Goal: Information Seeking & Learning: Learn about a topic

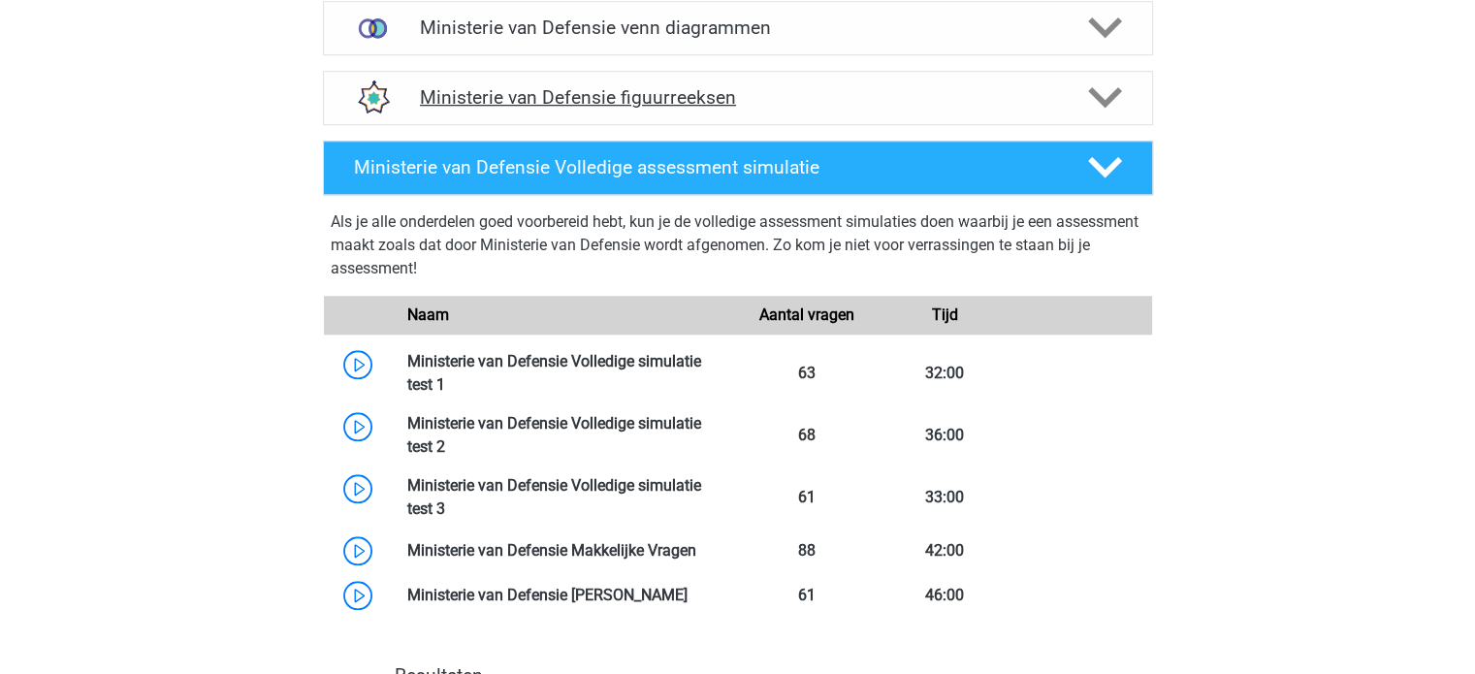
scroll to position [1645, 0]
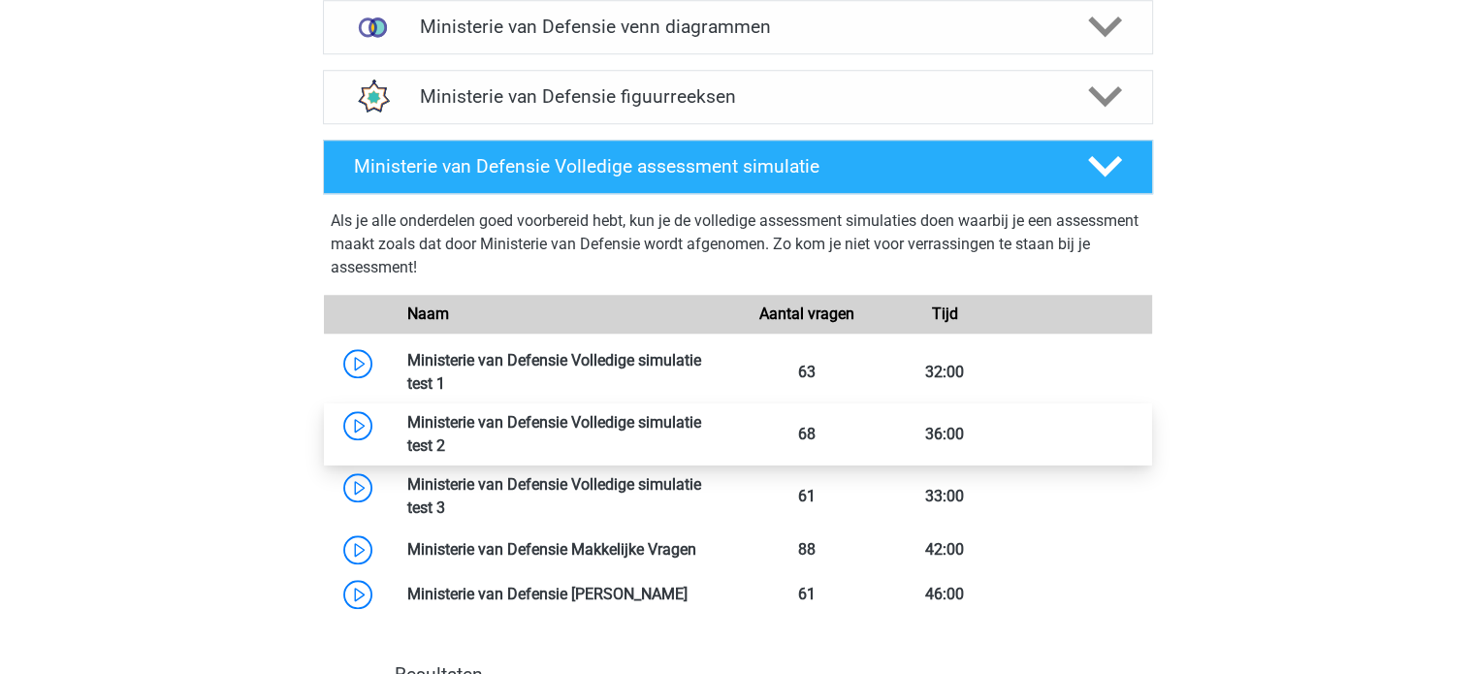
click at [445, 436] on link at bounding box center [445, 445] width 0 height 18
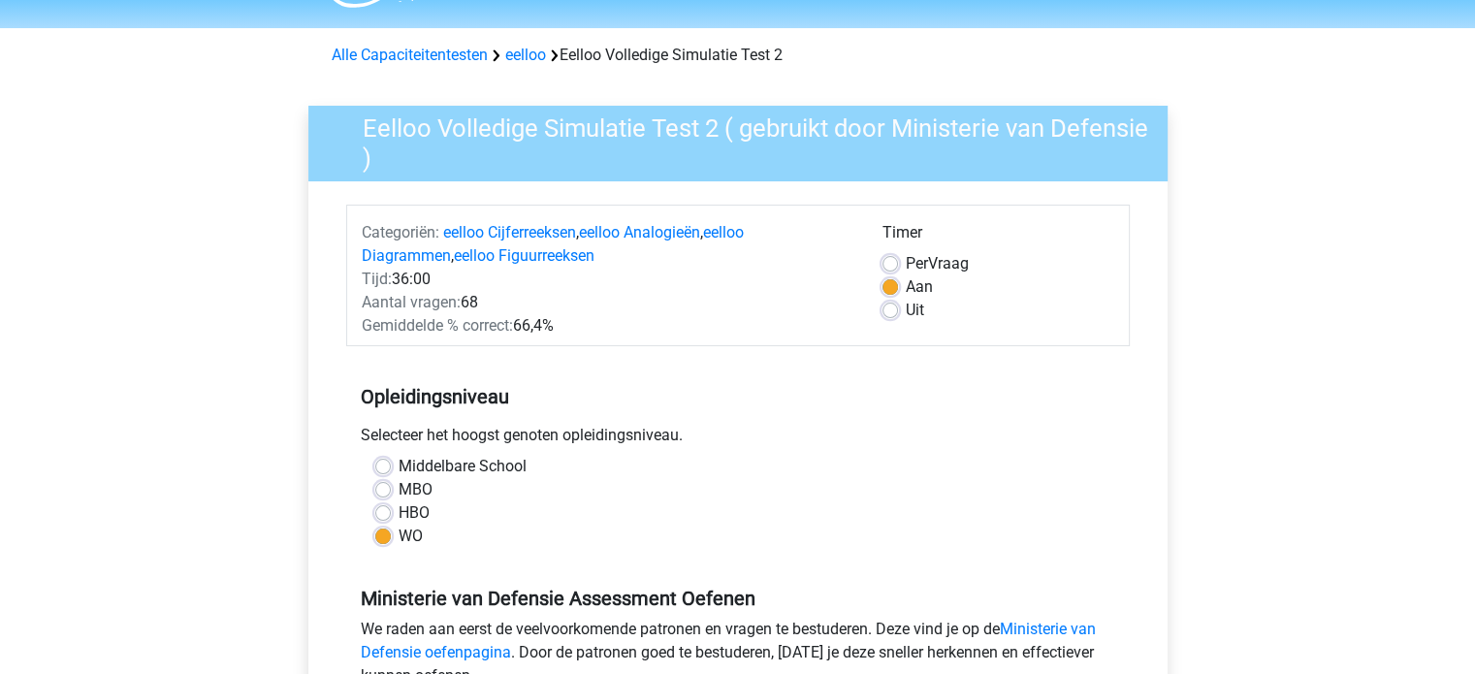
scroll to position [54, 0]
click at [561, 340] on div "Categoriën: eelloo Cijferreeksen , eelloo Analogieën , eelloo Diagrammen , eell…" at bounding box center [738, 275] width 784 height 142
click at [415, 518] on label "HBO" at bounding box center [414, 511] width 31 height 23
click at [391, 518] on input "HBO" at bounding box center [383, 509] width 16 height 19
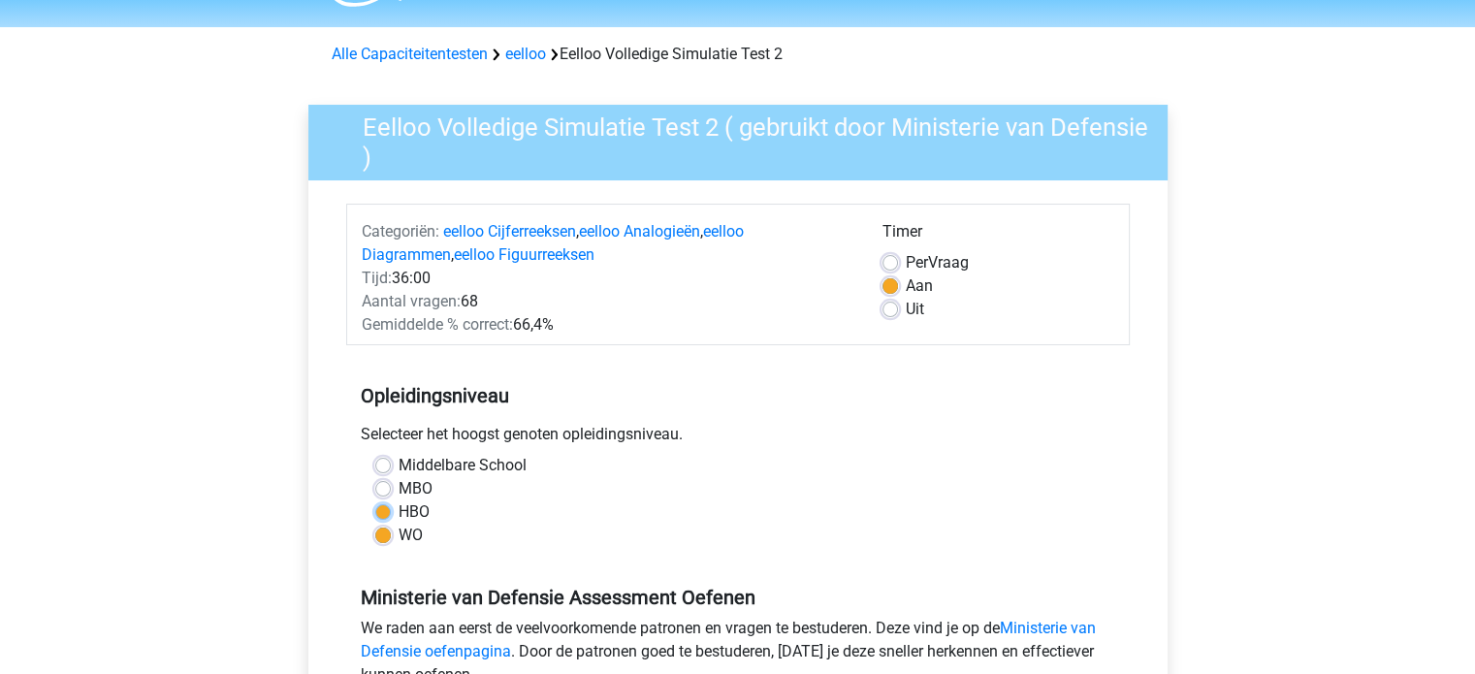
radio input "true"
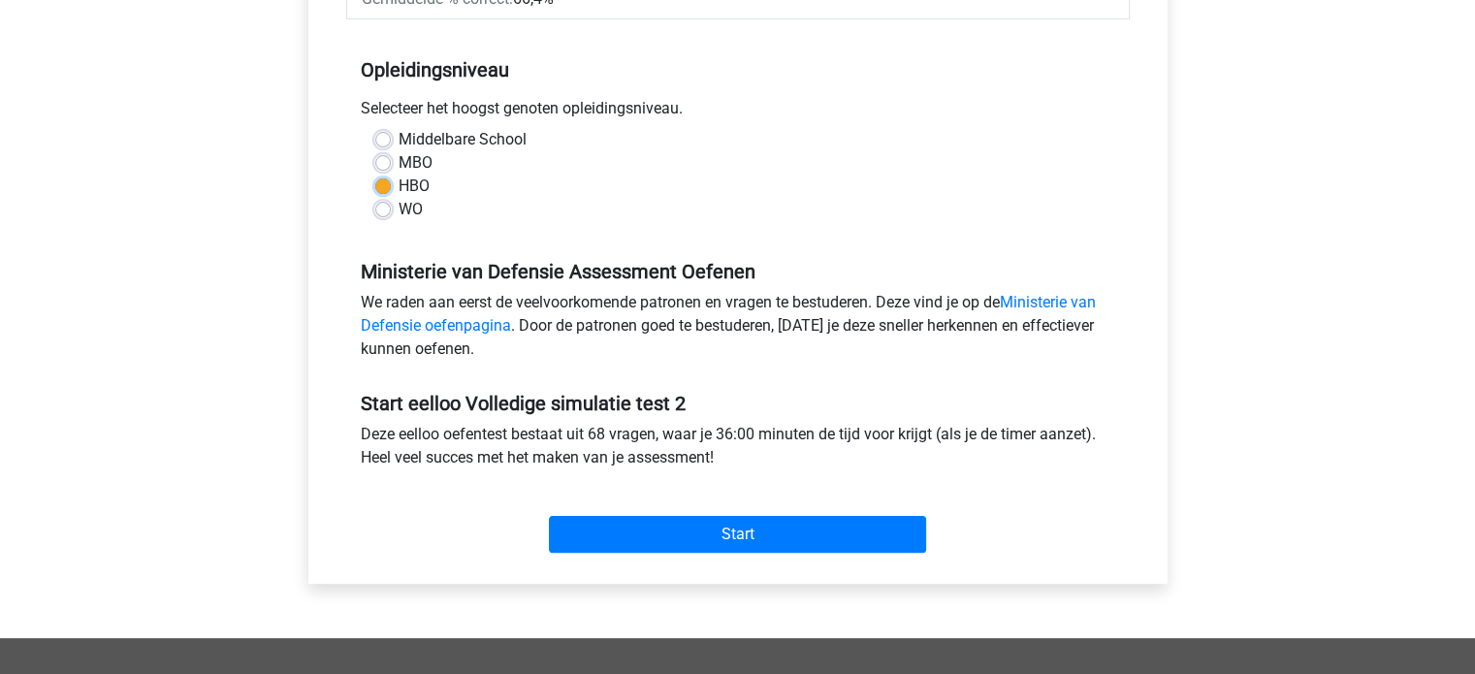
scroll to position [380, 0]
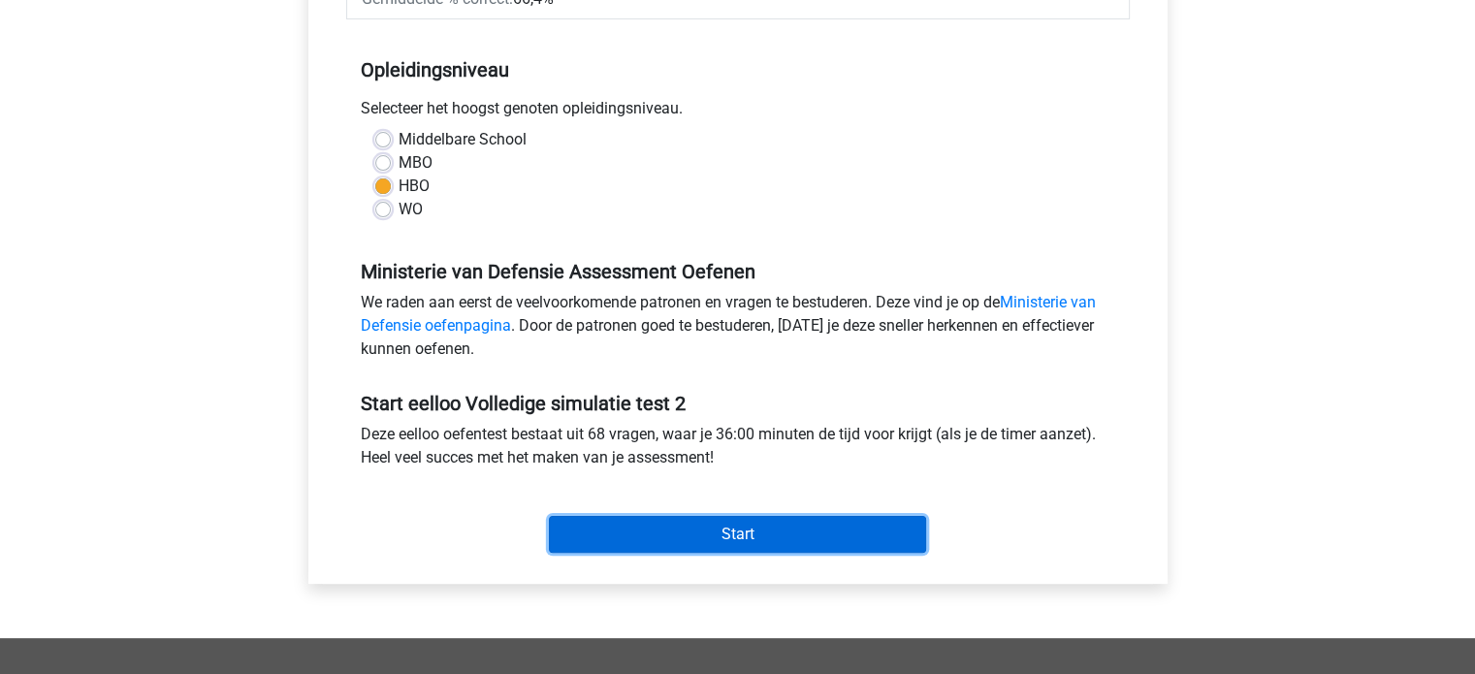
click at [640, 549] on input "Start" at bounding box center [737, 534] width 377 height 37
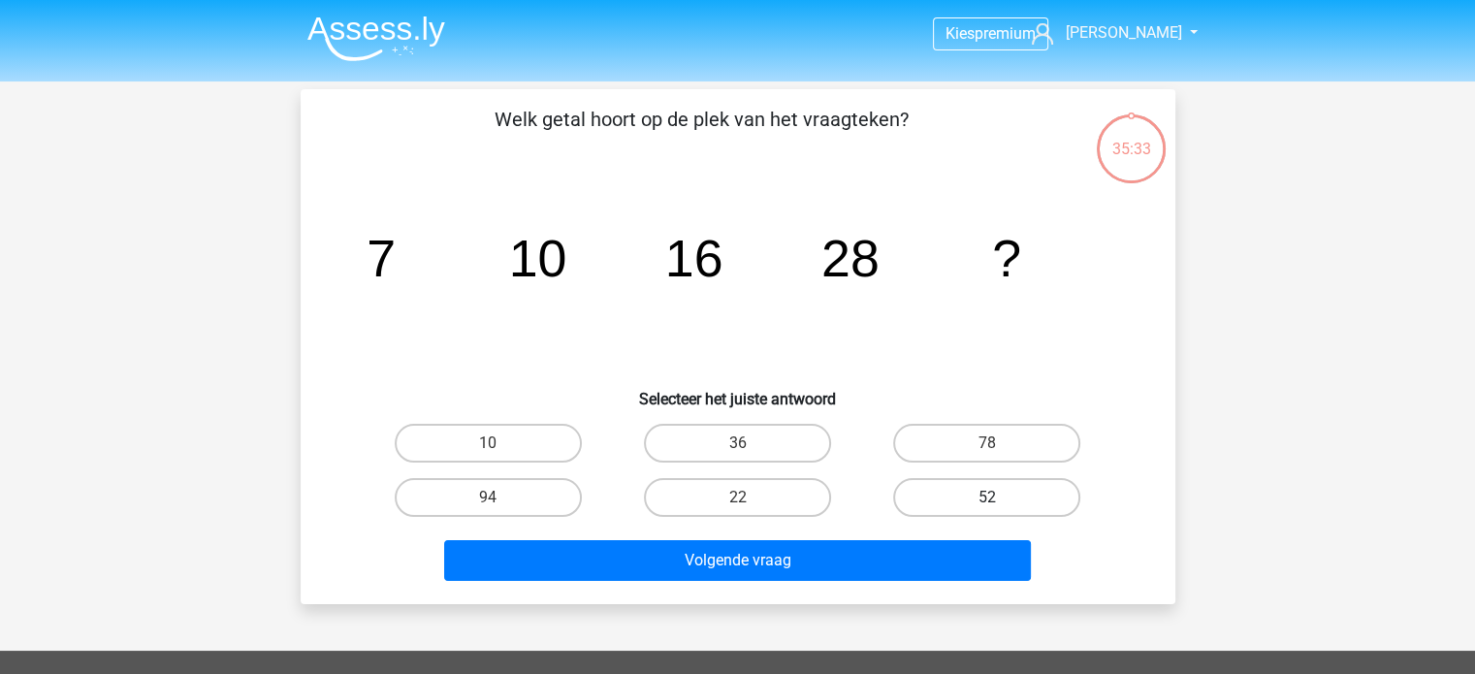
click at [916, 513] on label "52" at bounding box center [986, 497] width 187 height 39
click at [987, 510] on input "52" at bounding box center [993, 504] width 13 height 13
radio input "true"
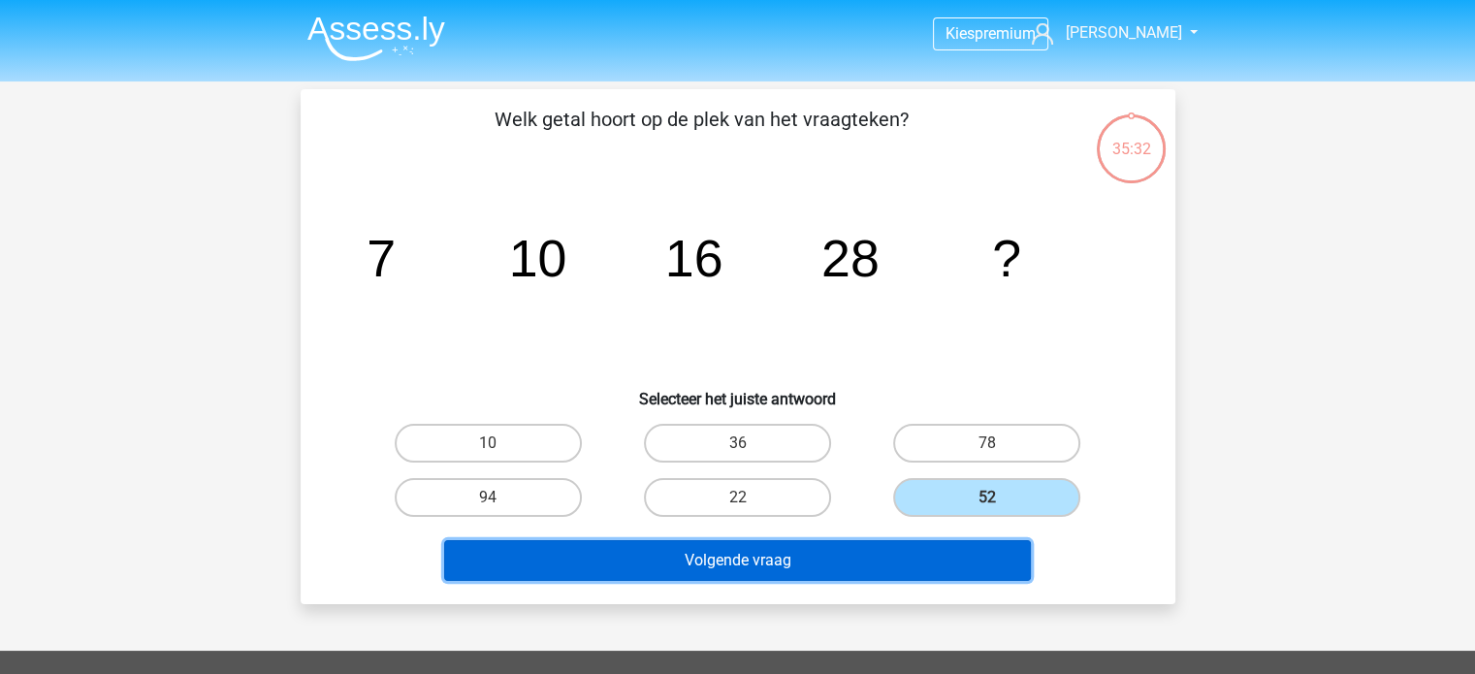
click at [880, 554] on button "Volgende vraag" at bounding box center [737, 560] width 587 height 41
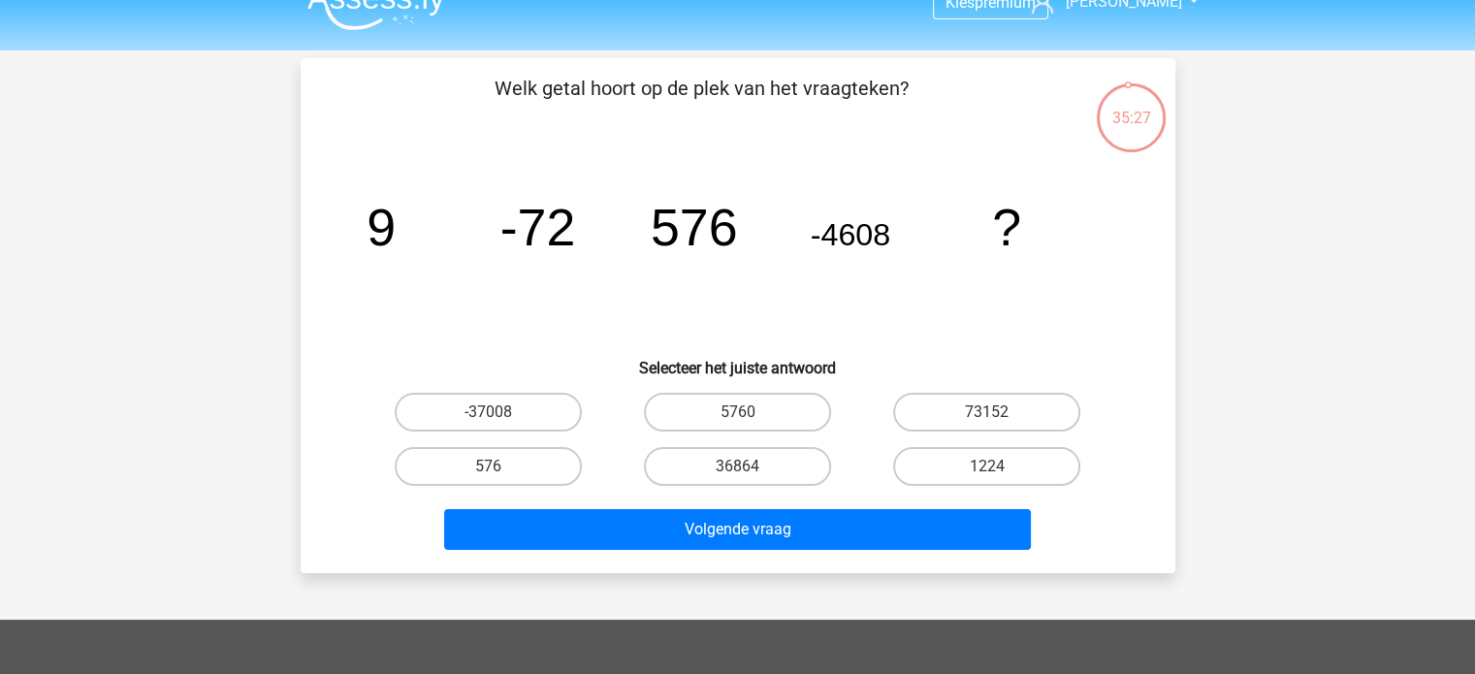
scroll to position [33, 0]
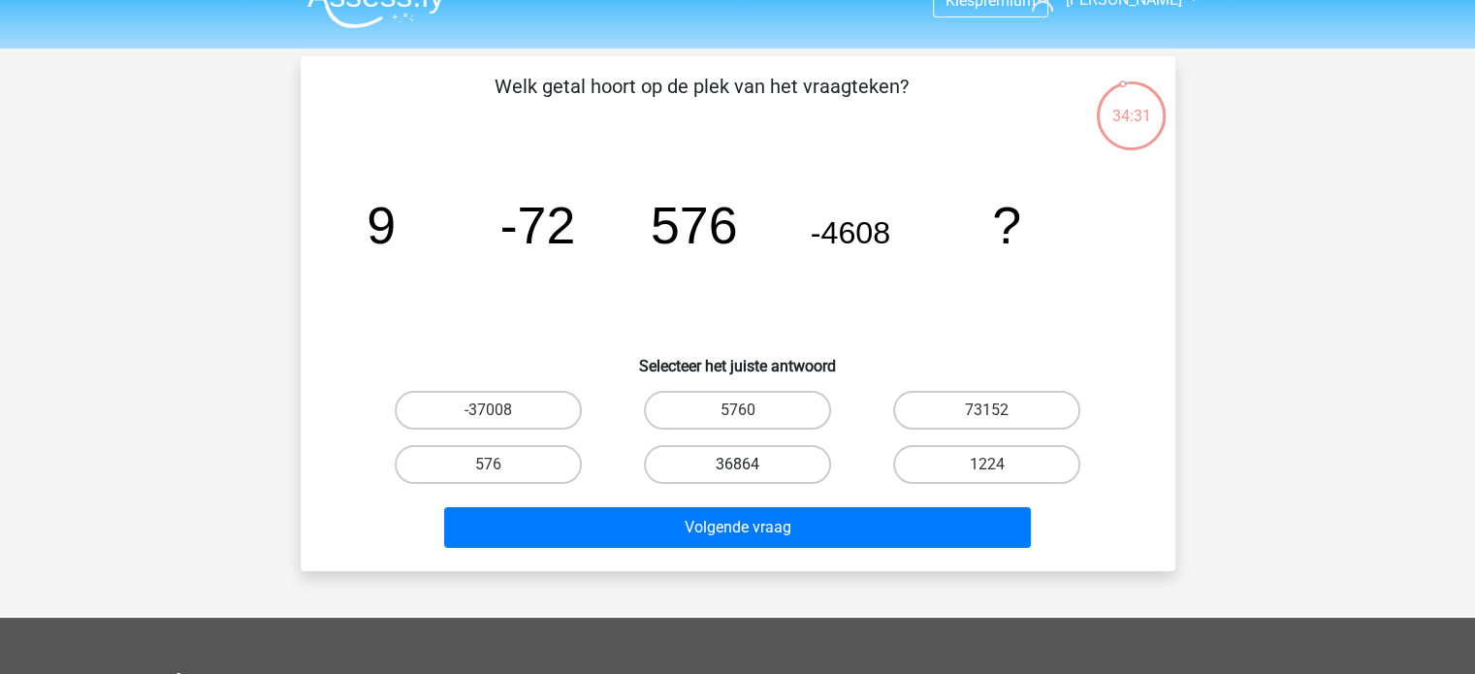
click at [708, 464] on label "36864" at bounding box center [737, 464] width 187 height 39
click at [737, 465] on input "36864" at bounding box center [743, 471] width 13 height 13
radio input "true"
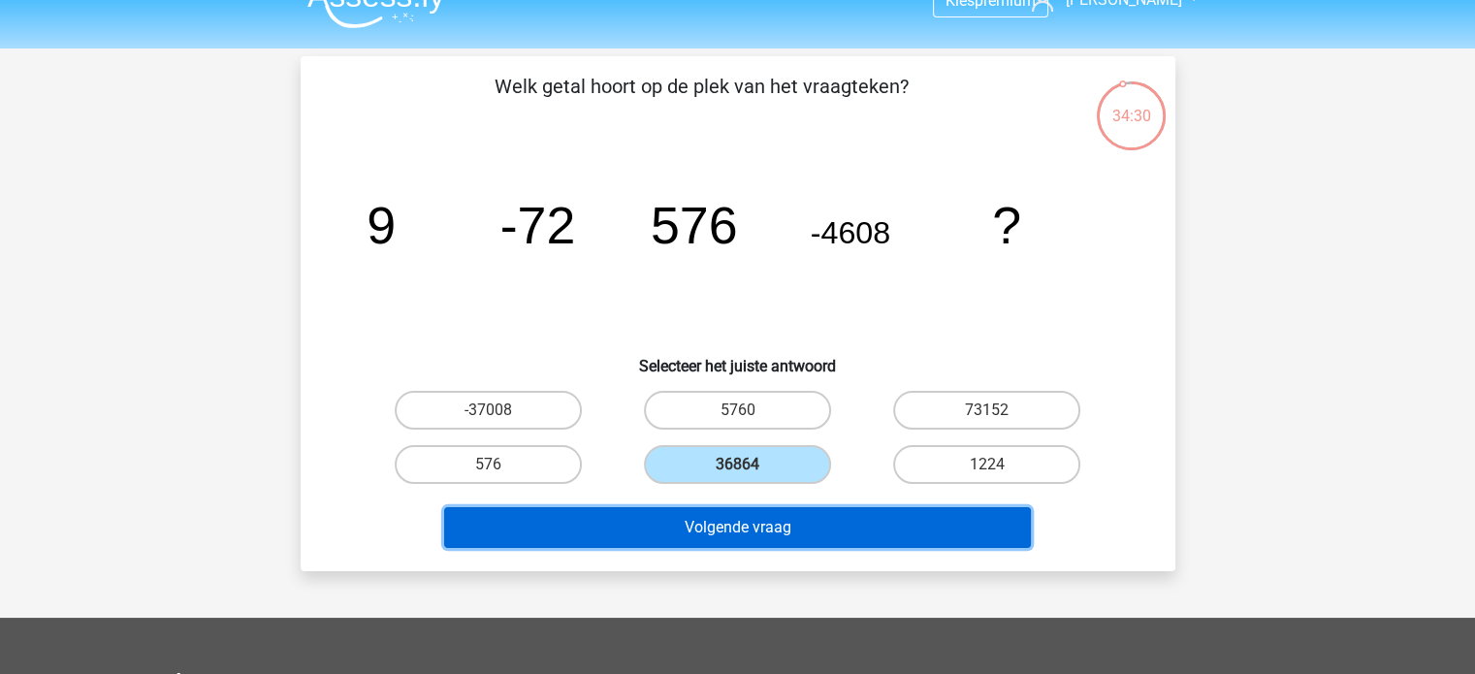
click at [726, 507] on button "Volgende vraag" at bounding box center [737, 527] width 587 height 41
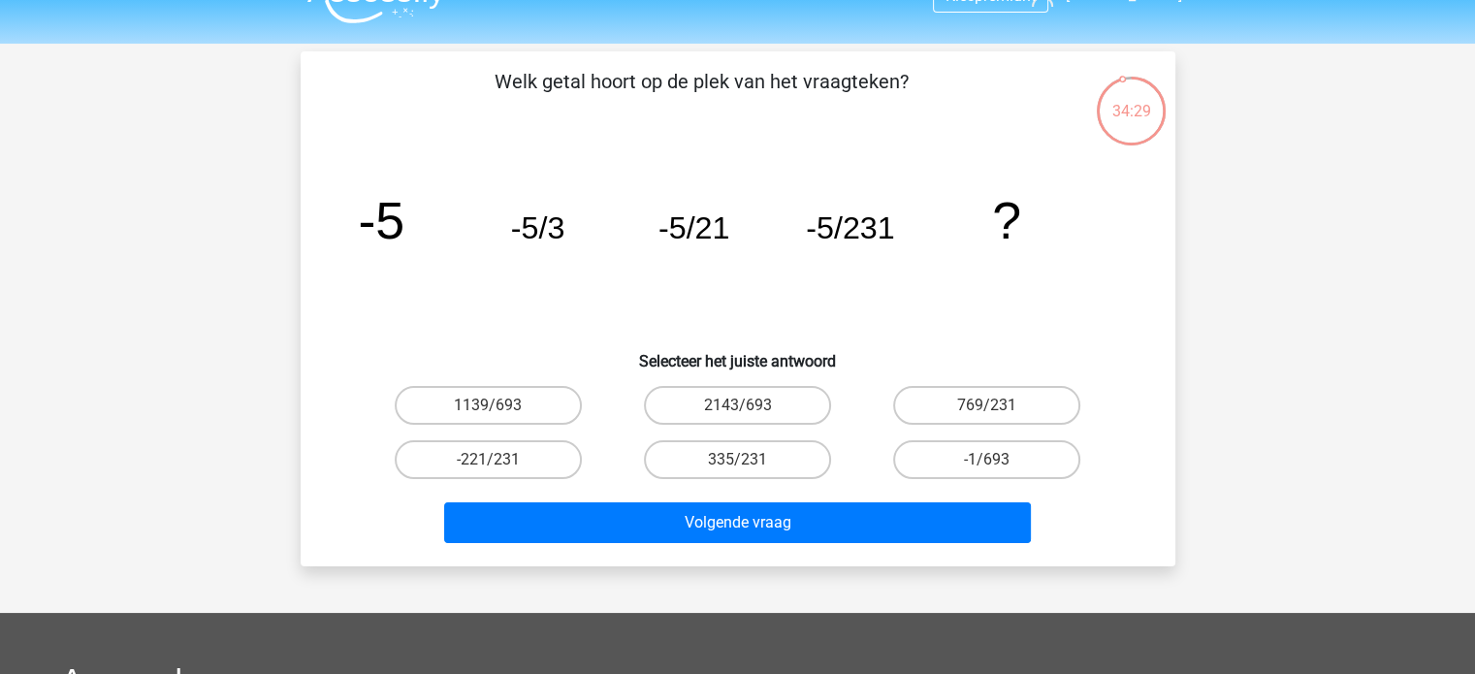
scroll to position [0, 0]
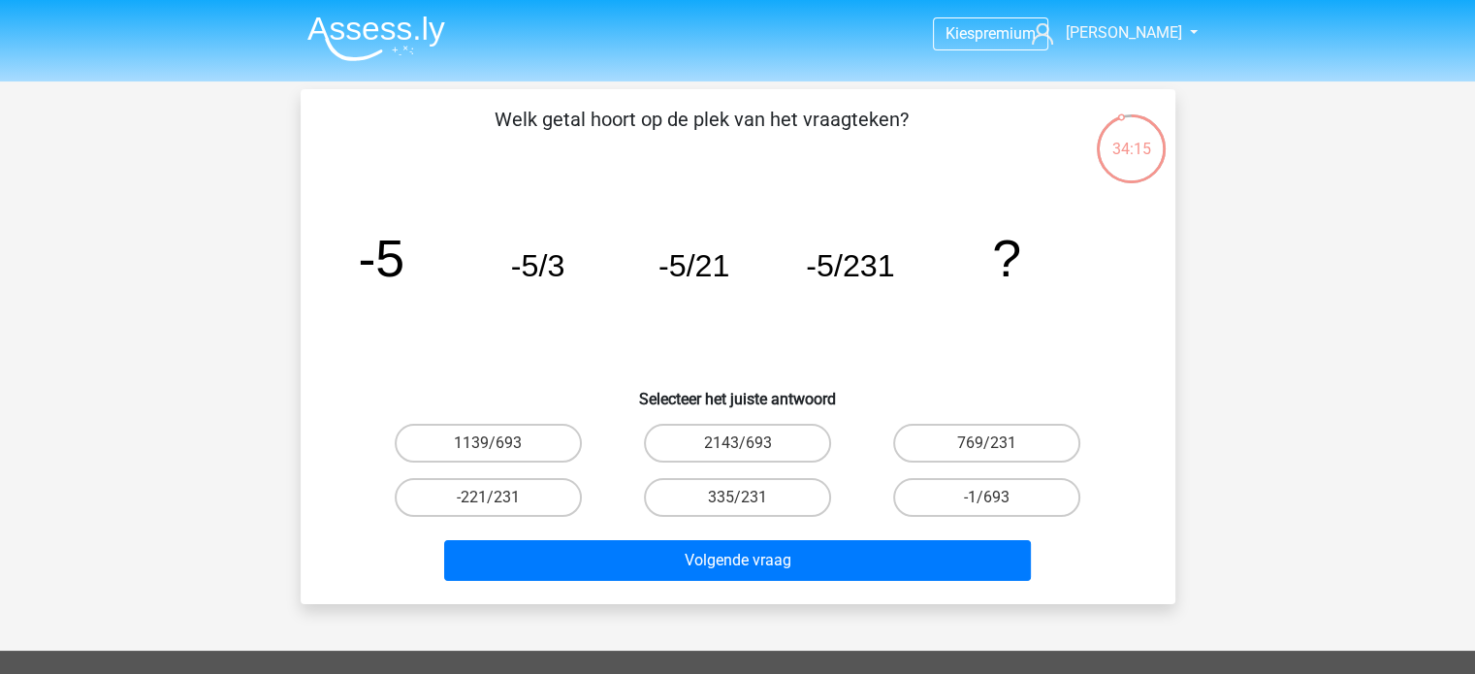
click at [1400, 429] on div "Kies premium Julian julkie1@yahoo.nl" at bounding box center [737, 581] width 1475 height 1163
click at [510, 499] on label "-221/231" at bounding box center [488, 497] width 187 height 39
click at [500, 499] on input "-221/231" at bounding box center [494, 504] width 13 height 13
radio input "true"
click at [954, 493] on label "-1/693" at bounding box center [986, 497] width 187 height 39
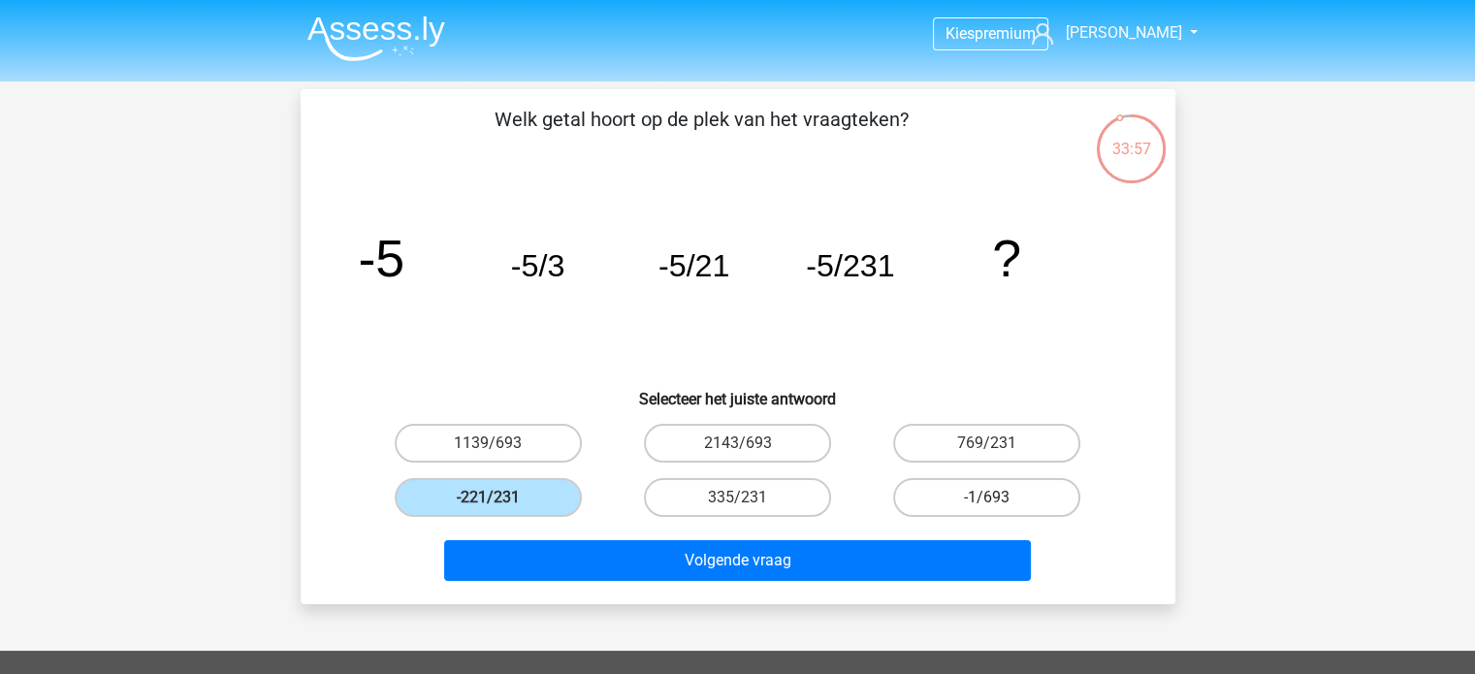
click at [987, 498] on input "-1/693" at bounding box center [993, 504] width 13 height 13
radio input "true"
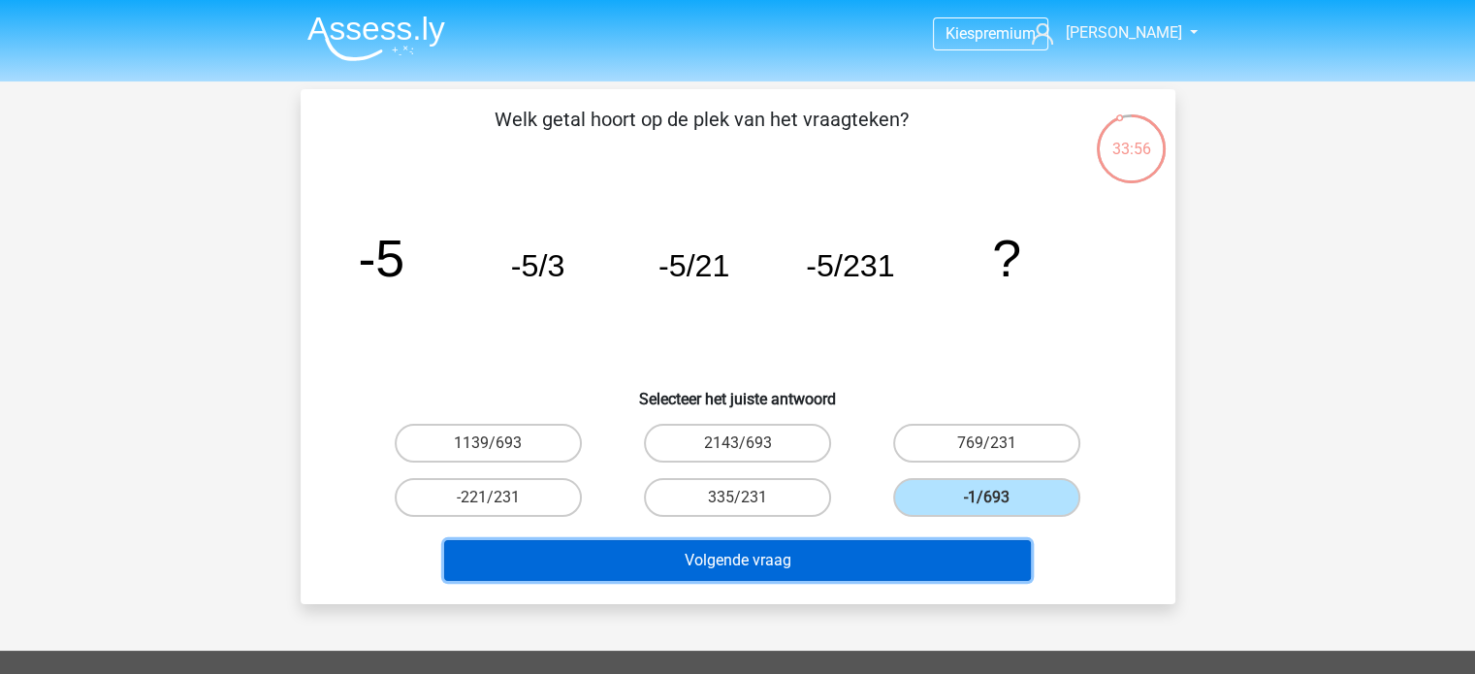
click at [859, 557] on button "Volgende vraag" at bounding box center [737, 560] width 587 height 41
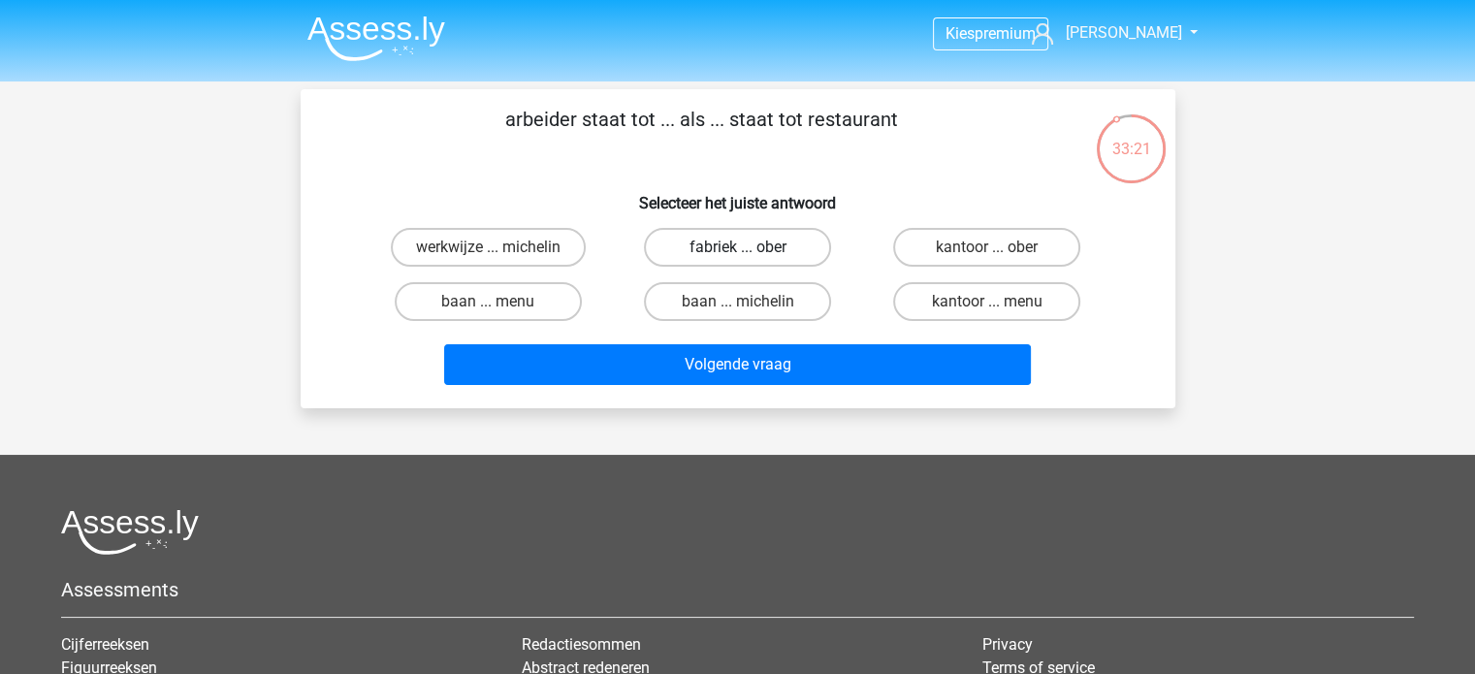
click at [702, 257] on label "fabriek ... ober" at bounding box center [737, 247] width 187 height 39
click at [737, 257] on input "fabriek ... ober" at bounding box center [743, 253] width 13 height 13
radio input "true"
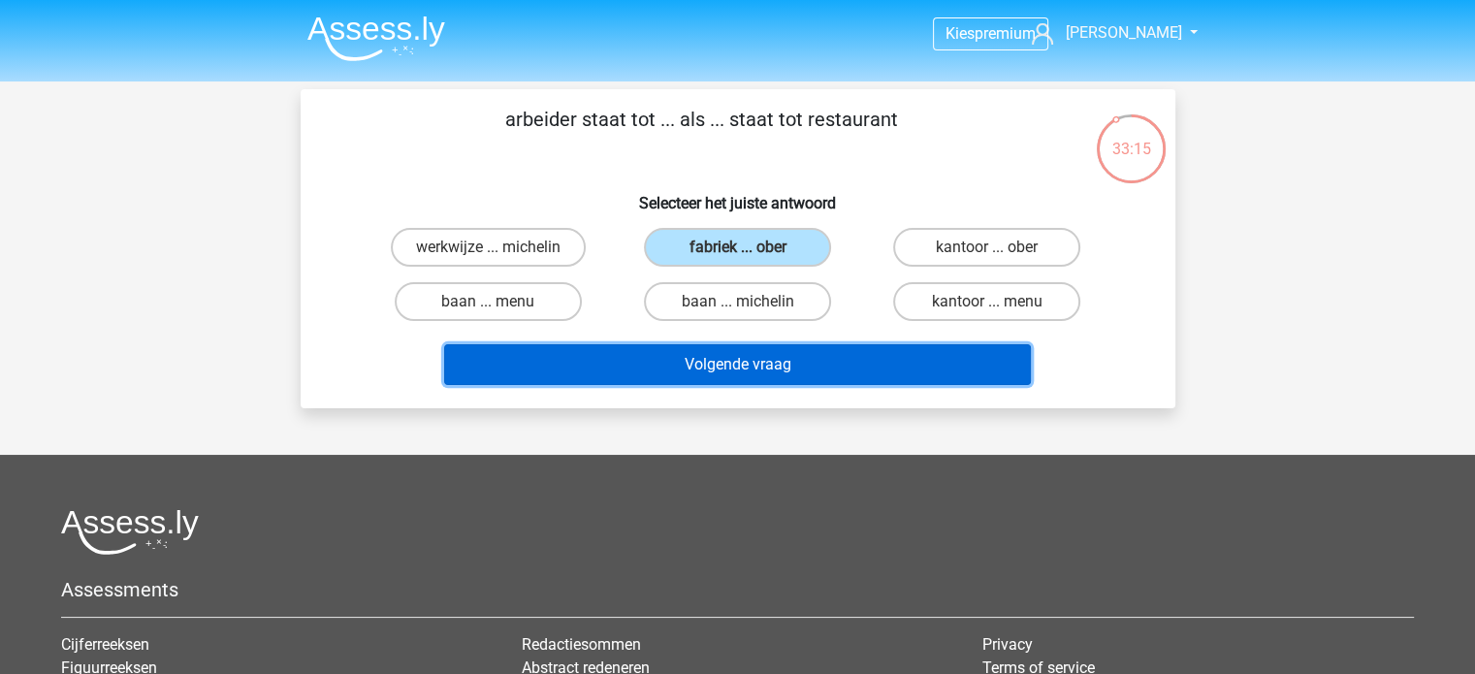
click at [718, 369] on button "Volgende vraag" at bounding box center [737, 364] width 587 height 41
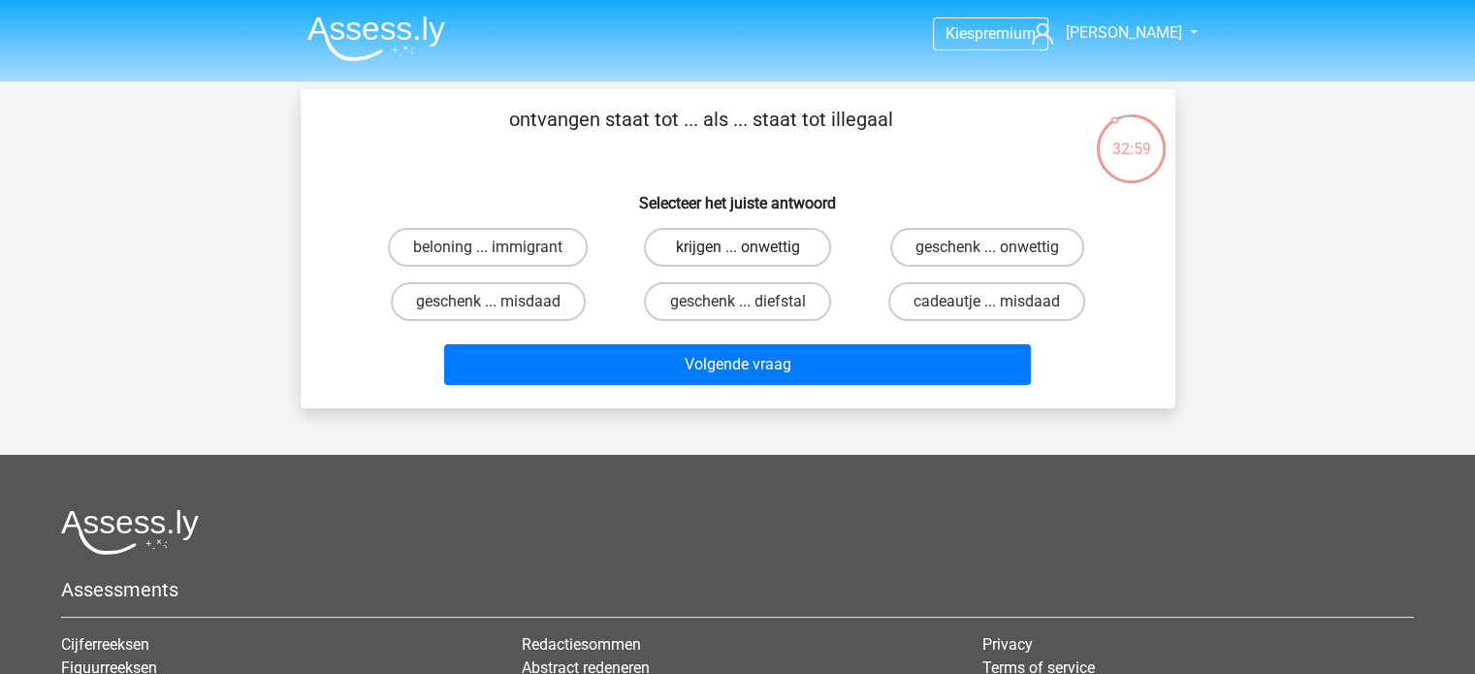
click at [675, 244] on label "krijgen ... onwettig" at bounding box center [737, 247] width 187 height 39
click at [737, 247] on input "krijgen ... onwettig" at bounding box center [743, 253] width 13 height 13
radio input "true"
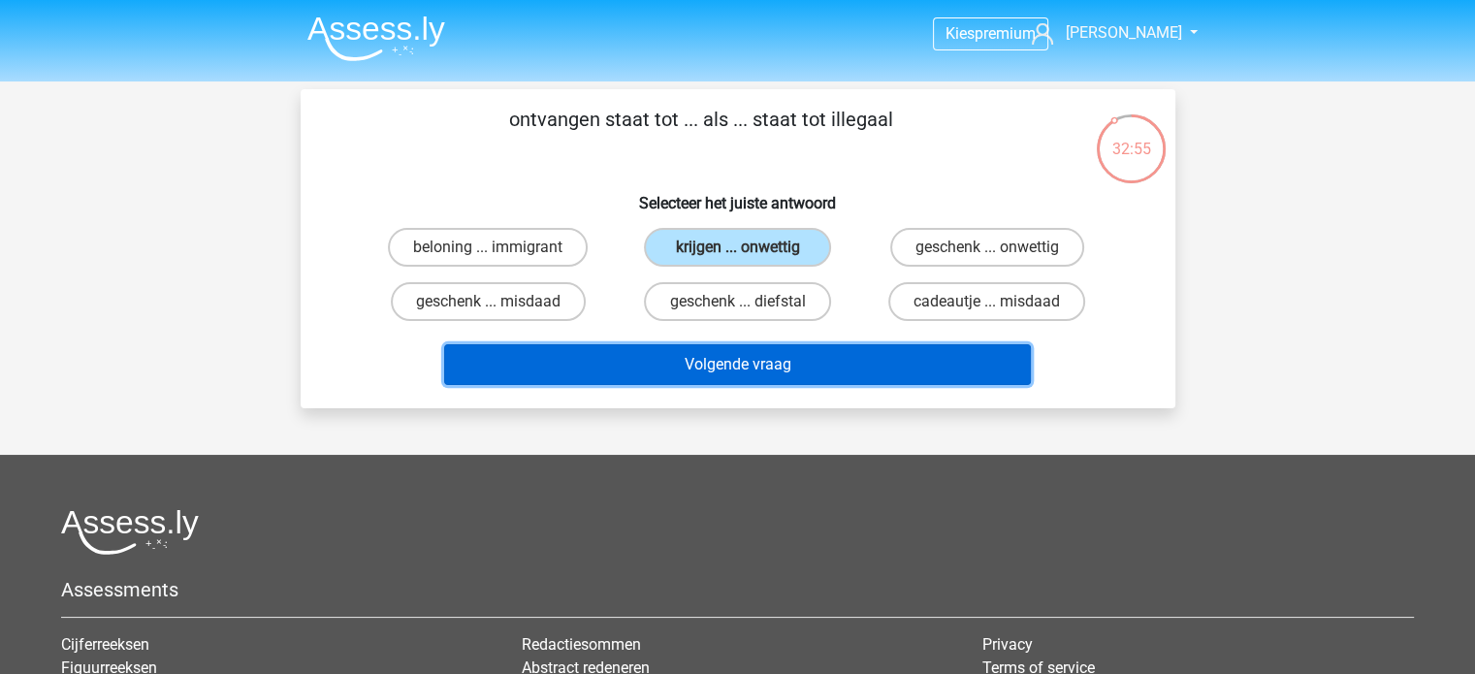
click at [804, 365] on button "Volgende vraag" at bounding box center [737, 364] width 587 height 41
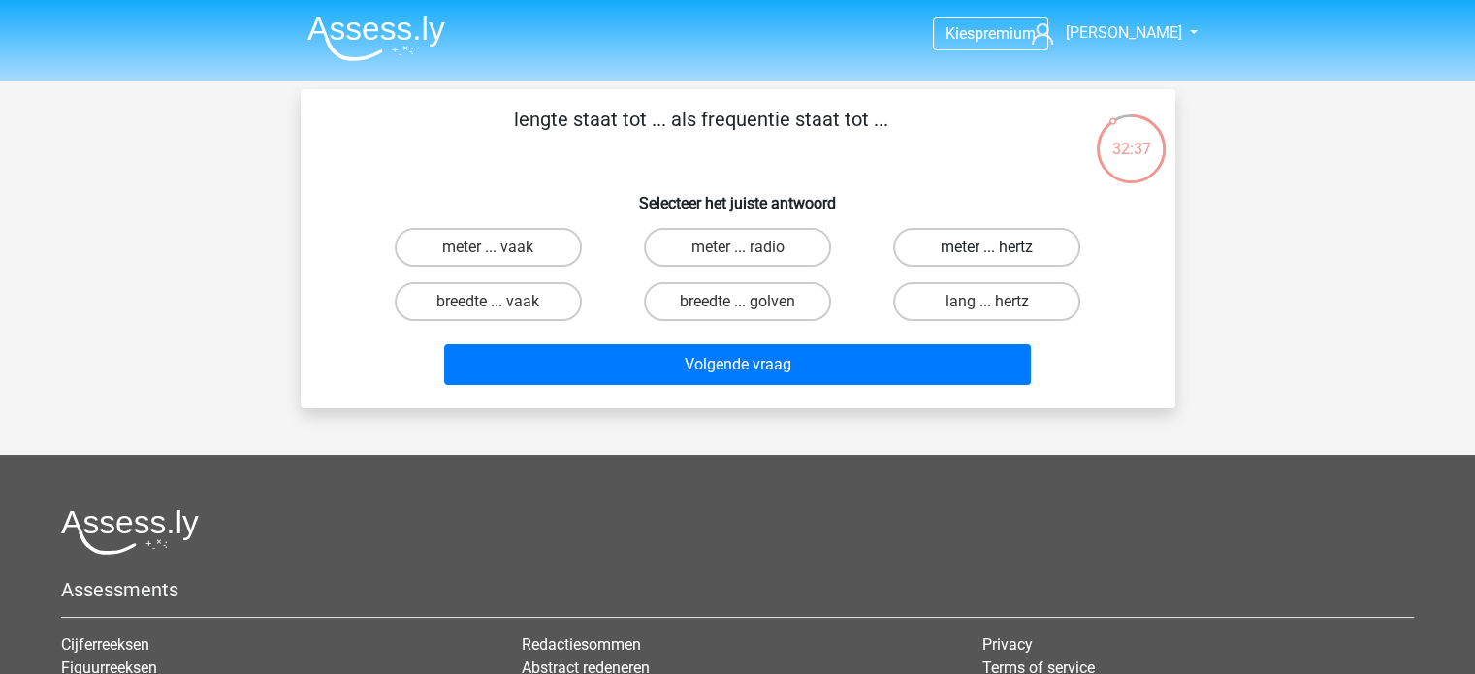
click at [981, 255] on label "meter ... hertz" at bounding box center [986, 247] width 187 height 39
click at [987, 255] on input "meter ... hertz" at bounding box center [993, 253] width 13 height 13
radio input "true"
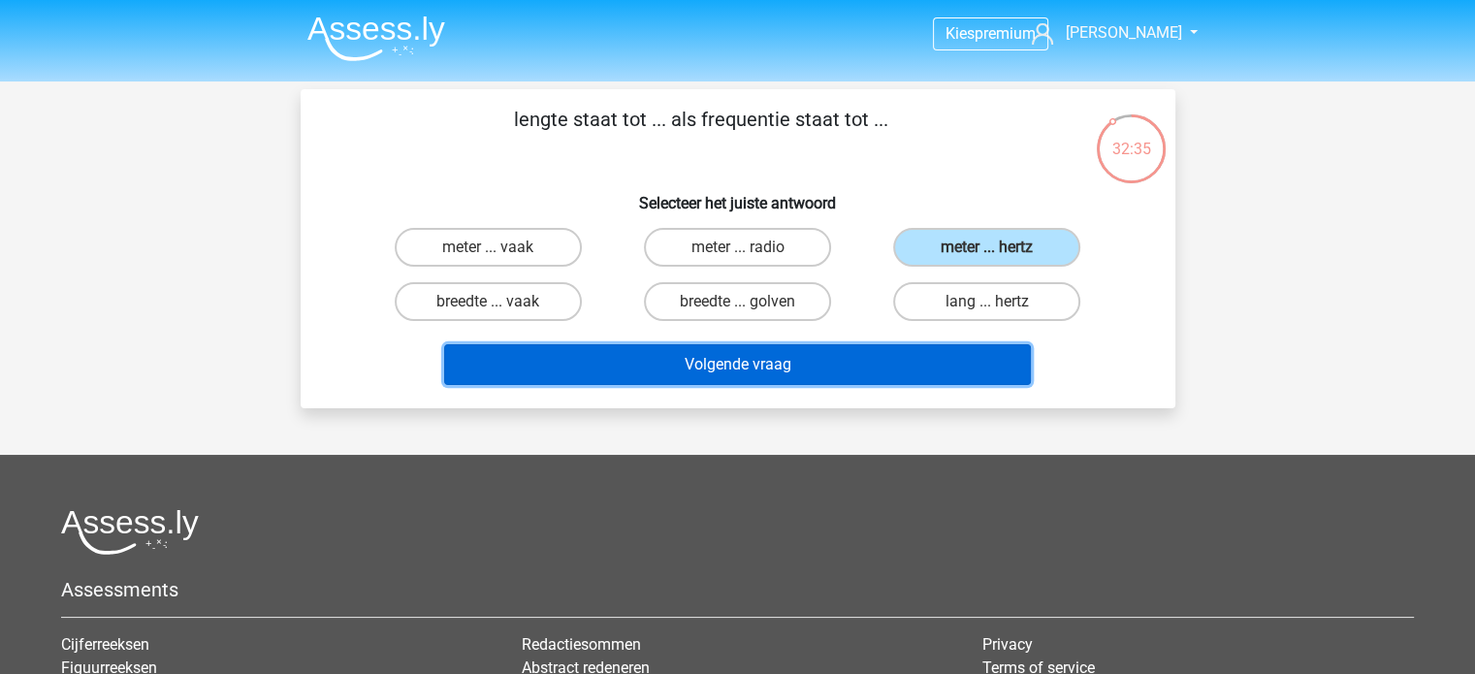
click at [837, 377] on button "Volgende vraag" at bounding box center [737, 364] width 587 height 41
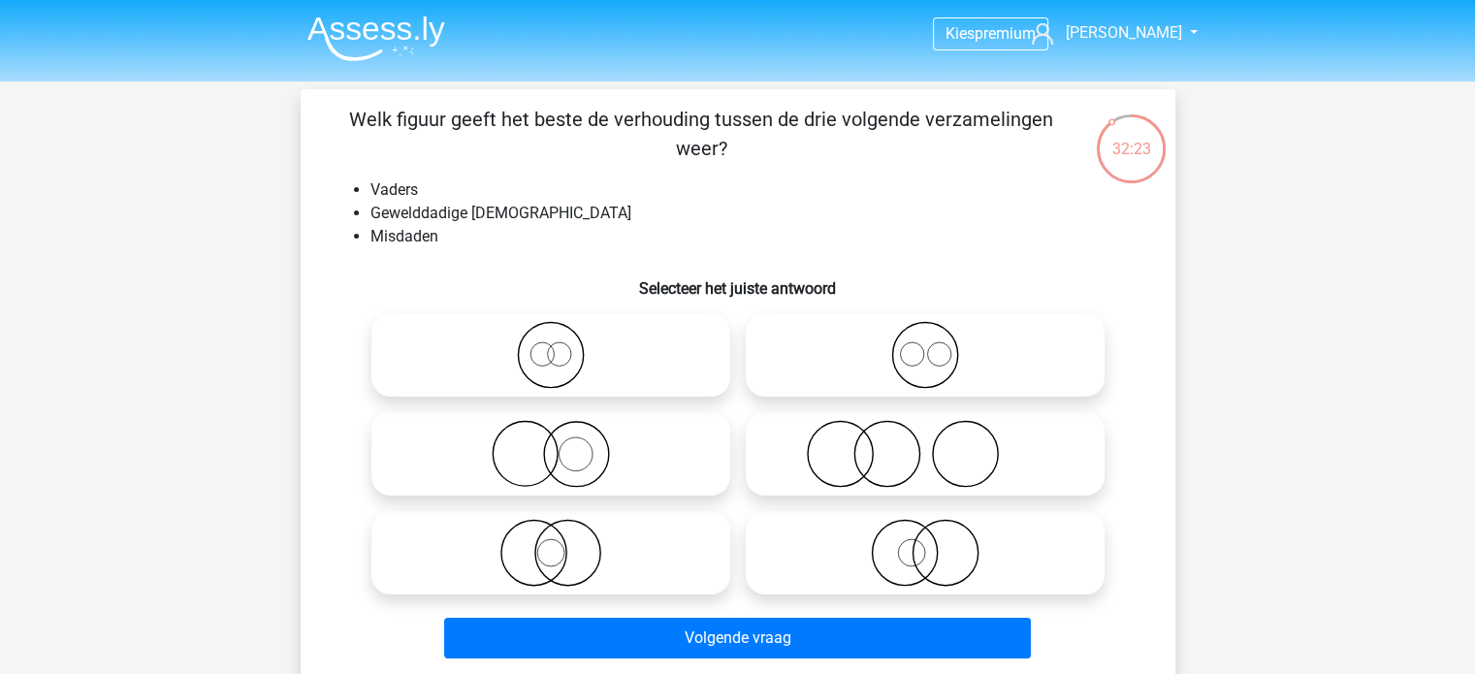
click at [868, 459] on icon at bounding box center [925, 454] width 343 height 68
click at [925, 444] on input "radio" at bounding box center [931, 438] width 13 height 13
radio input "true"
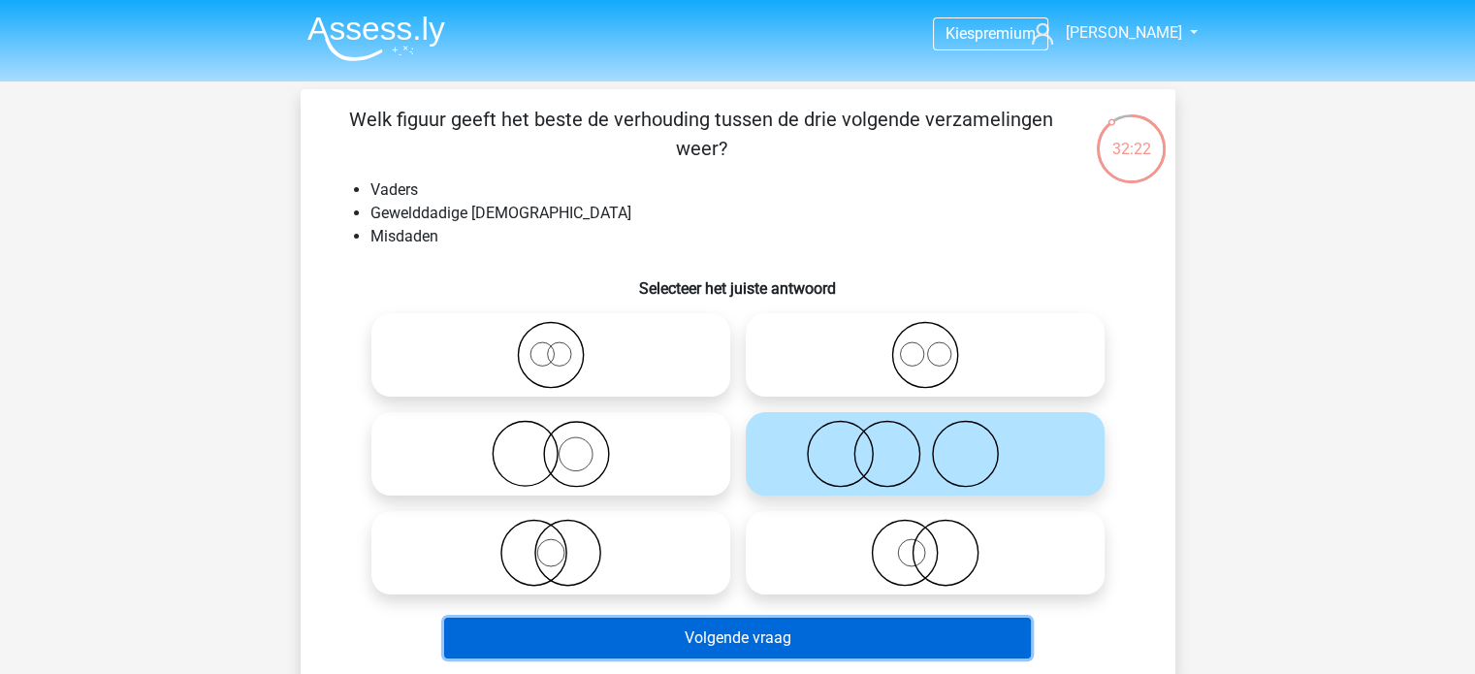
click at [809, 631] on button "Volgende vraag" at bounding box center [737, 638] width 587 height 41
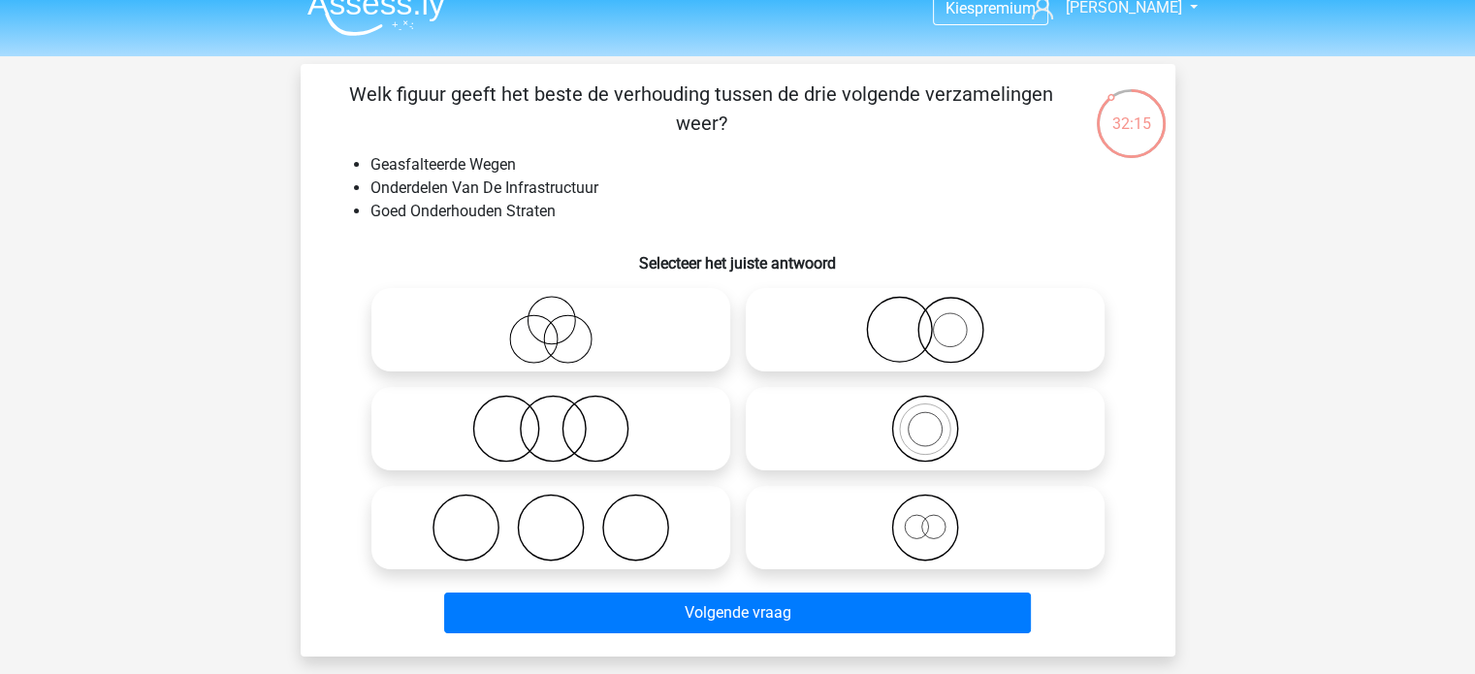
scroll to position [26, 0]
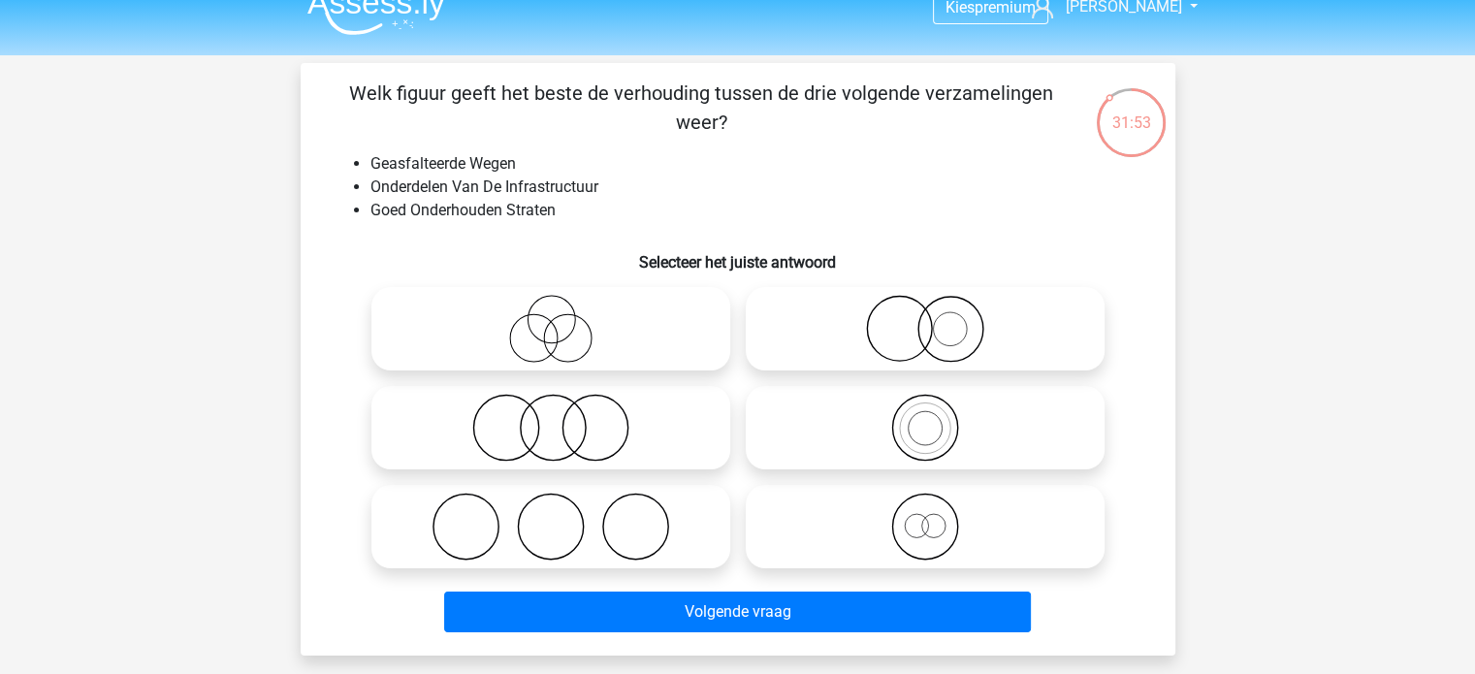
click at [981, 511] on icon at bounding box center [925, 527] width 343 height 68
click at [938, 511] on input "radio" at bounding box center [931, 510] width 13 height 13
radio input "true"
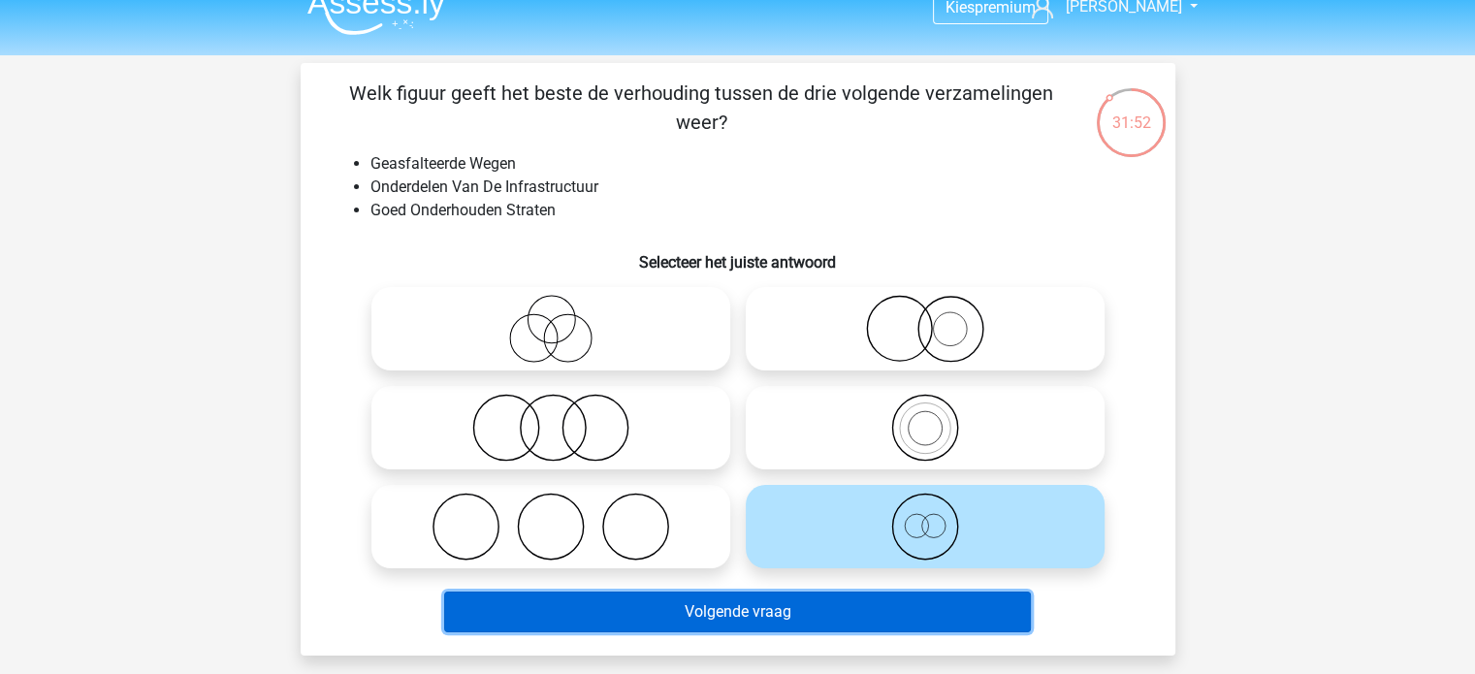
click at [847, 613] on button "Volgende vraag" at bounding box center [737, 612] width 587 height 41
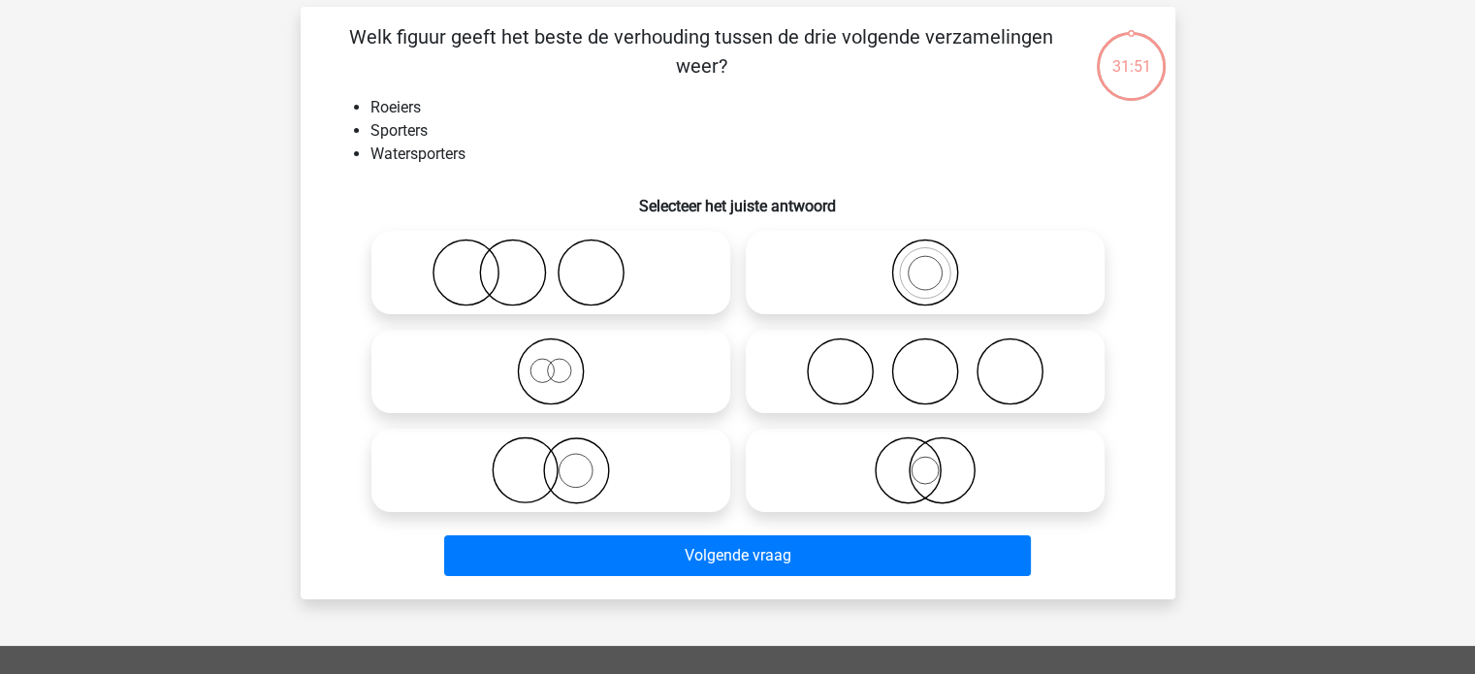
scroll to position [89, 0]
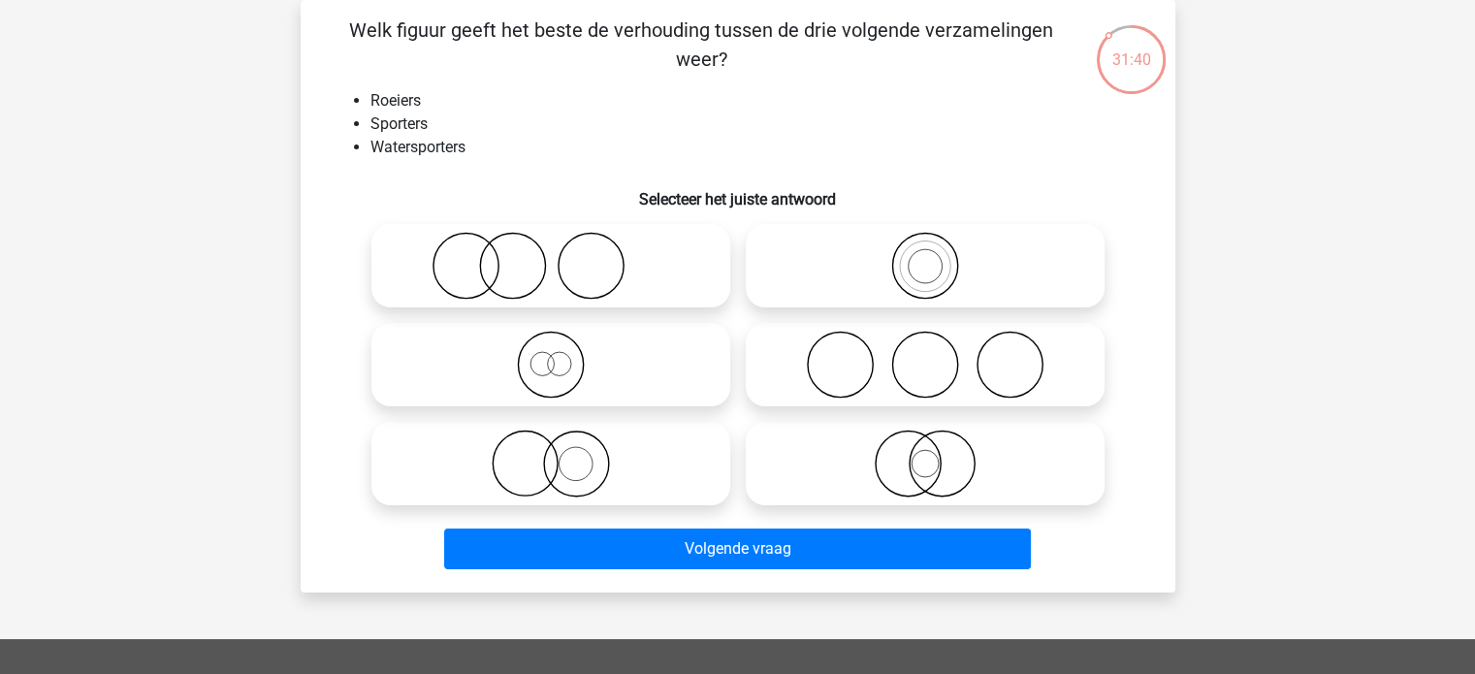
click at [933, 235] on circle at bounding box center [924, 266] width 65 height 65
click at [933, 243] on input "radio" at bounding box center [931, 249] width 13 height 13
radio input "true"
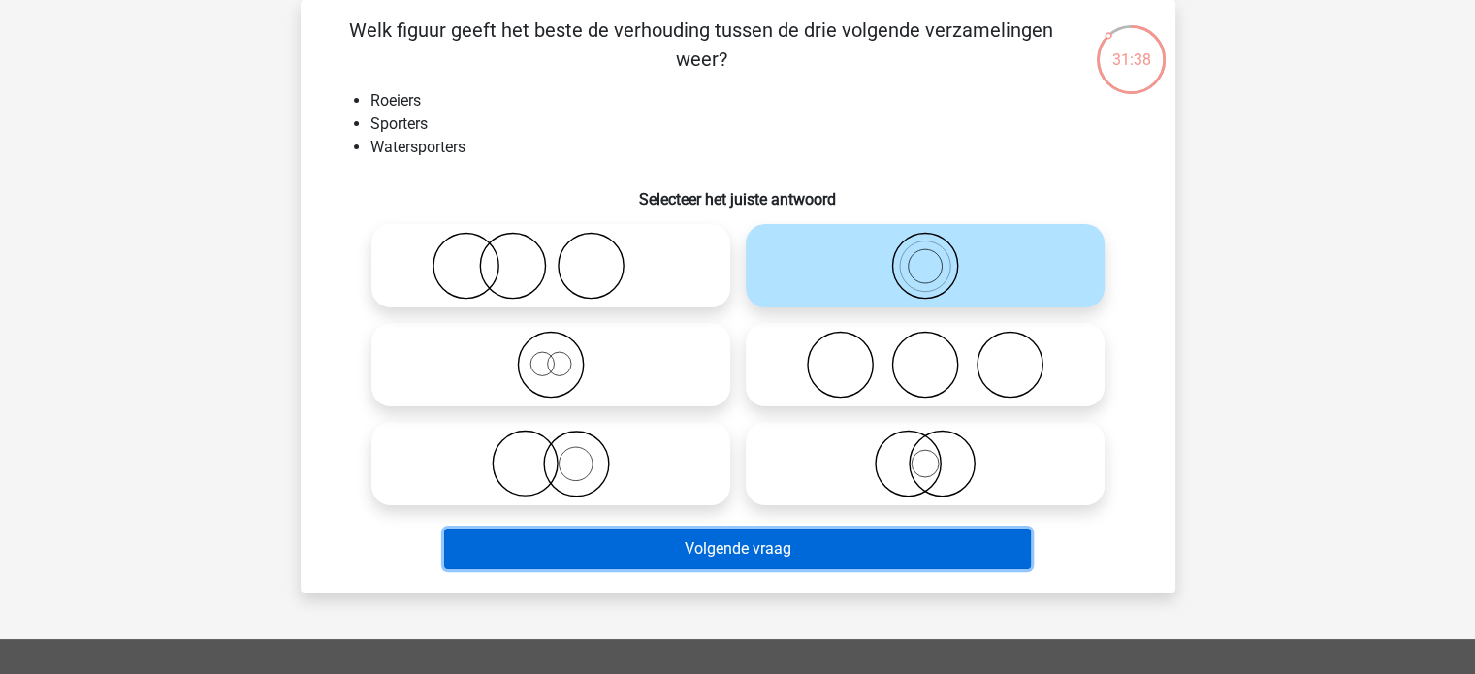
click at [803, 538] on button "Volgende vraag" at bounding box center [737, 549] width 587 height 41
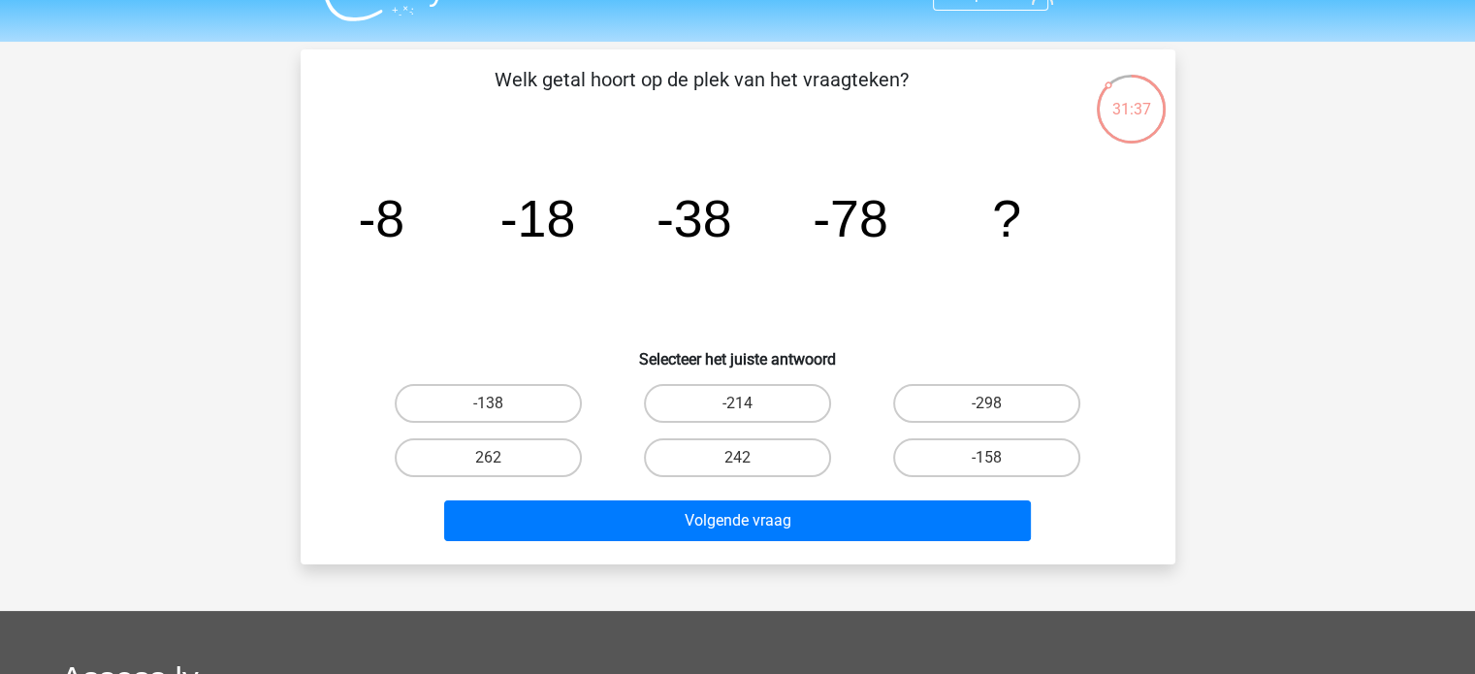
scroll to position [39, 0]
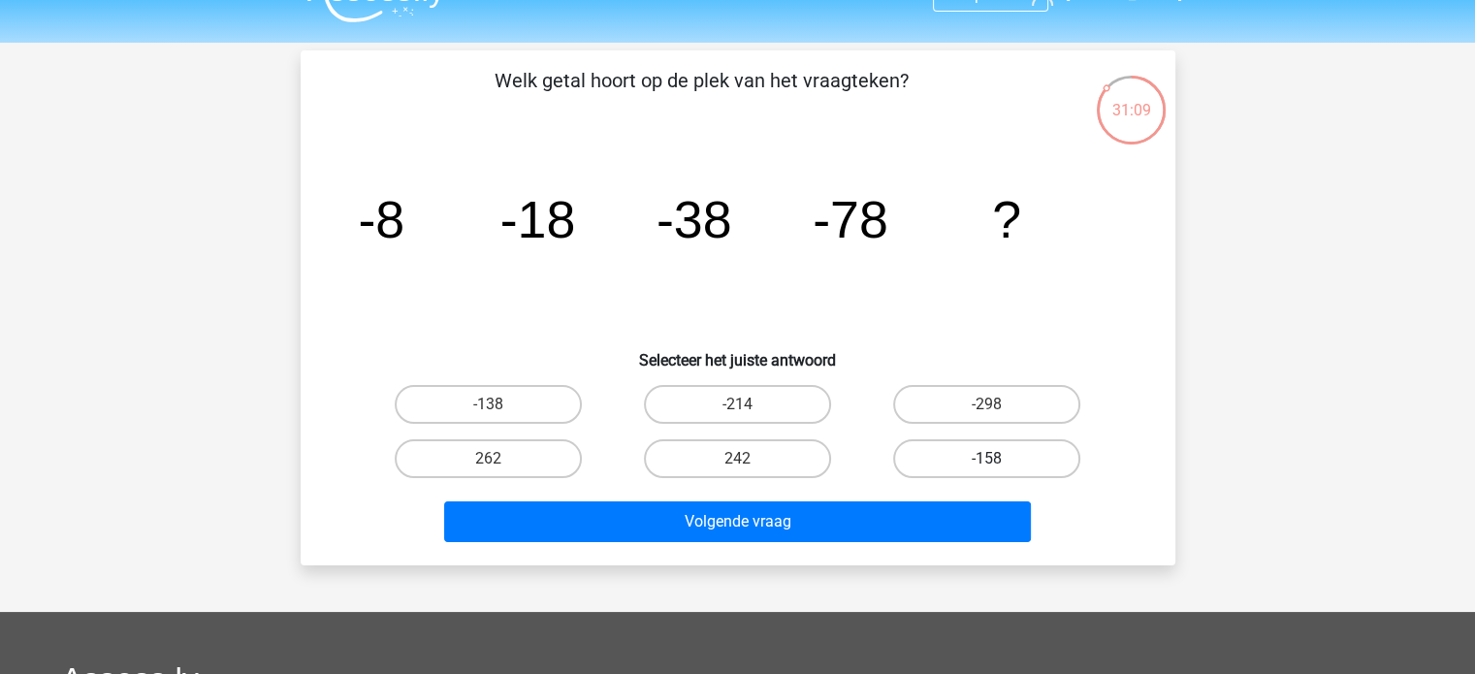
click at [1008, 455] on label "-158" at bounding box center [986, 458] width 187 height 39
click at [1000, 459] on input "-158" at bounding box center [993, 465] width 13 height 13
radio input "true"
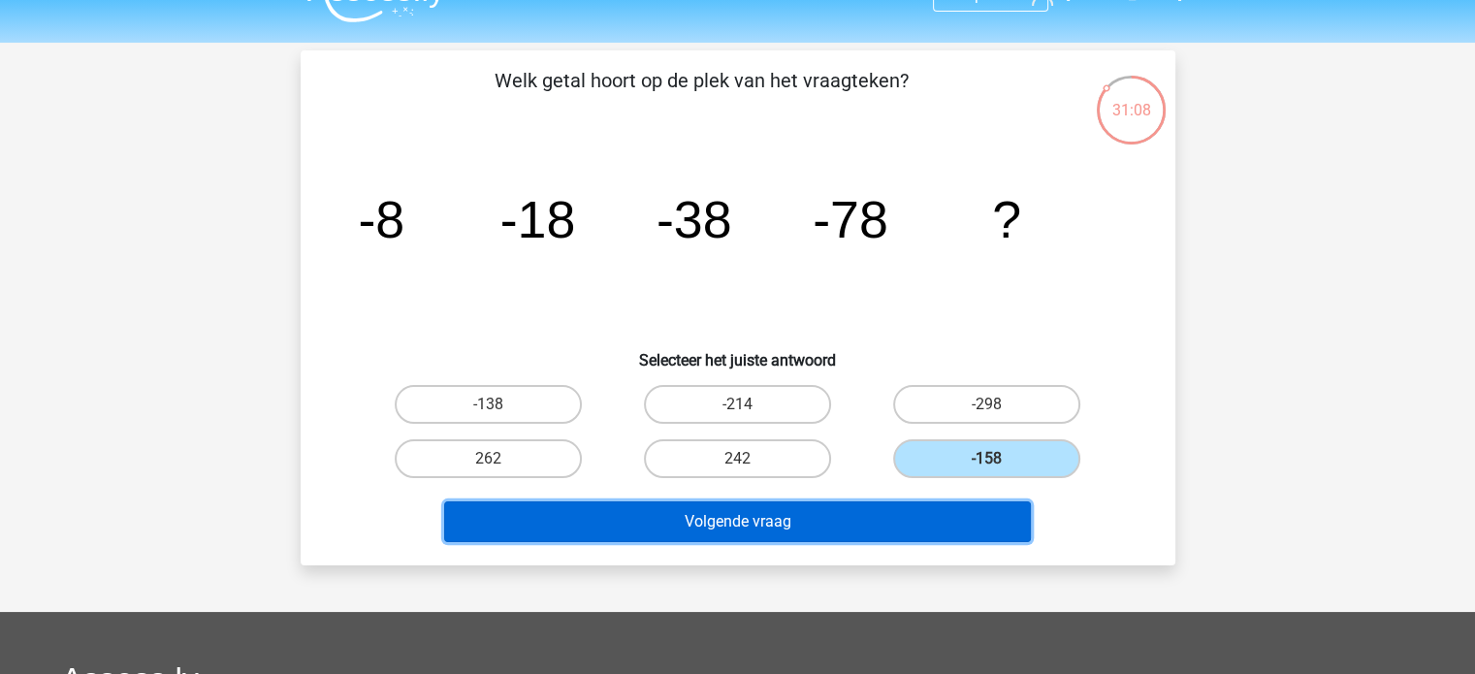
click at [857, 508] on button "Volgende vraag" at bounding box center [737, 521] width 587 height 41
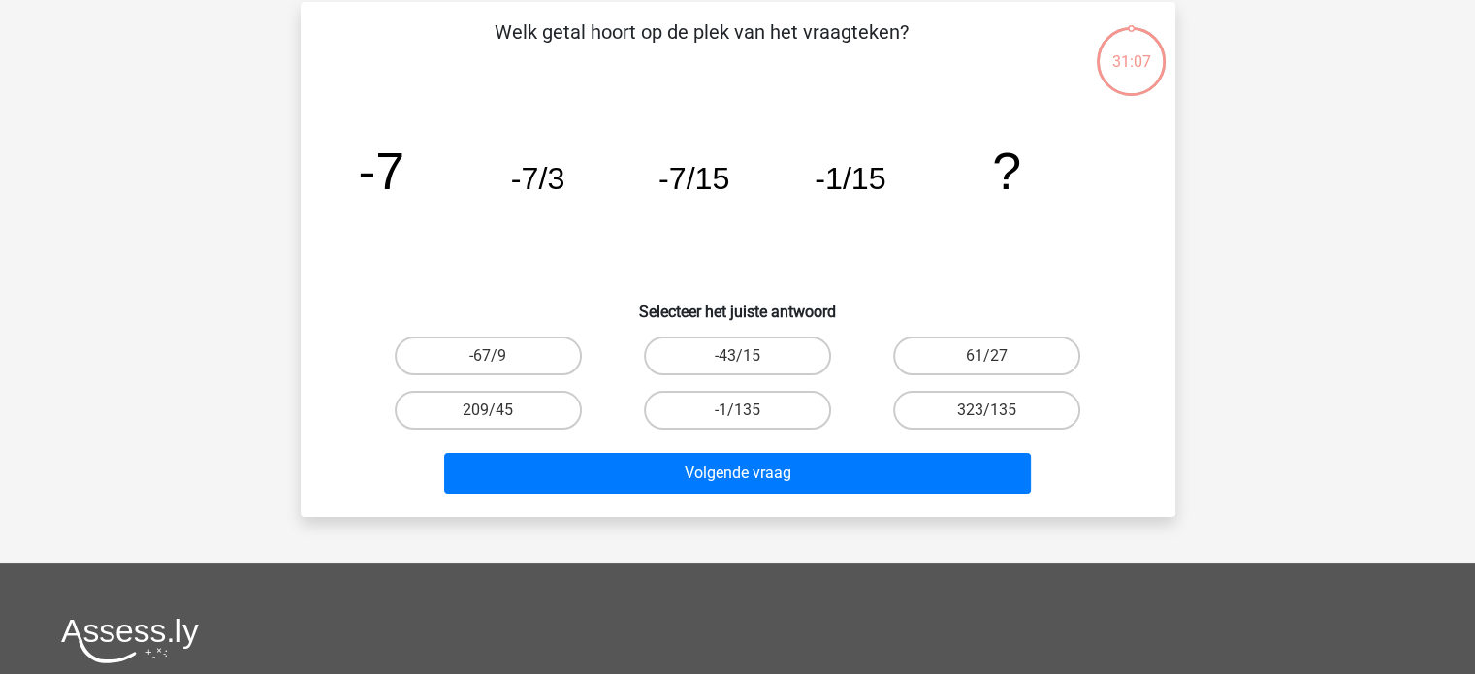
scroll to position [89, 0]
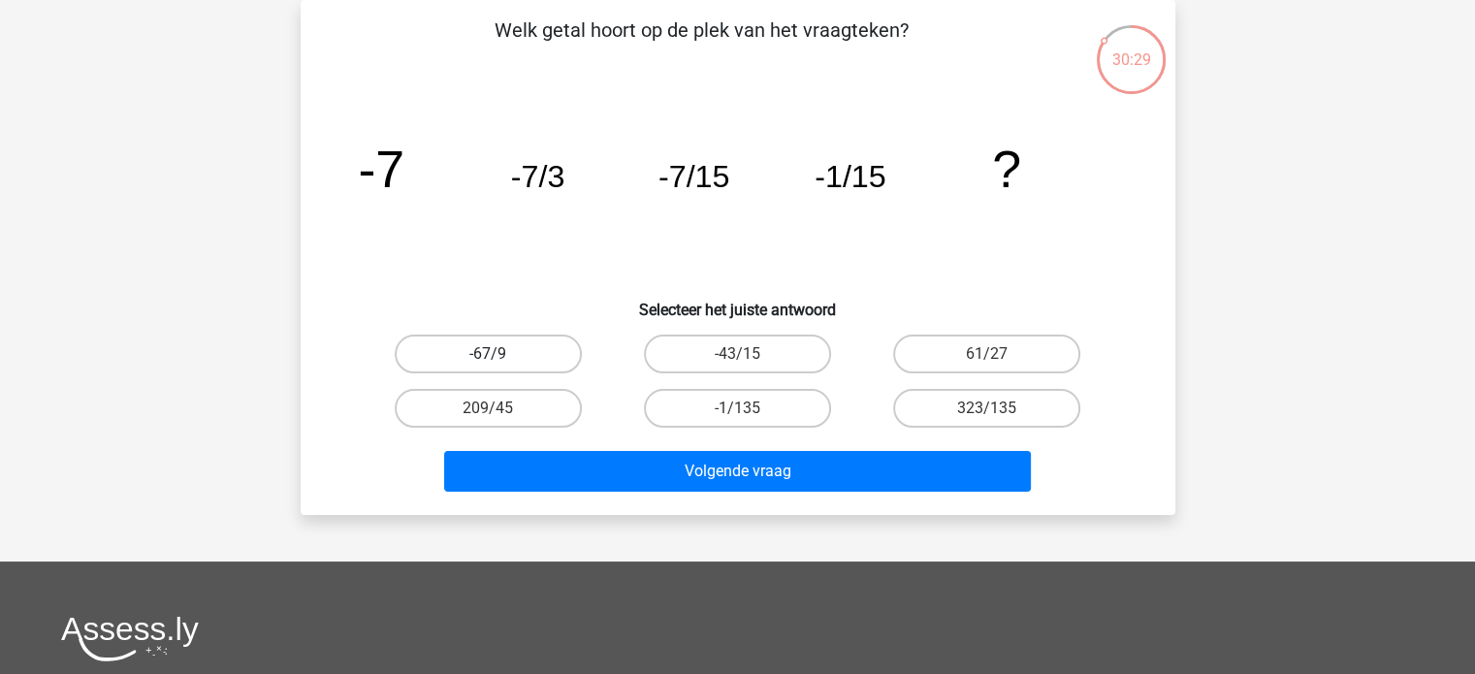
click at [512, 356] on label "-67/9" at bounding box center [488, 354] width 187 height 39
click at [500, 356] on input "-67/9" at bounding box center [494, 360] width 13 height 13
radio input "true"
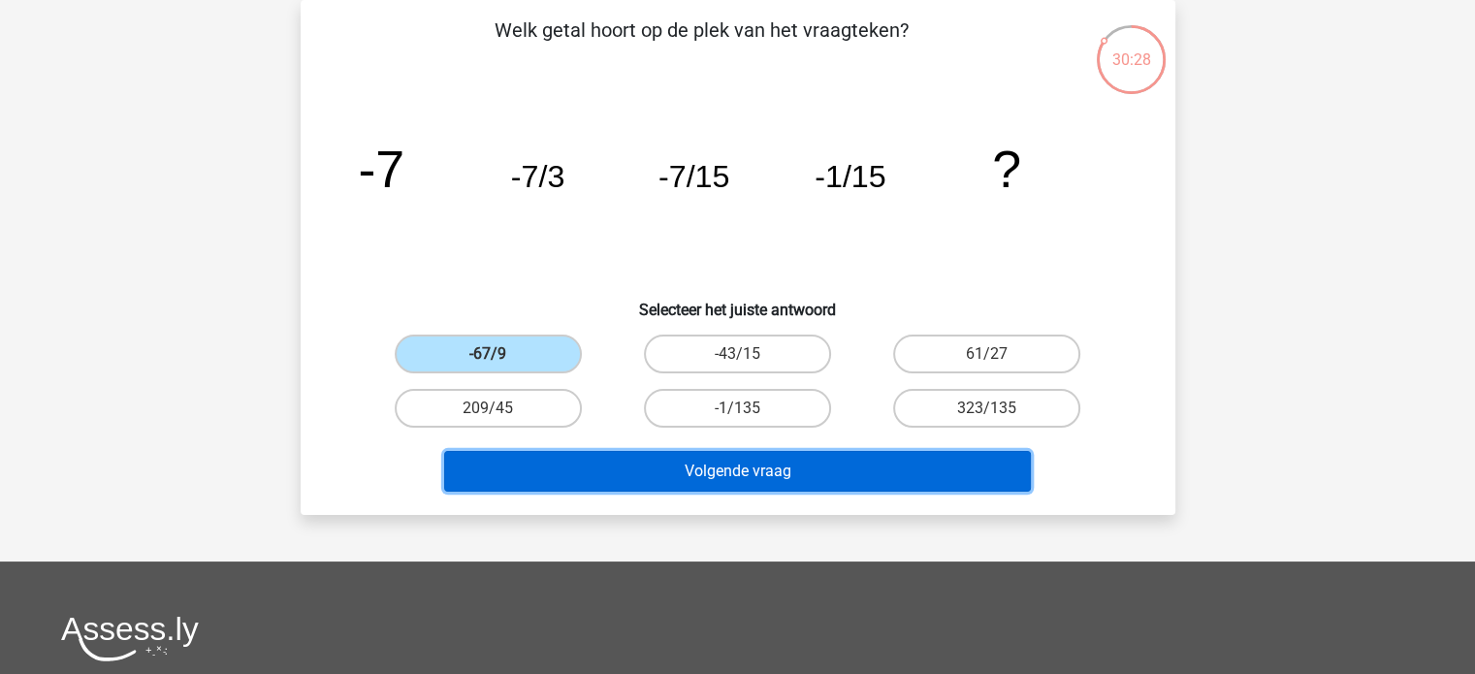
click at [658, 451] on button "Volgende vraag" at bounding box center [737, 471] width 587 height 41
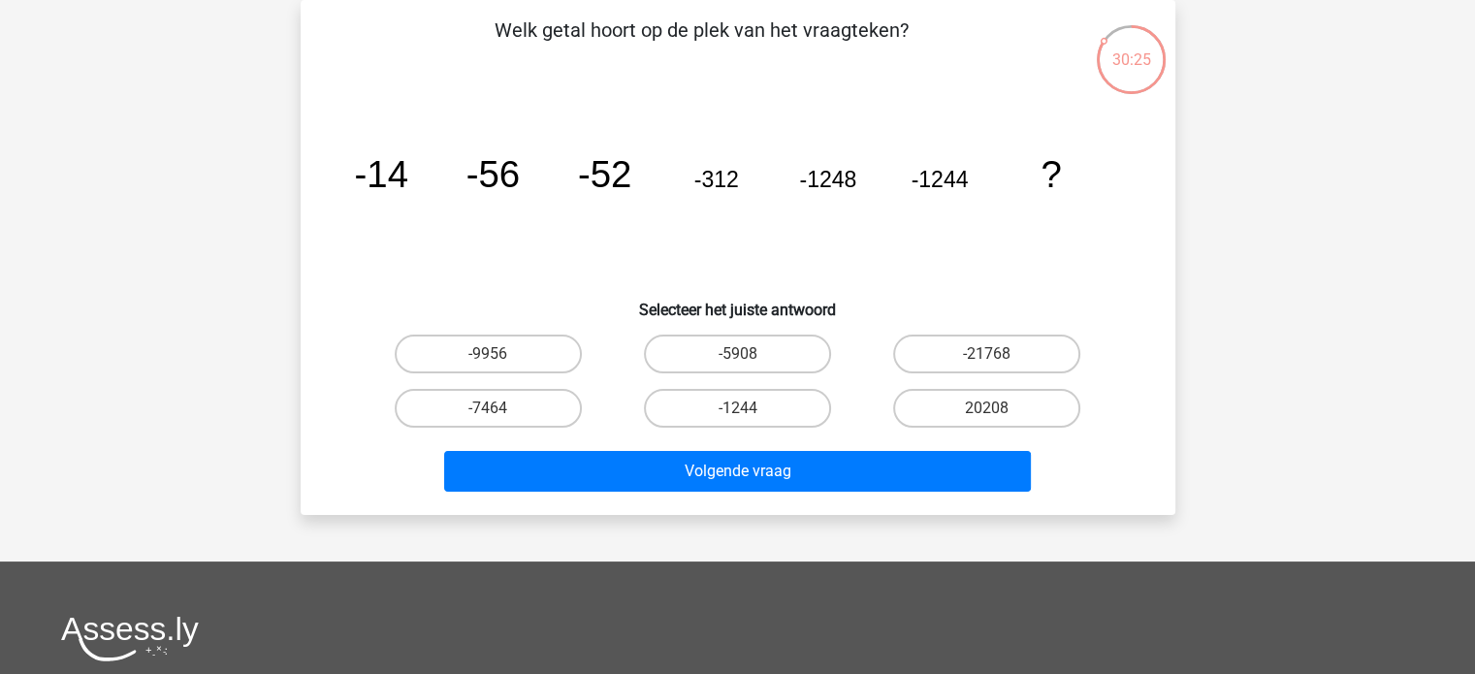
click at [520, 402] on label "-7464" at bounding box center [488, 408] width 187 height 39
click at [500, 408] on input "-7464" at bounding box center [494, 414] width 13 height 13
radio input "true"
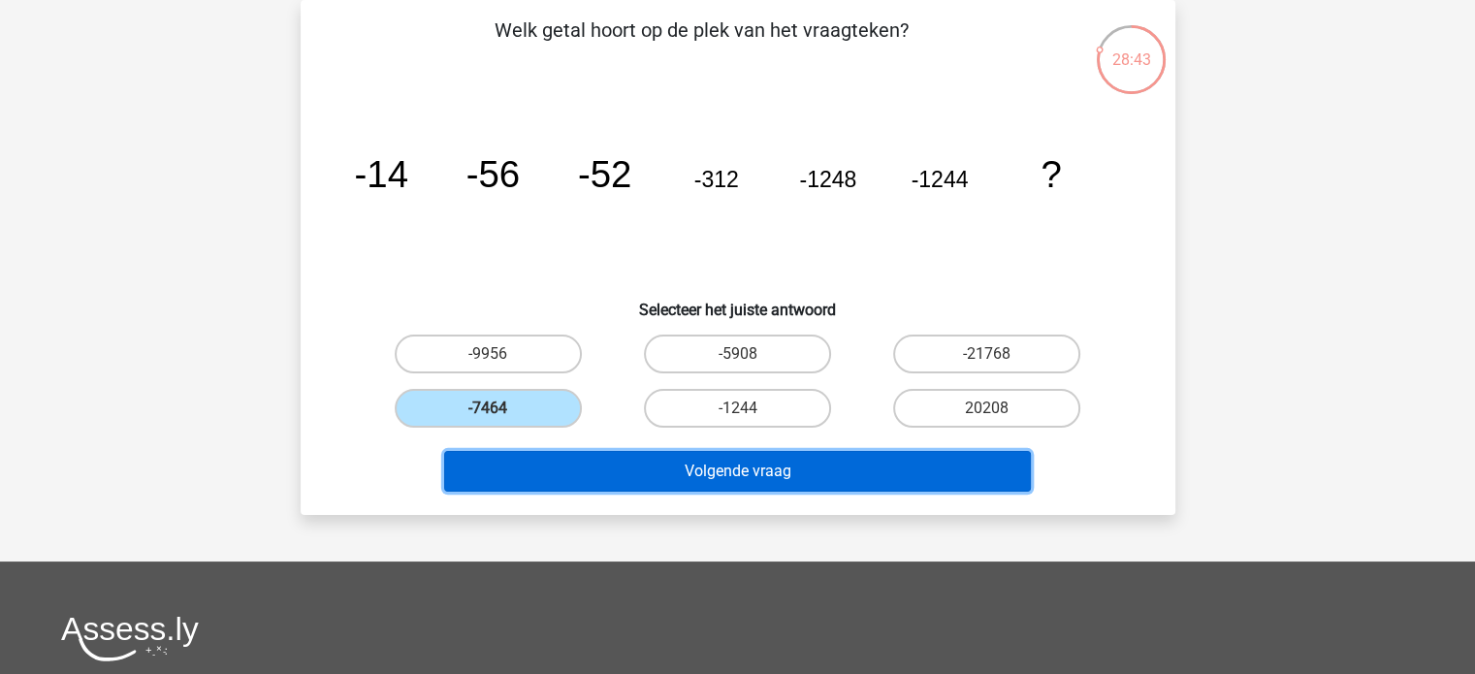
click at [639, 468] on button "Volgende vraag" at bounding box center [737, 471] width 587 height 41
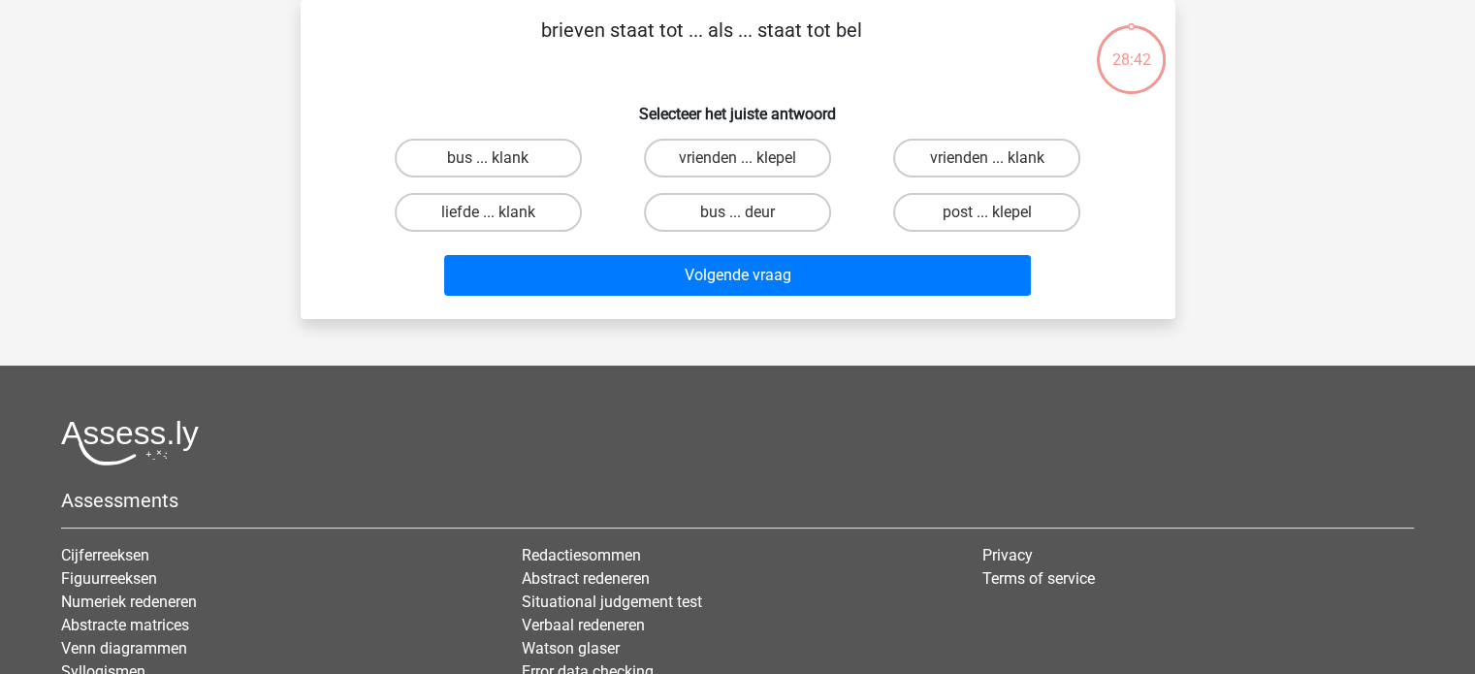
scroll to position [0, 0]
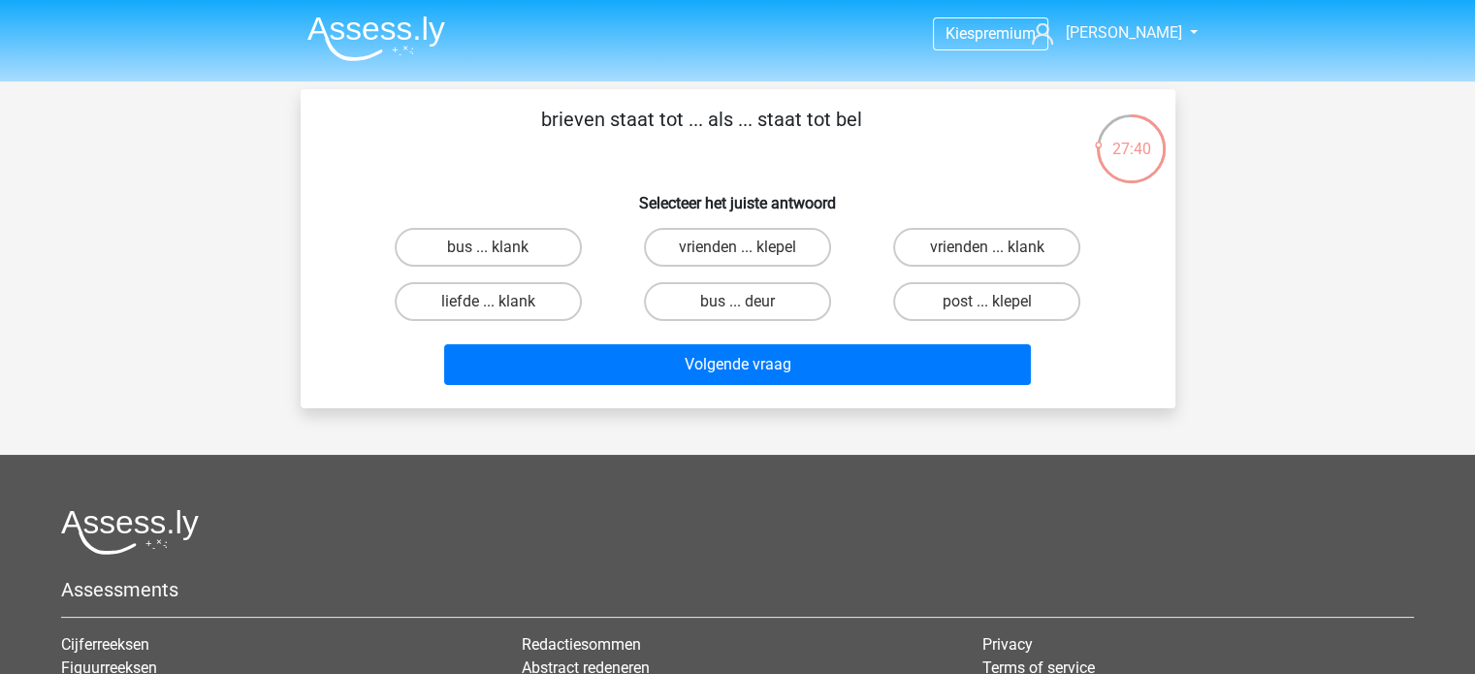
click at [989, 259] on input "vrienden ... klank" at bounding box center [993, 253] width 13 height 13
radio input "true"
click at [543, 247] on label "bus ... klank" at bounding box center [488, 247] width 187 height 39
click at [500, 247] on input "bus ... klank" at bounding box center [494, 253] width 13 height 13
radio input "true"
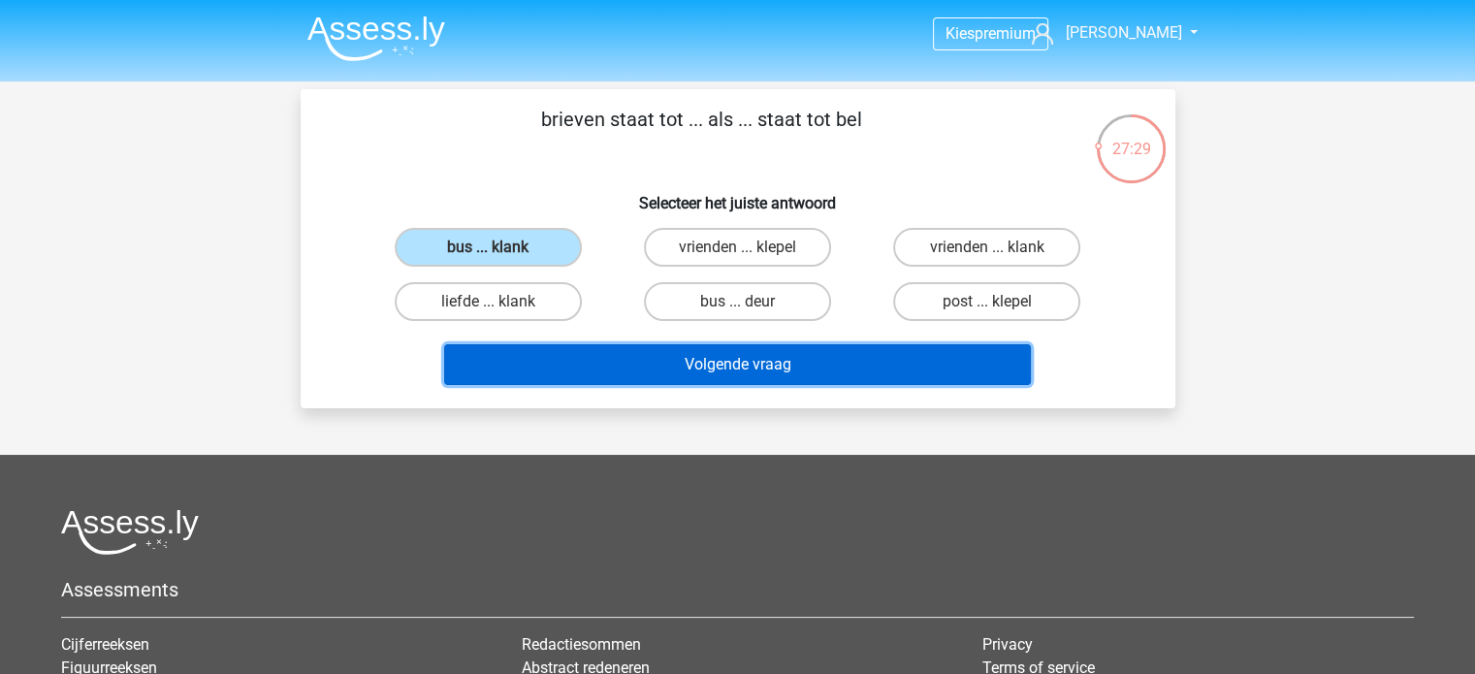
click at [614, 356] on button "Volgende vraag" at bounding box center [737, 364] width 587 height 41
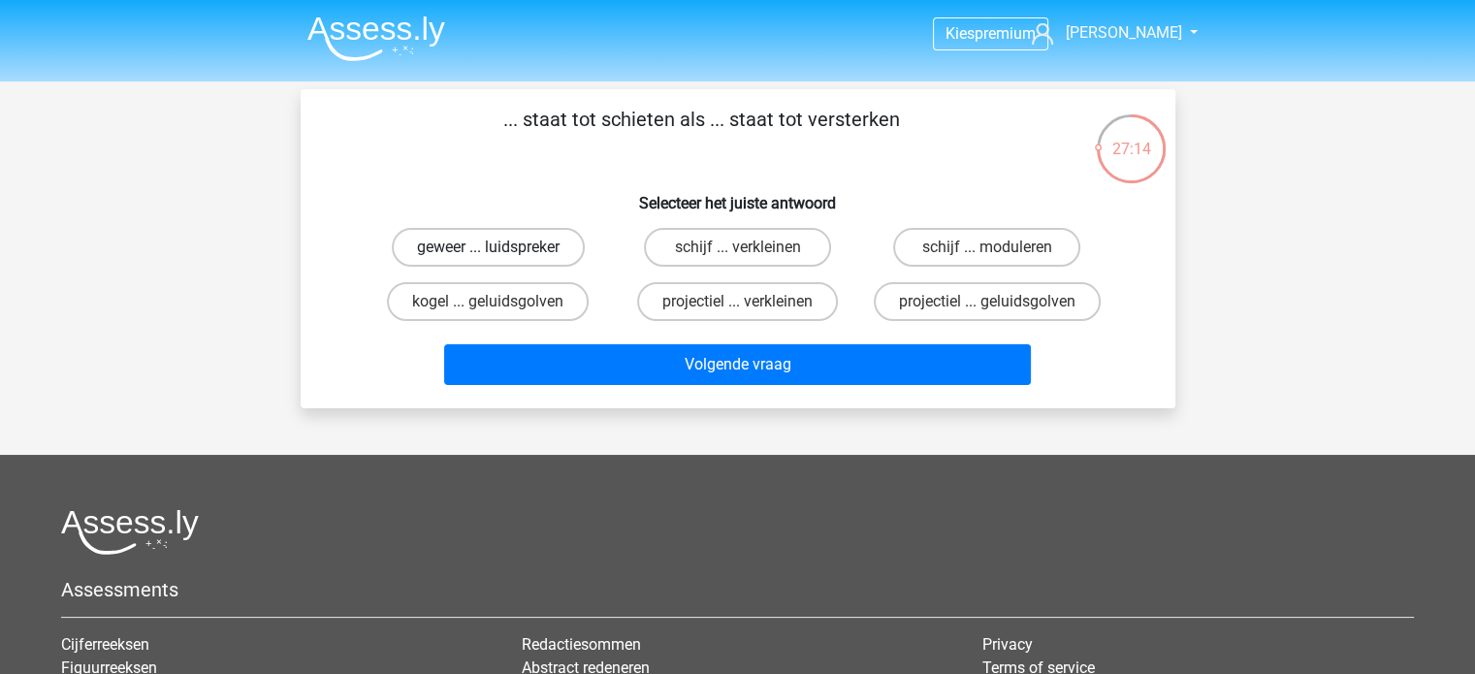
click at [530, 247] on label "geweer ... luidspreker" at bounding box center [488, 247] width 193 height 39
click at [500, 247] on input "geweer ... luidspreker" at bounding box center [494, 253] width 13 height 13
radio input "true"
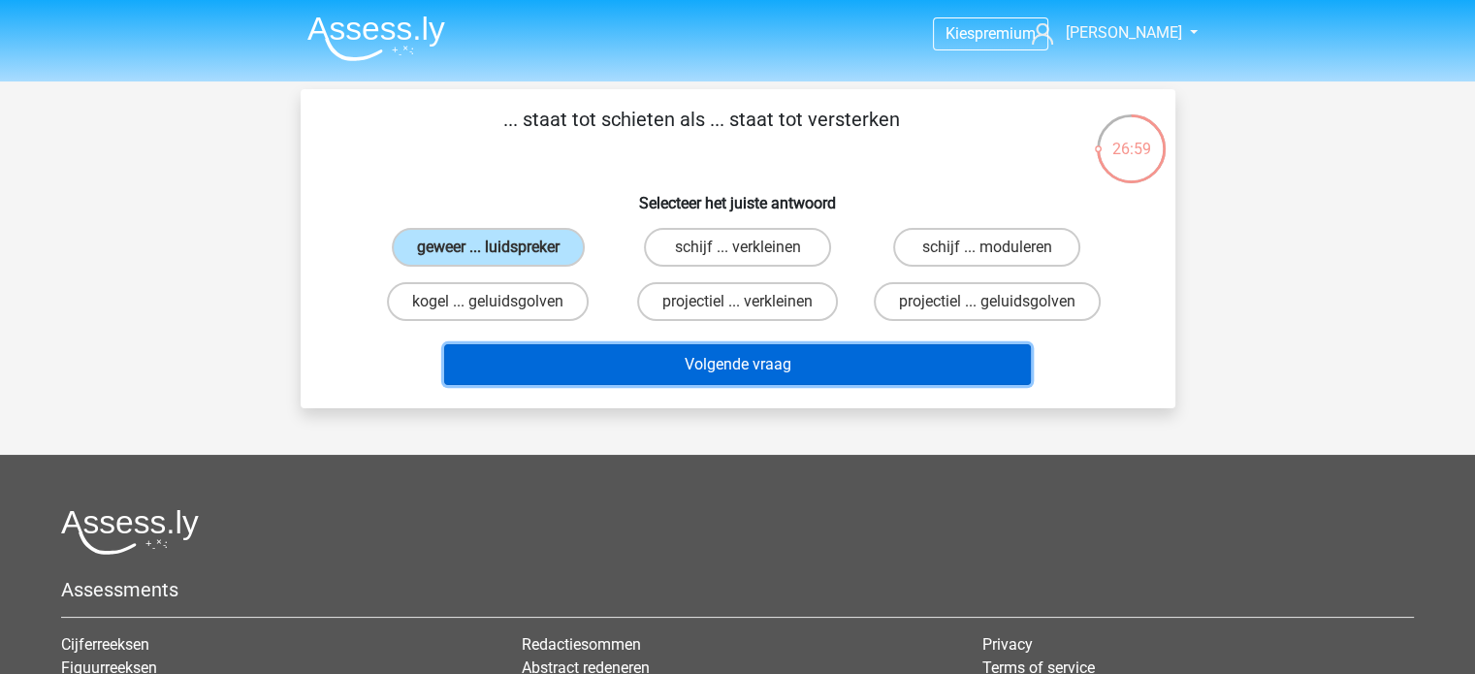
click at [630, 368] on button "Volgende vraag" at bounding box center [737, 364] width 587 height 41
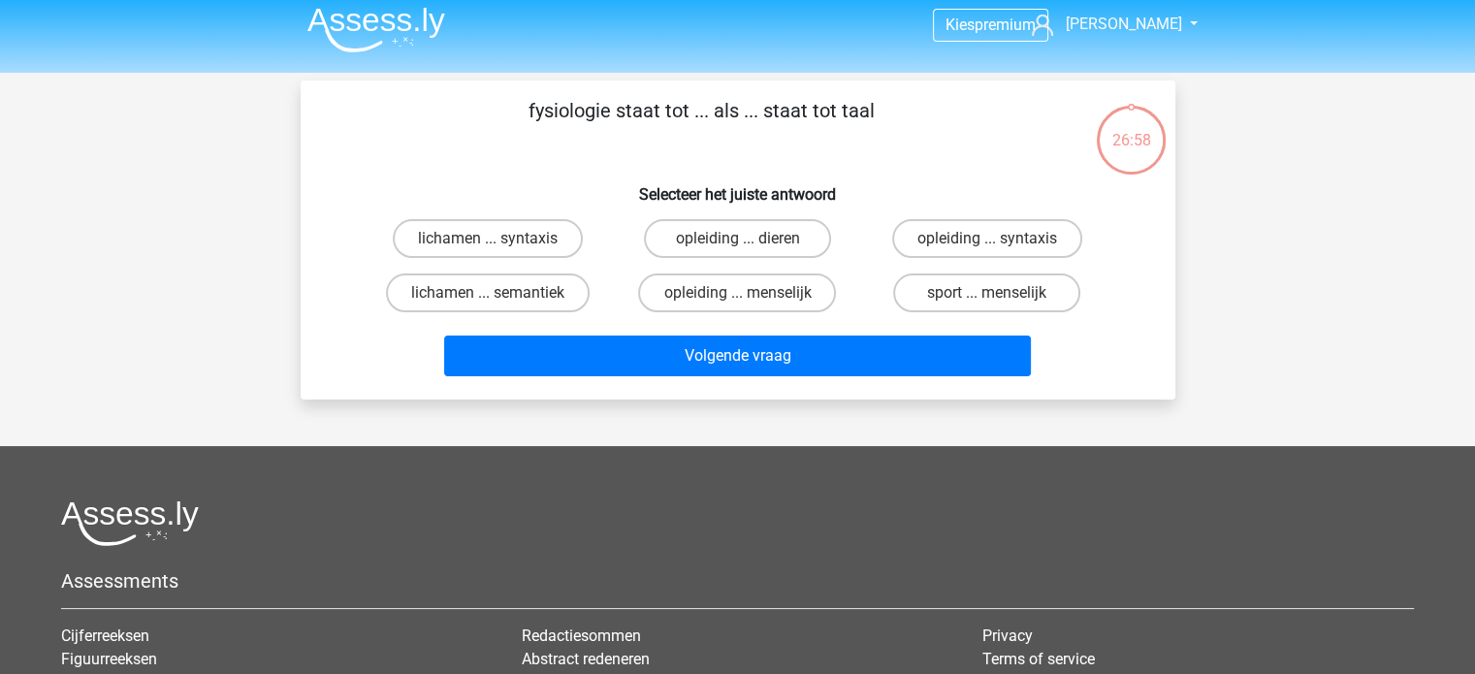
scroll to position [8, 0]
click at [1009, 294] on label "sport ... menselijk" at bounding box center [986, 293] width 187 height 39
click at [1000, 294] on input "sport ... menselijk" at bounding box center [993, 300] width 13 height 13
radio input "true"
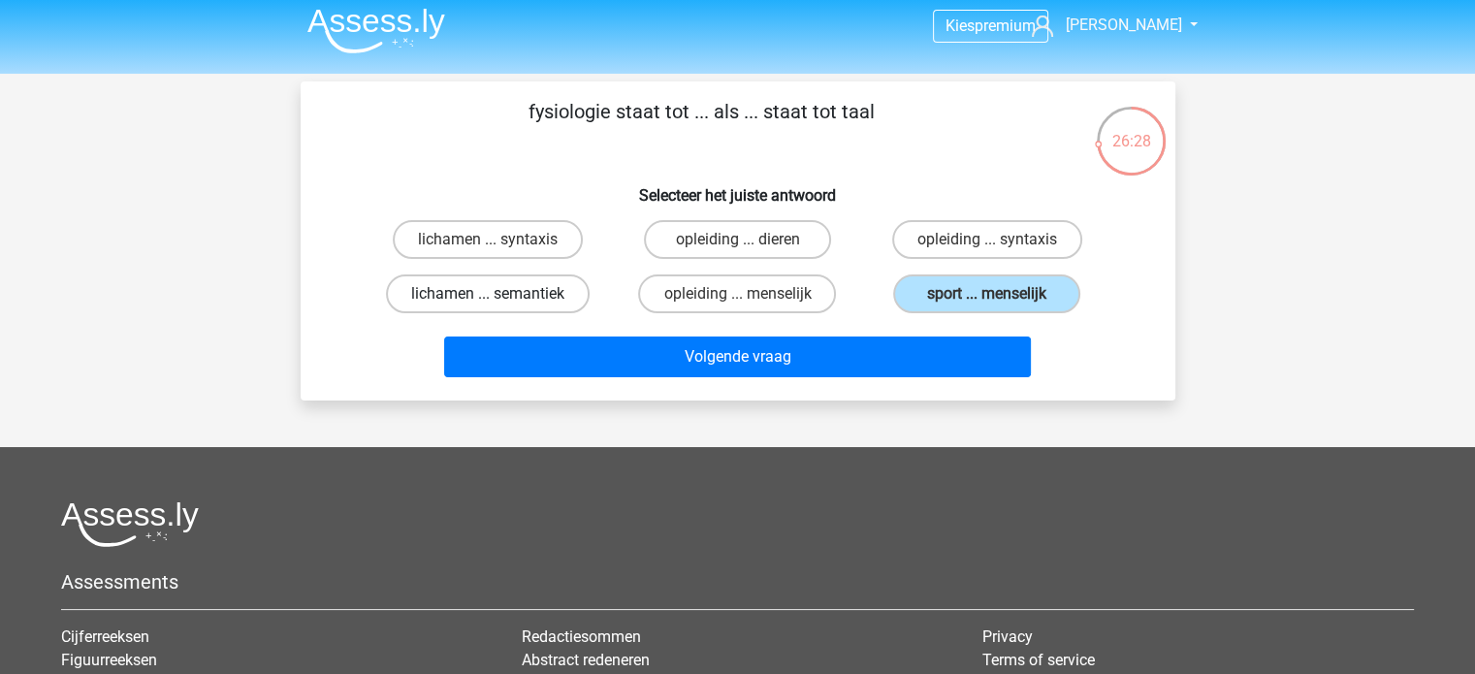
click at [474, 301] on label "lichamen ... semantiek" at bounding box center [488, 293] width 204 height 39
click at [488, 301] on input "lichamen ... semantiek" at bounding box center [494, 300] width 13 height 13
radio input "true"
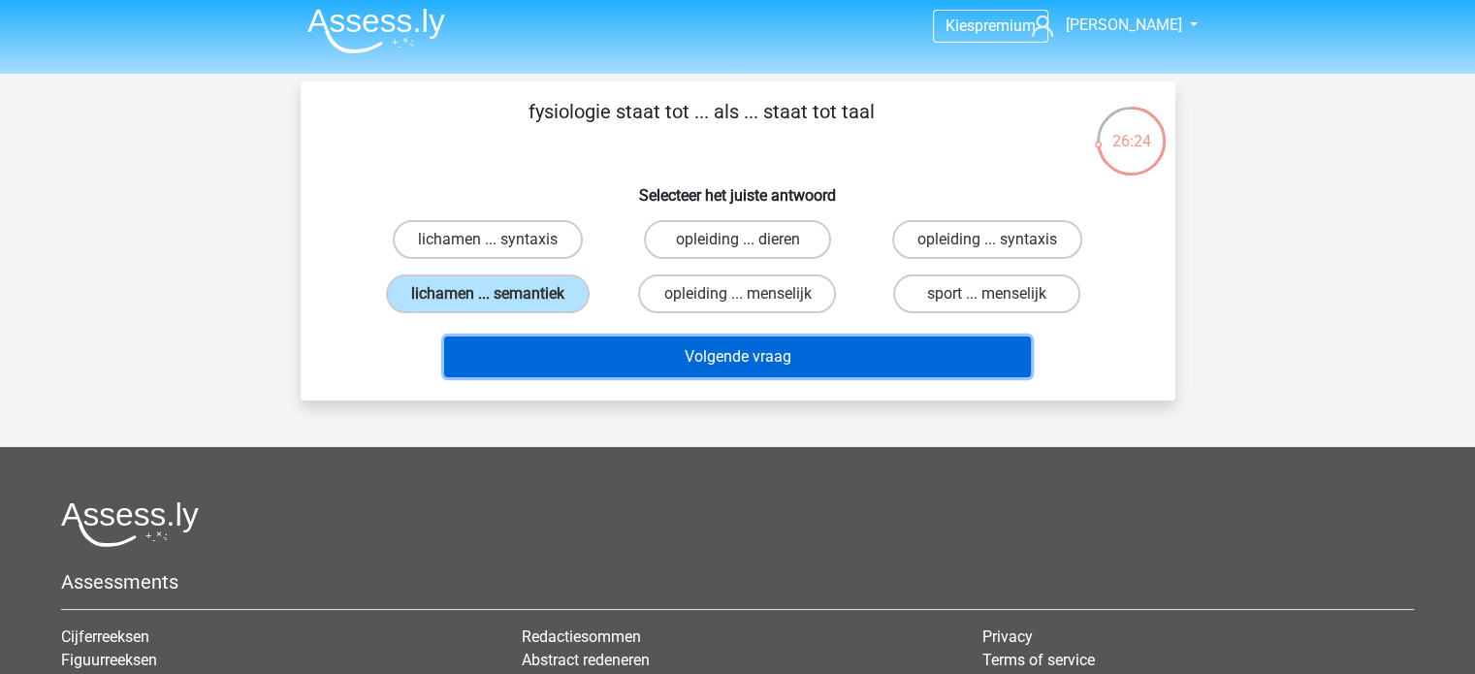
click at [709, 362] on button "Volgende vraag" at bounding box center [737, 357] width 587 height 41
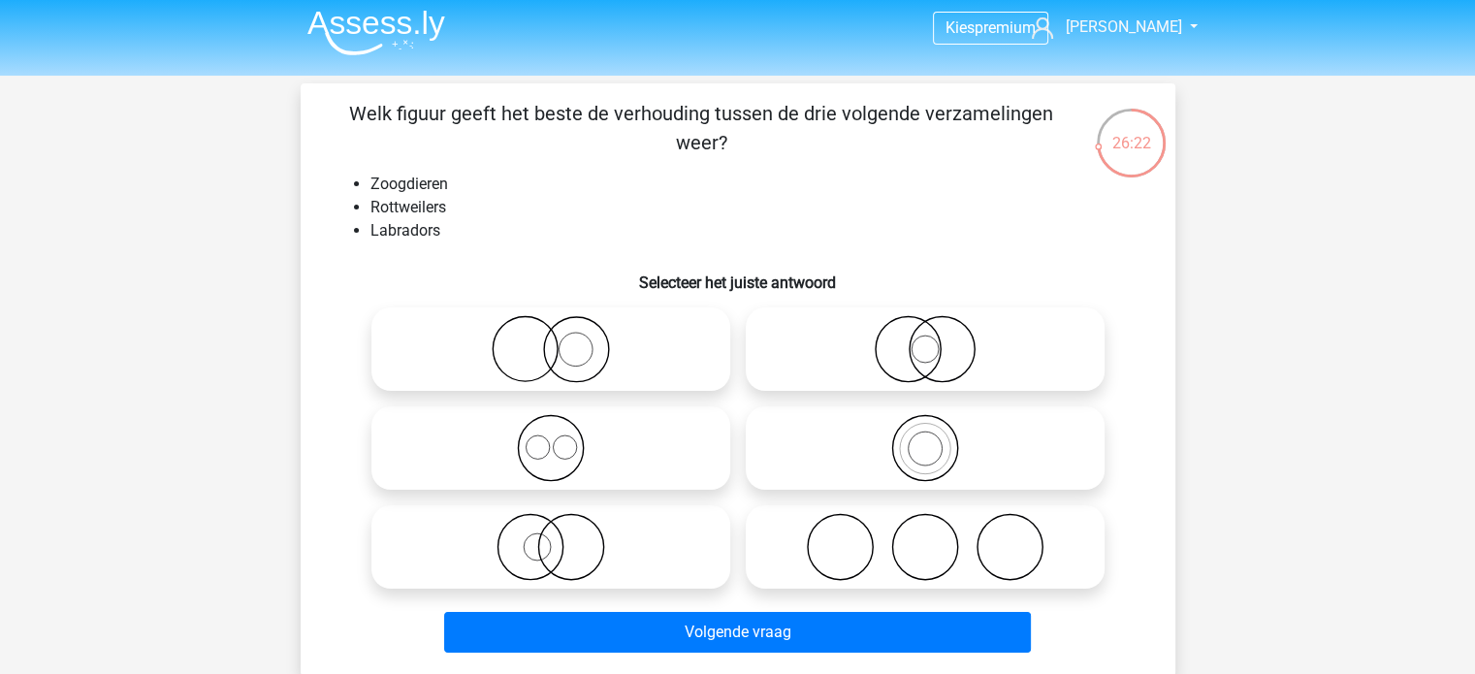
scroll to position [0, 0]
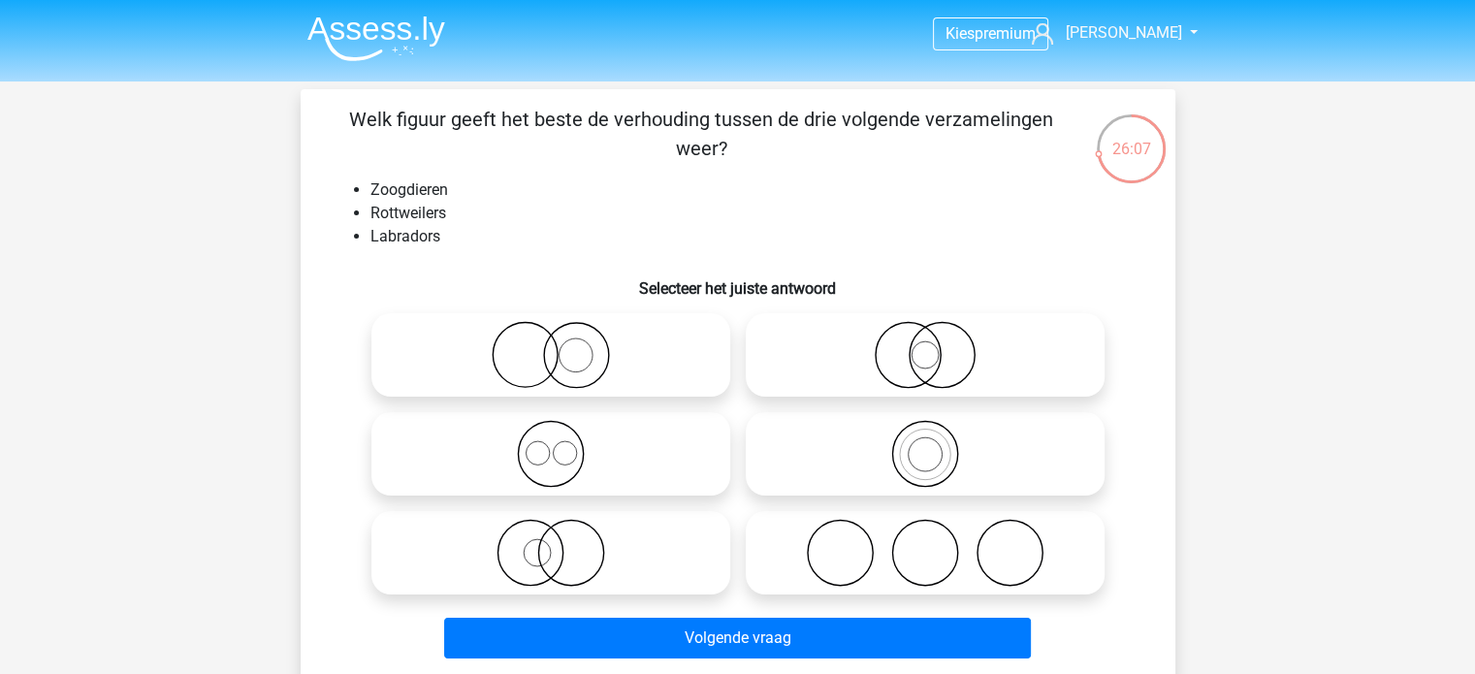
click at [632, 434] on icon at bounding box center [550, 454] width 343 height 68
click at [563, 434] on input "radio" at bounding box center [557, 438] width 13 height 13
radio input "true"
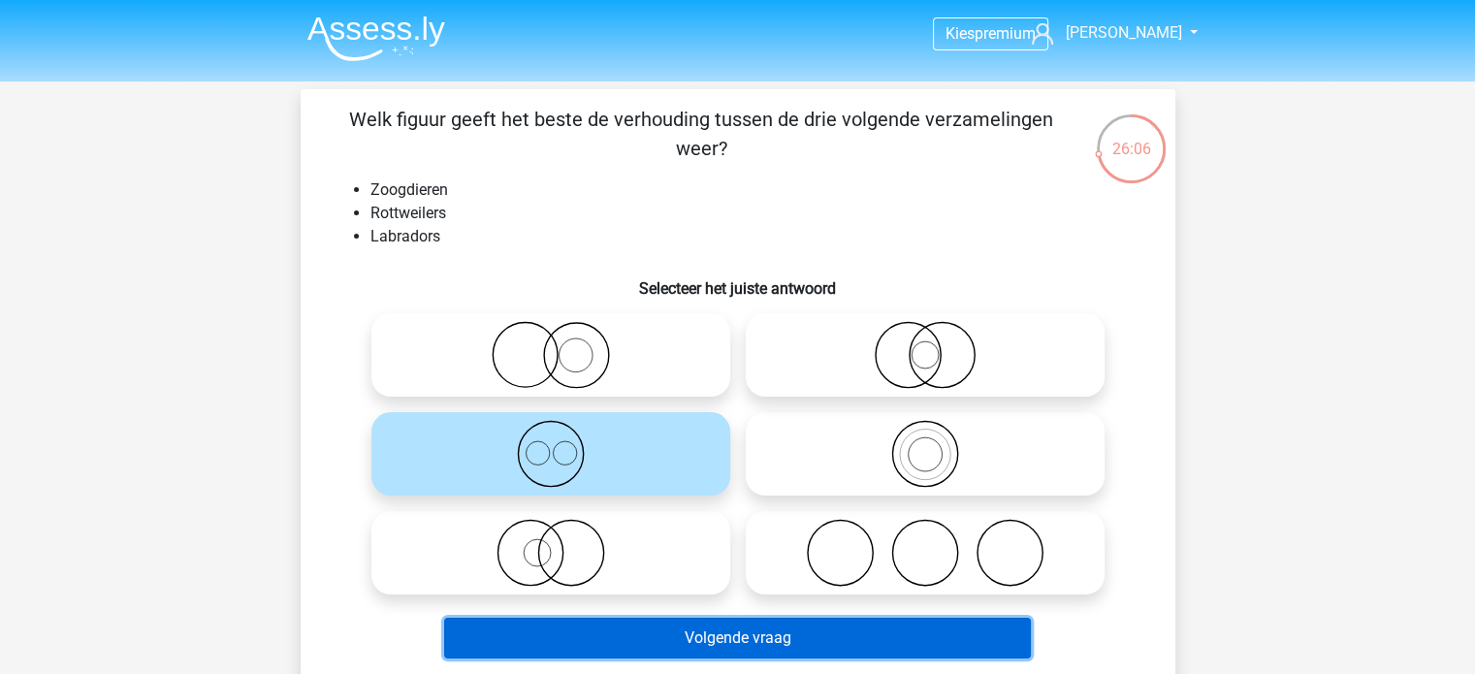
click at [717, 658] on button "Volgende vraag" at bounding box center [737, 638] width 587 height 41
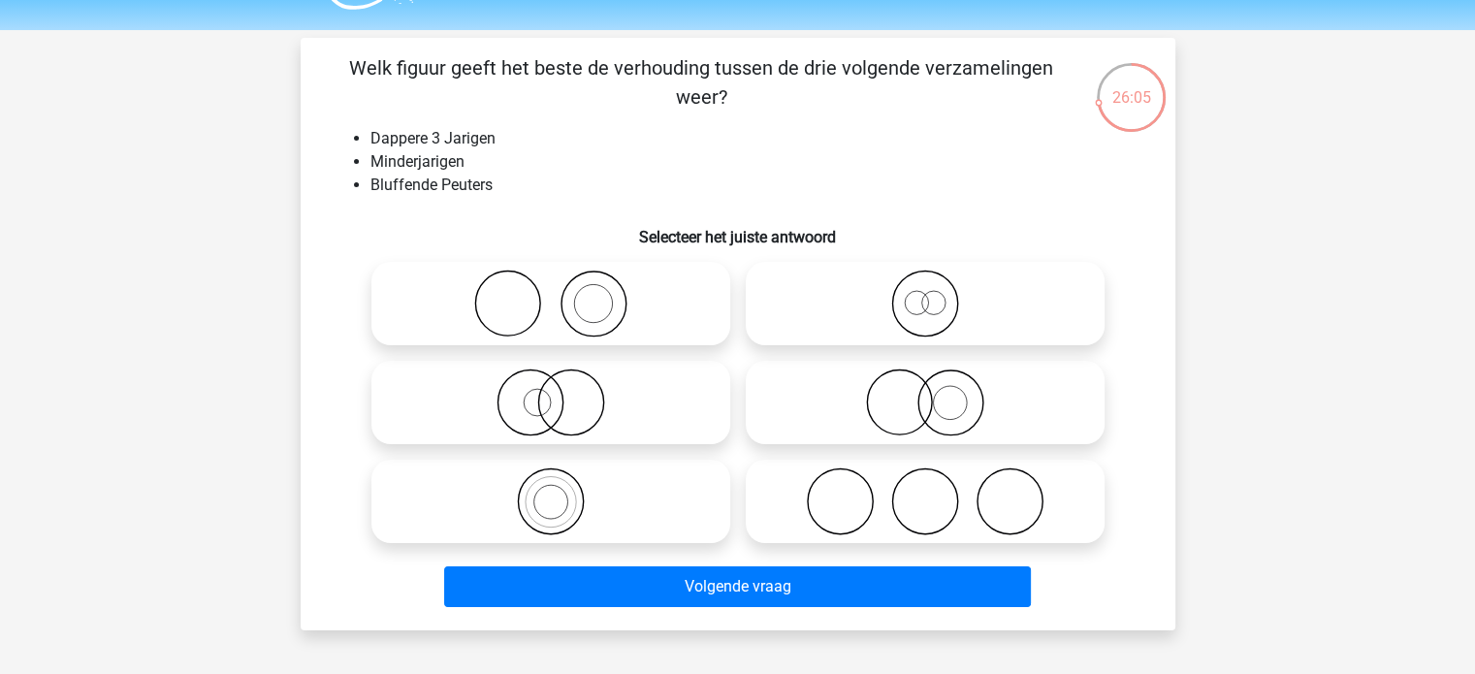
scroll to position [50, 0]
click at [935, 333] on icon at bounding box center [925, 305] width 343 height 68
click at [935, 295] on input "radio" at bounding box center [931, 288] width 13 height 13
radio input "true"
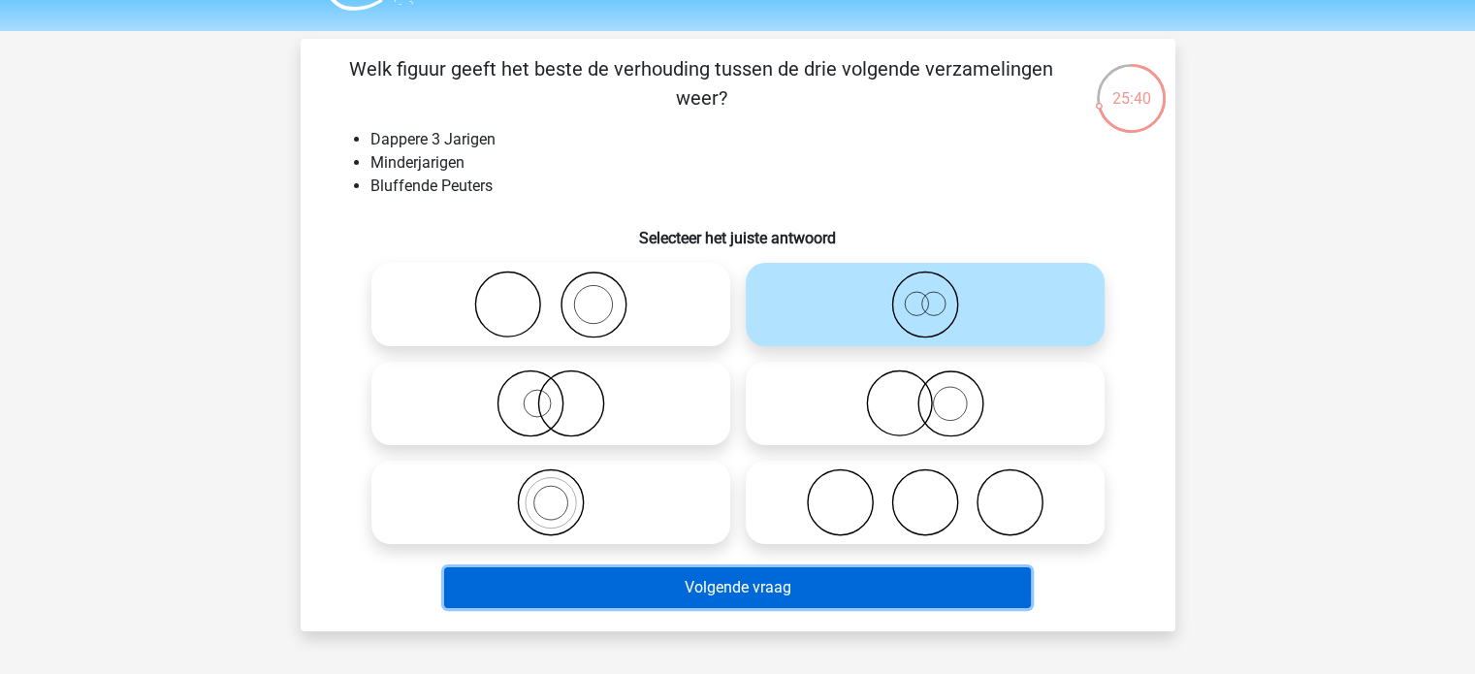
click at [827, 572] on button "Volgende vraag" at bounding box center [737, 587] width 587 height 41
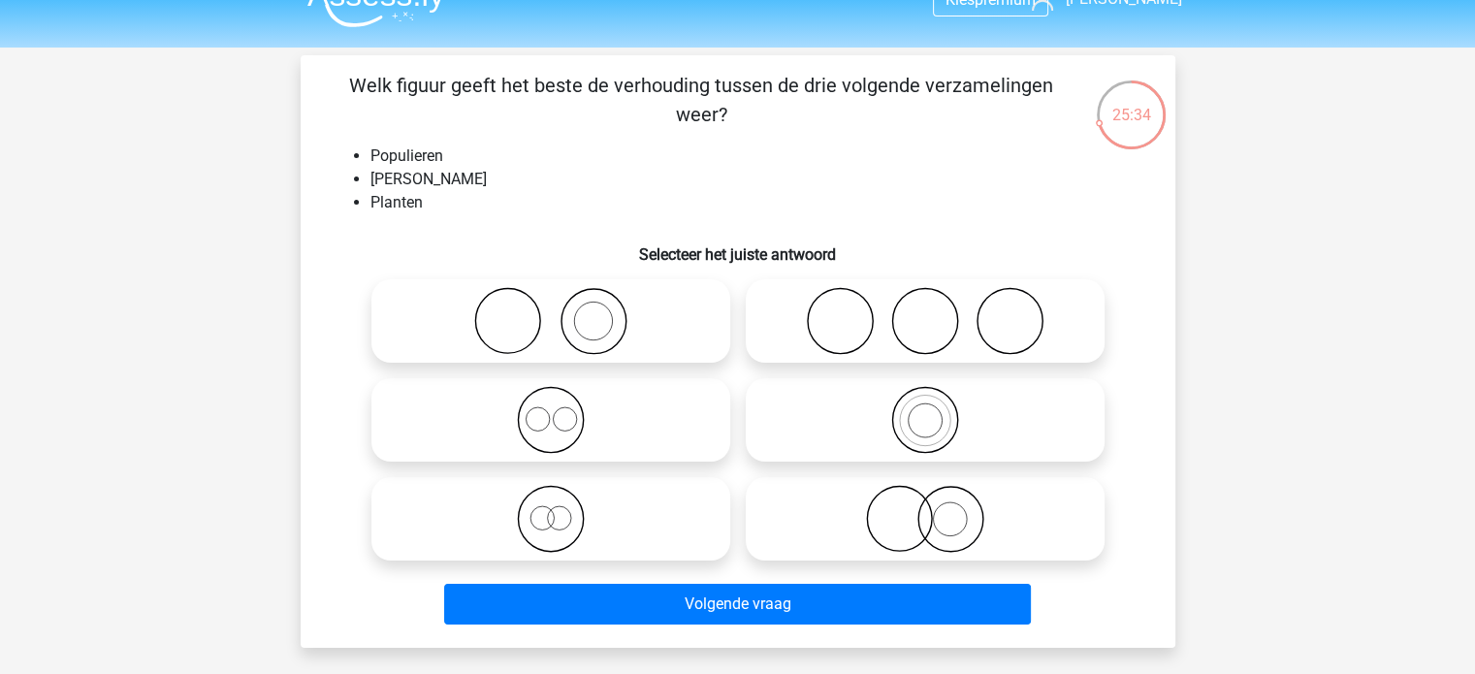
scroll to position [0, 0]
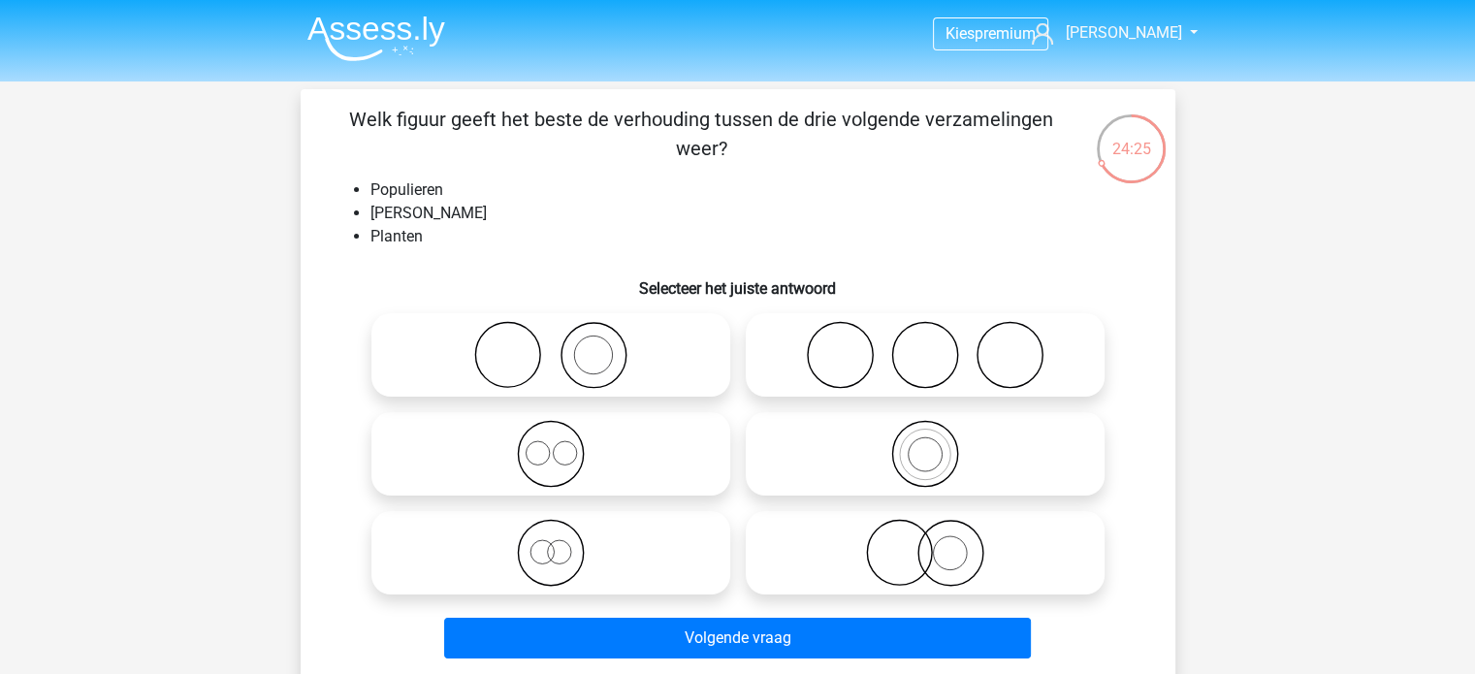
click at [835, 352] on icon at bounding box center [925, 355] width 343 height 68
click at [925, 345] on input "radio" at bounding box center [931, 339] width 13 height 13
radio input "true"
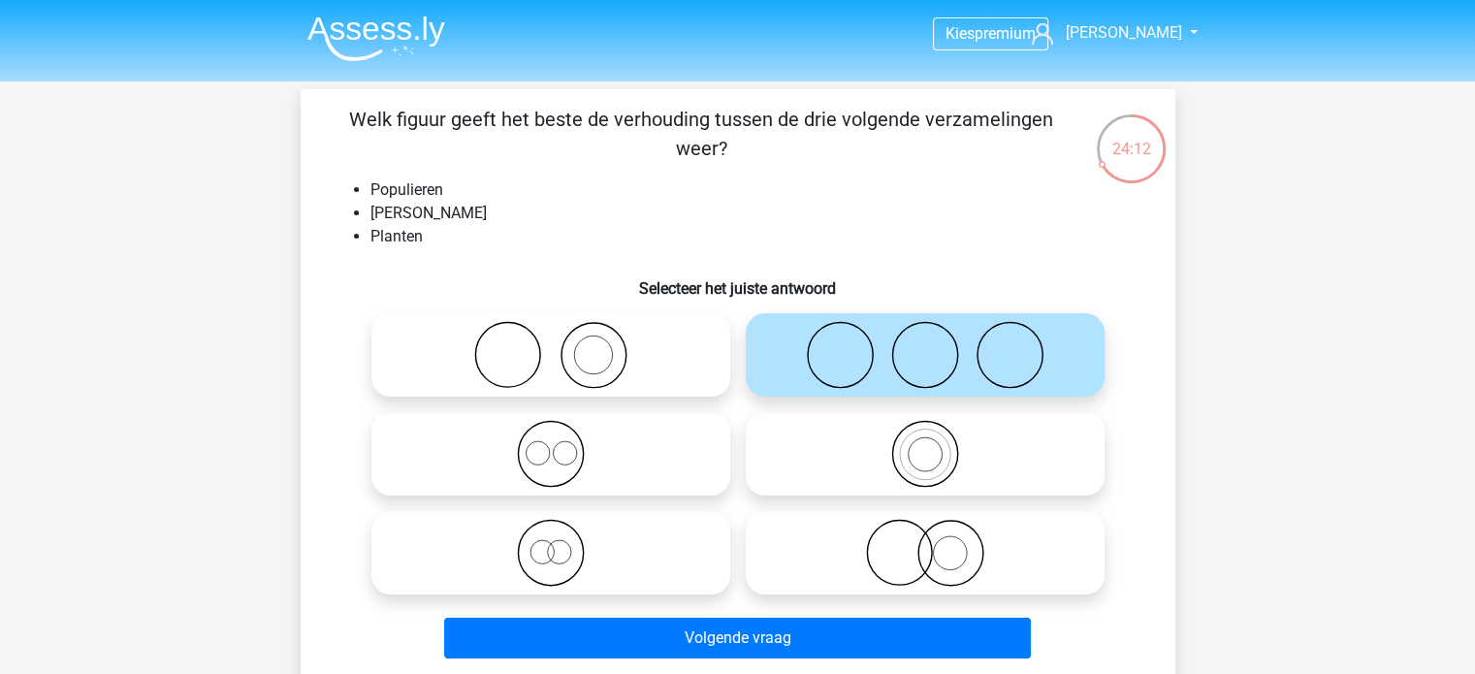
click at [1029, 550] on icon at bounding box center [925, 553] width 343 height 68
click at [938, 543] on input "radio" at bounding box center [931, 537] width 13 height 13
radio input "true"
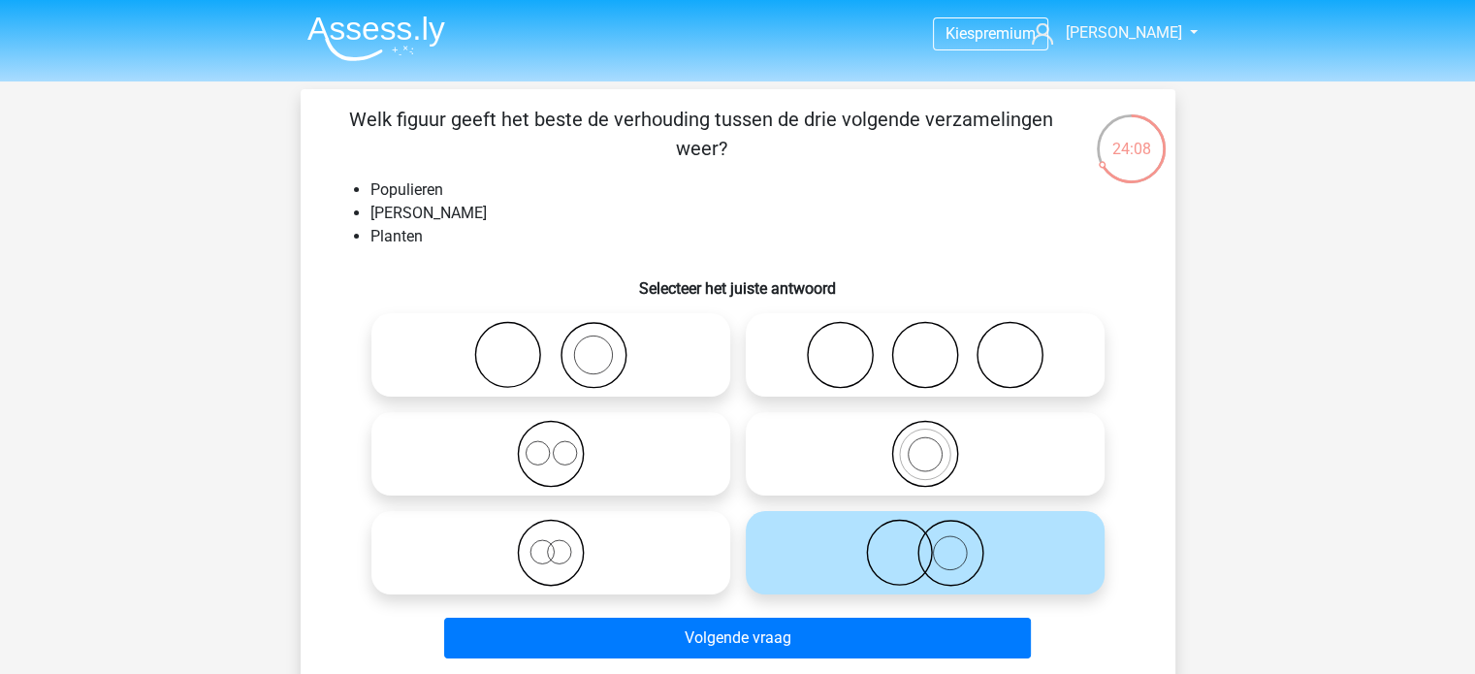
click at [1055, 363] on icon at bounding box center [925, 355] width 343 height 68
click at [938, 345] on input "radio" at bounding box center [931, 339] width 13 height 13
radio input "true"
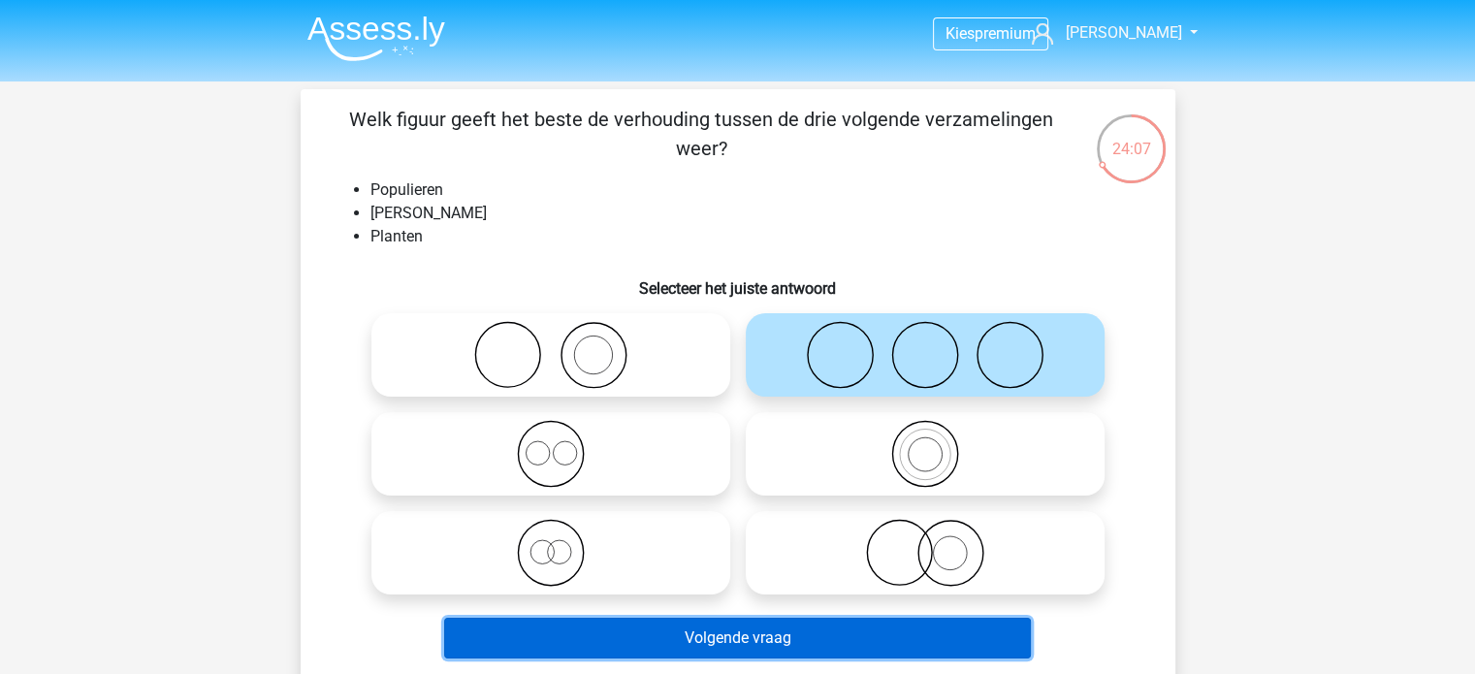
click at [788, 651] on button "Volgende vraag" at bounding box center [737, 638] width 587 height 41
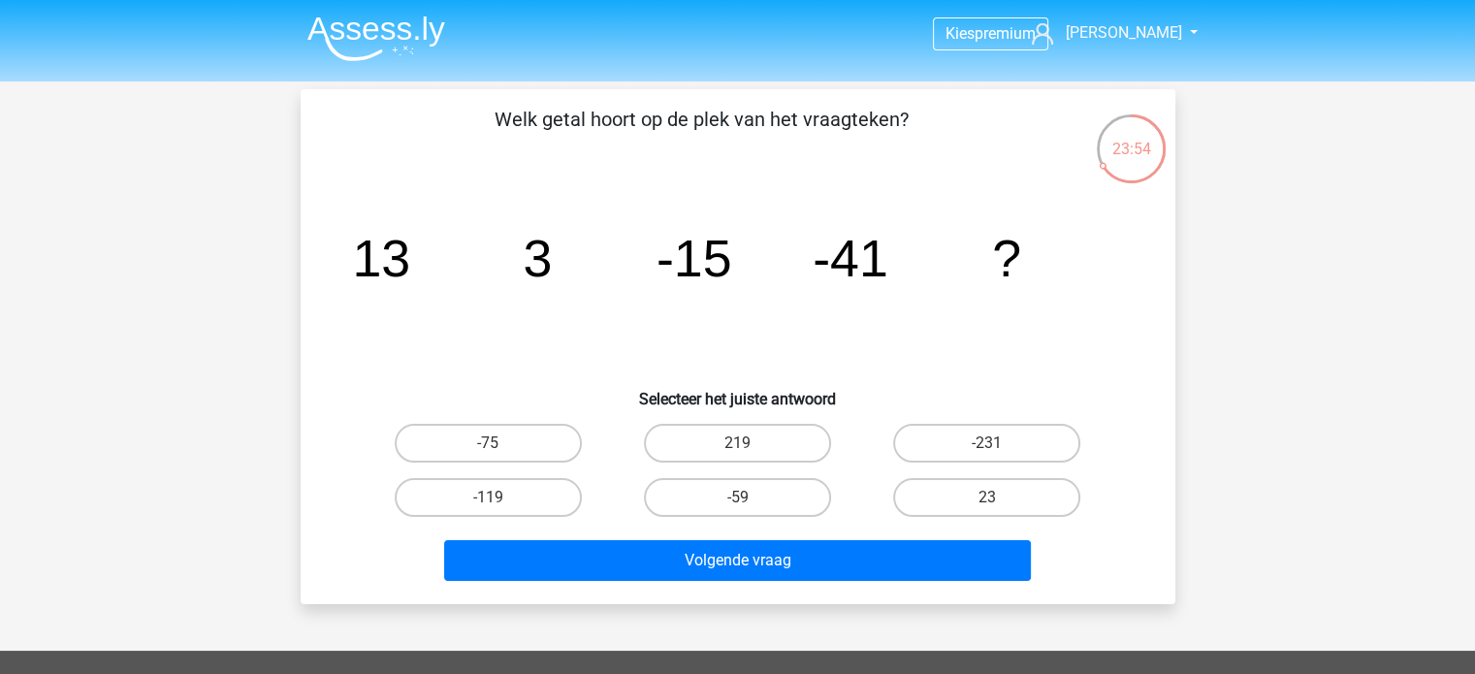
click at [446, 305] on icon "image/svg+xml 13 3 -15 -41 ?" at bounding box center [738, 276] width 782 height 196
click at [472, 434] on label "-75" at bounding box center [488, 443] width 187 height 39
click at [488, 443] on input "-75" at bounding box center [494, 449] width 13 height 13
radio input "true"
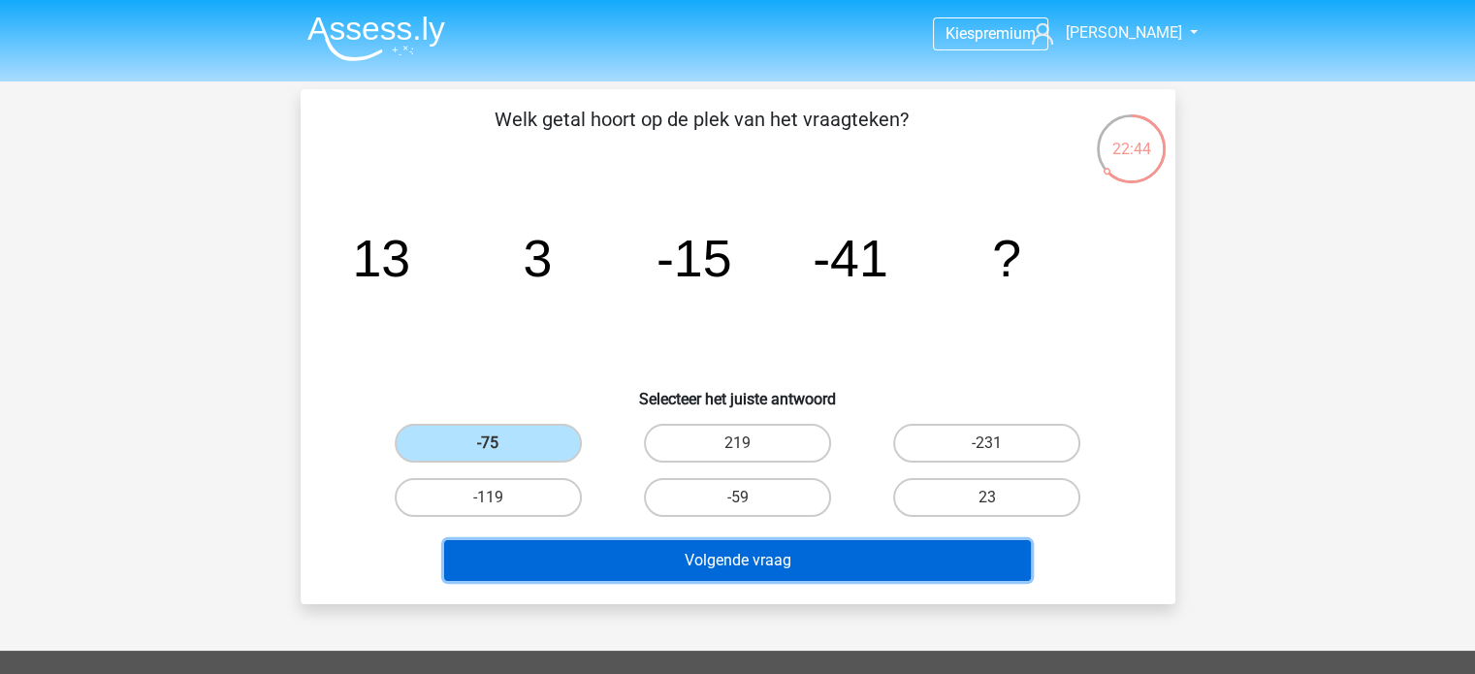
click at [566, 540] on button "Volgende vraag" at bounding box center [737, 560] width 587 height 41
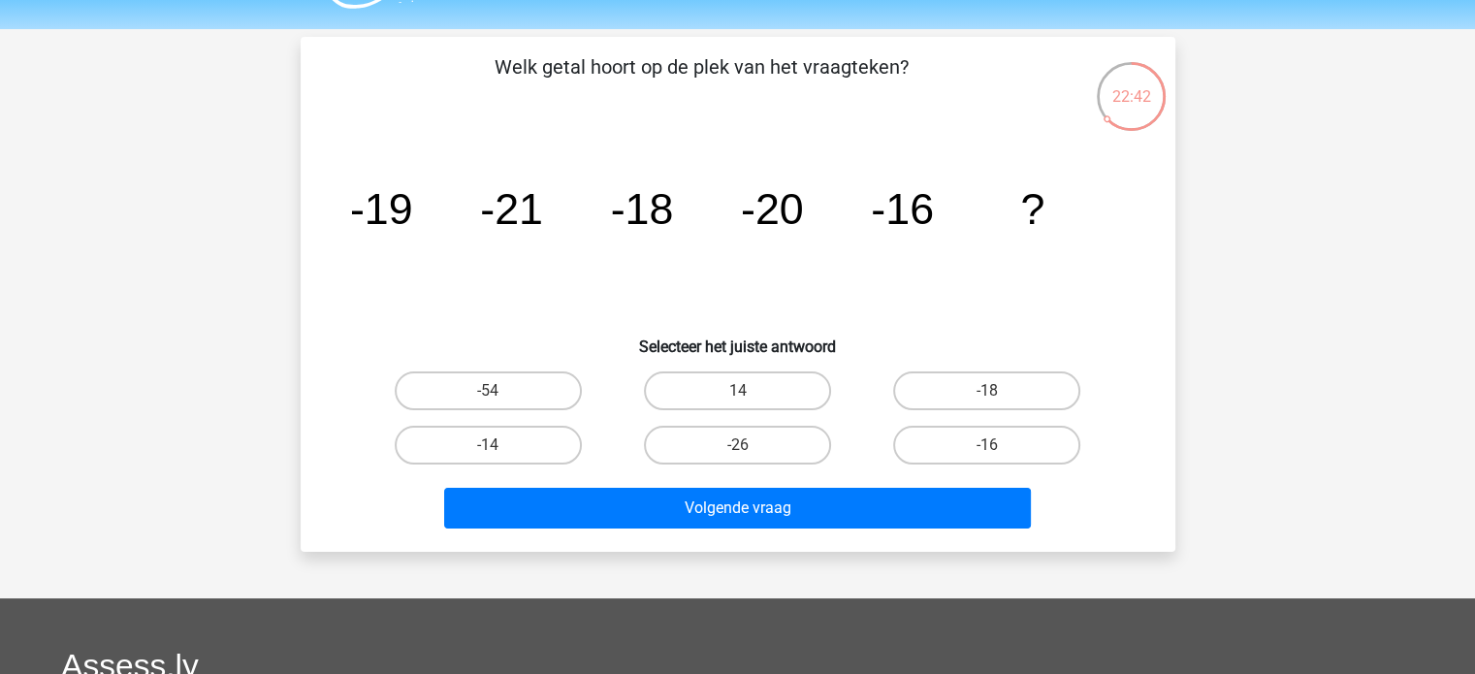
scroll to position [50, 0]
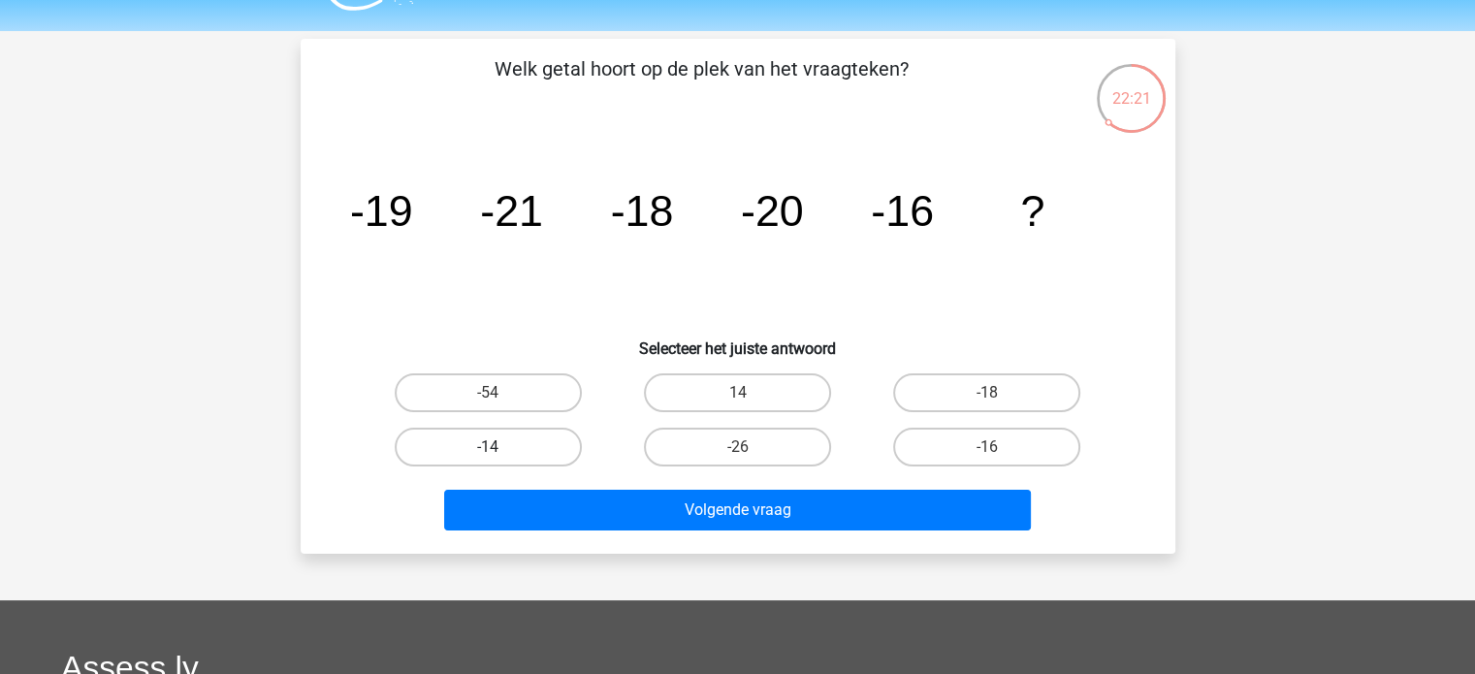
click at [452, 436] on label "-14" at bounding box center [488, 447] width 187 height 39
click at [488, 447] on input "-14" at bounding box center [494, 453] width 13 height 13
radio input "true"
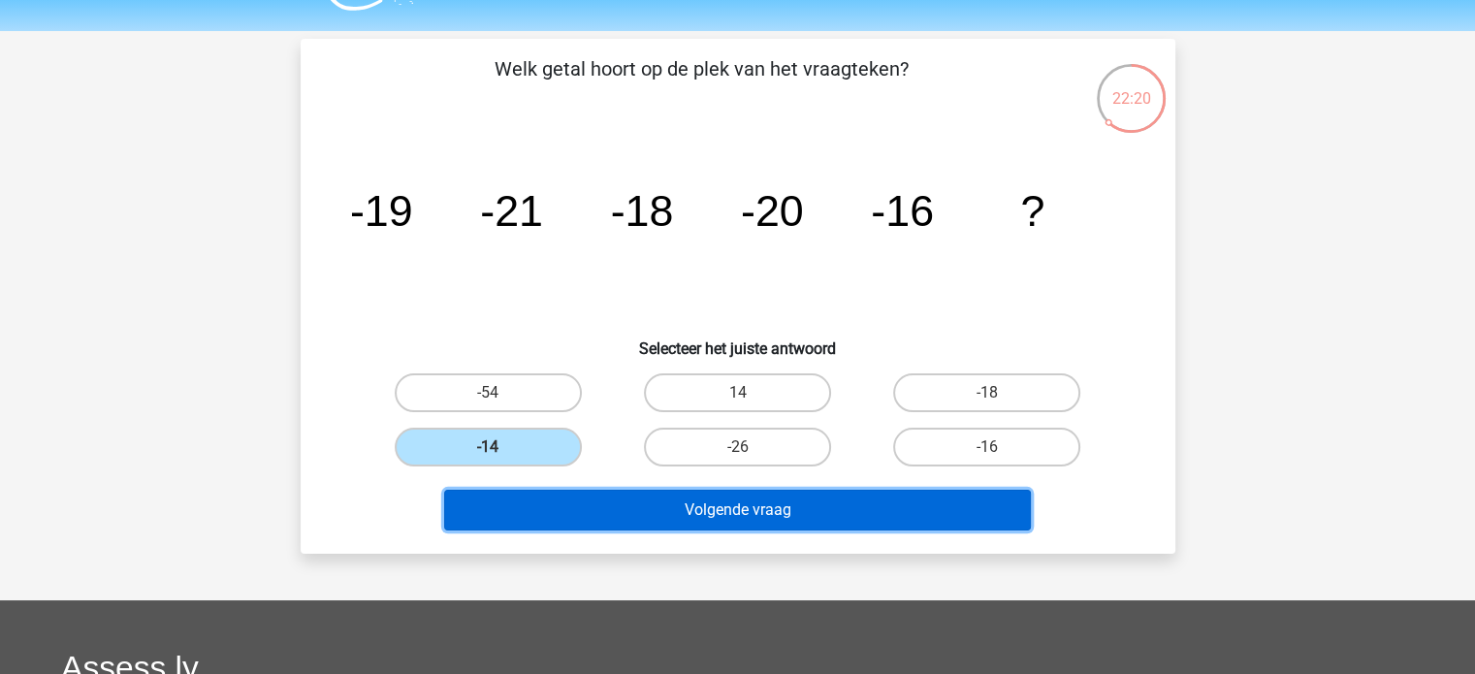
click at [653, 503] on button "Volgende vraag" at bounding box center [737, 510] width 587 height 41
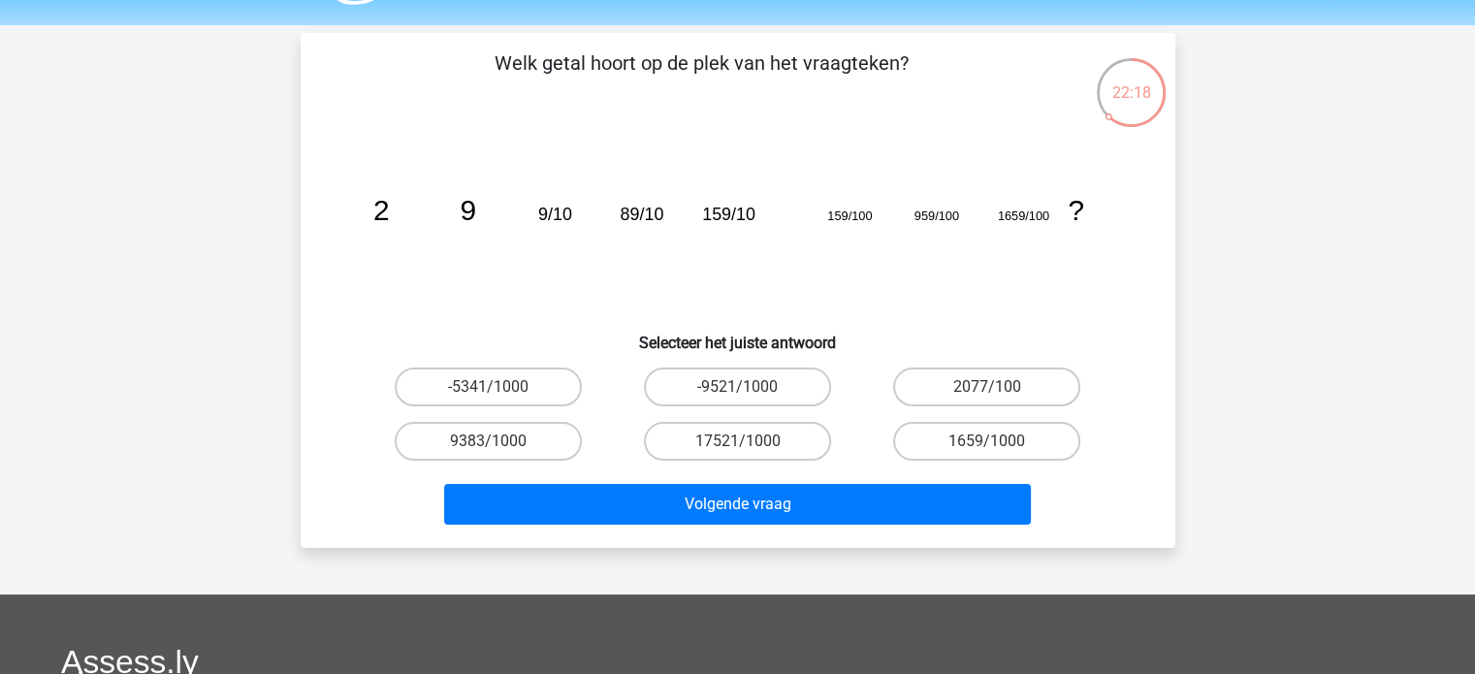
scroll to position [33, 0]
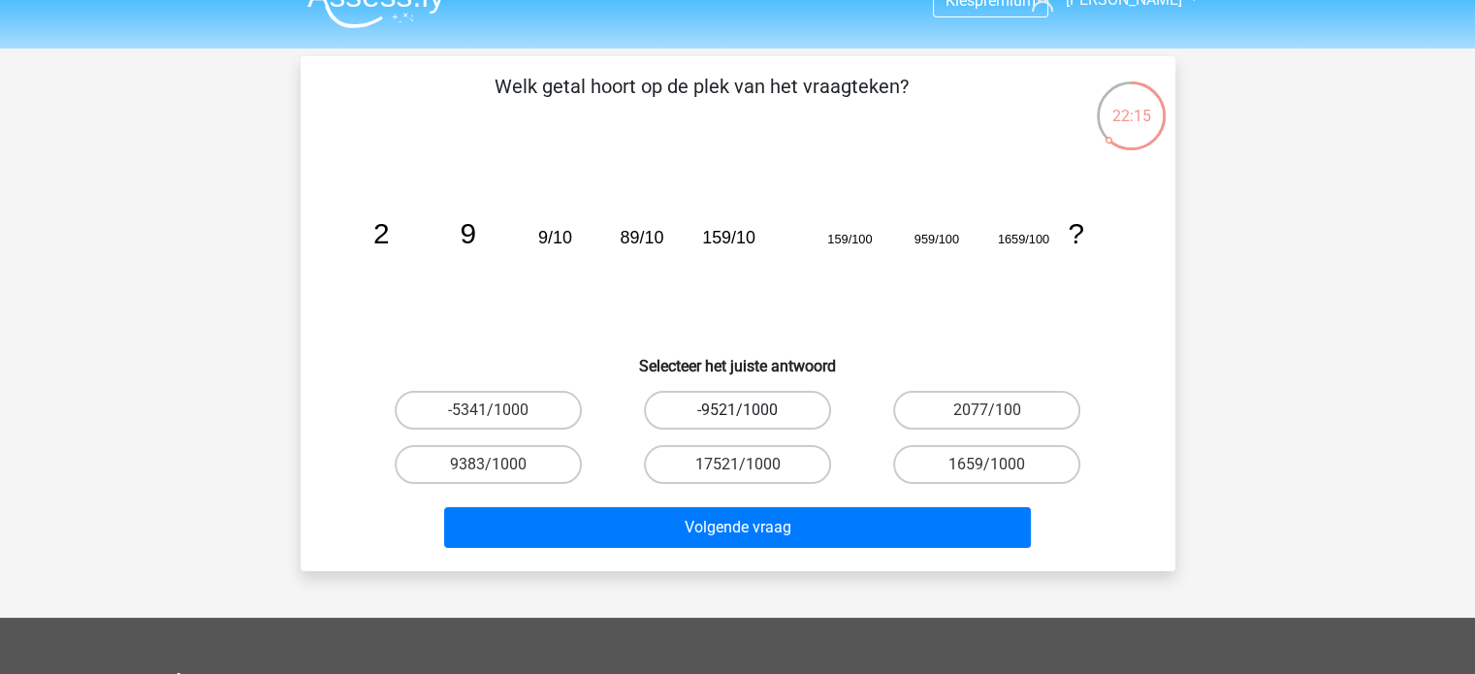
click at [724, 404] on label "-9521/1000" at bounding box center [737, 410] width 187 height 39
click at [737, 410] on input "-9521/1000" at bounding box center [743, 416] width 13 height 13
radio input "true"
click at [923, 416] on label "2077/100" at bounding box center [986, 410] width 187 height 39
click at [987, 416] on input "2077/100" at bounding box center [993, 416] width 13 height 13
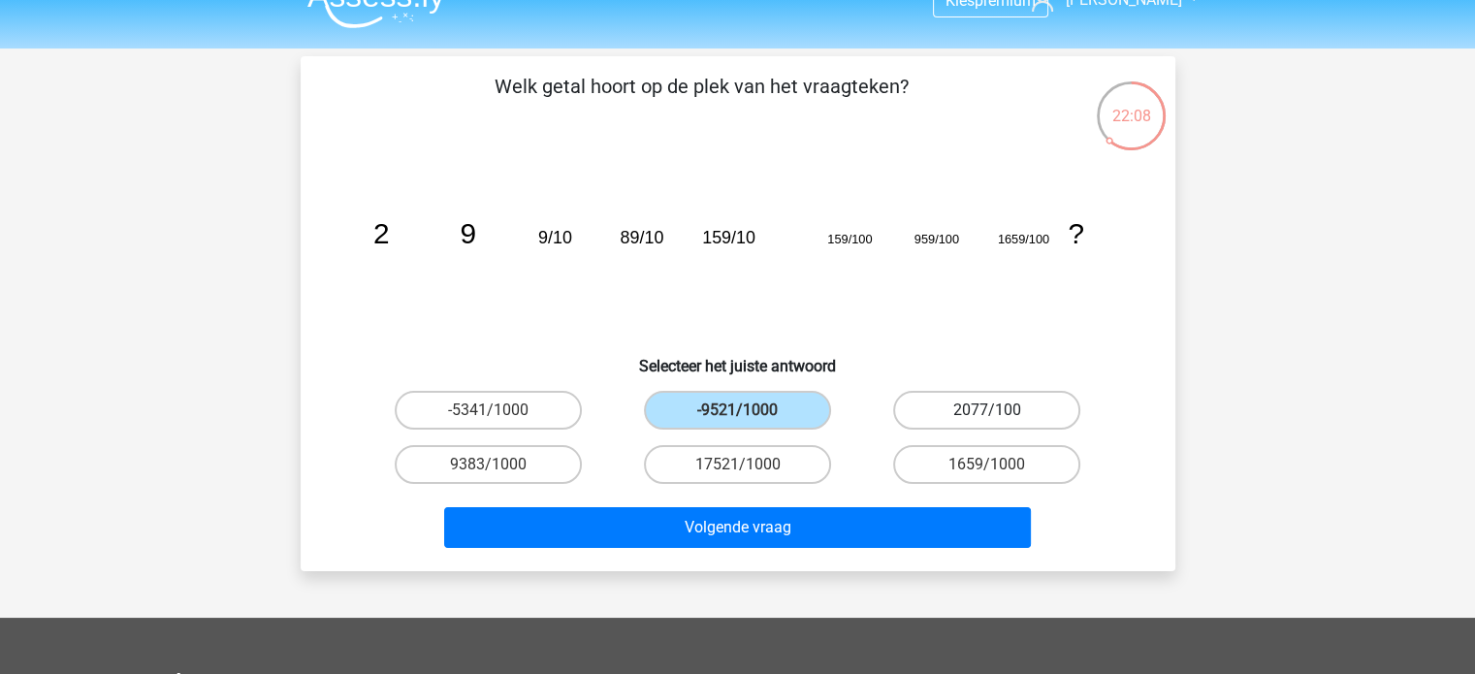
radio input "true"
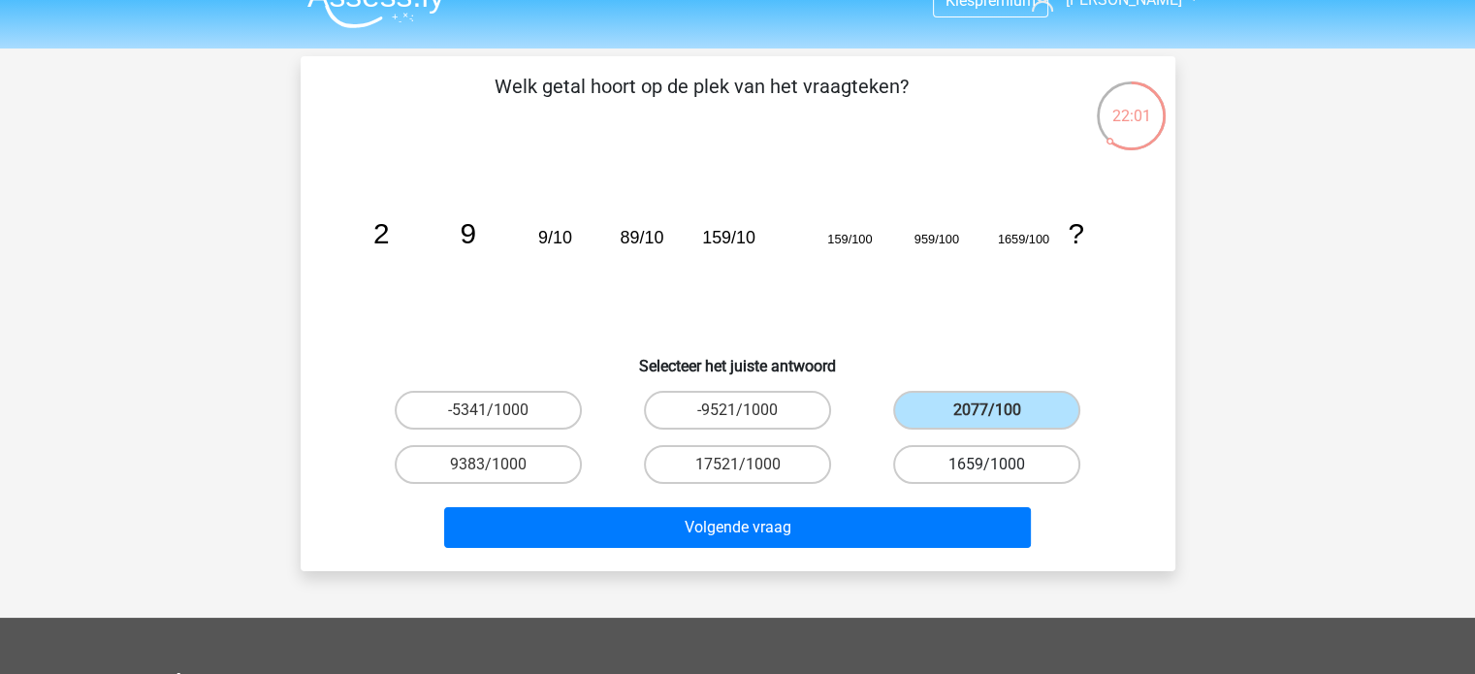
click at [950, 452] on label "1659/1000" at bounding box center [986, 464] width 187 height 39
click at [987, 465] on input "1659/1000" at bounding box center [993, 471] width 13 height 13
radio input "true"
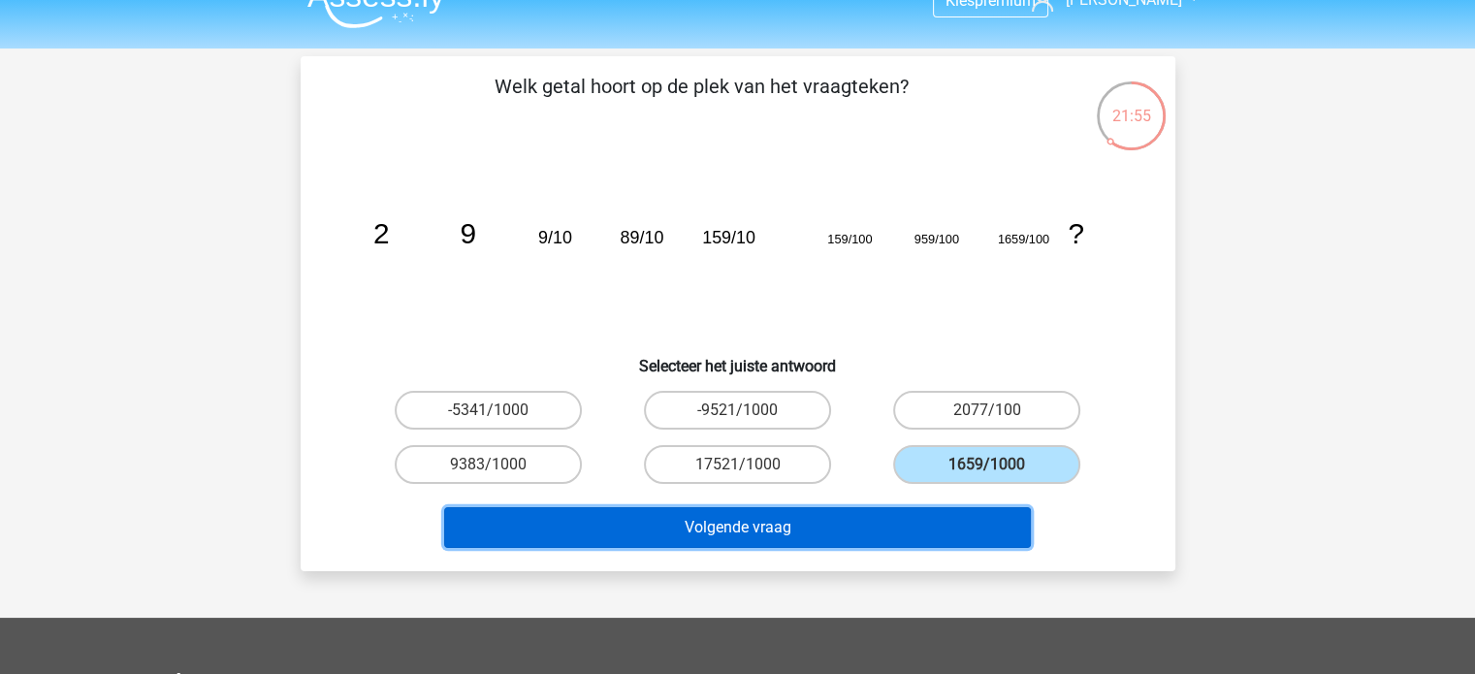
click at [834, 528] on button "Volgende vraag" at bounding box center [737, 527] width 587 height 41
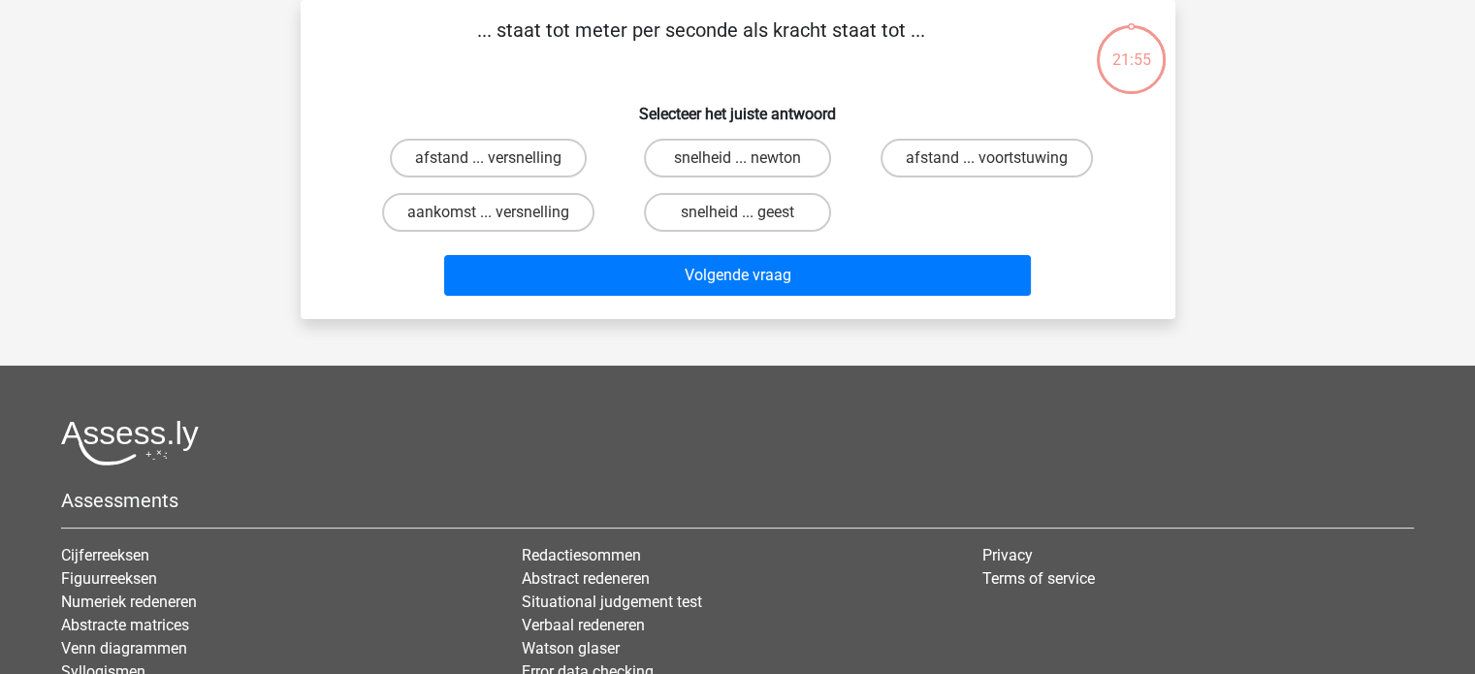
scroll to position [0, 0]
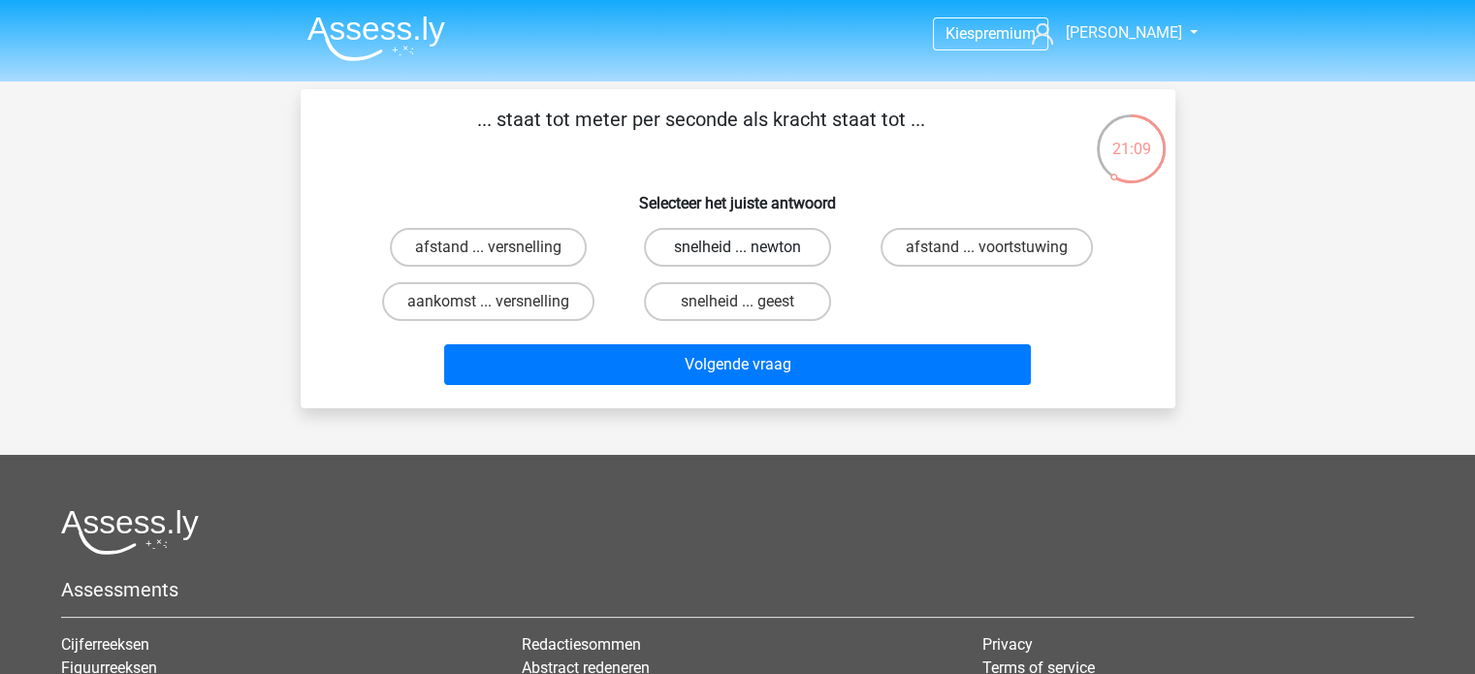
click at [710, 234] on label "snelheid ... newton" at bounding box center [737, 247] width 187 height 39
click at [737, 247] on input "snelheid ... newton" at bounding box center [743, 253] width 13 height 13
radio input "true"
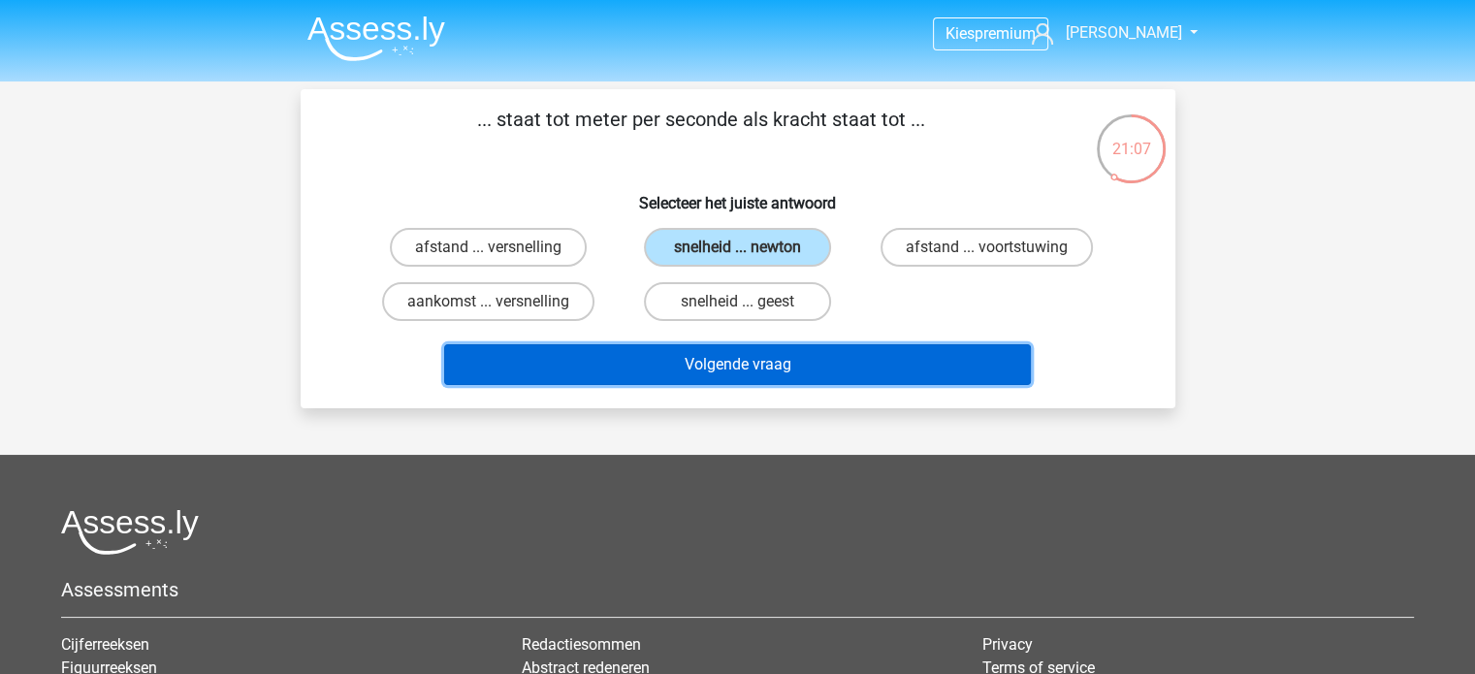
click at [754, 357] on button "Volgende vraag" at bounding box center [737, 364] width 587 height 41
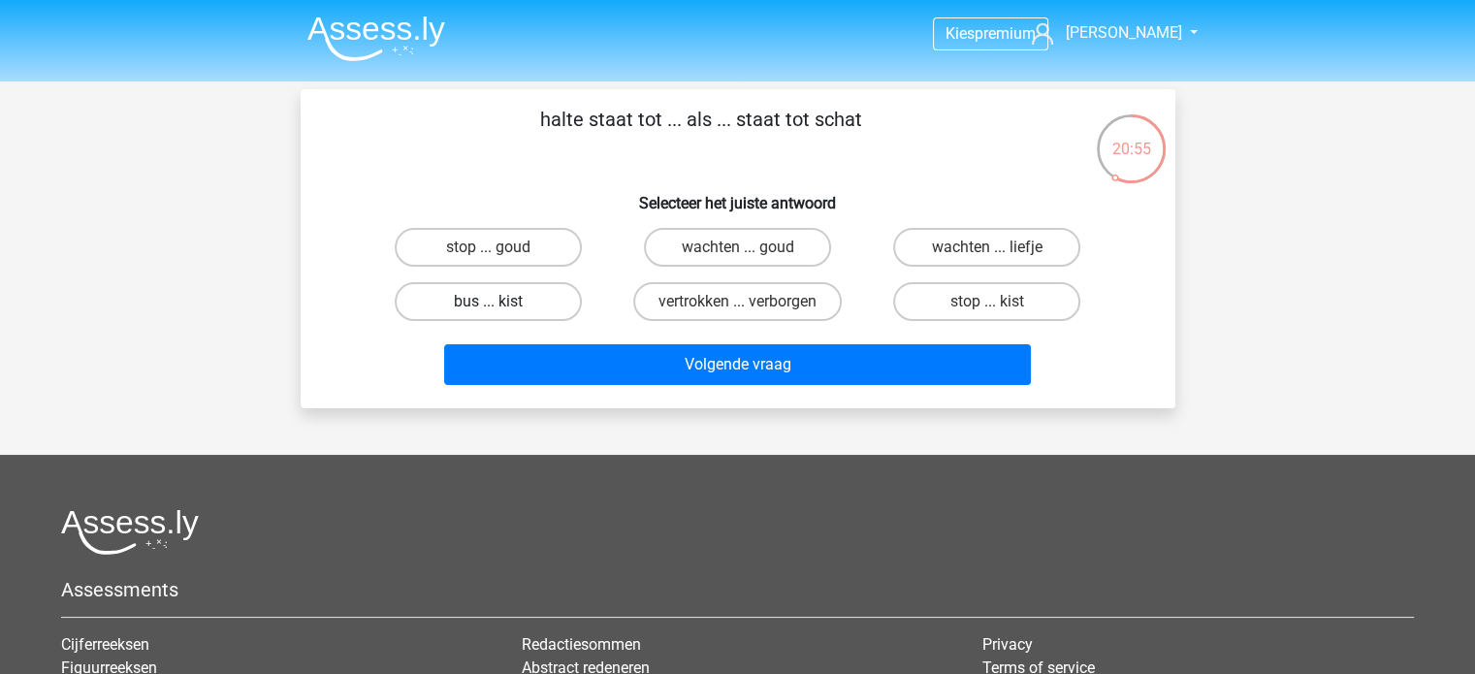
click at [531, 286] on label "bus ... kist" at bounding box center [488, 301] width 187 height 39
click at [500, 302] on input "bus ... kist" at bounding box center [494, 308] width 13 height 13
radio input "true"
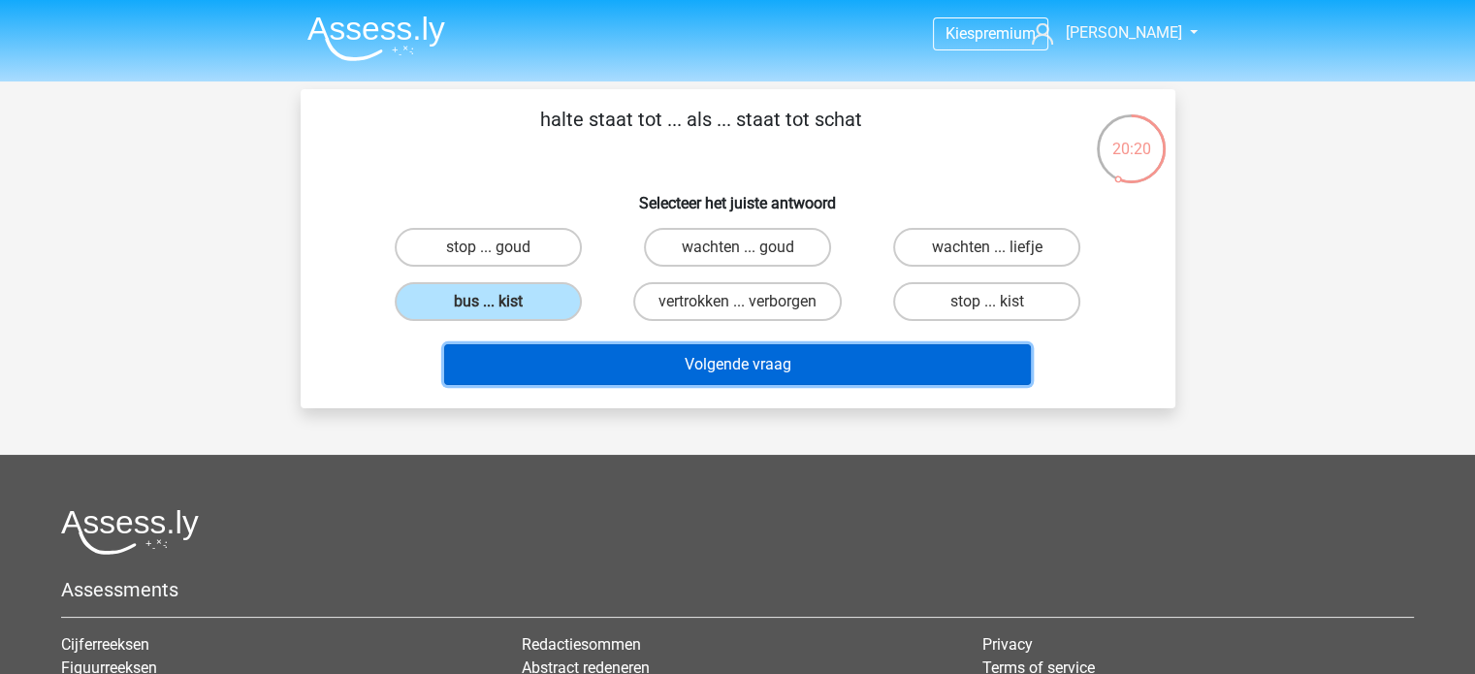
click at [746, 355] on button "Volgende vraag" at bounding box center [737, 364] width 587 height 41
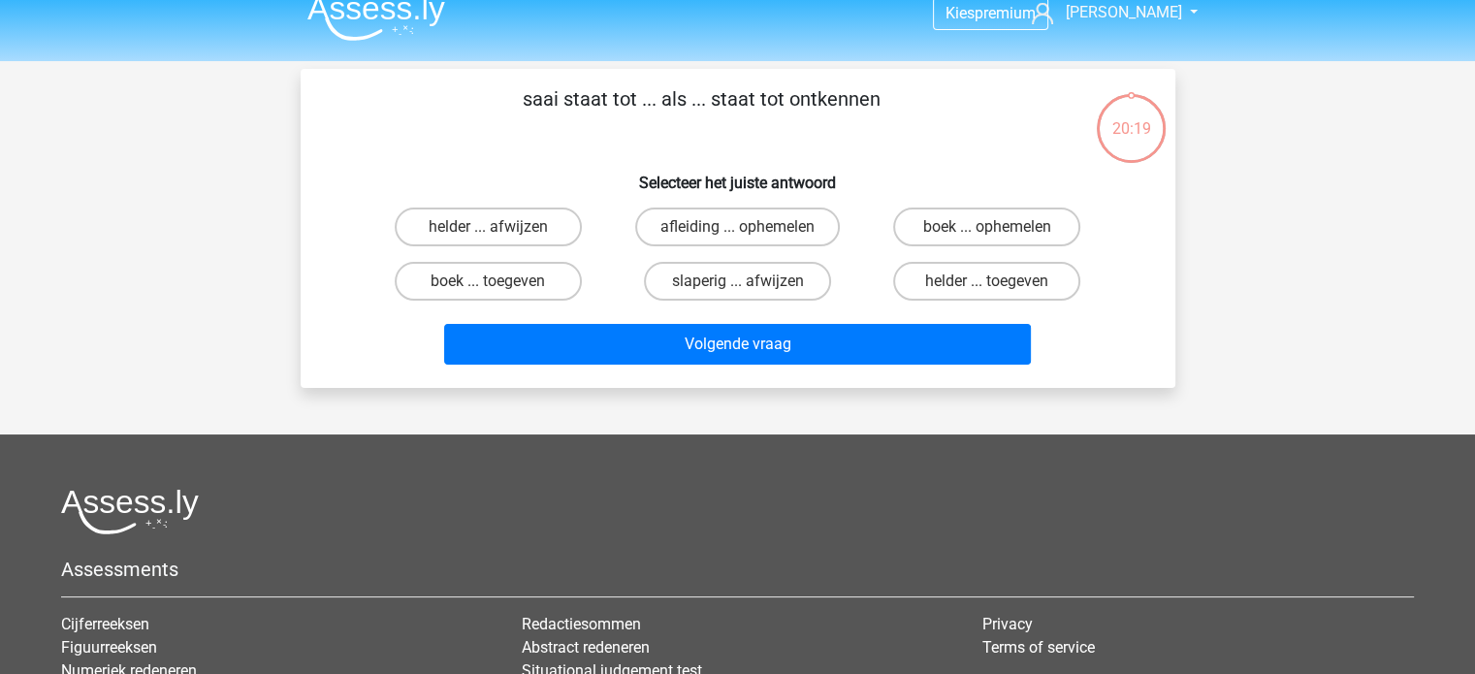
scroll to position [19, 0]
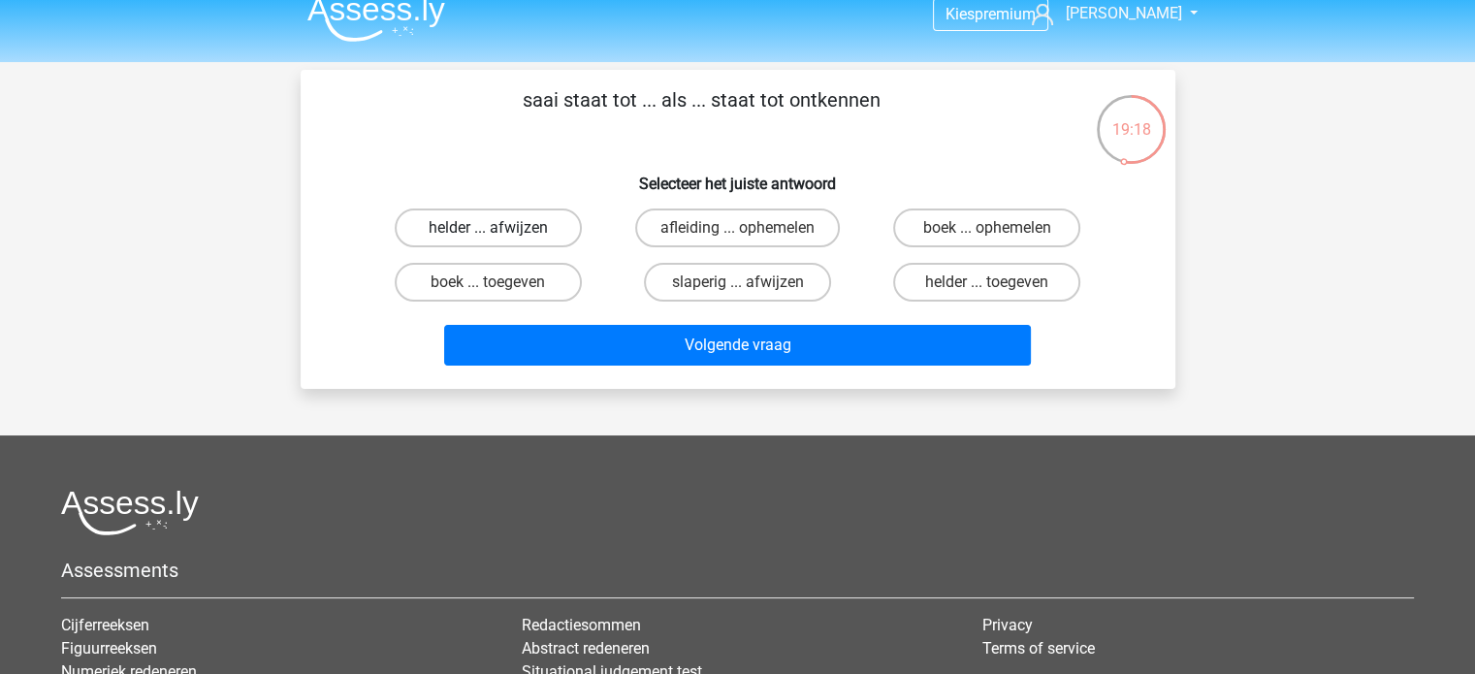
click at [539, 235] on label "helder ... afwijzen" at bounding box center [488, 228] width 187 height 39
click at [500, 235] on input "helder ... afwijzen" at bounding box center [494, 234] width 13 height 13
radio input "true"
click at [923, 282] on label "helder ... toegeven" at bounding box center [986, 282] width 187 height 39
click at [987, 282] on input "helder ... toegeven" at bounding box center [993, 288] width 13 height 13
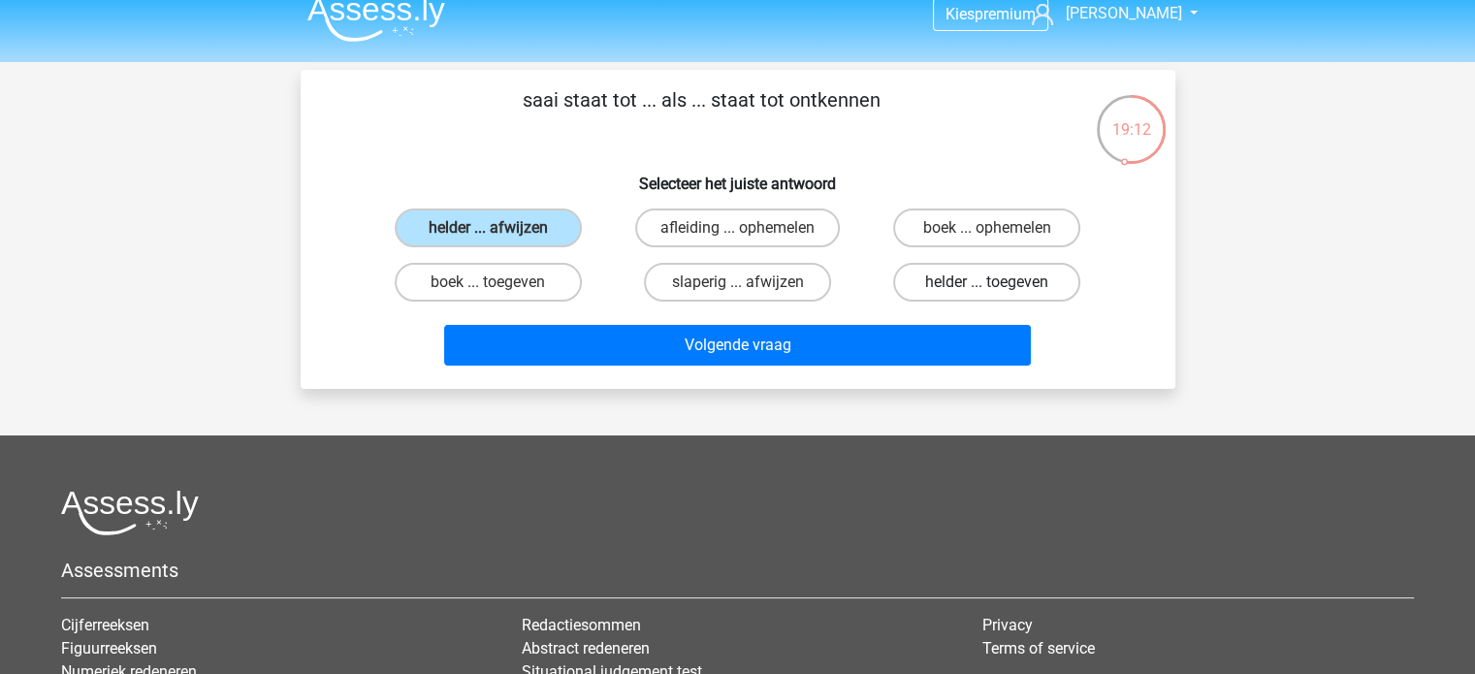
radio input "true"
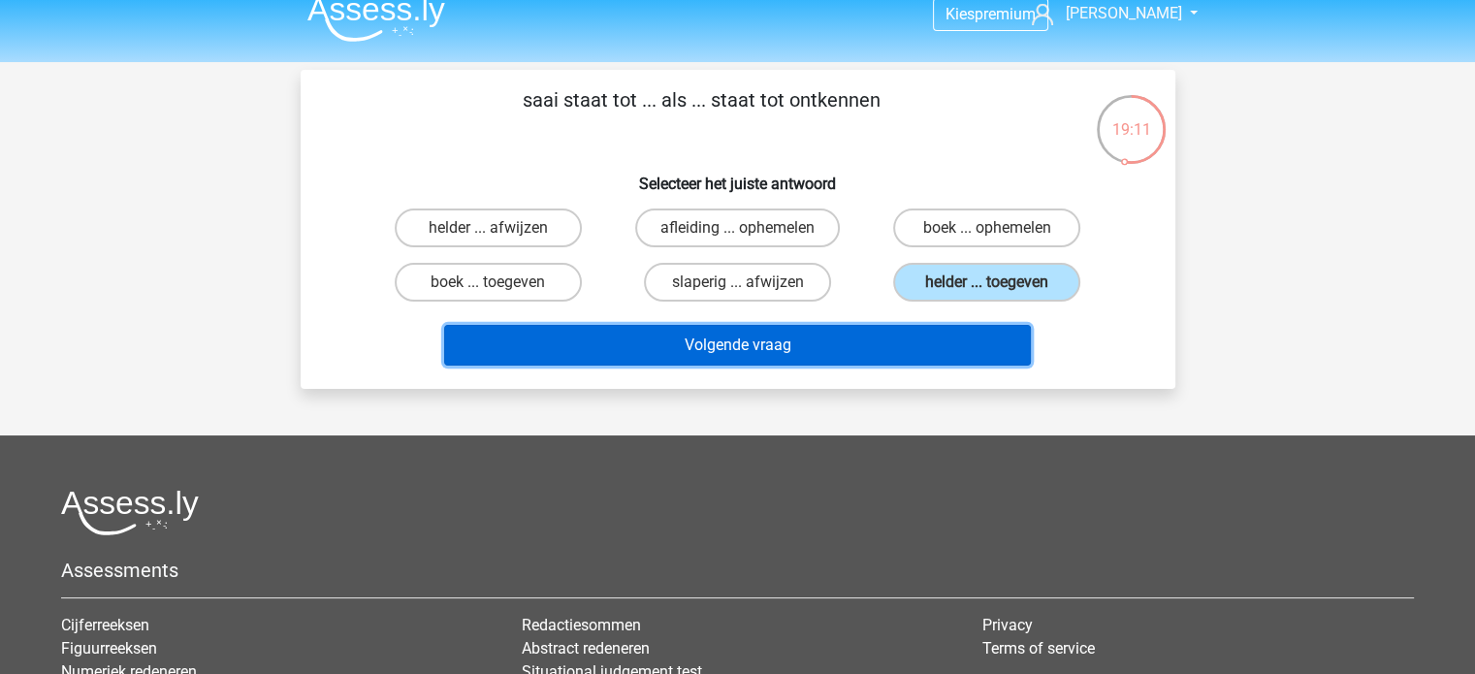
click at [896, 356] on button "Volgende vraag" at bounding box center [737, 345] width 587 height 41
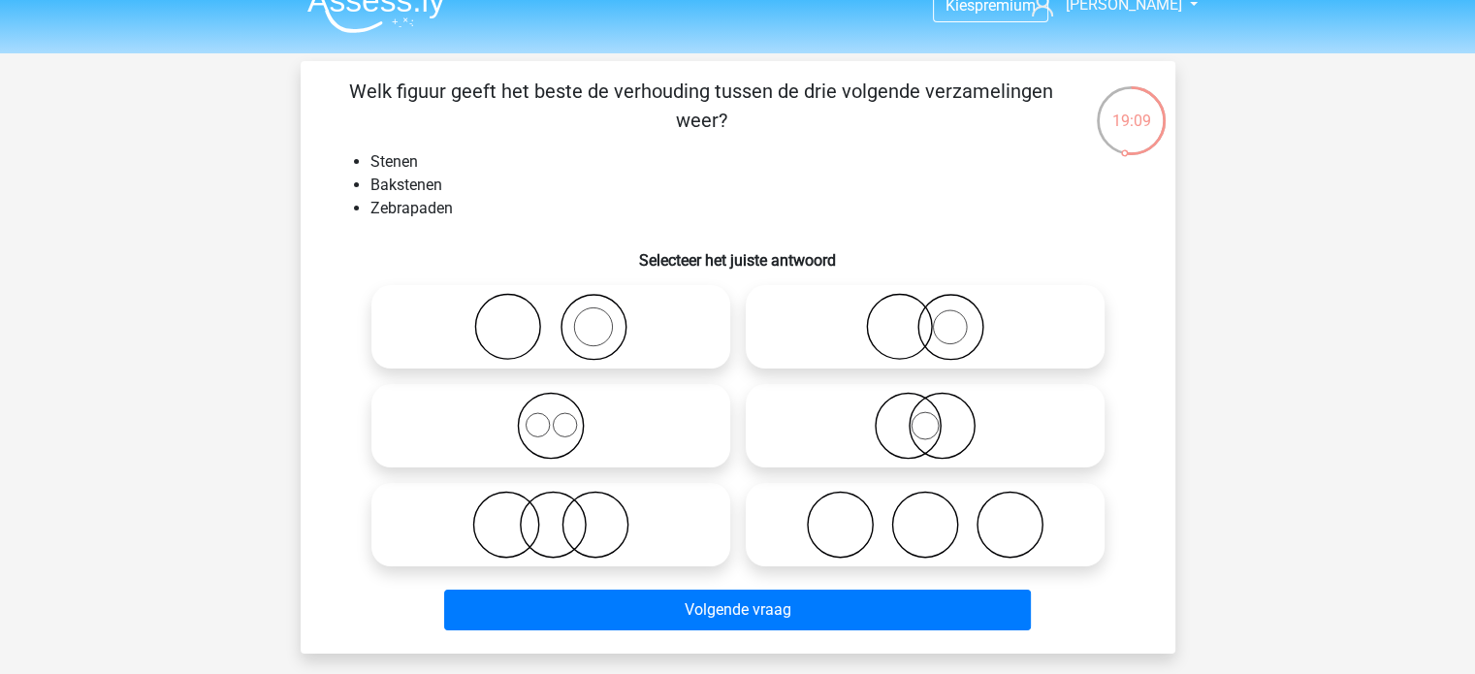
scroll to position [27, 0]
click at [661, 349] on icon at bounding box center [550, 328] width 343 height 68
click at [563, 318] on input "radio" at bounding box center [557, 312] width 13 height 13
radio input "true"
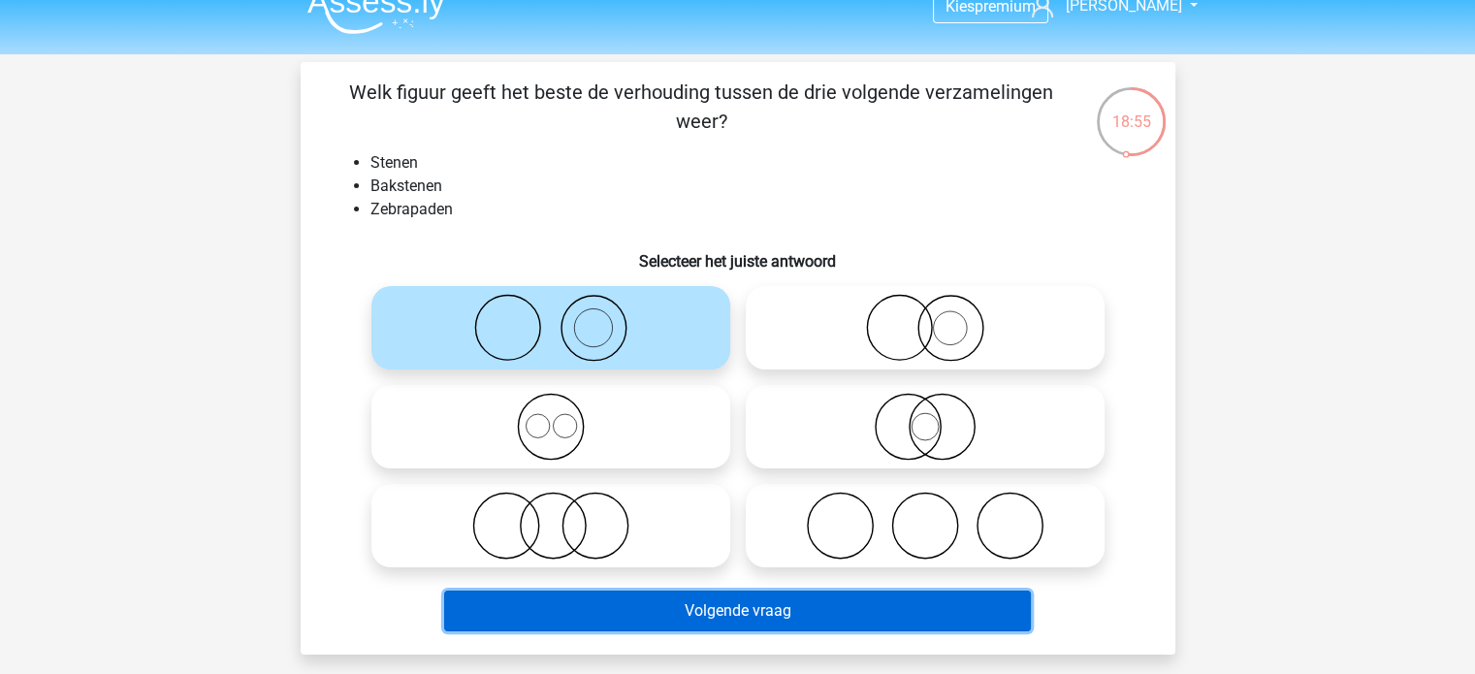
click at [649, 600] on button "Volgende vraag" at bounding box center [737, 611] width 587 height 41
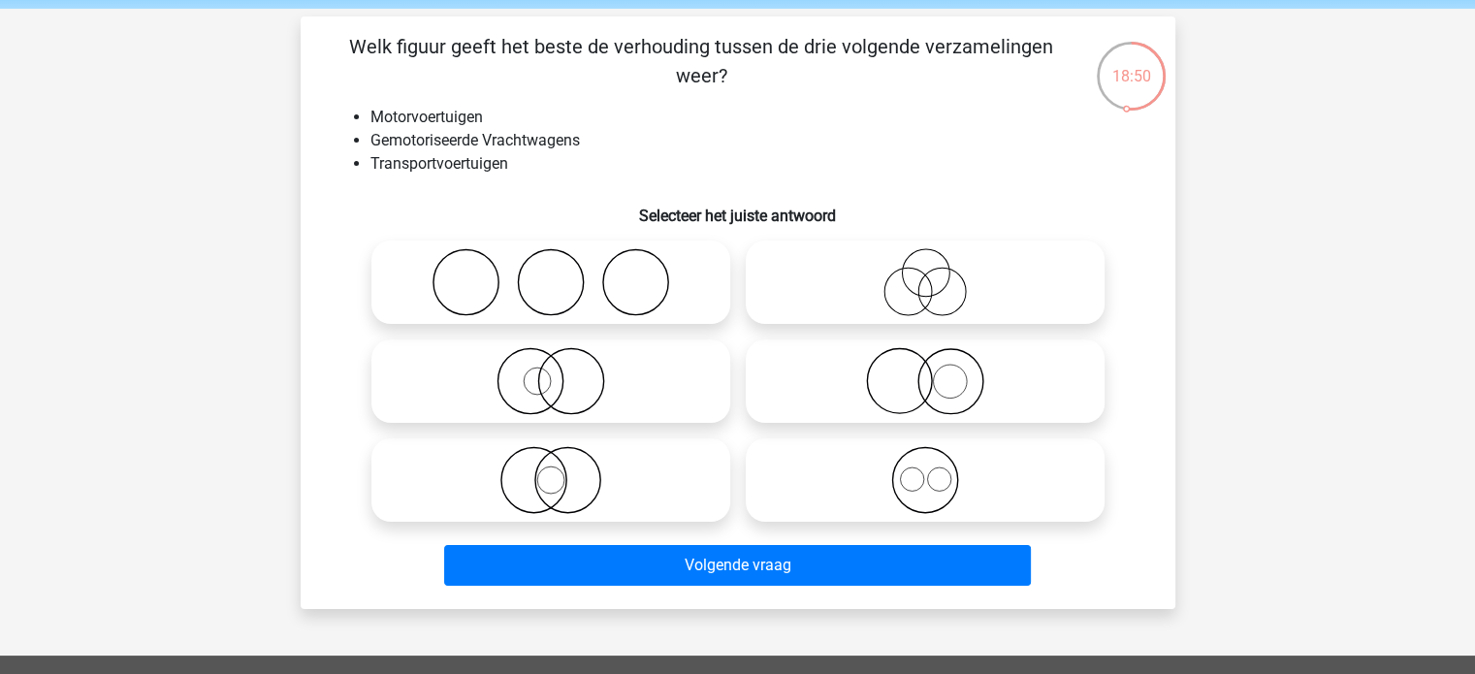
scroll to position [74, 0]
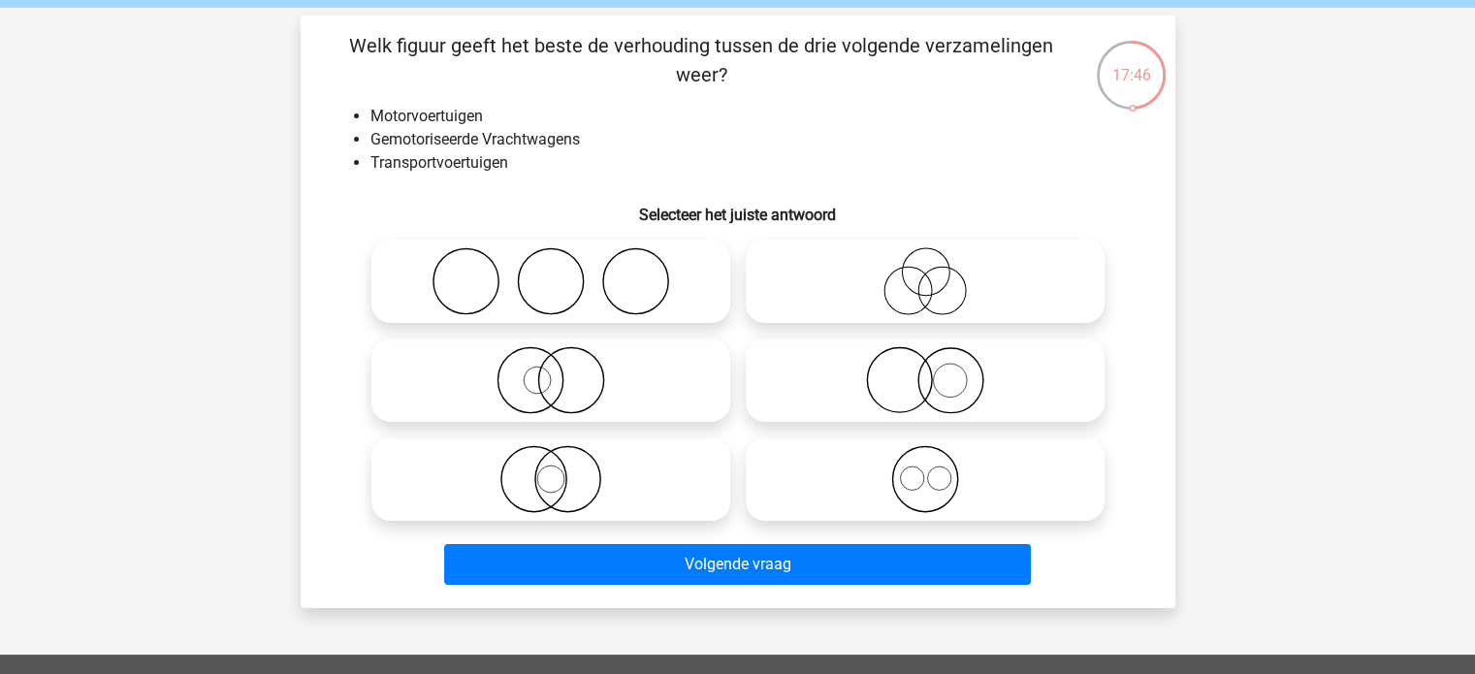
click at [559, 402] on icon at bounding box center [550, 380] width 343 height 68
click at [559, 370] on input "radio" at bounding box center [557, 364] width 13 height 13
radio input "true"
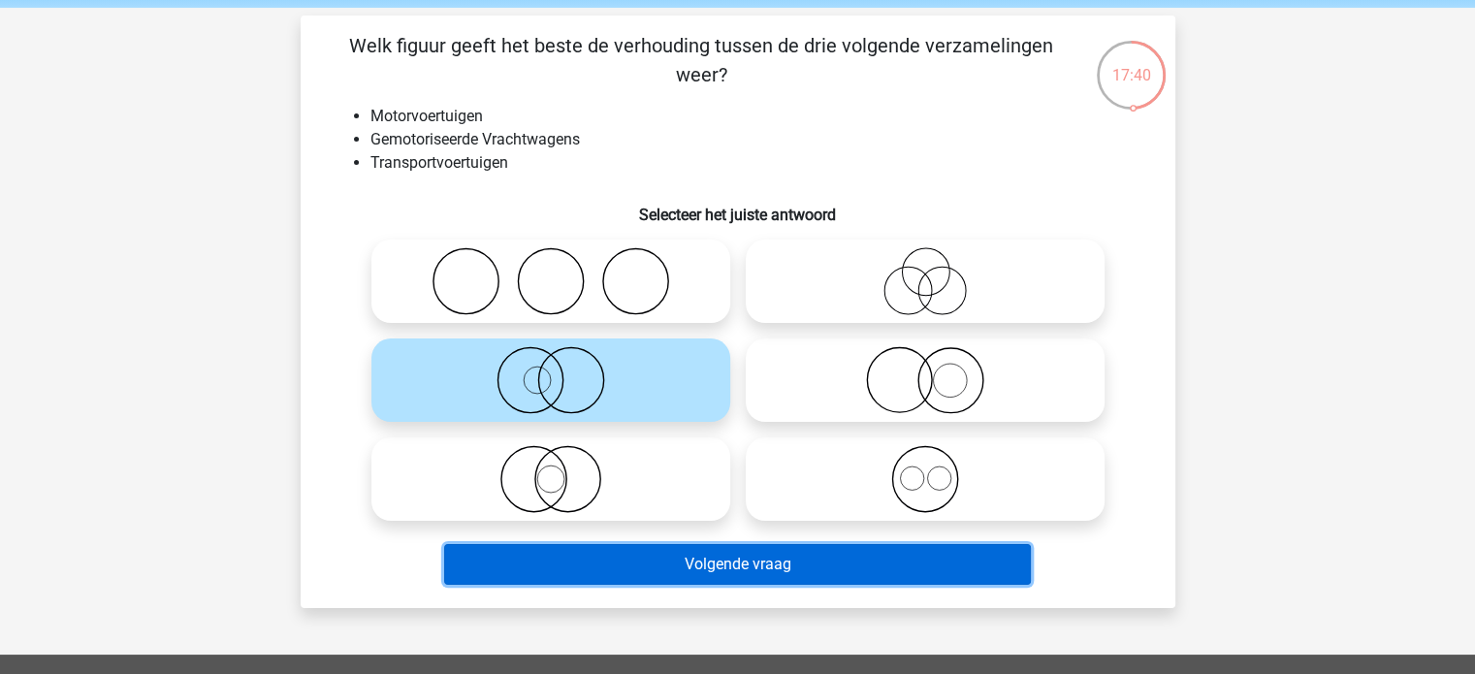
click at [694, 547] on button "Volgende vraag" at bounding box center [737, 564] width 587 height 41
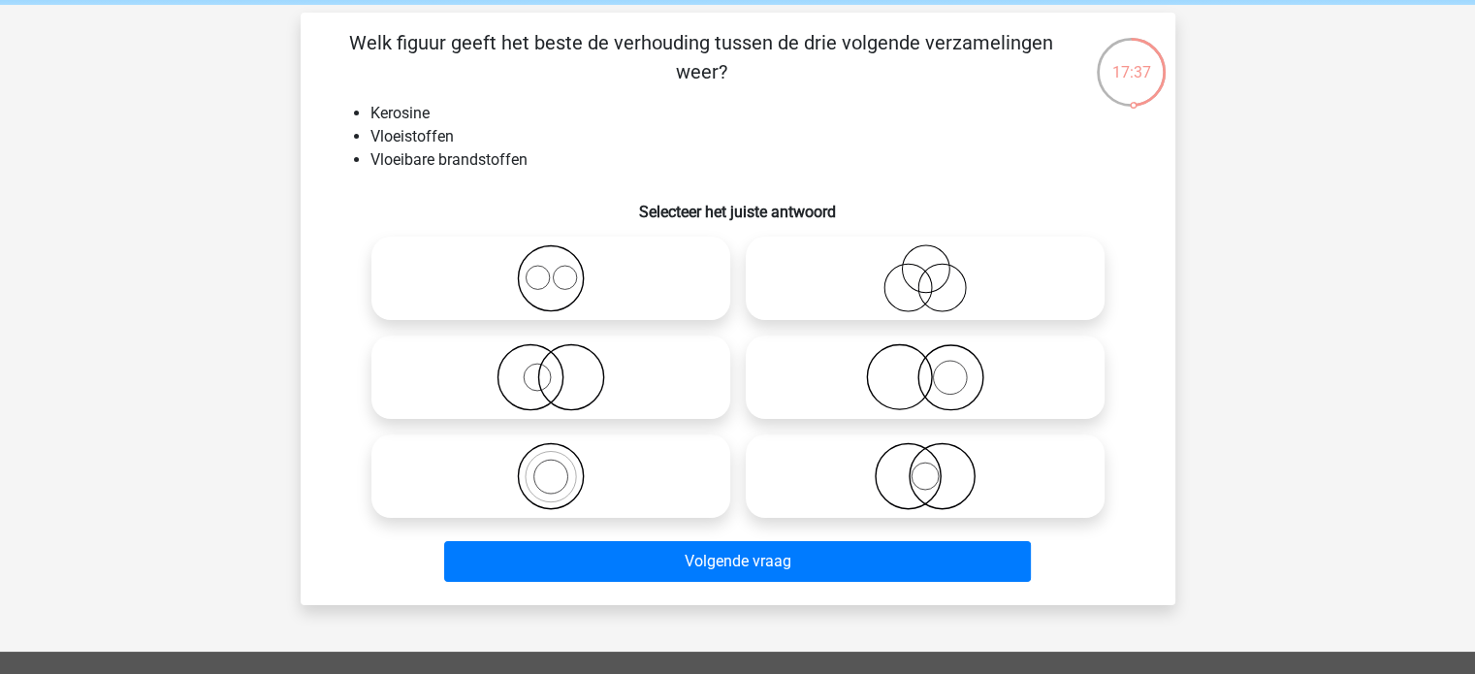
scroll to position [76, 0]
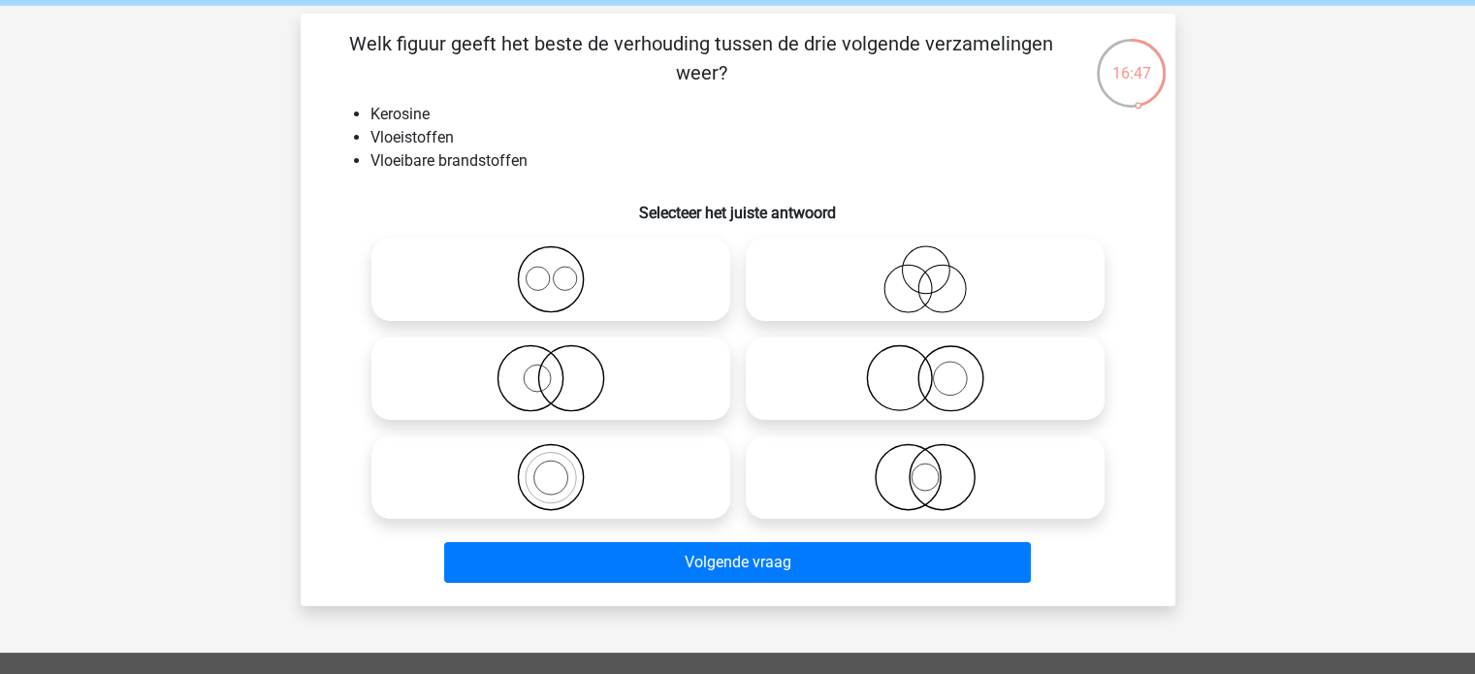
click at [525, 363] on icon at bounding box center [550, 378] width 343 height 68
click at [551, 363] on input "radio" at bounding box center [557, 362] width 13 height 13
radio input "true"
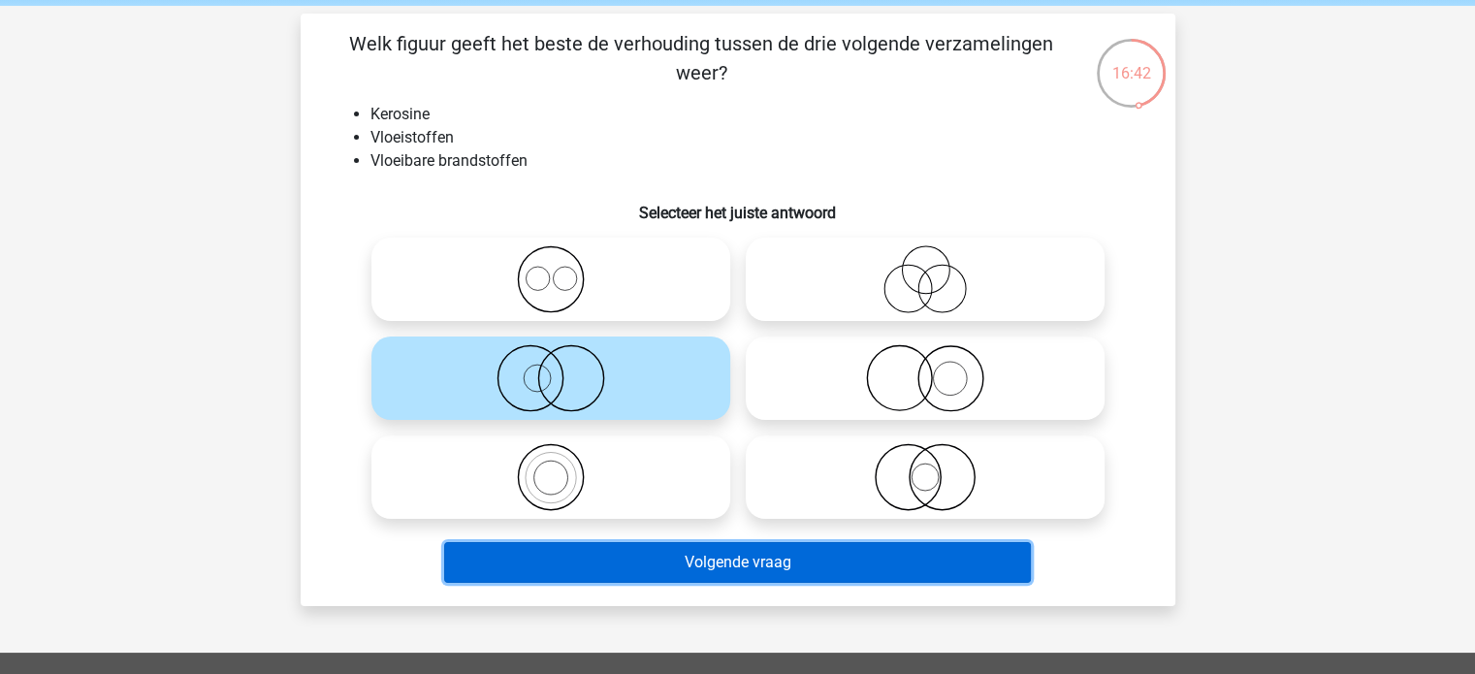
click at [637, 578] on button "Volgende vraag" at bounding box center [737, 562] width 587 height 41
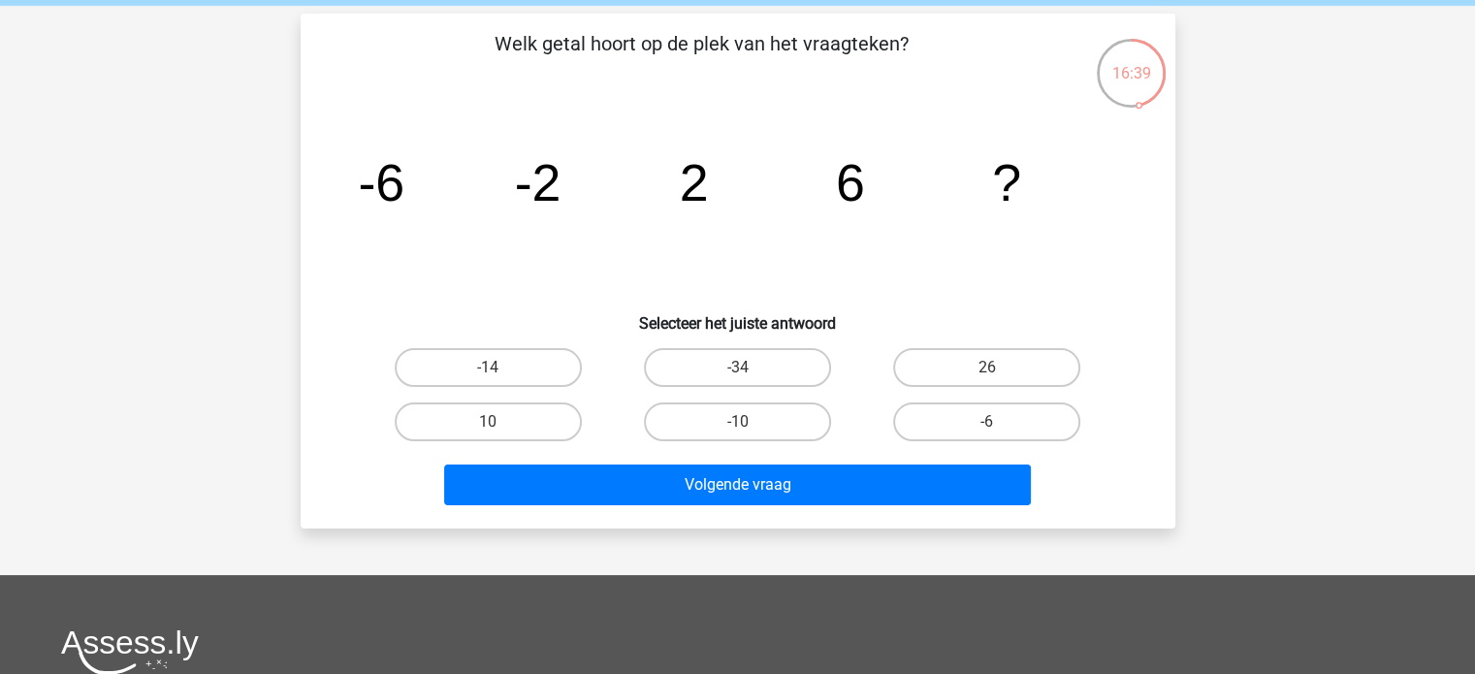
scroll to position [75, 0]
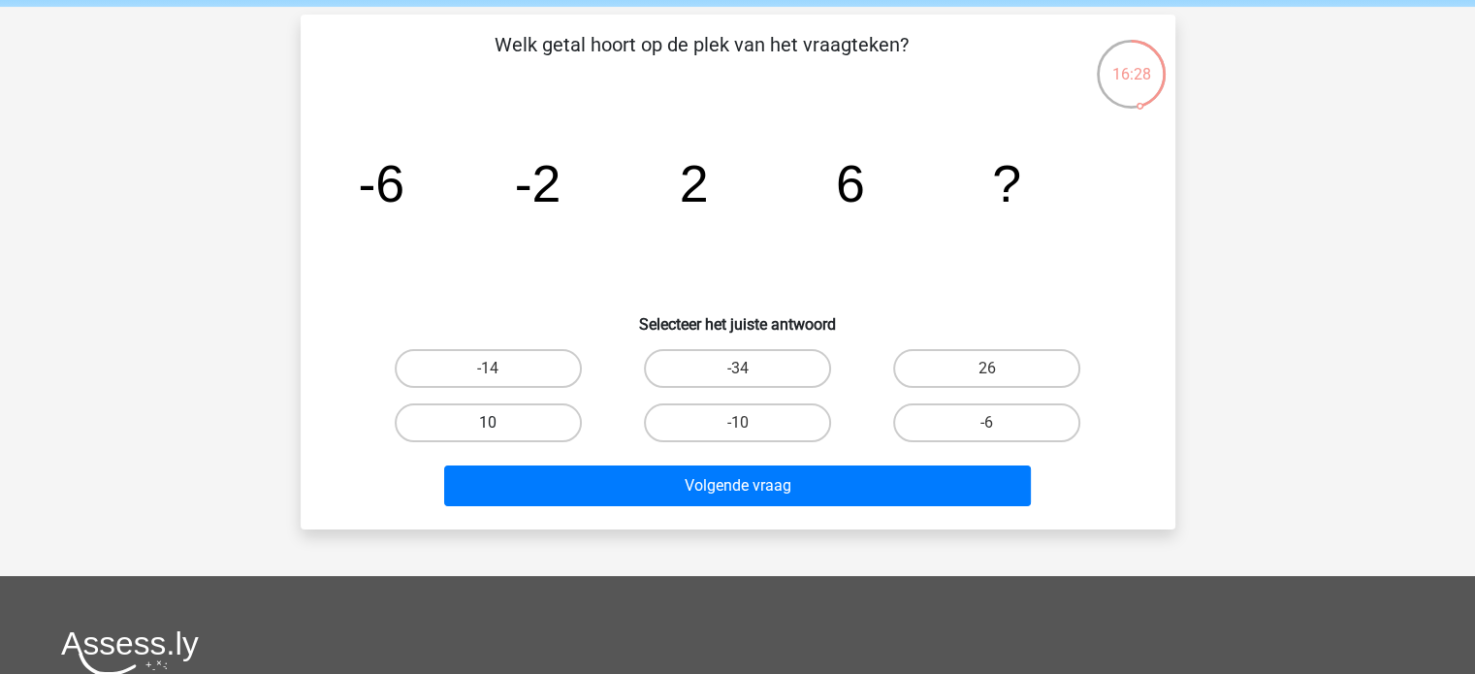
click at [553, 430] on label "10" at bounding box center [488, 422] width 187 height 39
click at [500, 430] on input "10" at bounding box center [494, 429] width 13 height 13
radio input "true"
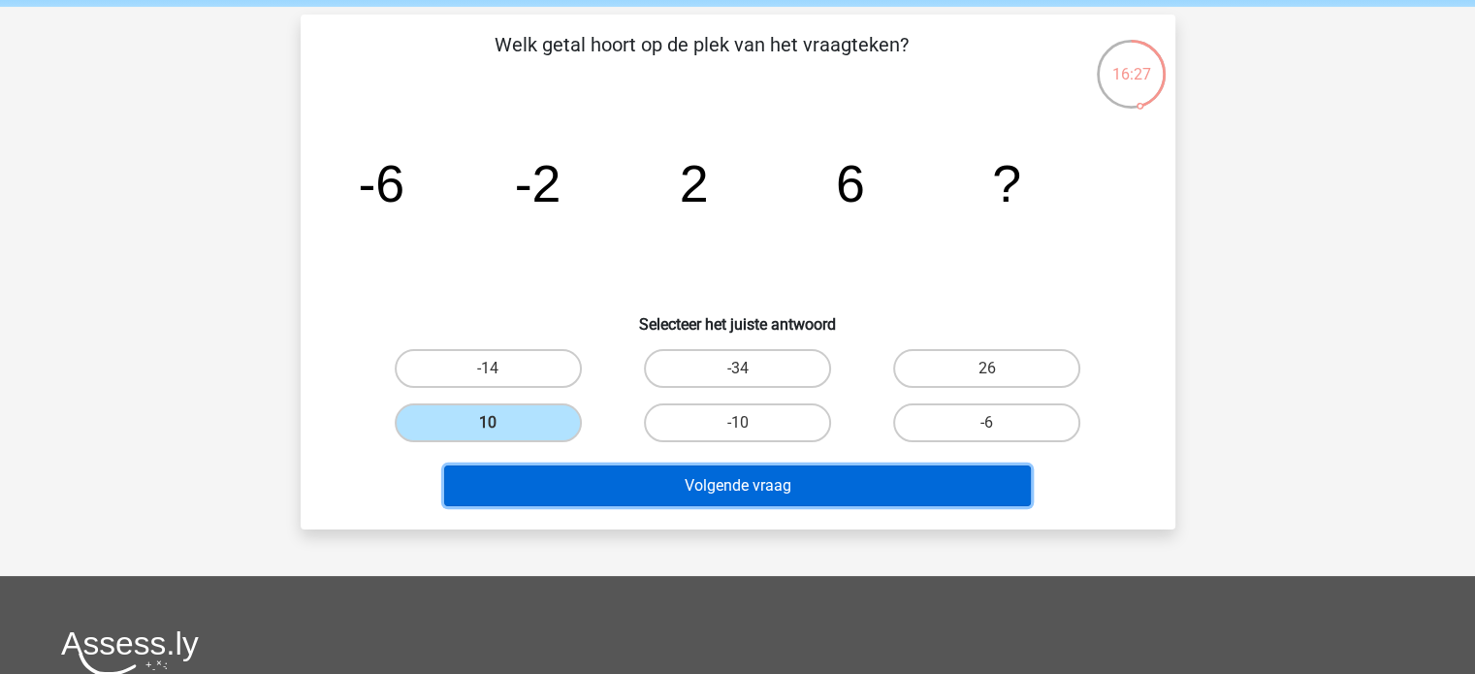
click at [586, 480] on button "Volgende vraag" at bounding box center [737, 486] width 587 height 41
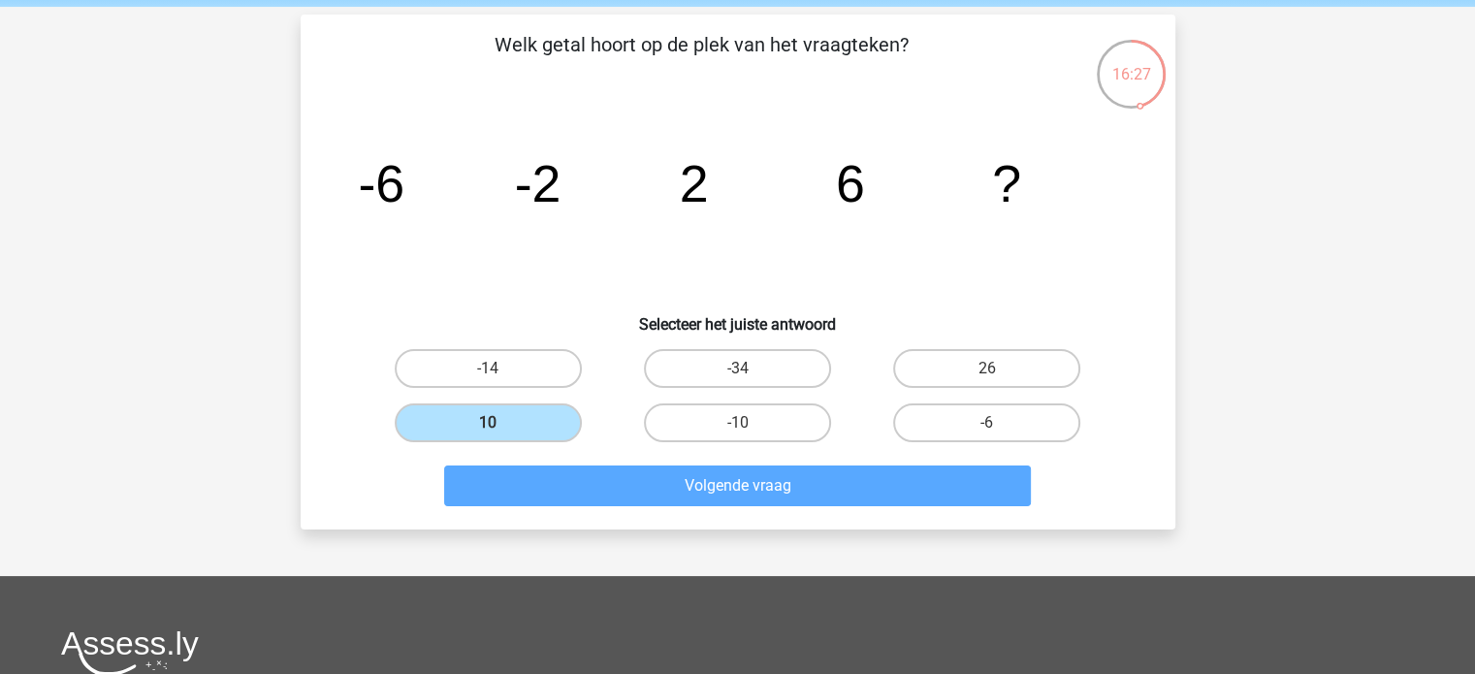
scroll to position [89, 0]
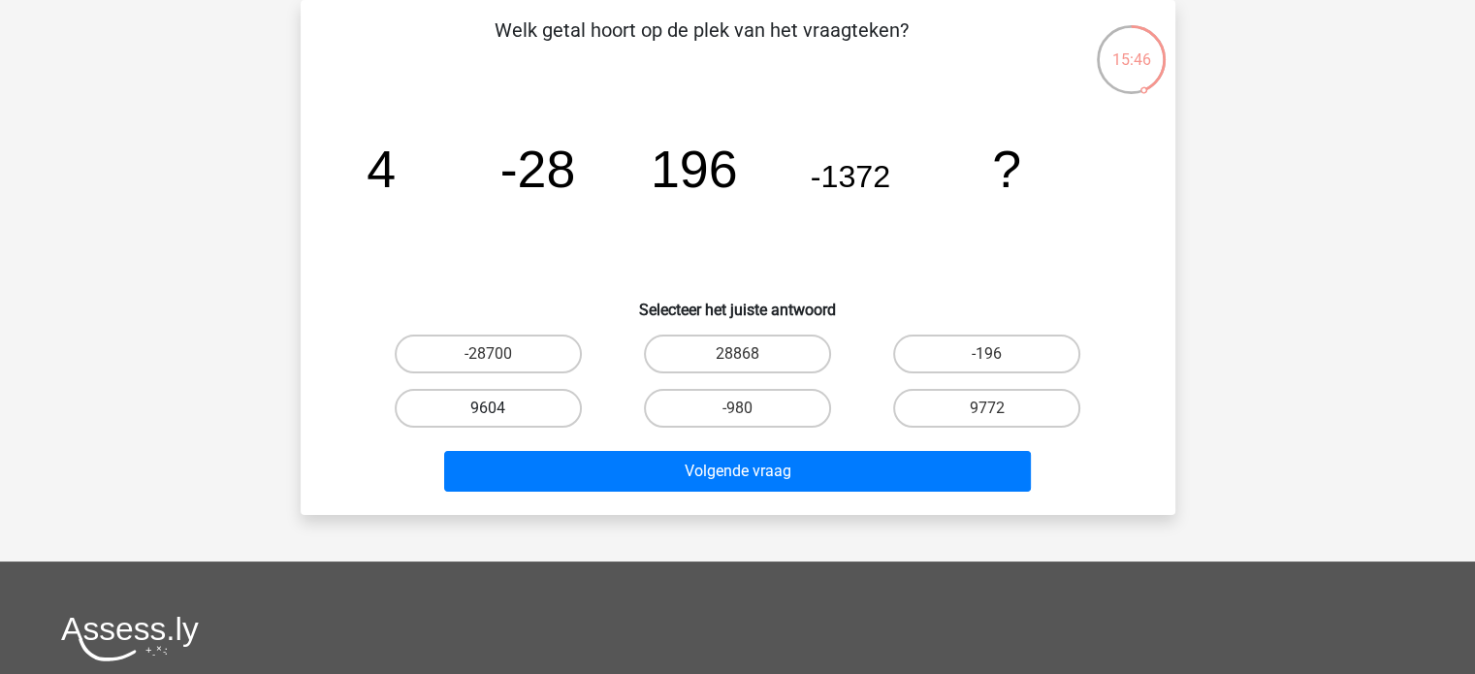
click at [514, 416] on label "9604" at bounding box center [488, 408] width 187 height 39
click at [500, 416] on input "9604" at bounding box center [494, 414] width 13 height 13
radio input "true"
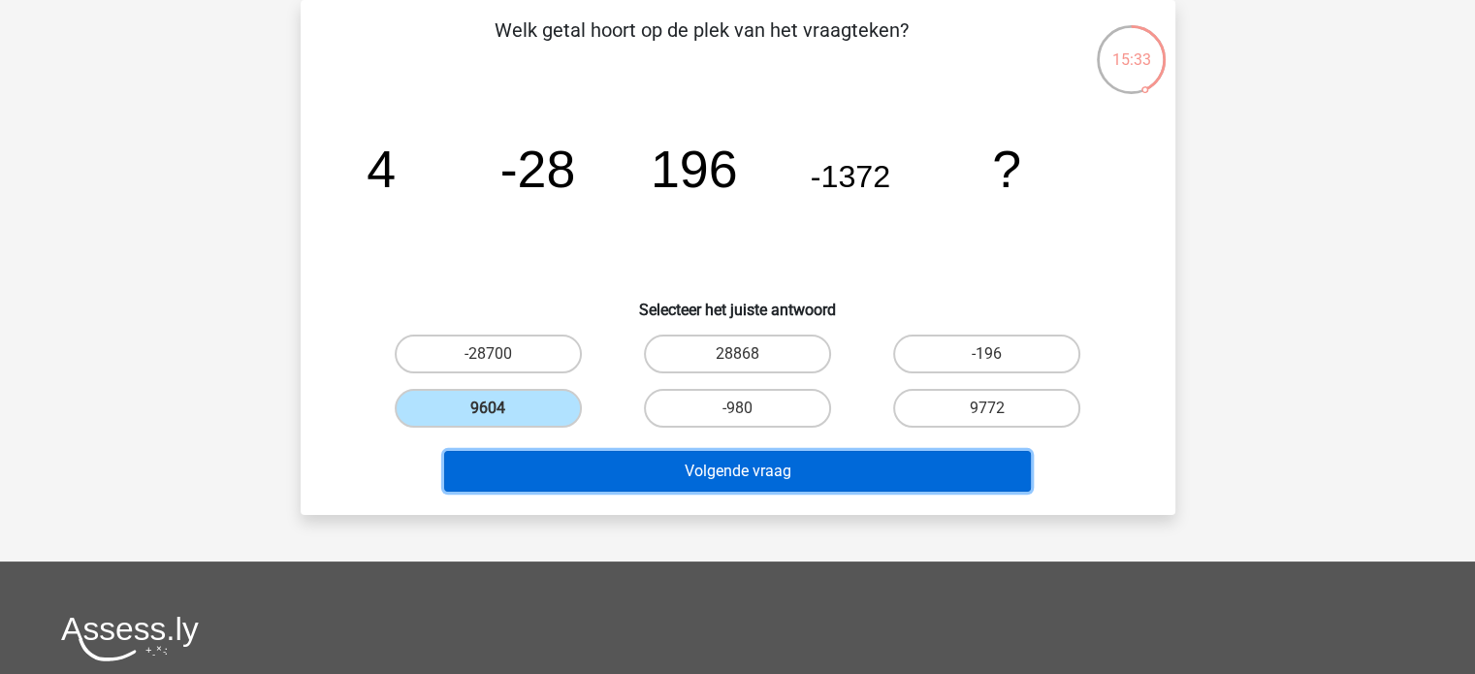
click at [593, 467] on button "Volgende vraag" at bounding box center [737, 471] width 587 height 41
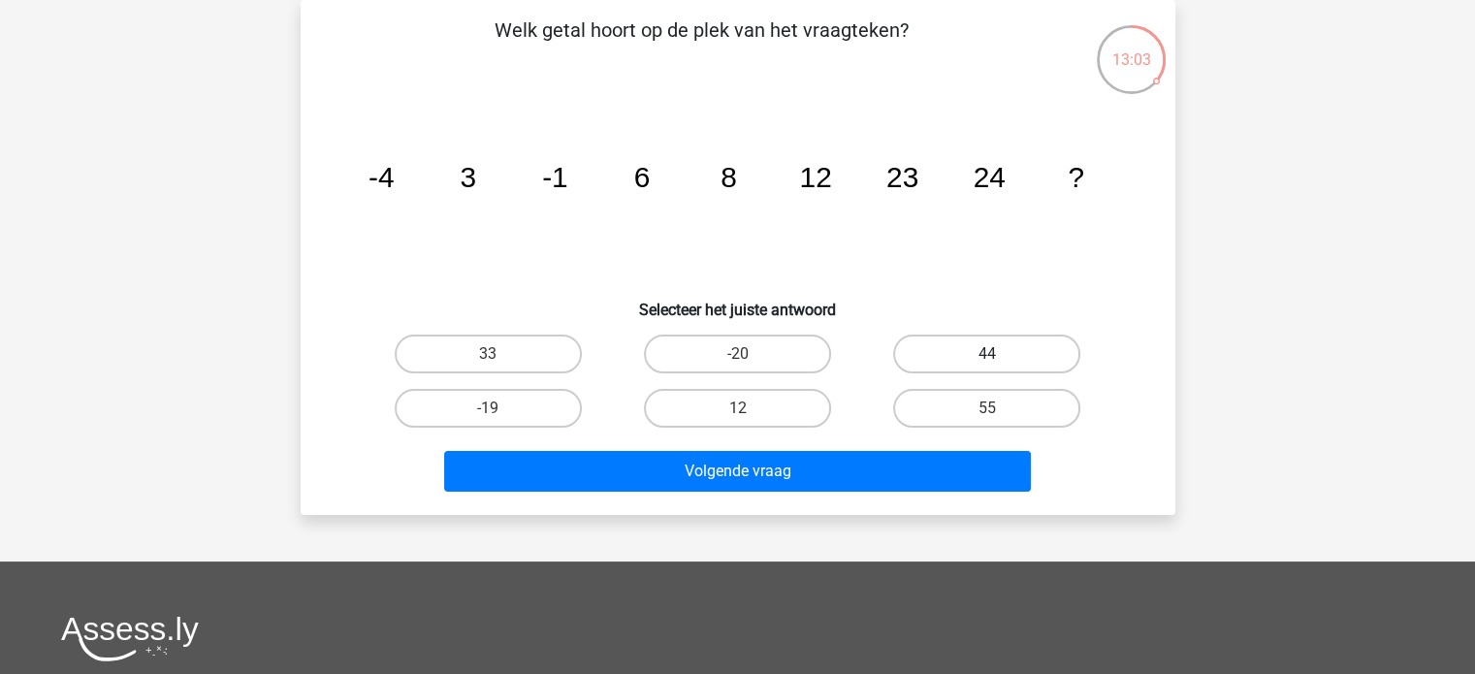
click at [951, 371] on label "44" at bounding box center [986, 354] width 187 height 39
click at [987, 367] on input "44" at bounding box center [993, 360] width 13 height 13
radio input "true"
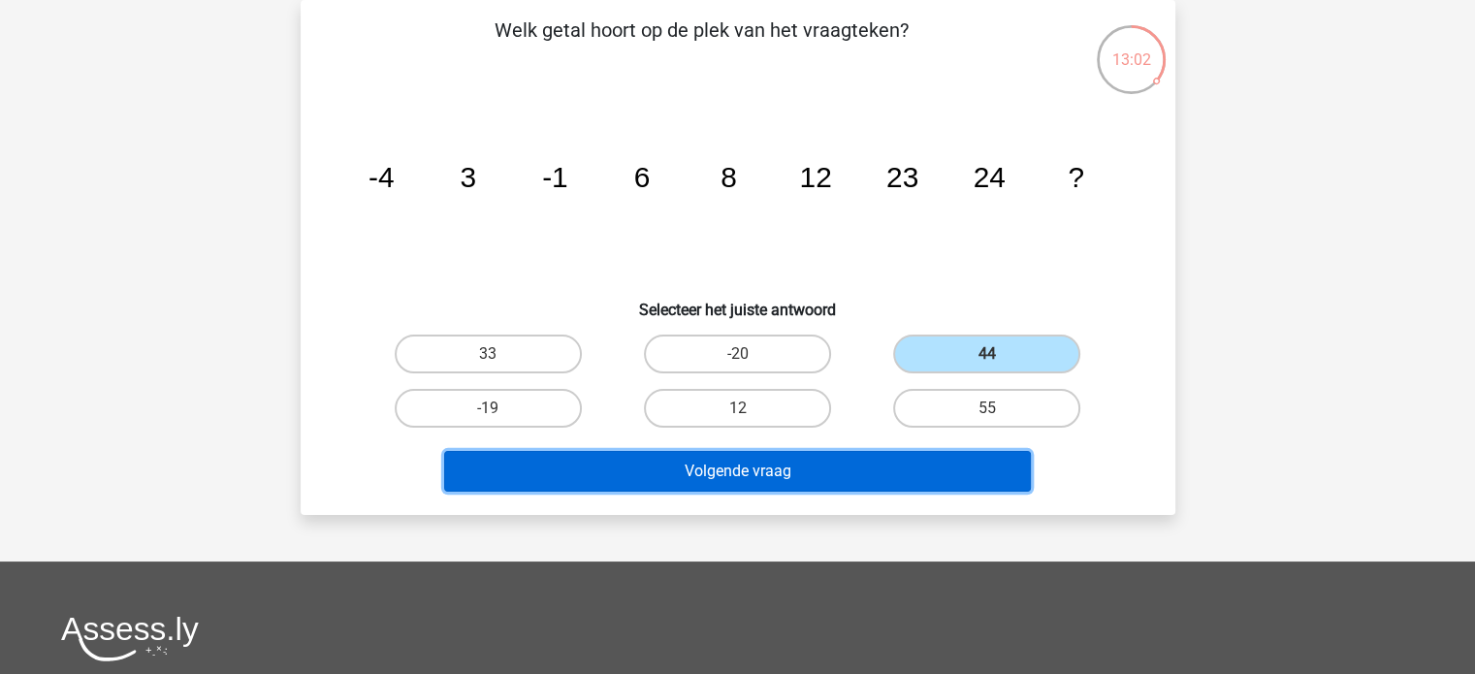
click at [882, 472] on button "Volgende vraag" at bounding box center [737, 471] width 587 height 41
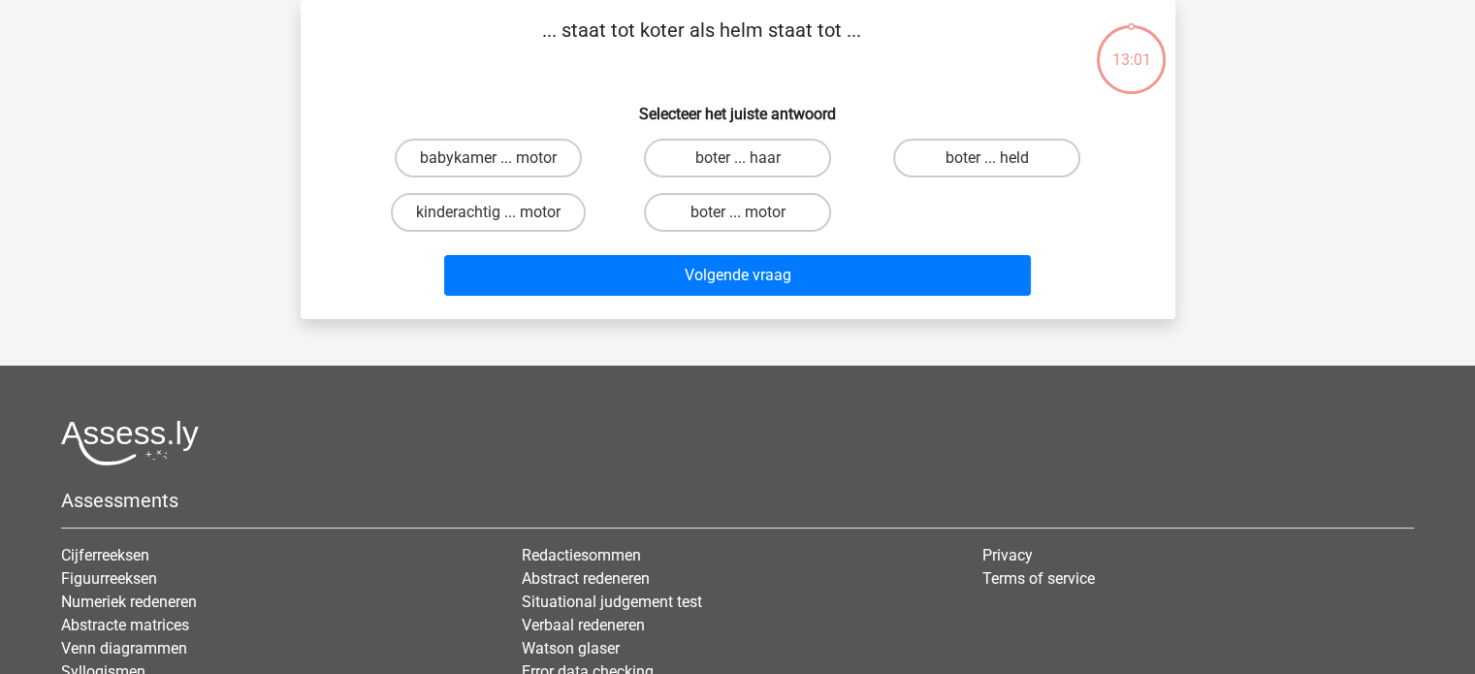
scroll to position [0, 0]
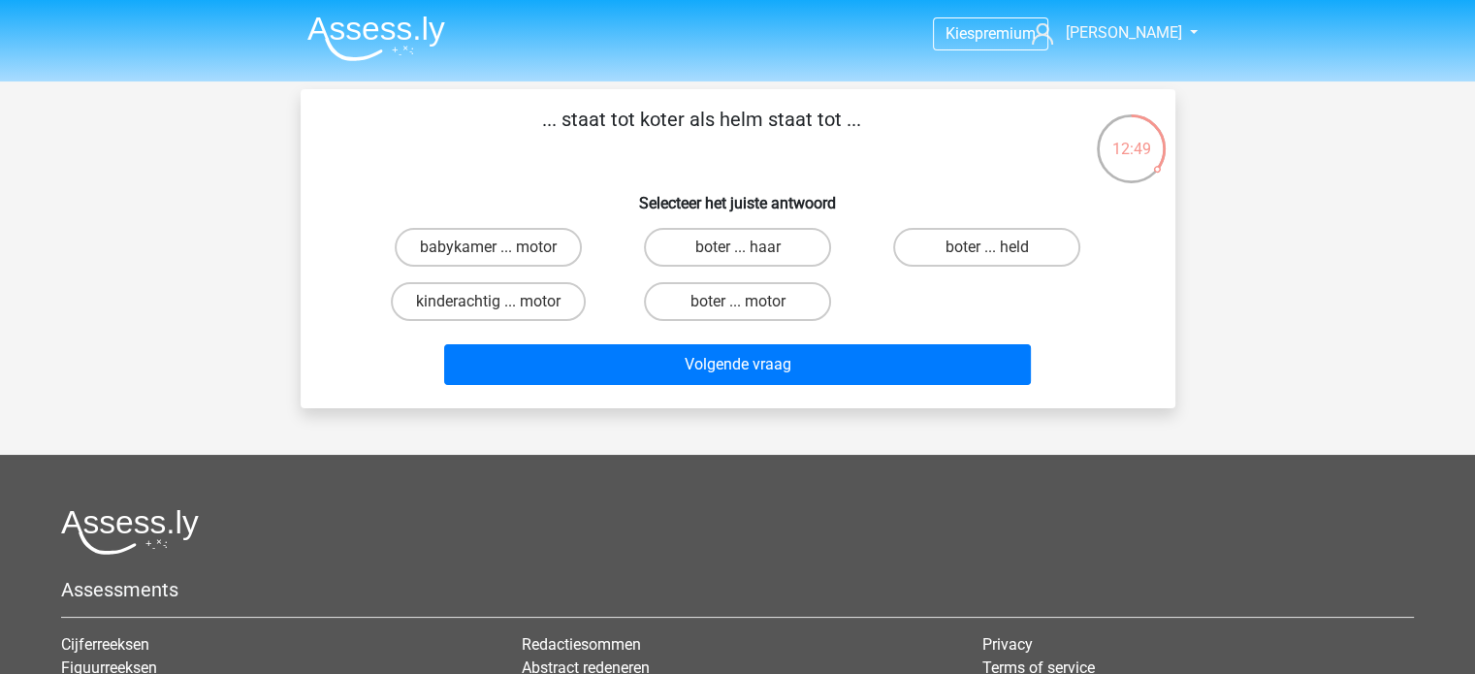
click at [698, 305] on label "boter ... motor" at bounding box center [737, 301] width 187 height 39
click at [737, 305] on input "boter ... motor" at bounding box center [743, 308] width 13 height 13
radio input "true"
click at [908, 247] on label "boter ... held" at bounding box center [986, 247] width 187 height 39
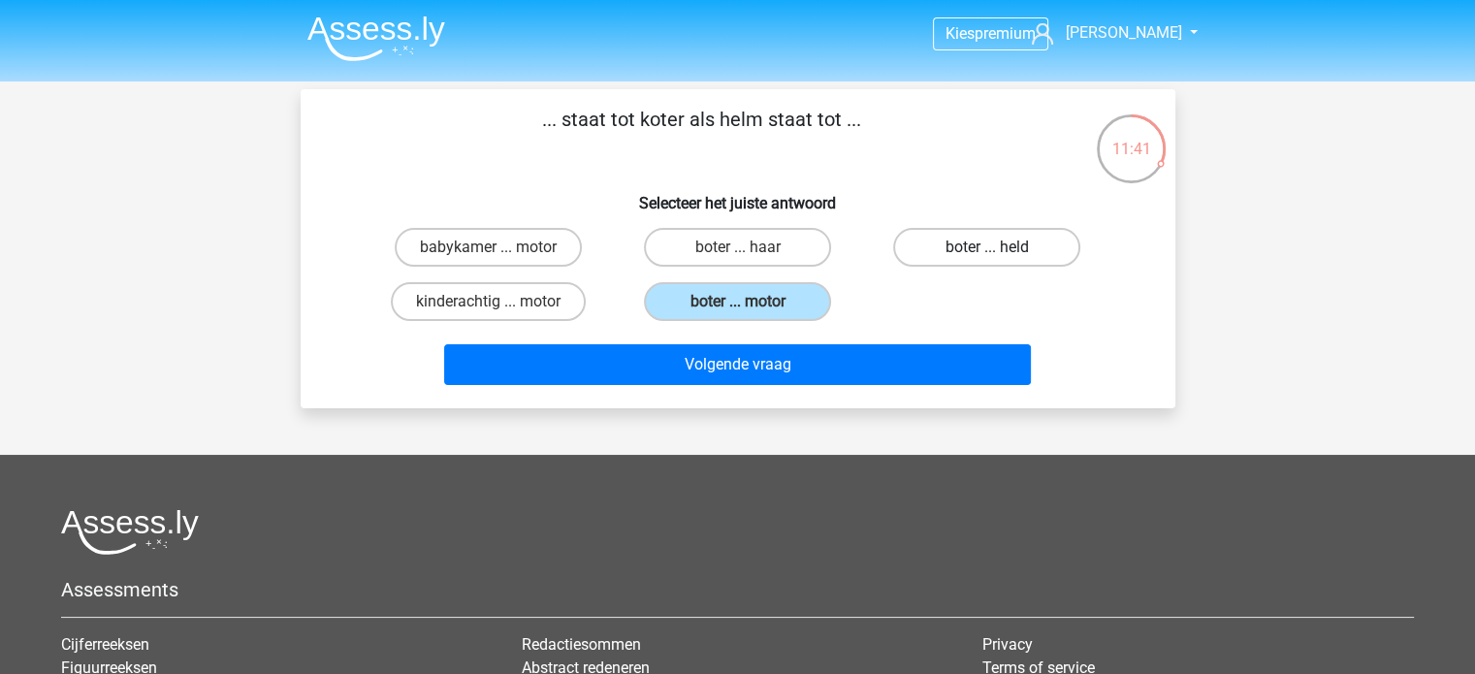
click at [987, 247] on input "boter ... held" at bounding box center [993, 253] width 13 height 13
radio input "true"
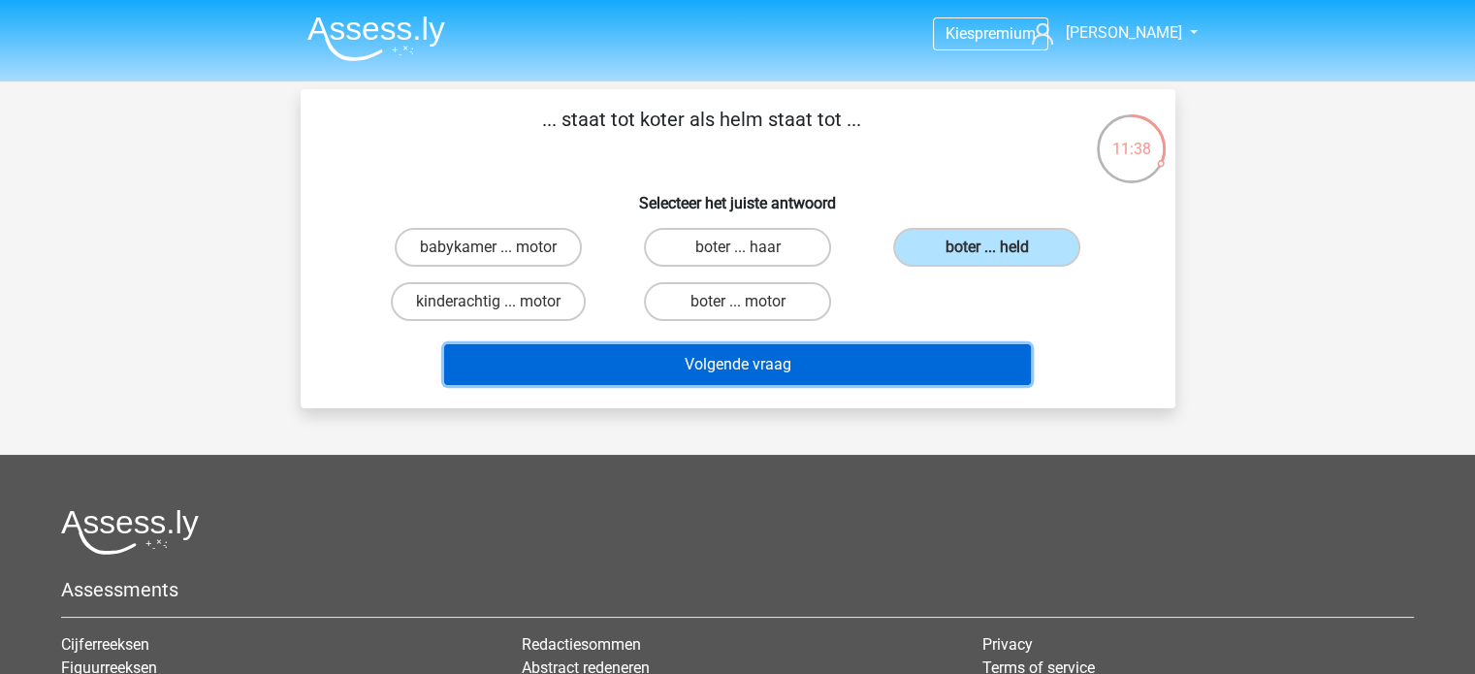
click at [859, 370] on button "Volgende vraag" at bounding box center [737, 364] width 587 height 41
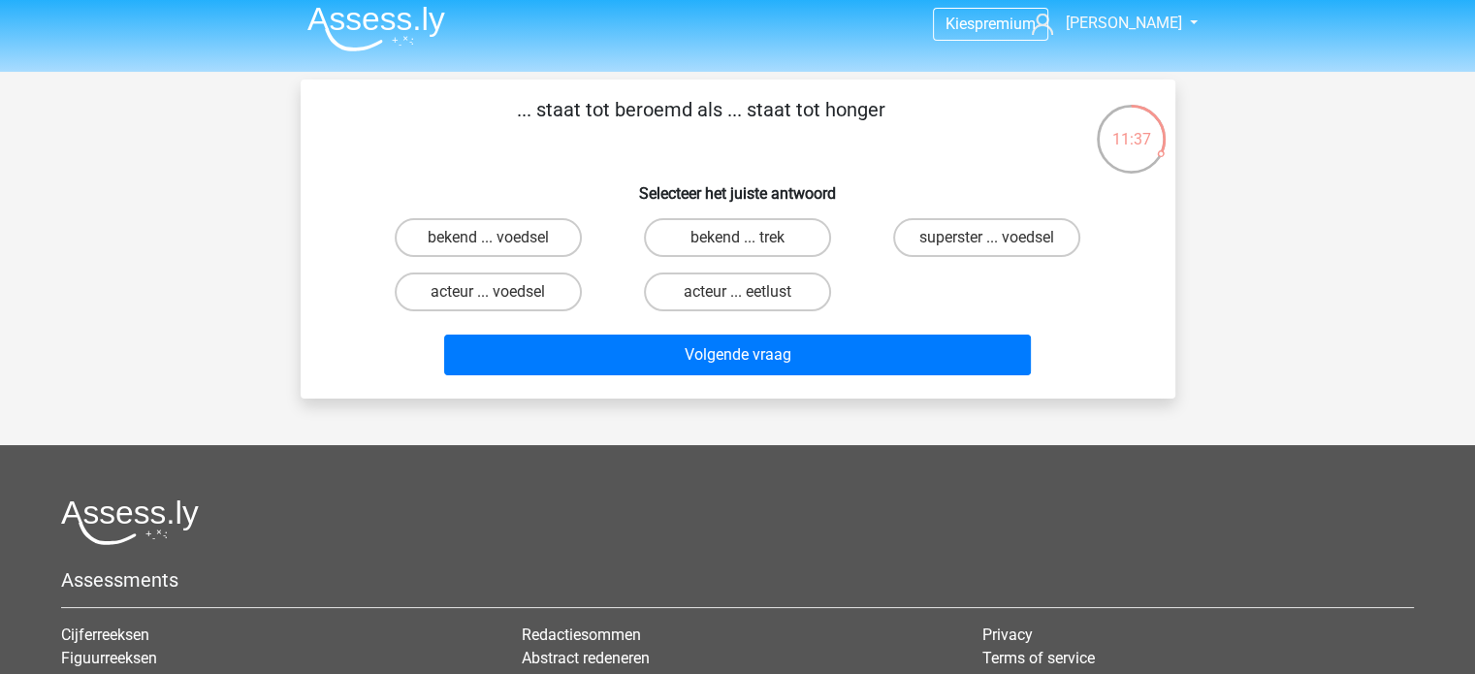
scroll to position [9, 0]
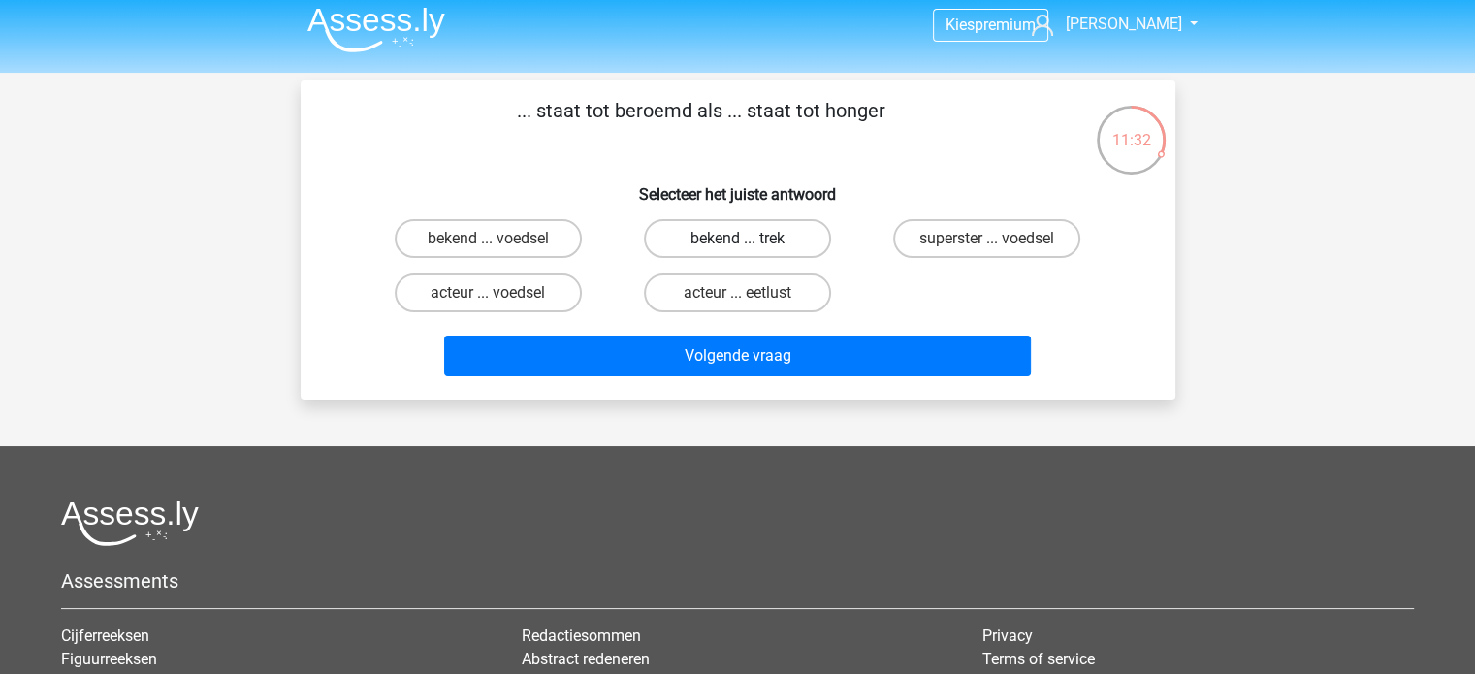
click at [738, 225] on label "bekend ... trek" at bounding box center [737, 238] width 187 height 39
click at [738, 239] on input "bekend ... trek" at bounding box center [743, 245] width 13 height 13
radio input "true"
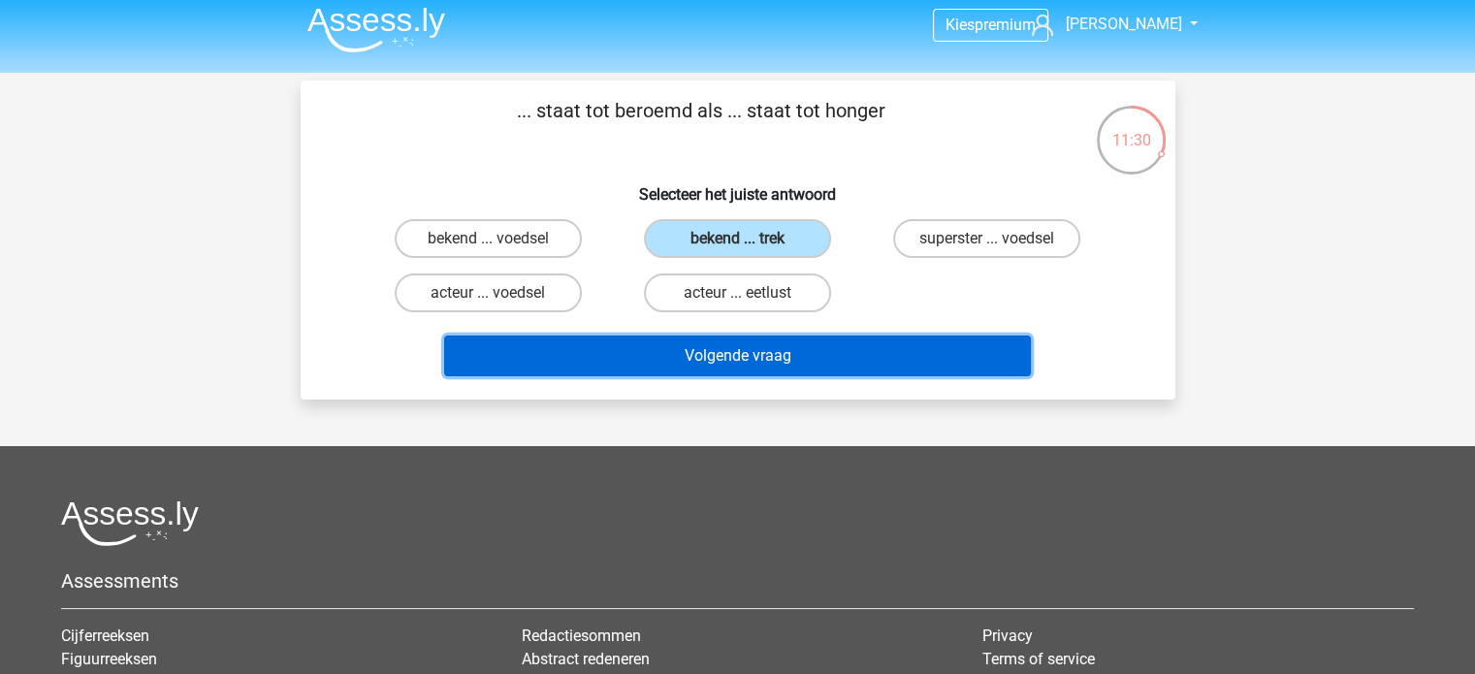
click at [641, 350] on button "Volgende vraag" at bounding box center [737, 356] width 587 height 41
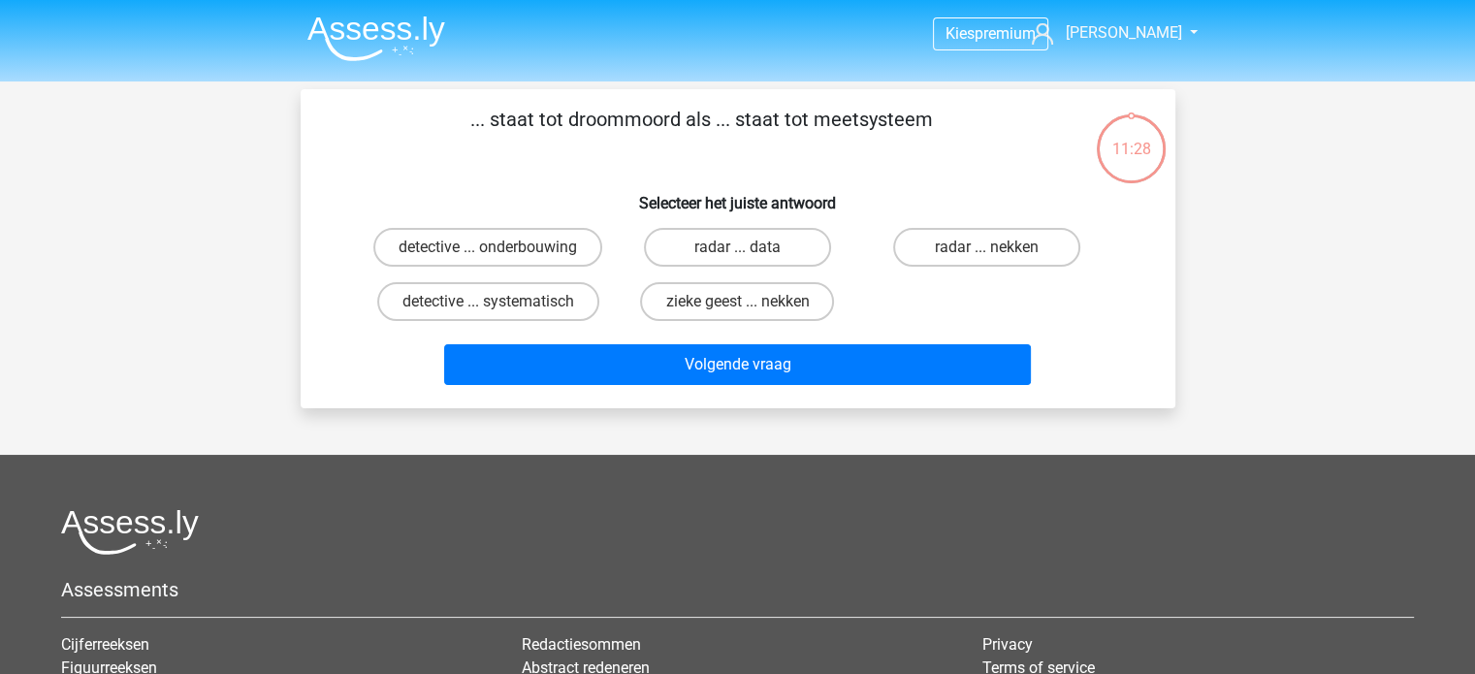
scroll to position [0, 0]
click at [548, 303] on label "detective ... systematisch" at bounding box center [488, 301] width 222 height 39
click at [500, 303] on input "detective ... systematisch" at bounding box center [494, 308] width 13 height 13
radio input "true"
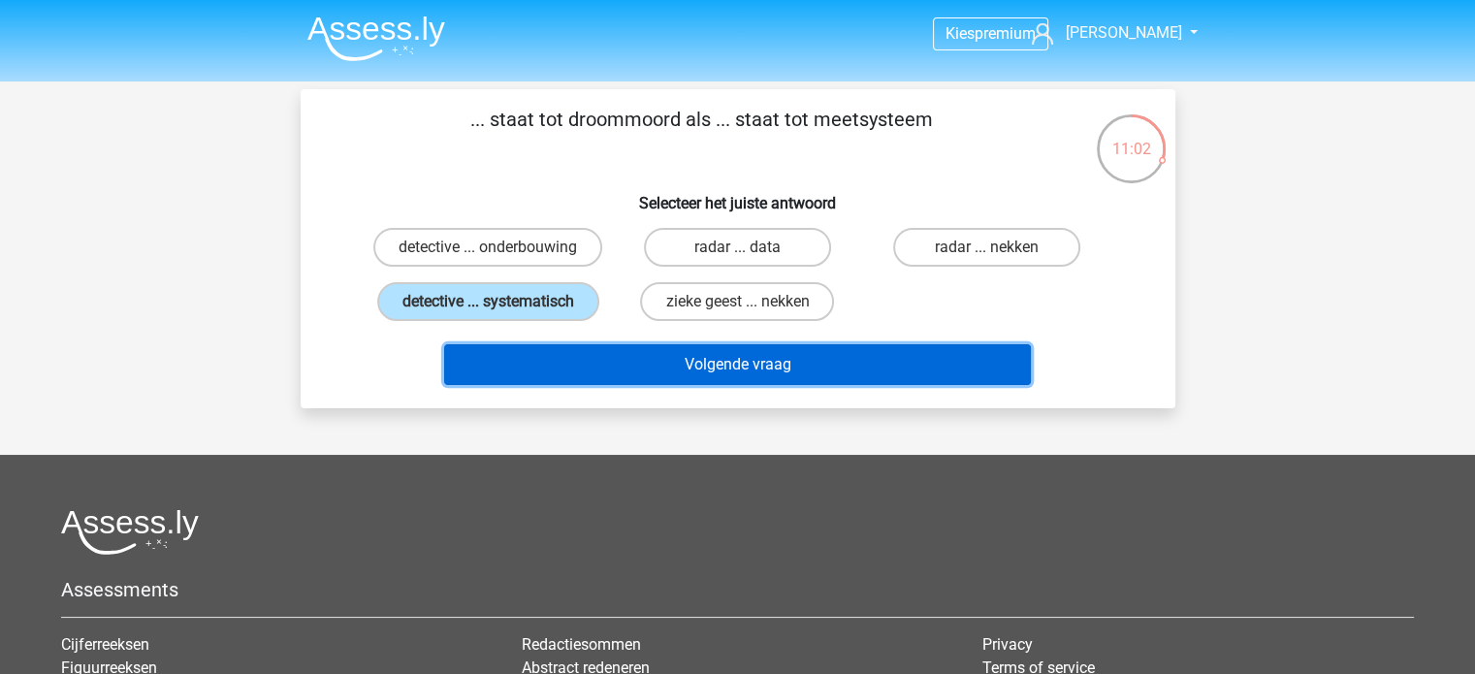
click at [588, 348] on button "Volgende vraag" at bounding box center [737, 364] width 587 height 41
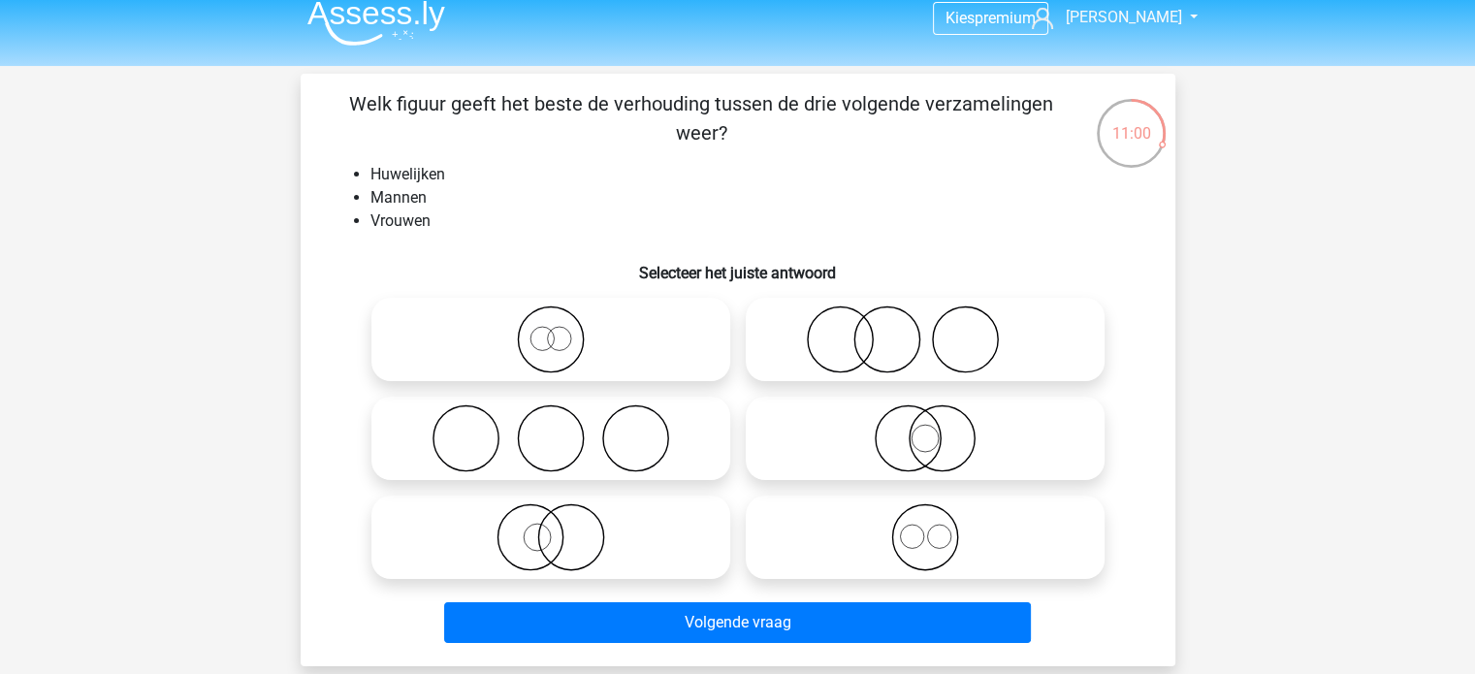
scroll to position [18, 0]
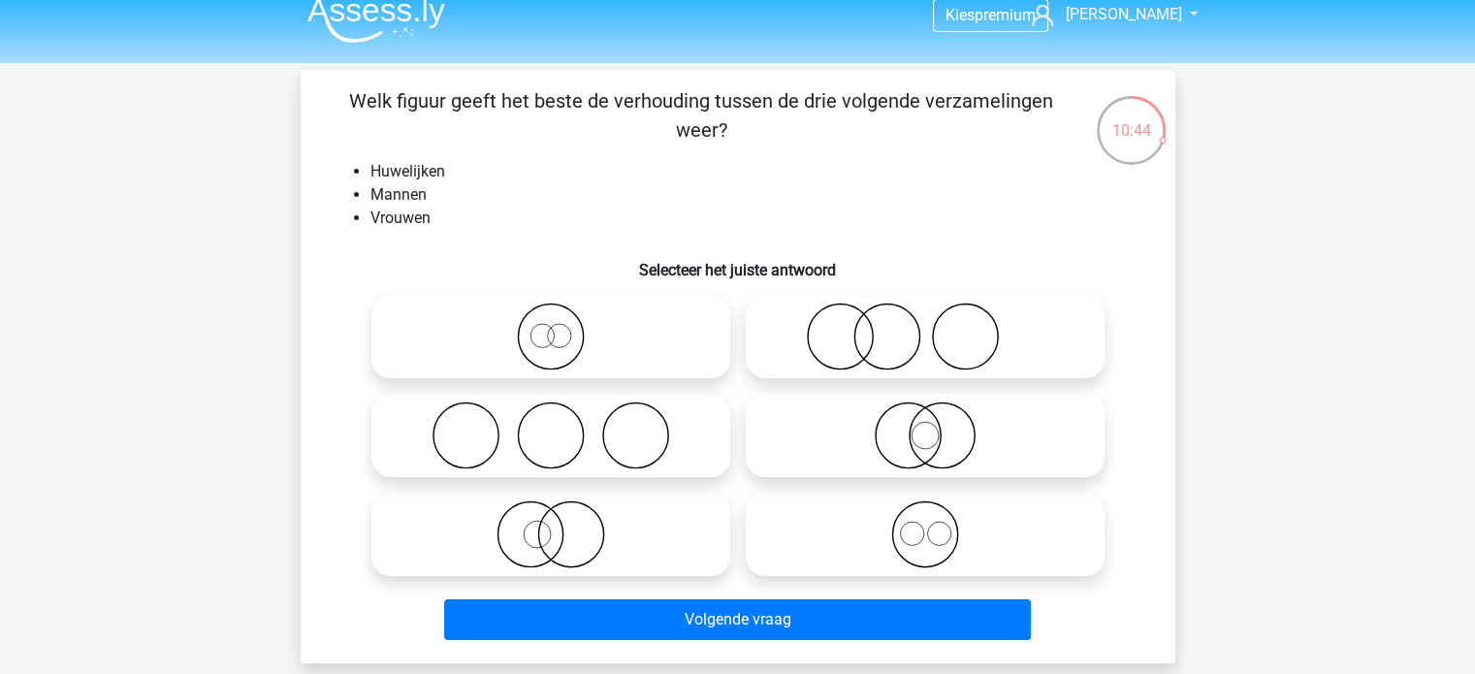
click at [581, 418] on icon at bounding box center [550, 436] width 343 height 68
click at [563, 418] on input "radio" at bounding box center [557, 419] width 13 height 13
radio input "true"
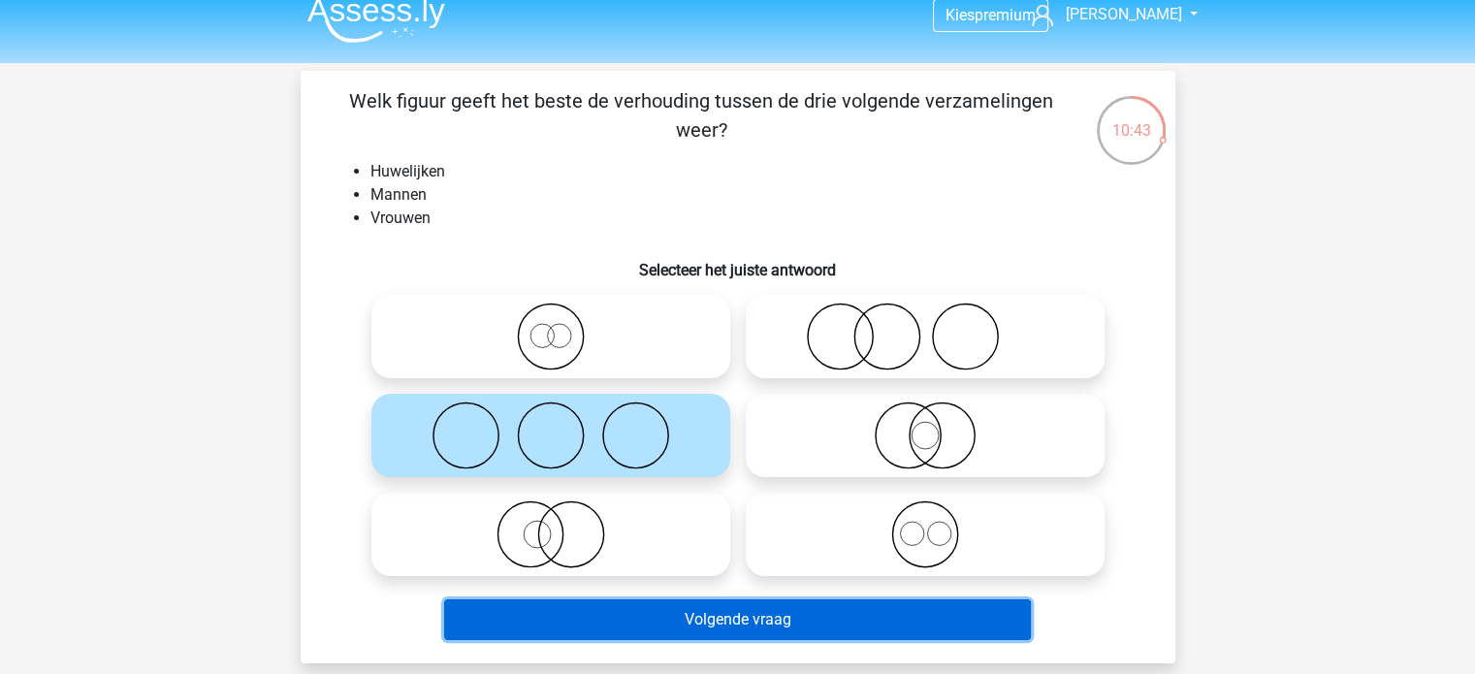
click at [717, 636] on button "Volgende vraag" at bounding box center [737, 619] width 587 height 41
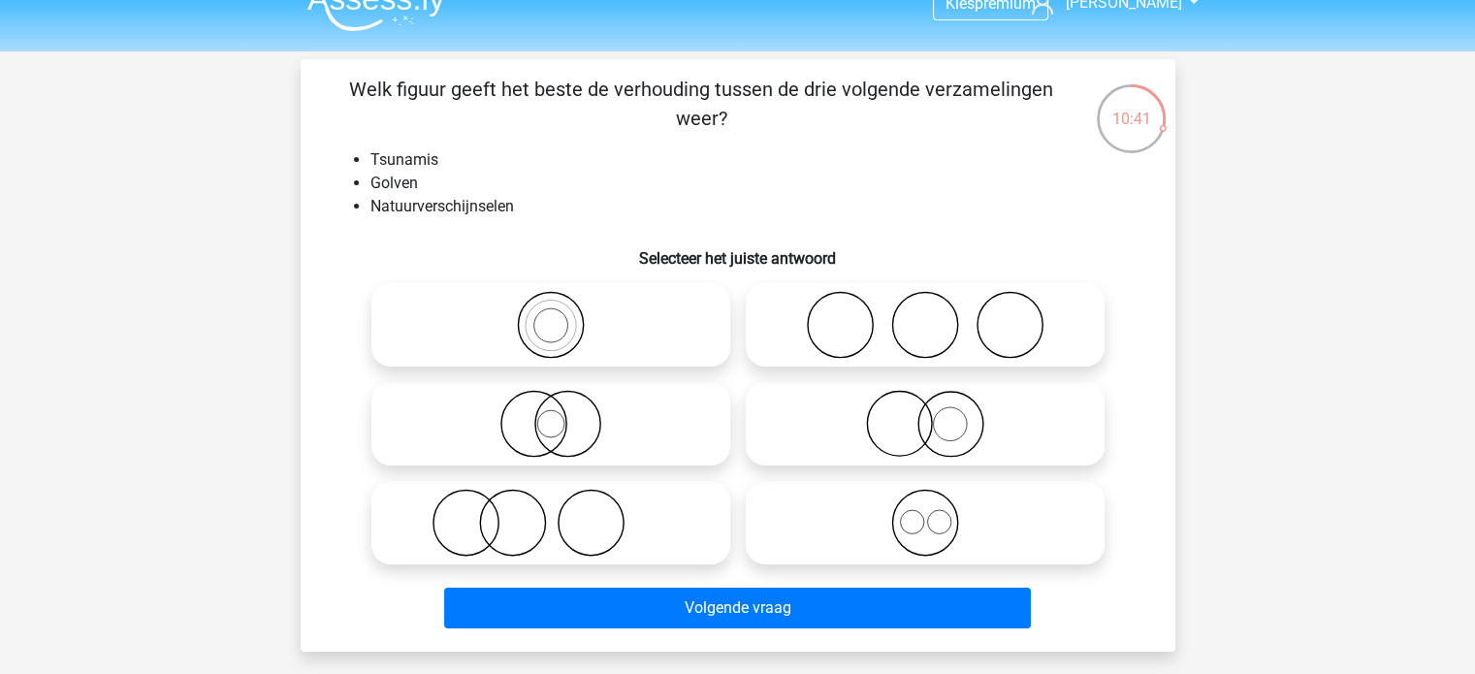
scroll to position [28, 0]
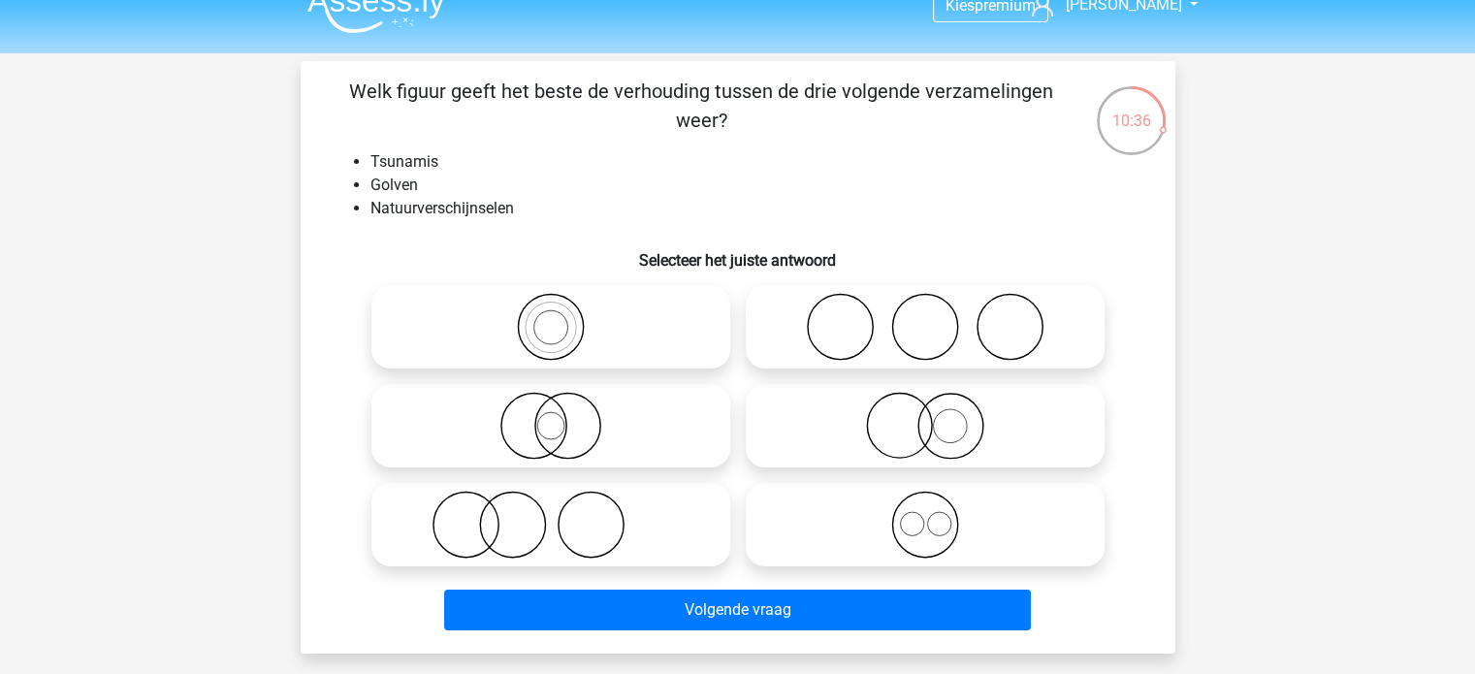
click at [919, 515] on icon at bounding box center [925, 525] width 343 height 68
click at [925, 515] on input "radio" at bounding box center [931, 508] width 13 height 13
radio input "true"
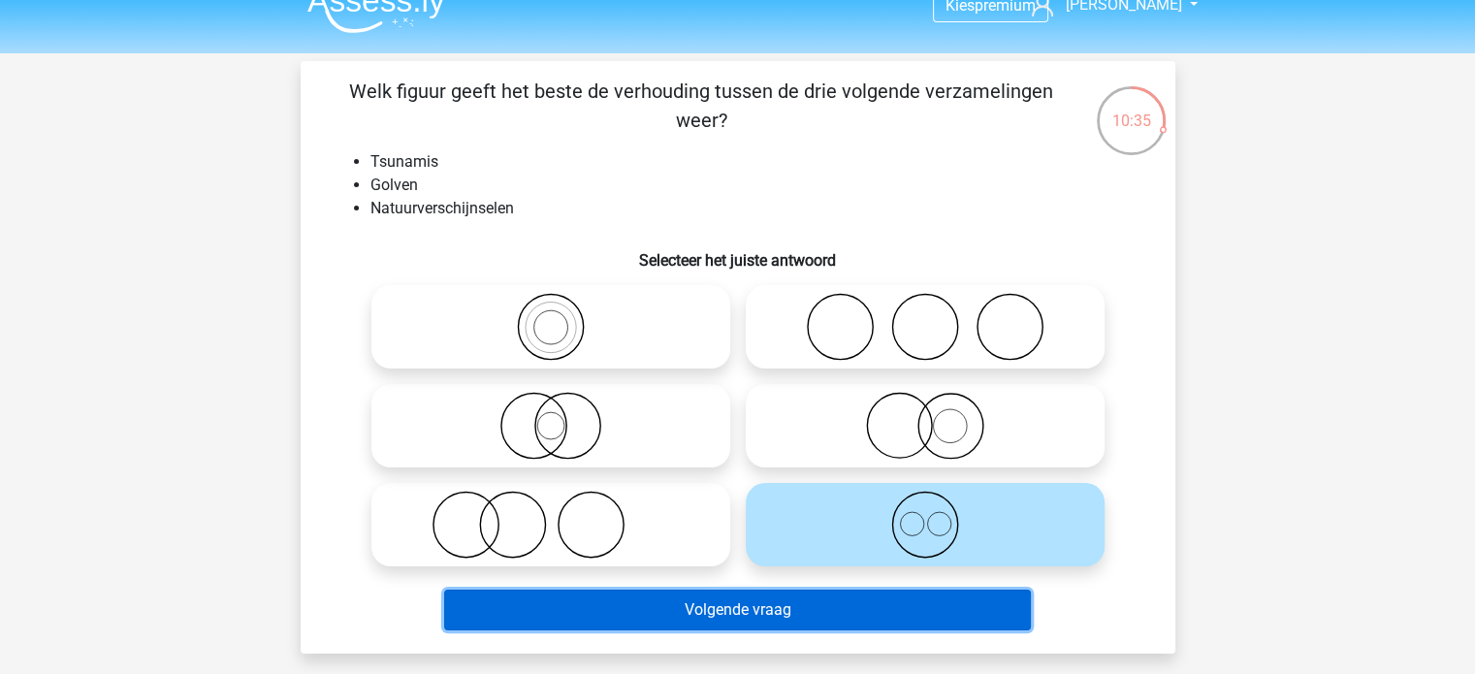
click at [862, 612] on button "Volgende vraag" at bounding box center [737, 610] width 587 height 41
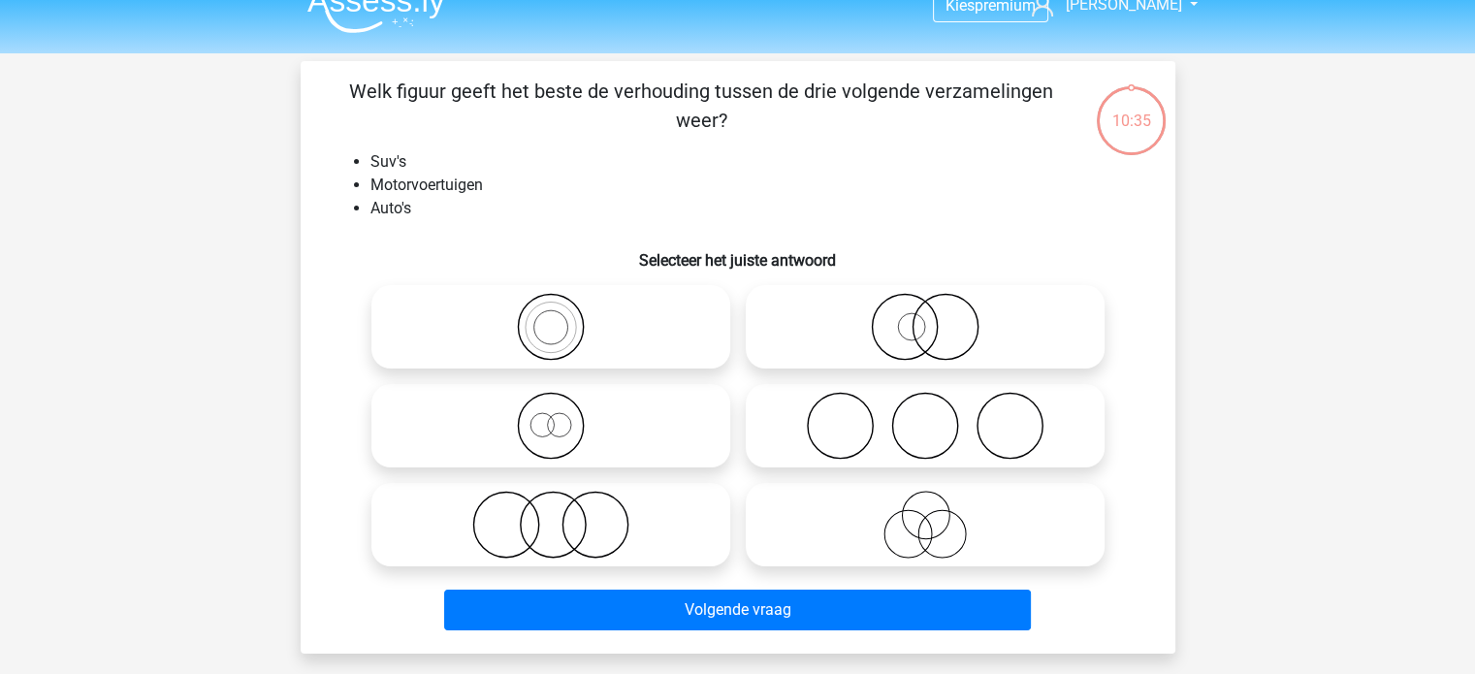
scroll to position [89, 0]
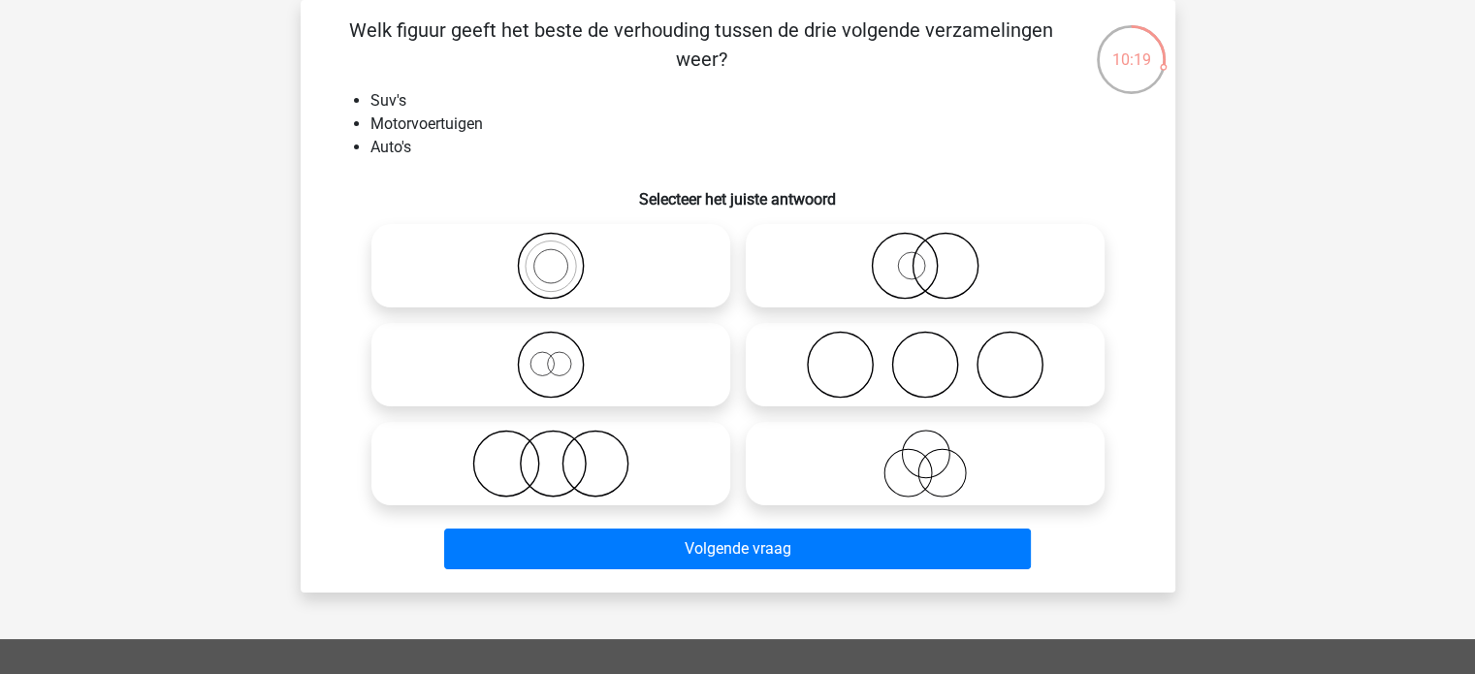
click at [669, 271] on icon at bounding box center [550, 266] width 343 height 68
click at [563, 256] on input "radio" at bounding box center [557, 249] width 13 height 13
radio input "true"
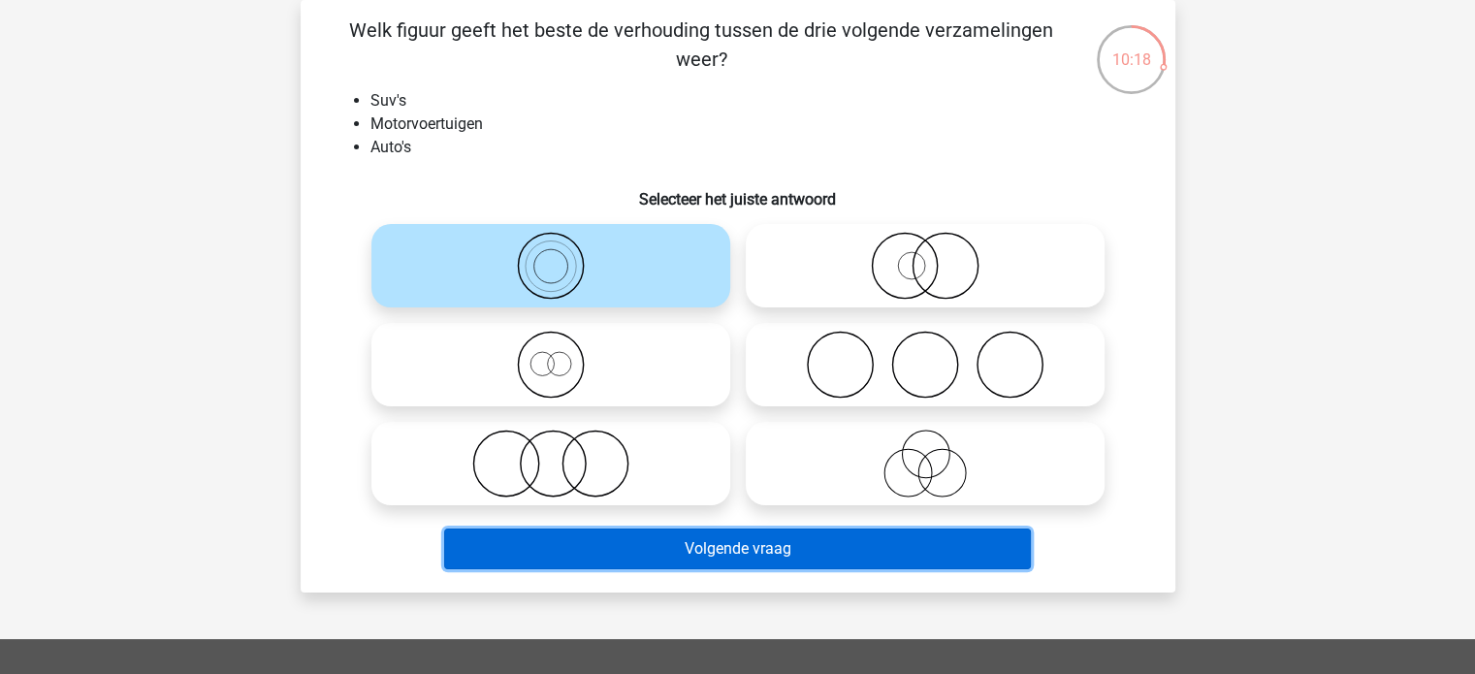
click at [671, 535] on button "Volgende vraag" at bounding box center [737, 549] width 587 height 41
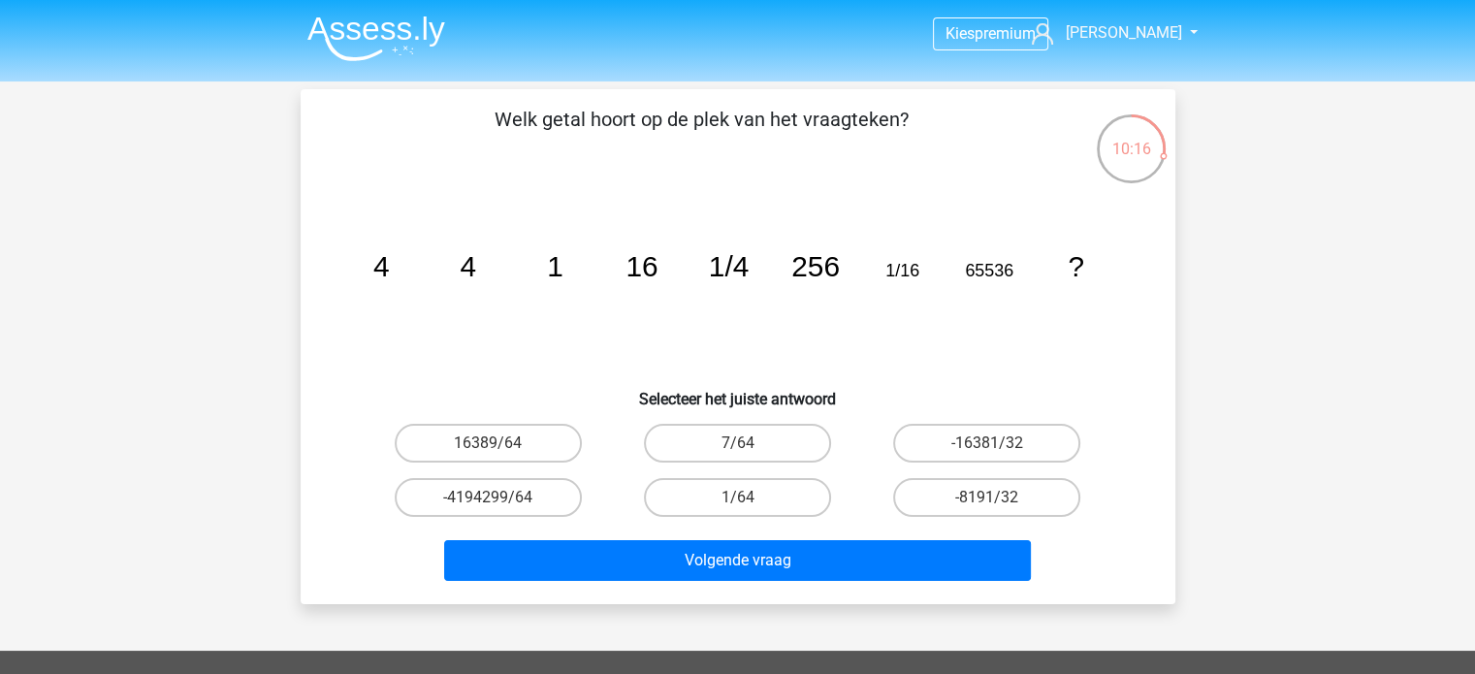
scroll to position [0, 0]
drag, startPoint x: 932, startPoint y: 461, endPoint x: 946, endPoint y: 453, distance: 15.6
click at [946, 453] on div "-16381/32" at bounding box center [986, 443] width 249 height 54
click at [946, 453] on label "-16381/32" at bounding box center [986, 443] width 187 height 39
click at [987, 453] on input "-16381/32" at bounding box center [993, 449] width 13 height 13
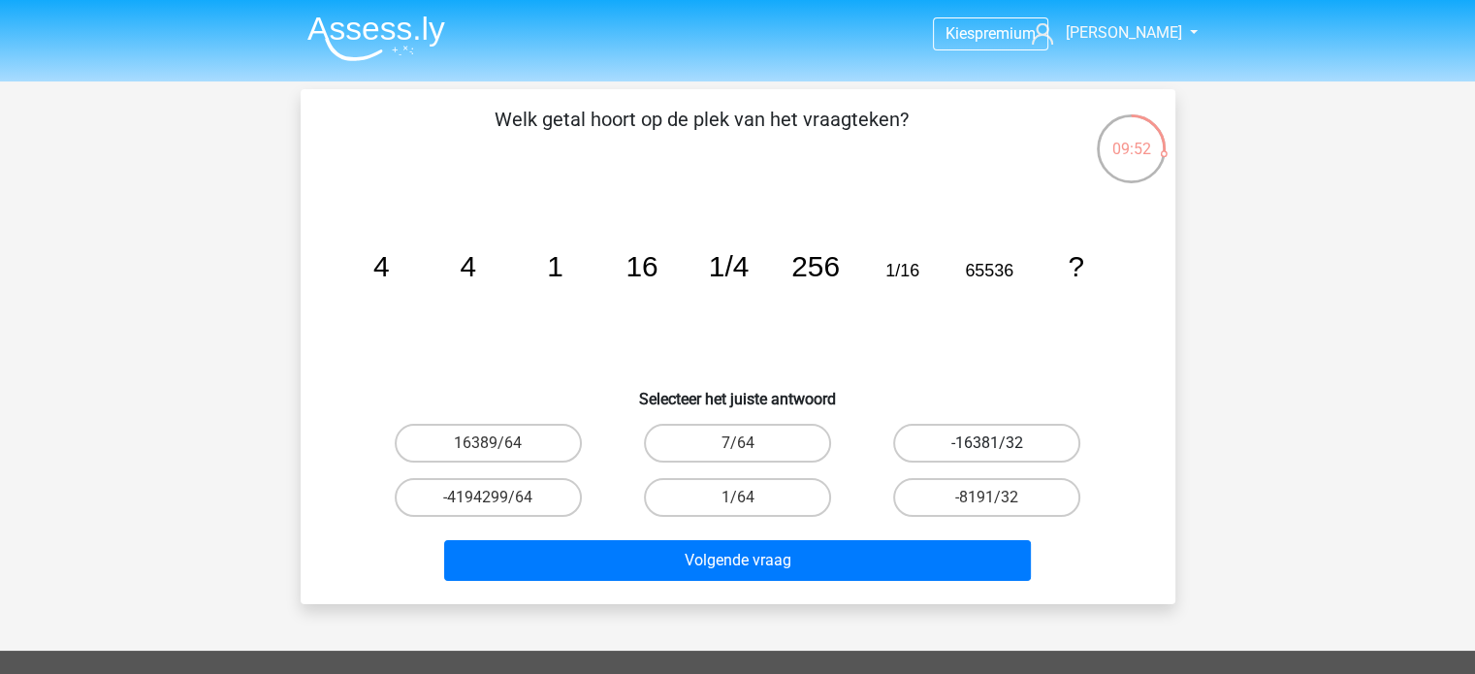
radio input "true"
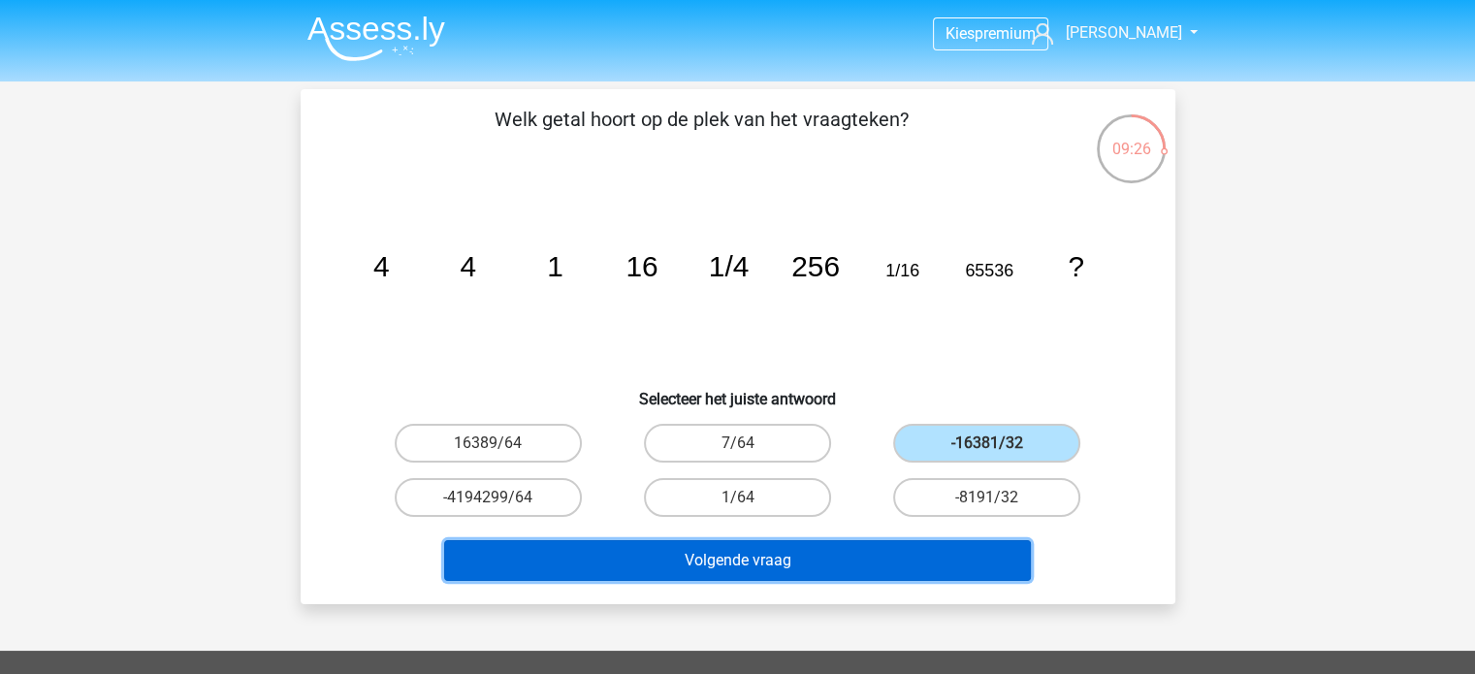
click at [844, 565] on button "Volgende vraag" at bounding box center [737, 560] width 587 height 41
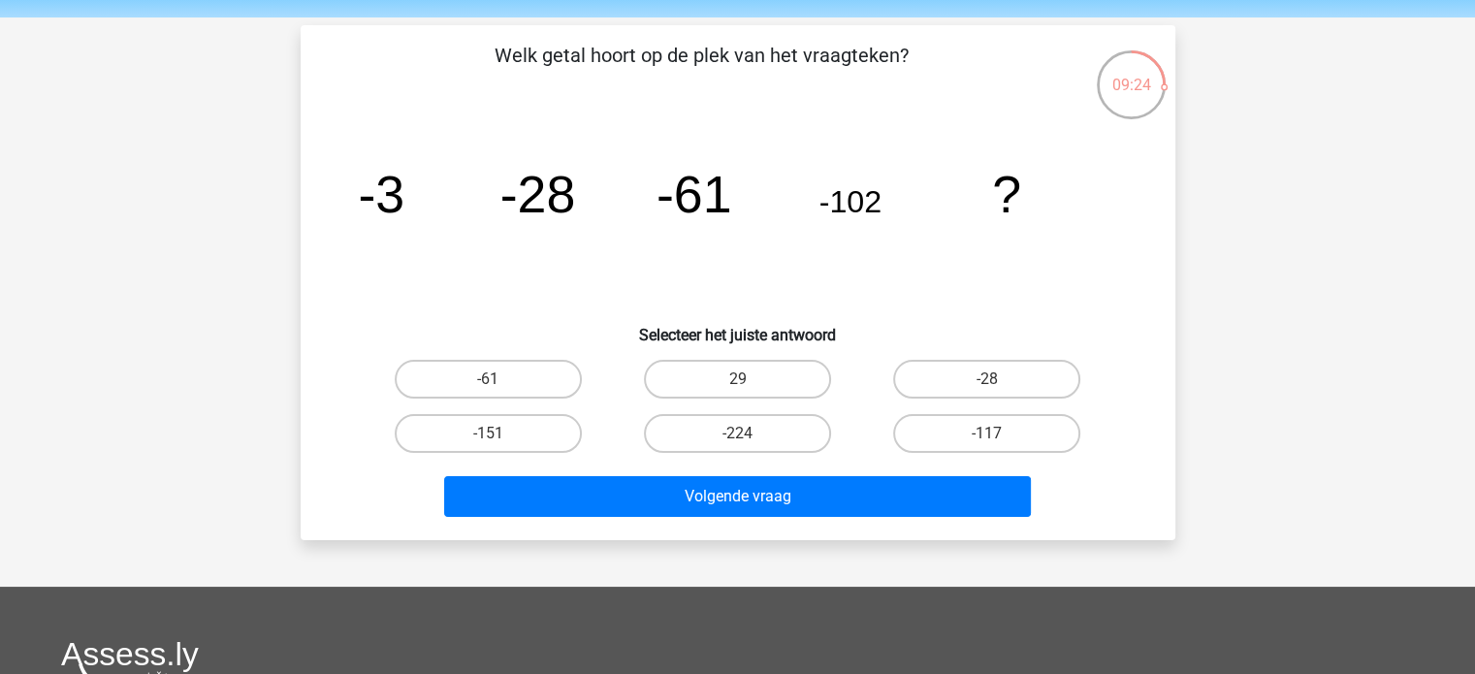
scroll to position [62, 0]
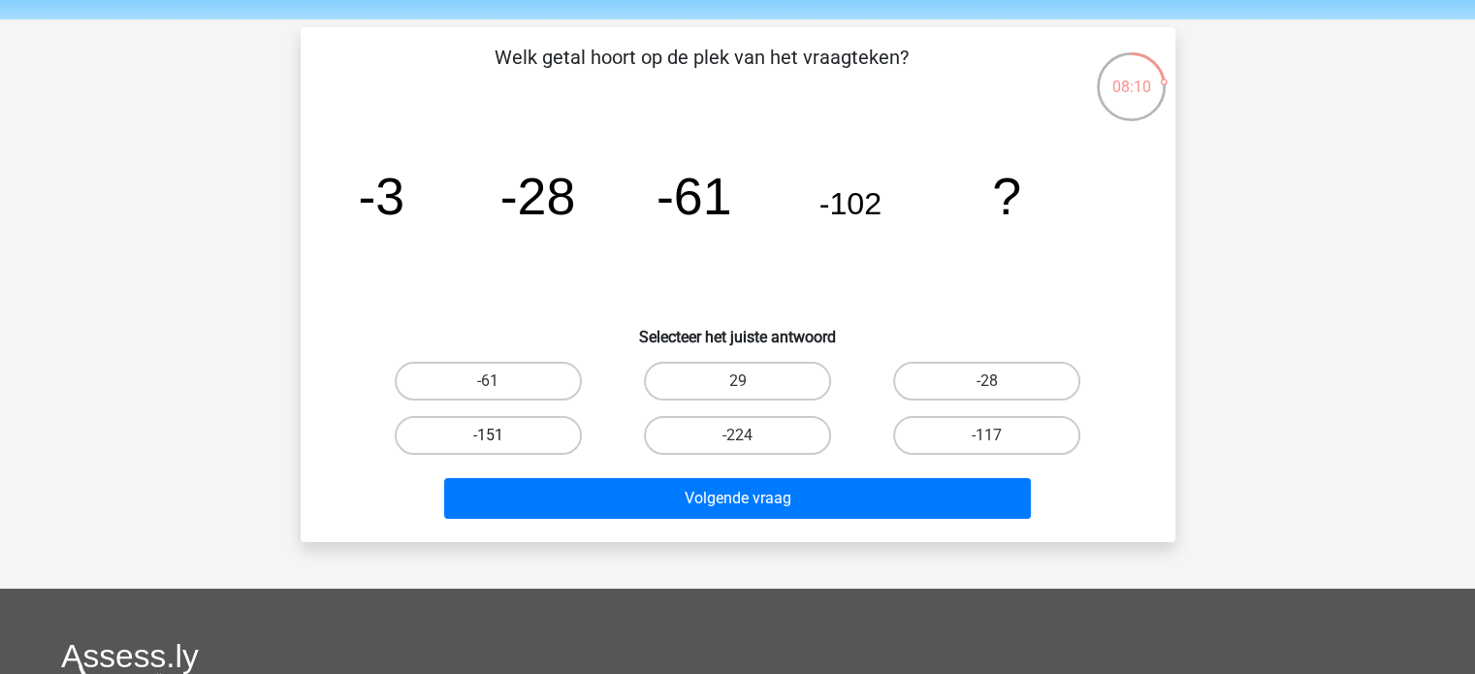
click at [524, 434] on label "-151" at bounding box center [488, 435] width 187 height 39
click at [500, 435] on input "-151" at bounding box center [494, 441] width 13 height 13
radio input "true"
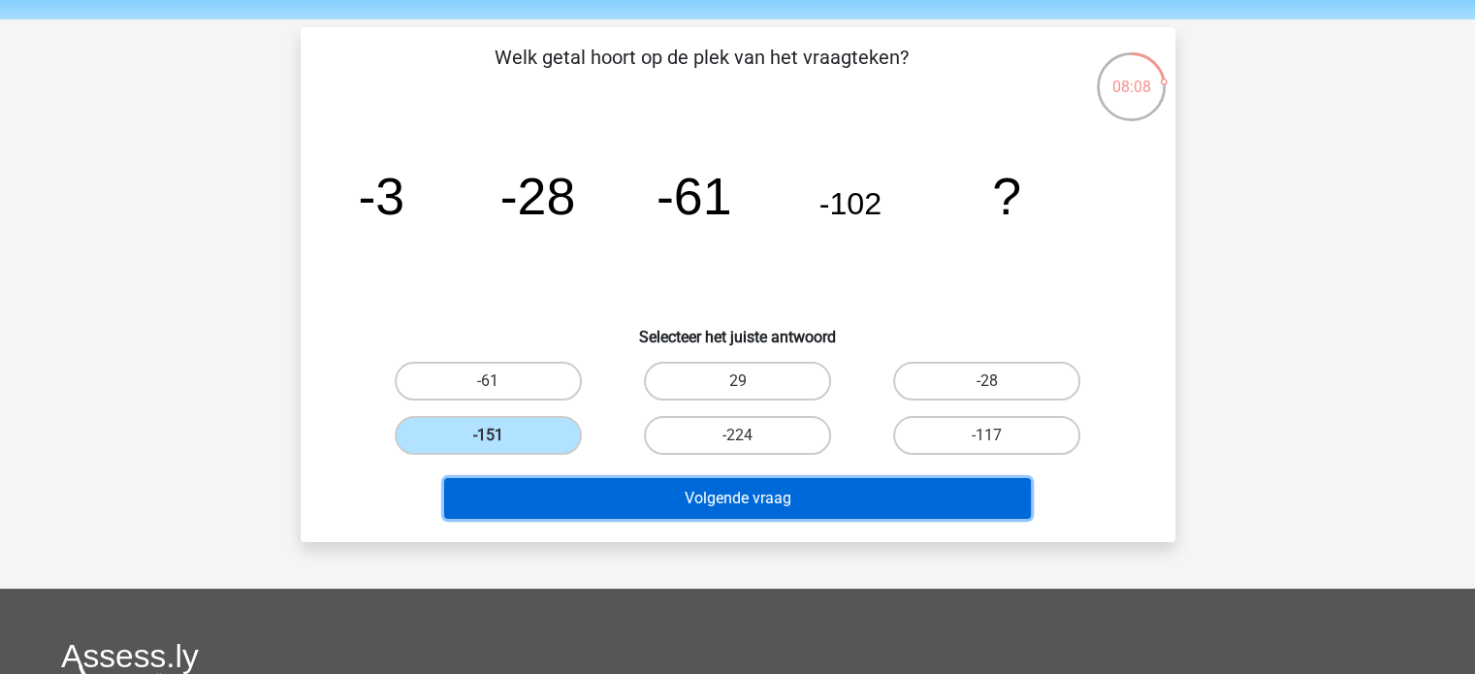
click at [678, 508] on button "Volgende vraag" at bounding box center [737, 498] width 587 height 41
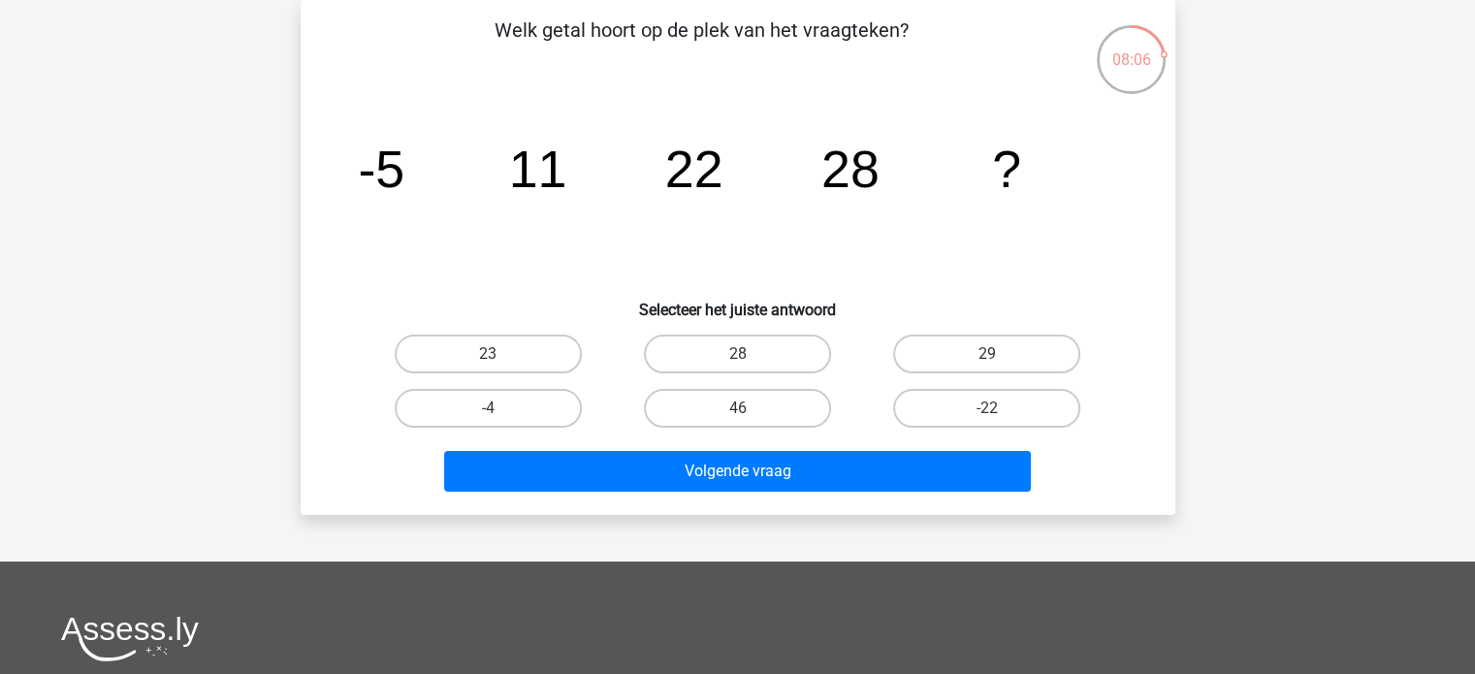
scroll to position [19, 0]
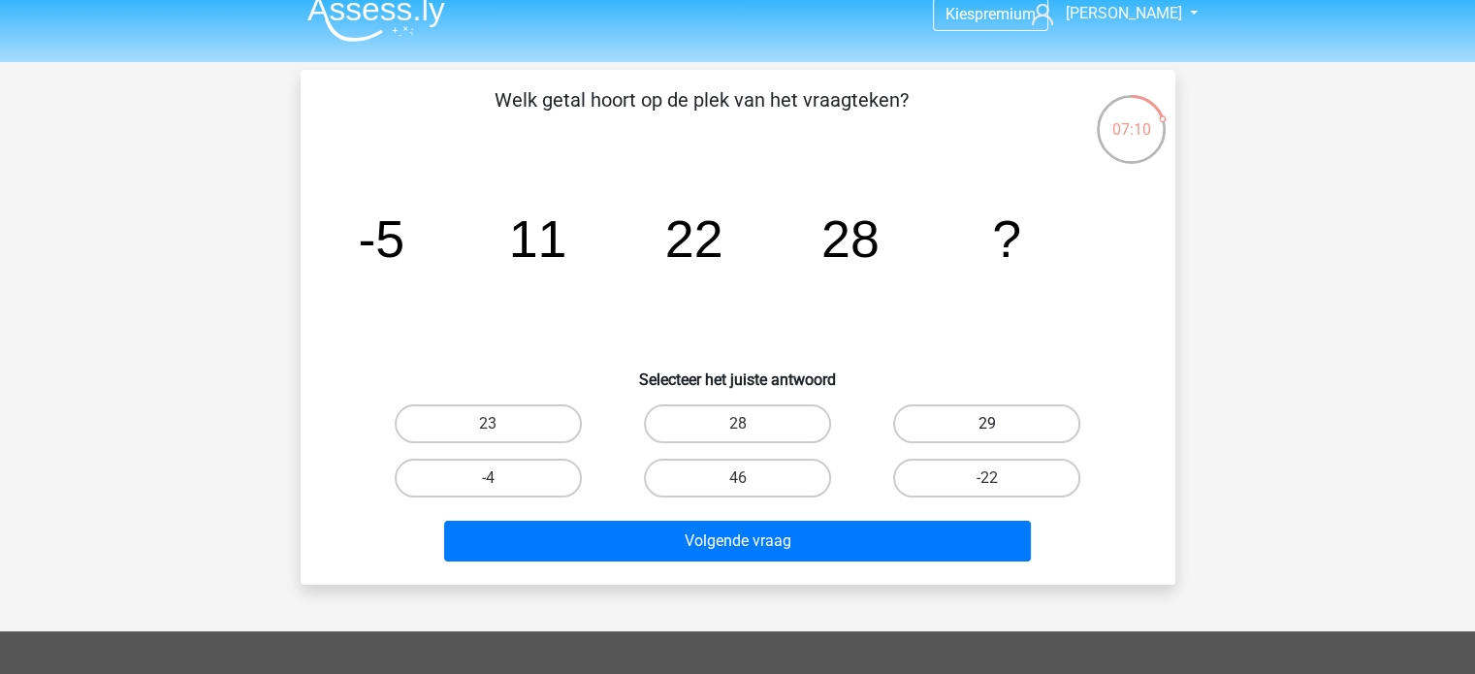
click at [978, 424] on label "29" at bounding box center [986, 423] width 187 height 39
click at [987, 424] on input "29" at bounding box center [993, 430] width 13 height 13
radio input "true"
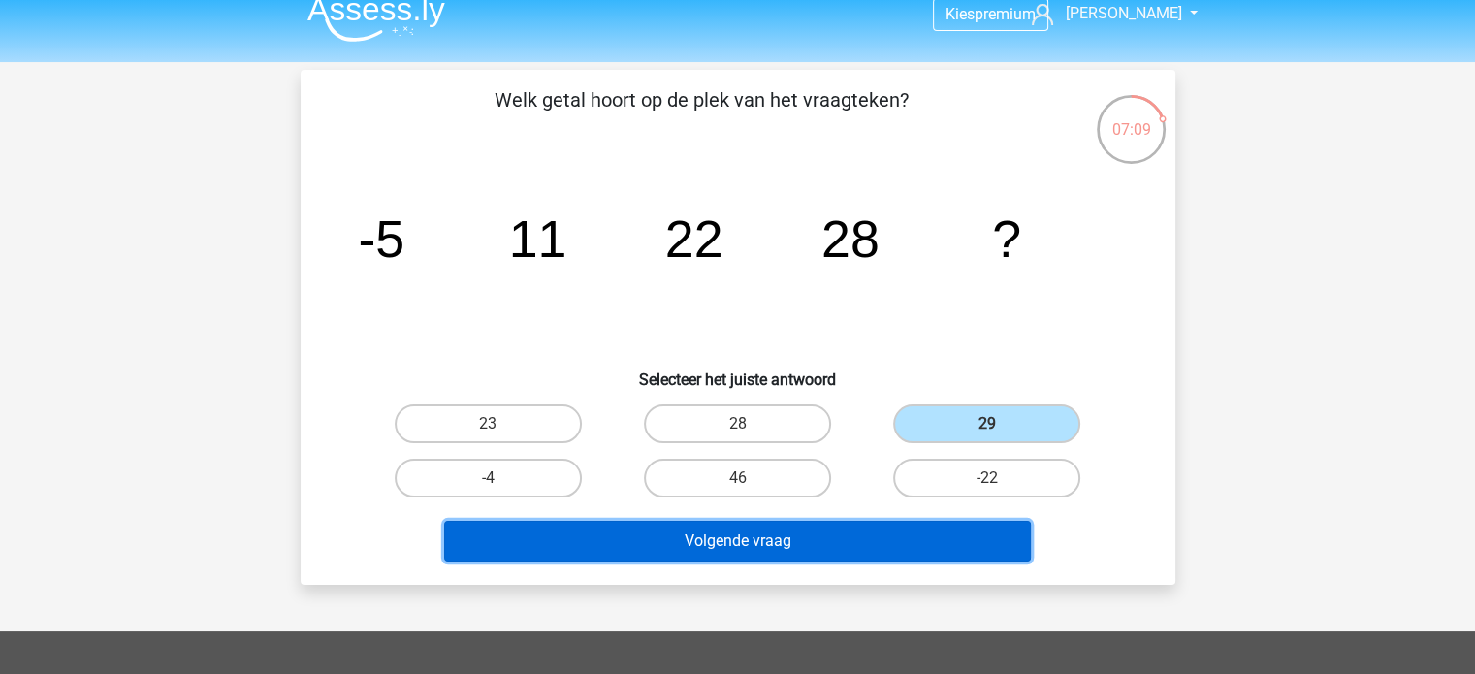
click at [869, 536] on button "Volgende vraag" at bounding box center [737, 541] width 587 height 41
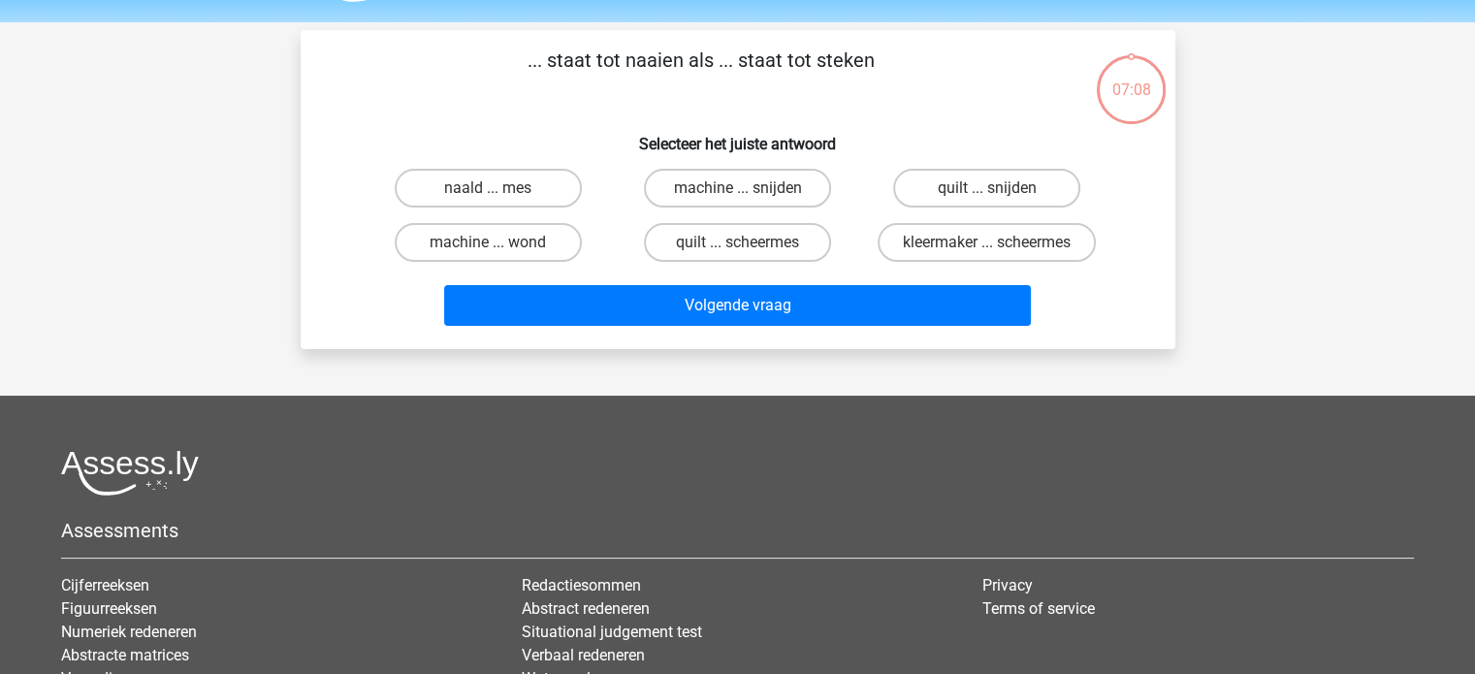
scroll to position [45, 0]
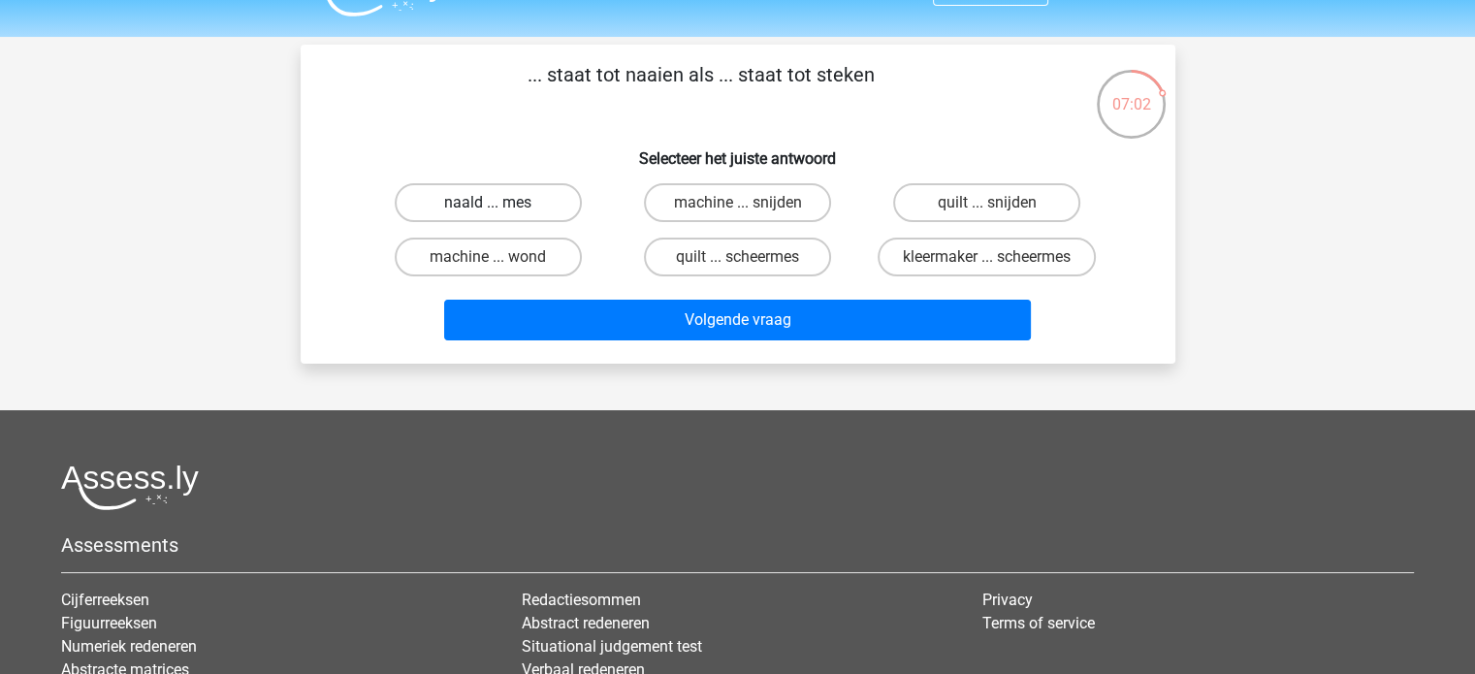
click at [493, 201] on label "naald ... mes" at bounding box center [488, 202] width 187 height 39
click at [493, 203] on input "naald ... mes" at bounding box center [494, 209] width 13 height 13
radio input "true"
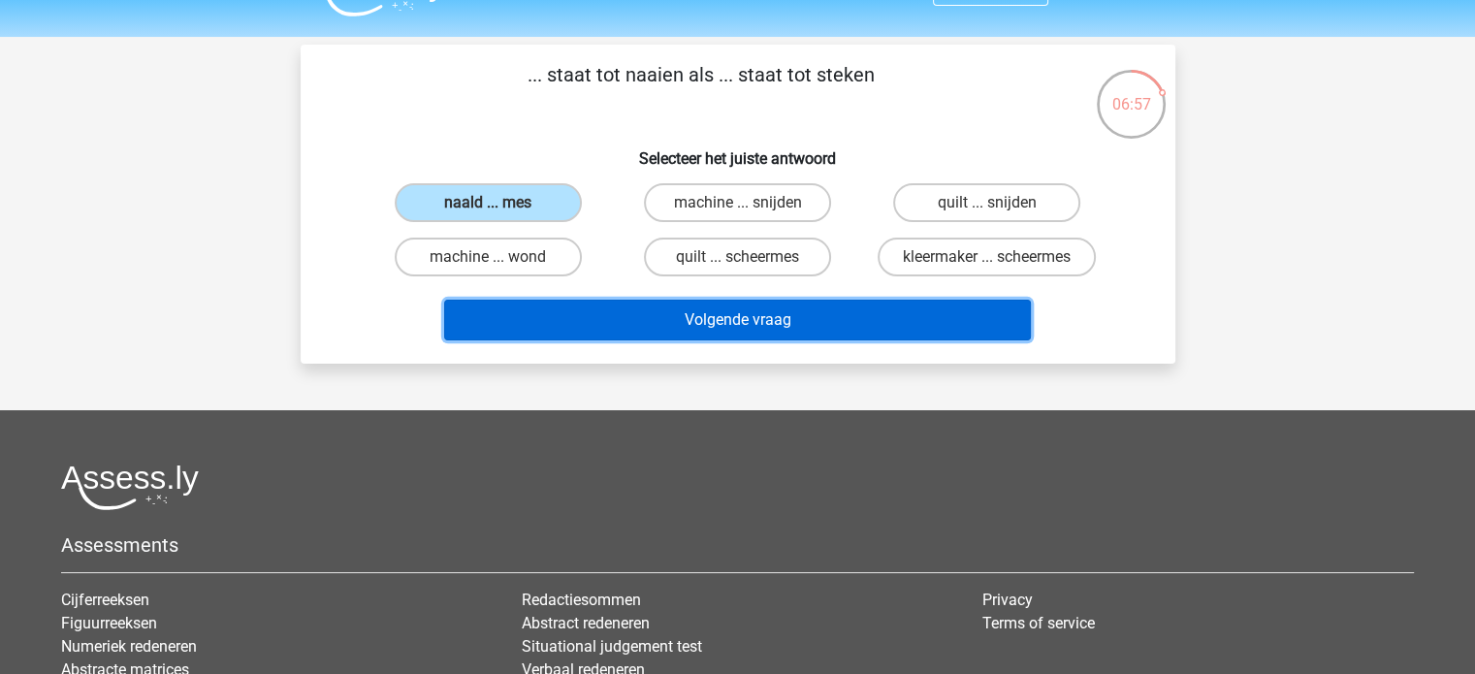
click at [640, 324] on button "Volgende vraag" at bounding box center [737, 320] width 587 height 41
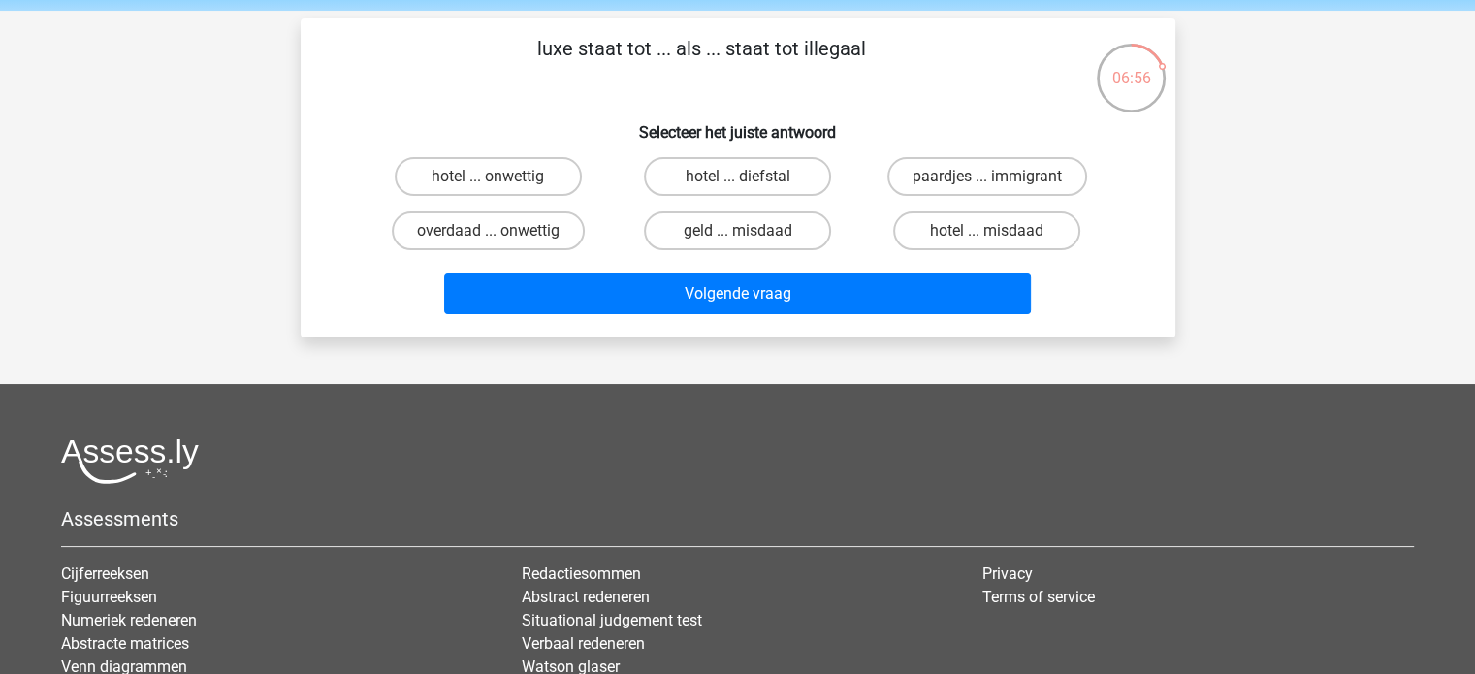
scroll to position [52, 0]
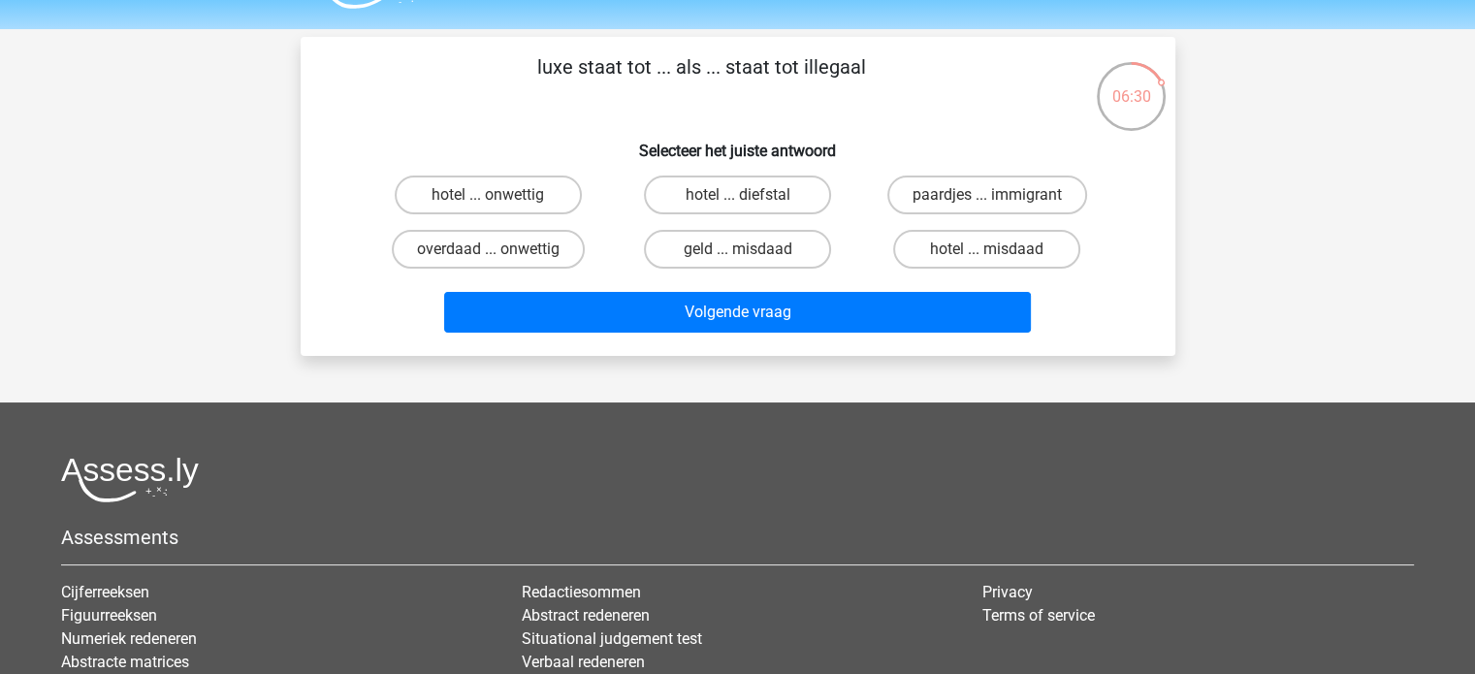
click at [992, 256] on input "hotel ... misdaad" at bounding box center [993, 255] width 13 height 13
radio input "true"
click at [539, 247] on label "overdaad ... onwettig" at bounding box center [488, 249] width 193 height 39
click at [500, 249] on input "overdaad ... onwettig" at bounding box center [494, 255] width 13 height 13
radio input "true"
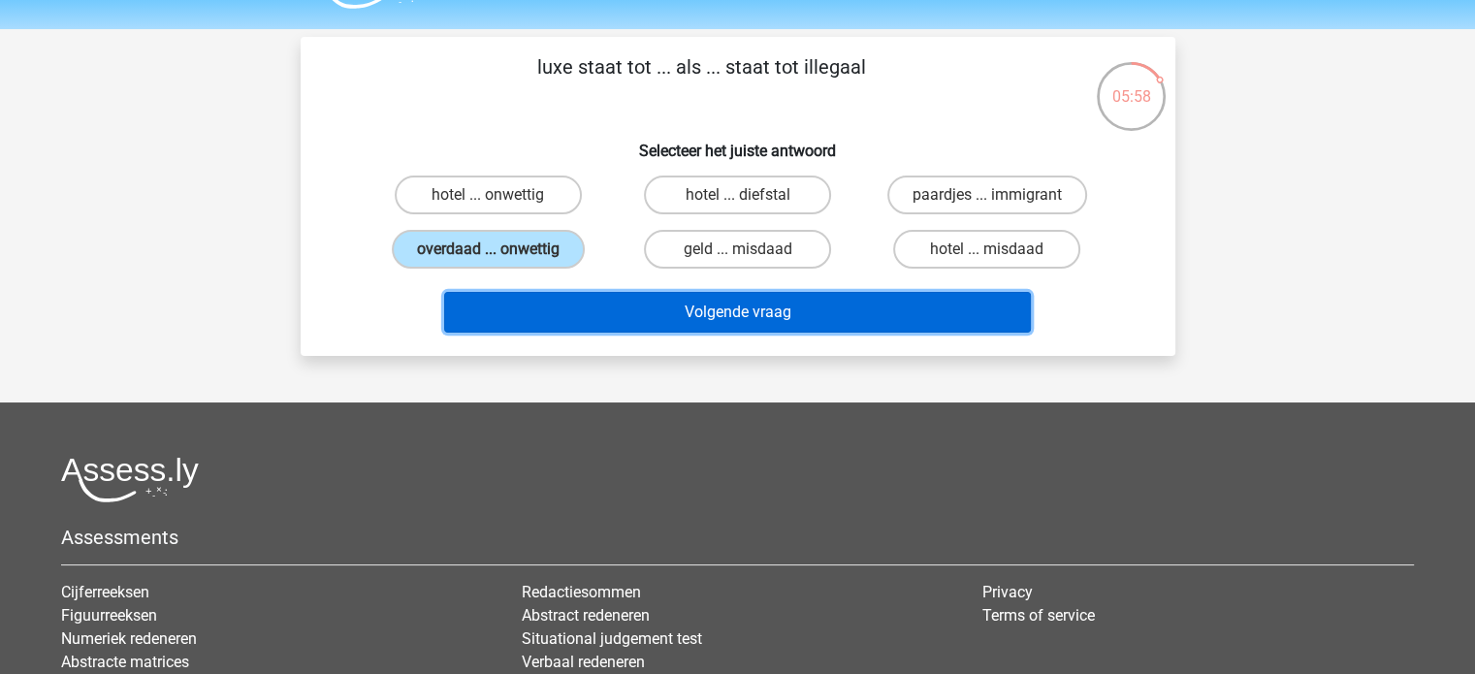
click at [706, 313] on button "Volgende vraag" at bounding box center [737, 312] width 587 height 41
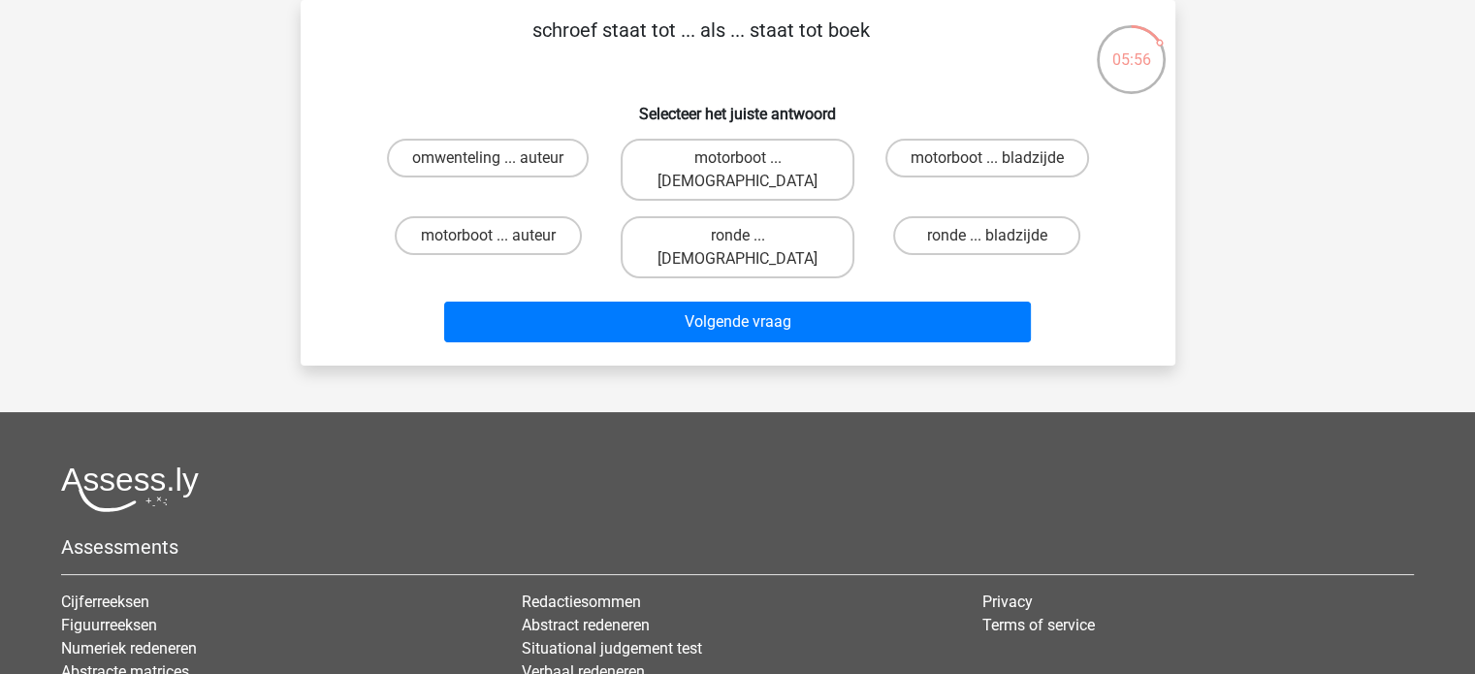
scroll to position [0, 0]
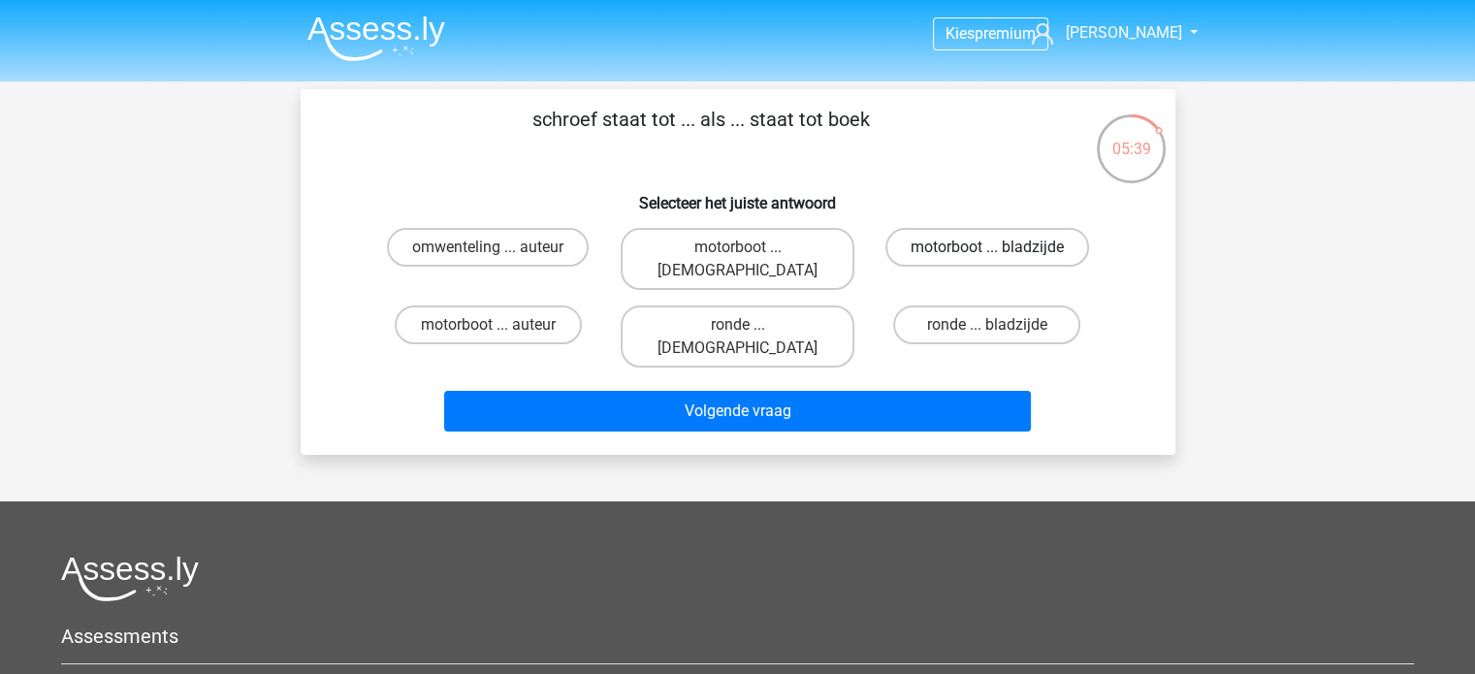
click at [955, 264] on label "motorboot ... bladzijde" at bounding box center [987, 247] width 204 height 39
click at [987, 260] on input "motorboot ... bladzijde" at bounding box center [993, 253] width 13 height 13
radio input "true"
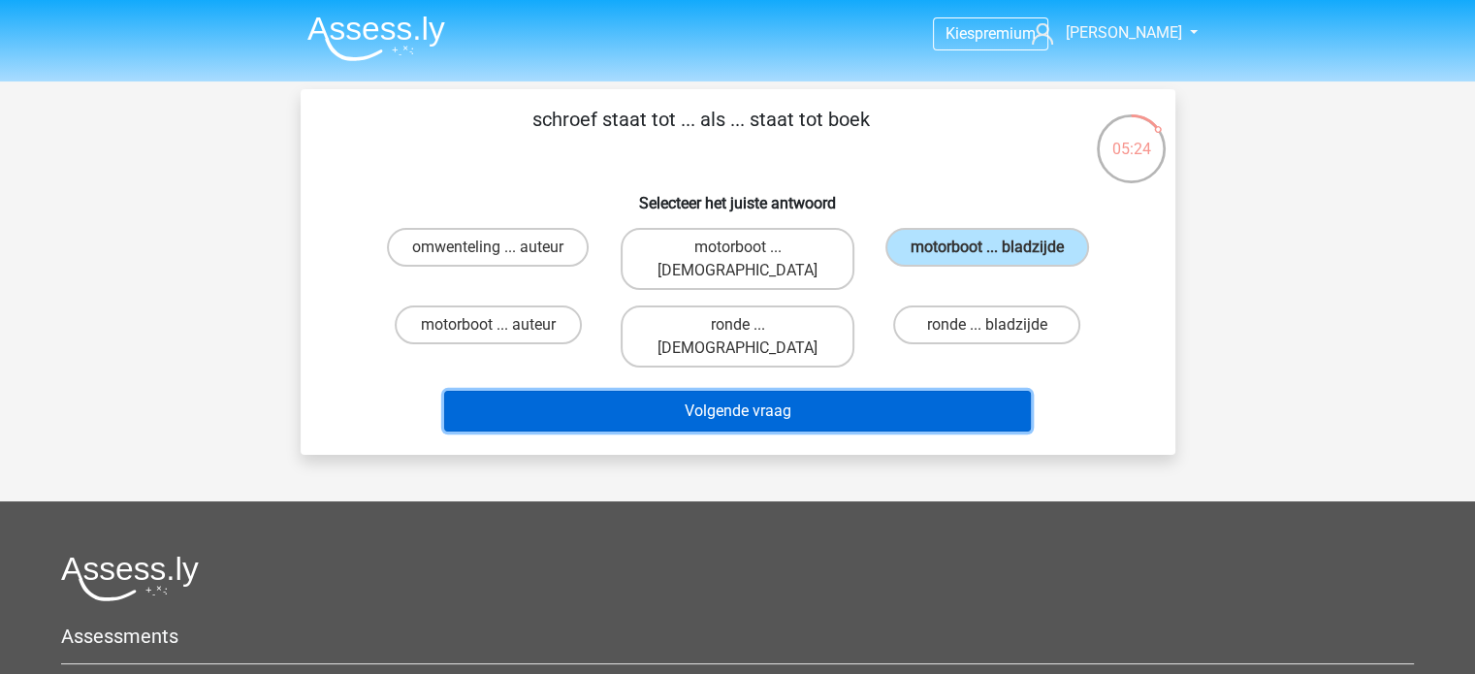
click at [794, 391] on button "Volgende vraag" at bounding box center [737, 411] width 587 height 41
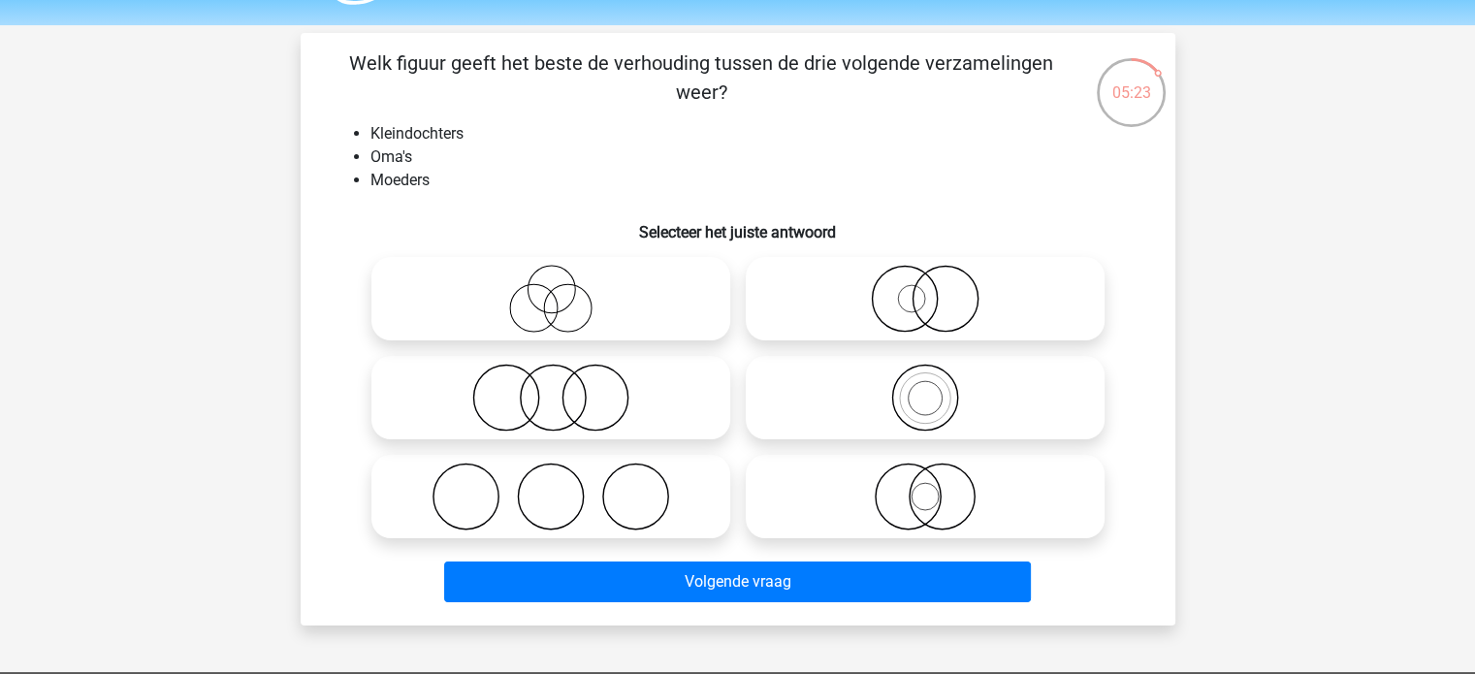
scroll to position [53, 0]
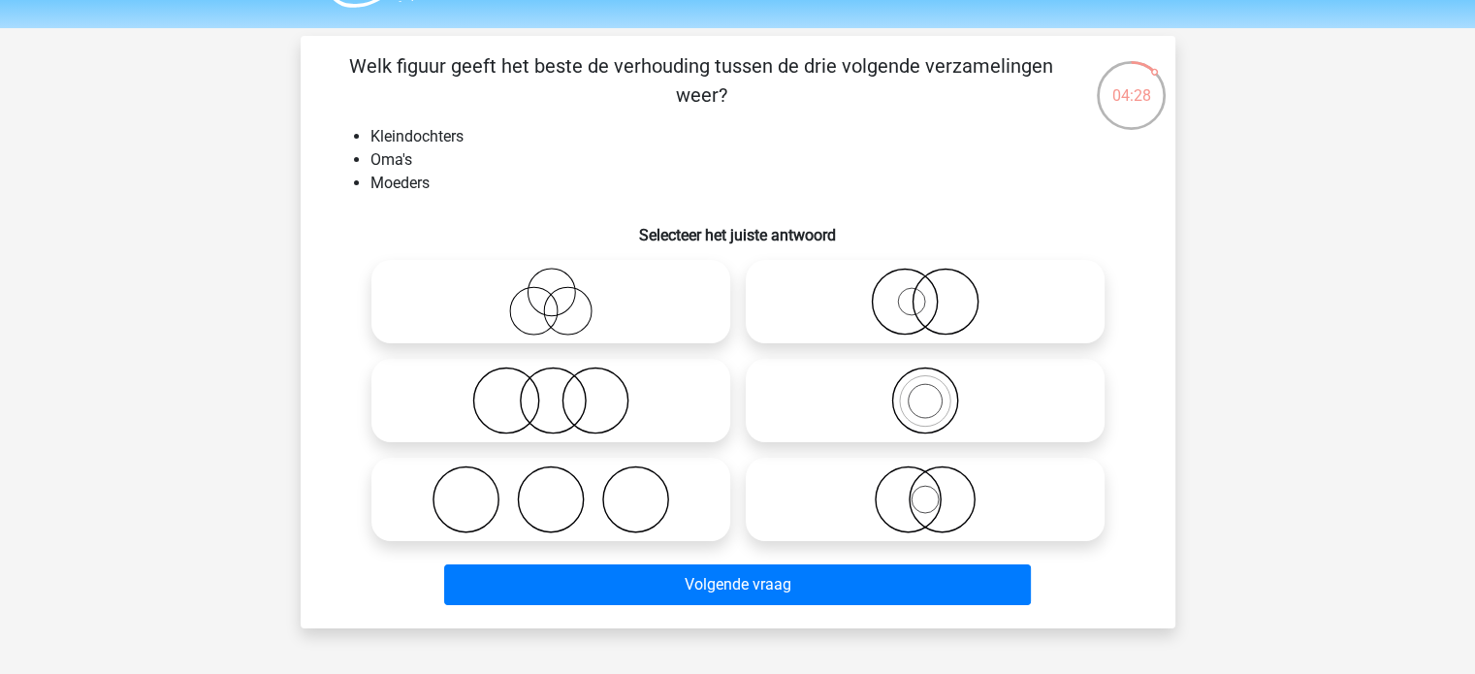
click at [604, 325] on icon at bounding box center [550, 302] width 343 height 68
click at [563, 292] on input "radio" at bounding box center [557, 285] width 13 height 13
radio input "true"
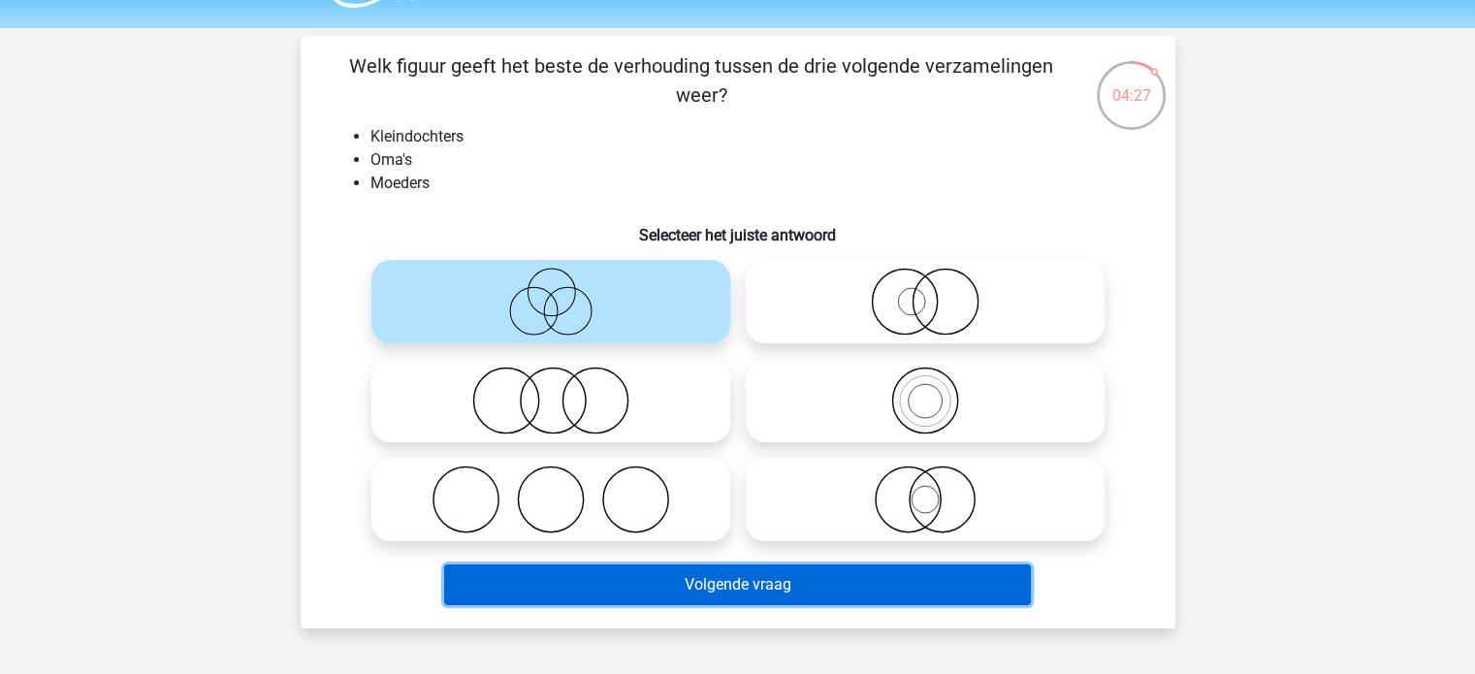
click at [676, 585] on button "Volgende vraag" at bounding box center [737, 584] width 587 height 41
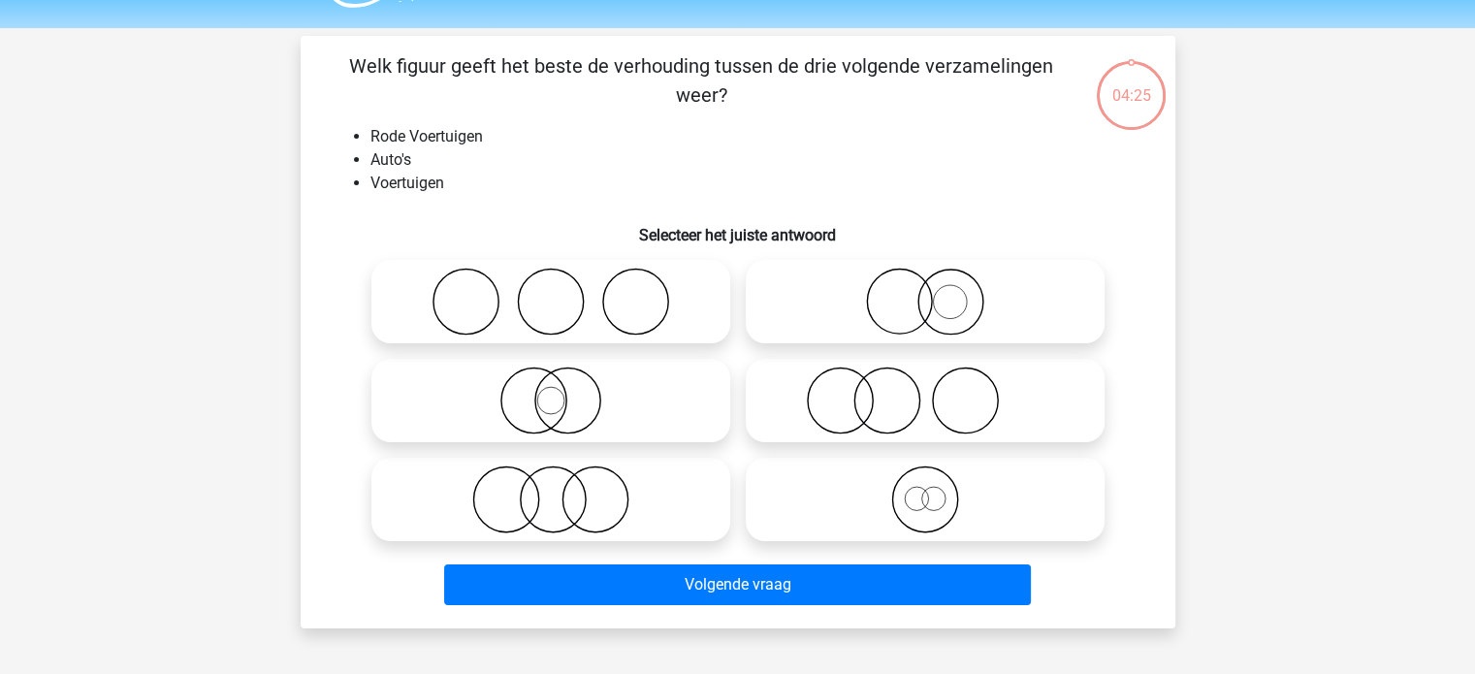
scroll to position [89, 0]
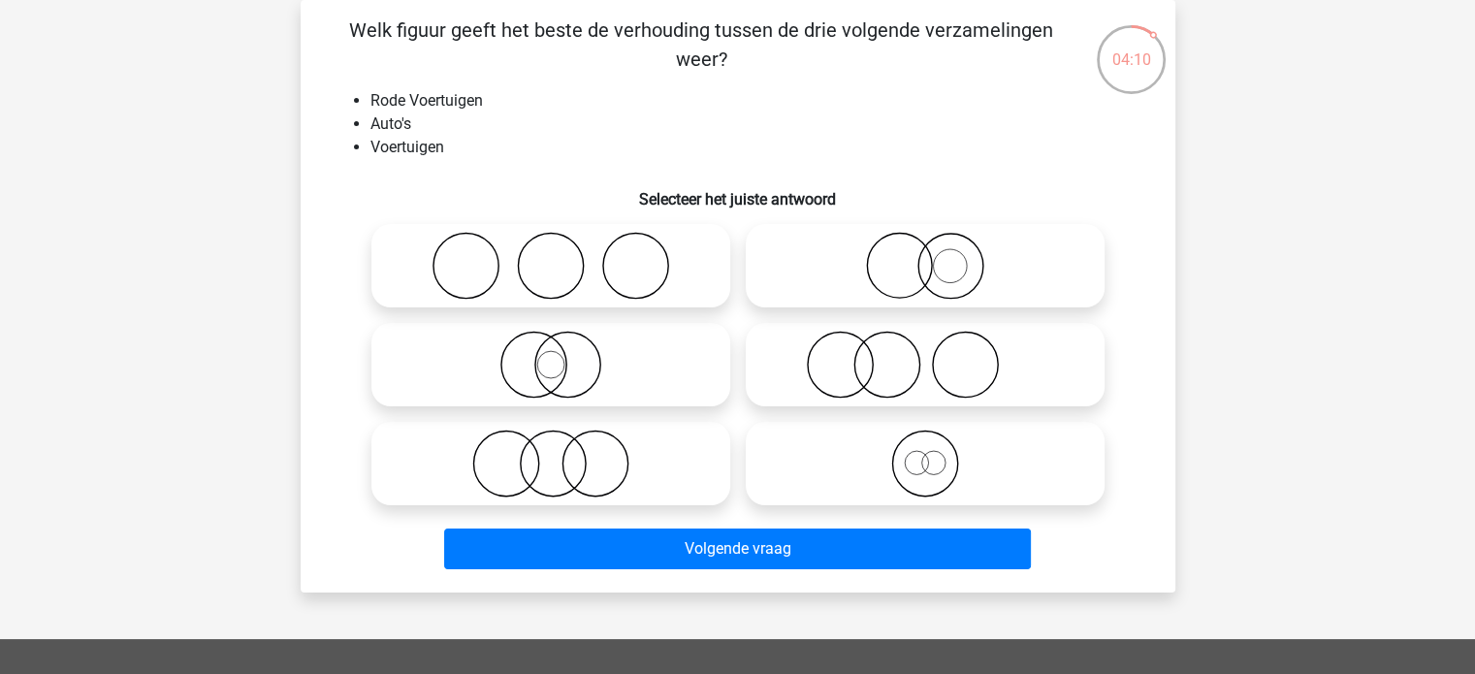
click at [980, 467] on icon at bounding box center [925, 464] width 343 height 68
click at [938, 454] on input "radio" at bounding box center [931, 447] width 13 height 13
radio input "true"
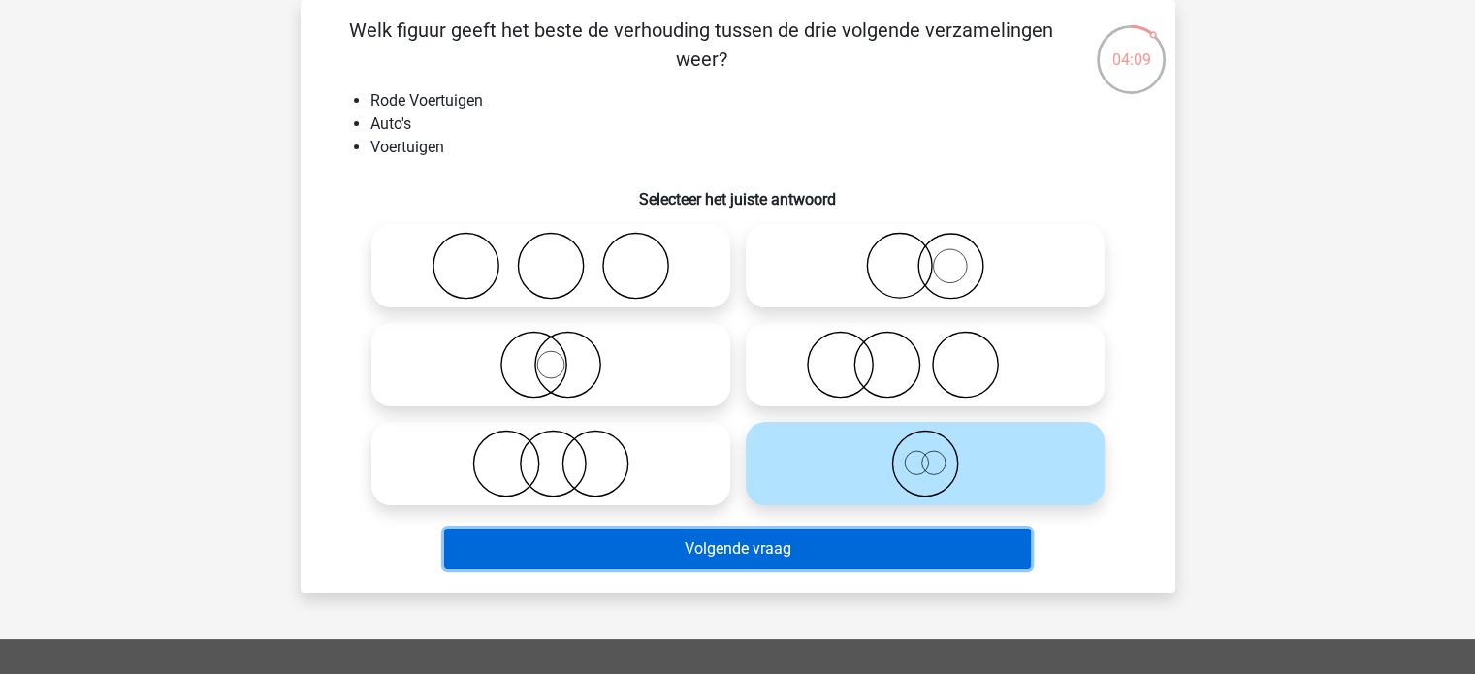
click at [790, 568] on button "Volgende vraag" at bounding box center [737, 549] width 587 height 41
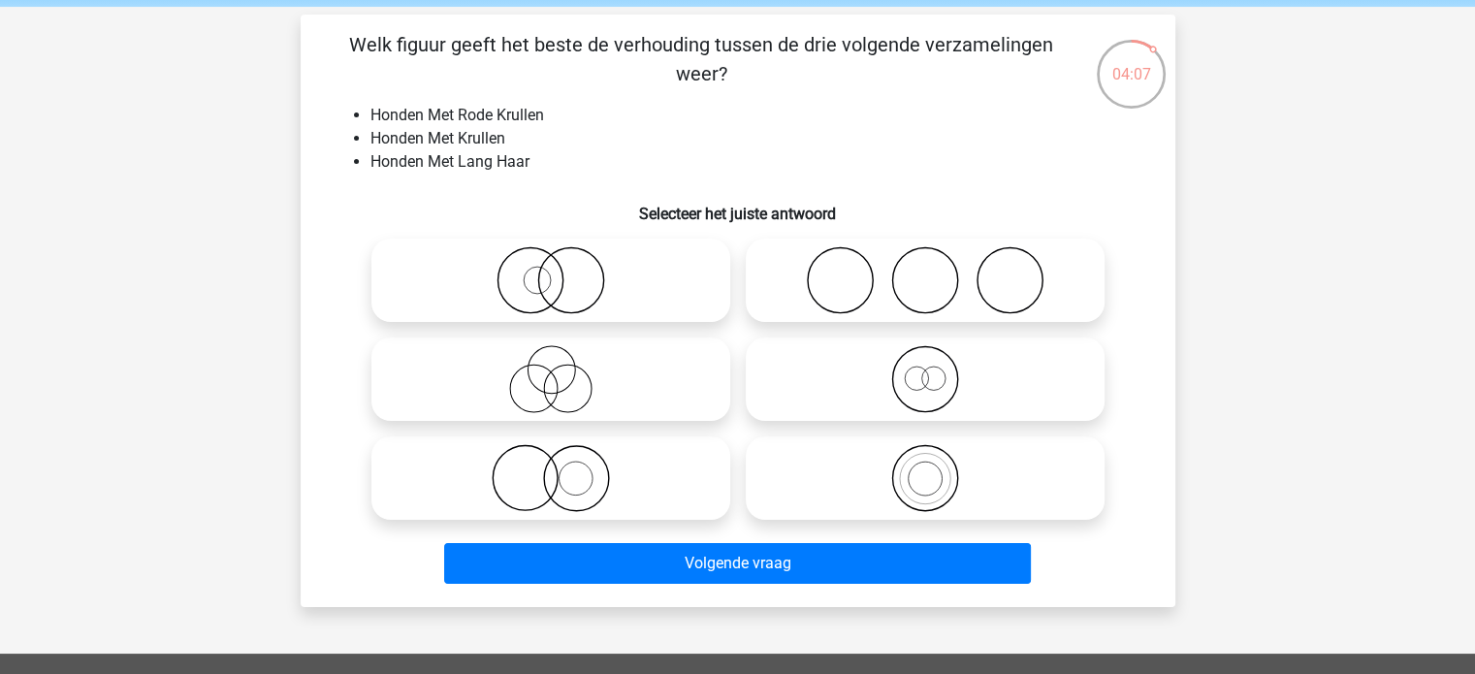
scroll to position [71, 0]
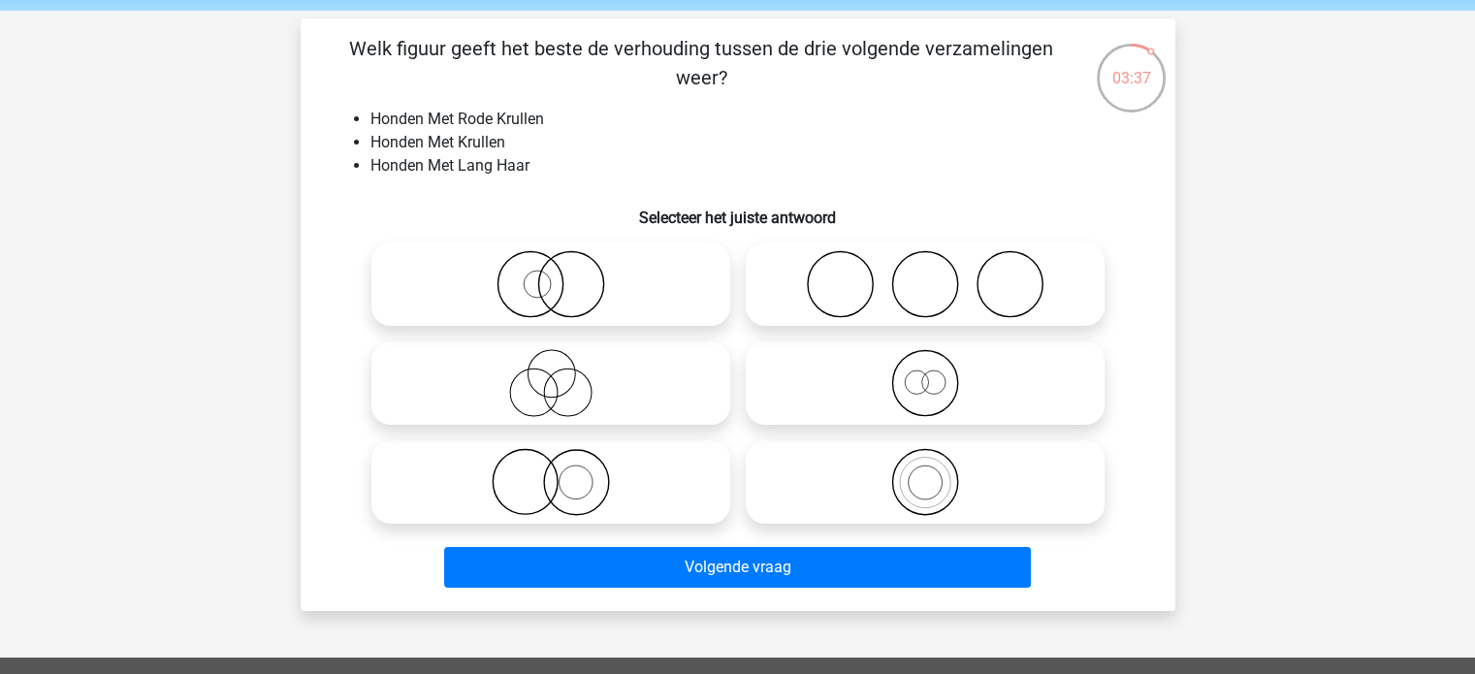
click at [533, 366] on icon at bounding box center [550, 383] width 343 height 68
click at [551, 366] on input "radio" at bounding box center [557, 367] width 13 height 13
radio input "true"
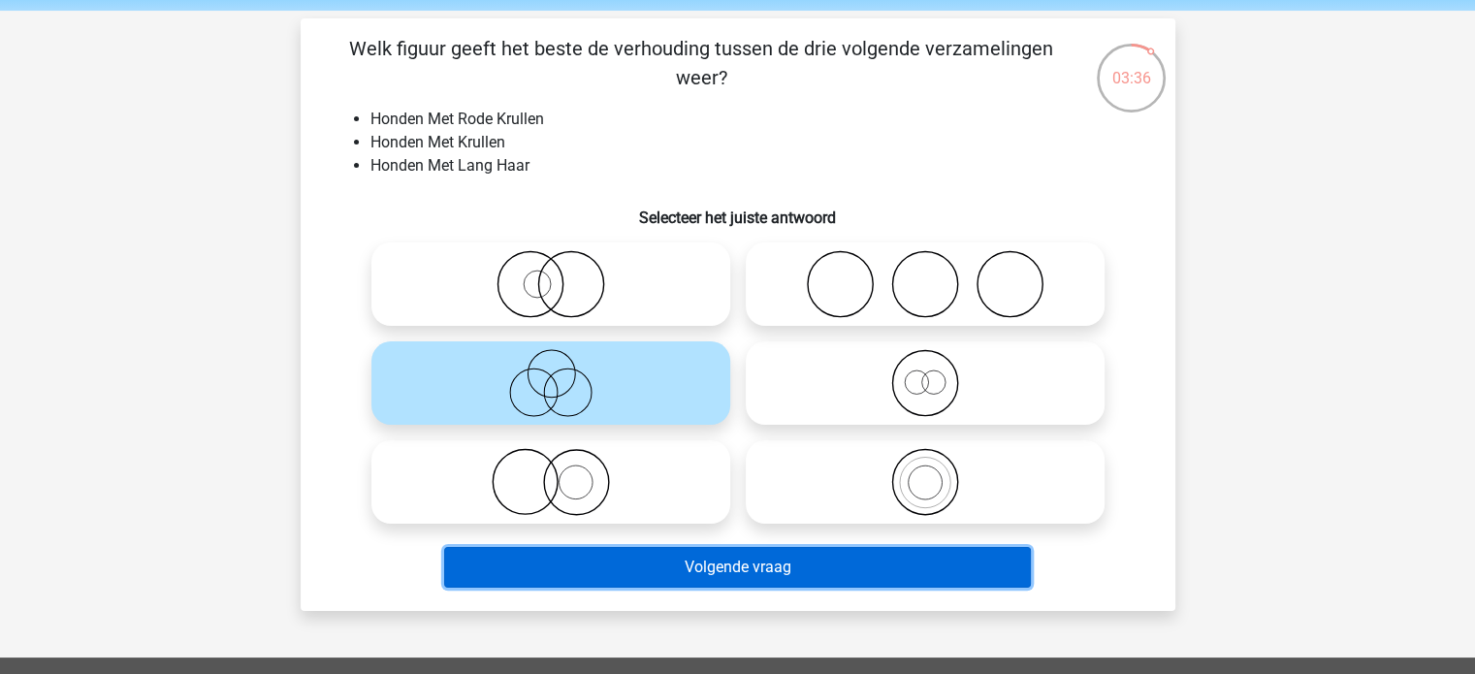
click at [639, 562] on button "Volgende vraag" at bounding box center [737, 567] width 587 height 41
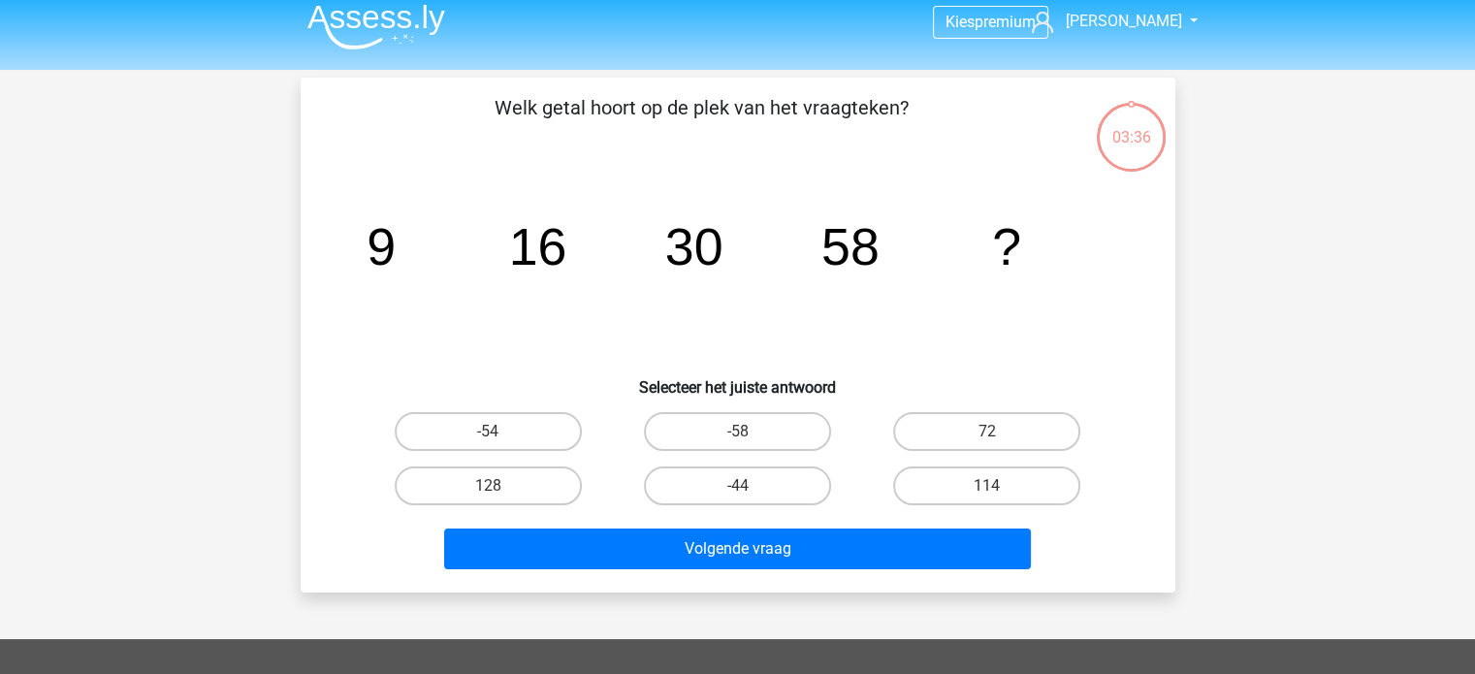
scroll to position [4, 0]
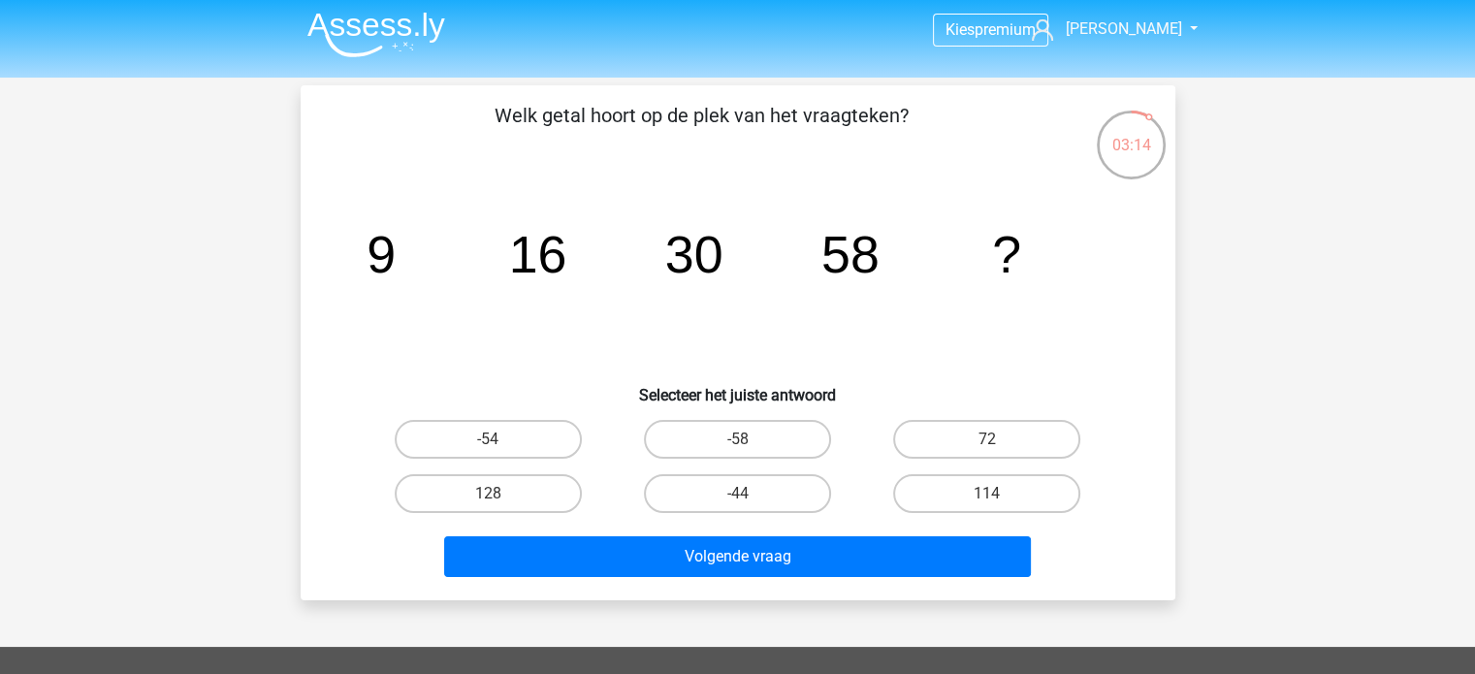
click at [942, 472] on div "114" at bounding box center [986, 494] width 249 height 54
click at [943, 497] on label "114" at bounding box center [986, 493] width 187 height 39
click at [987, 497] on input "114" at bounding box center [993, 500] width 13 height 13
radio input "true"
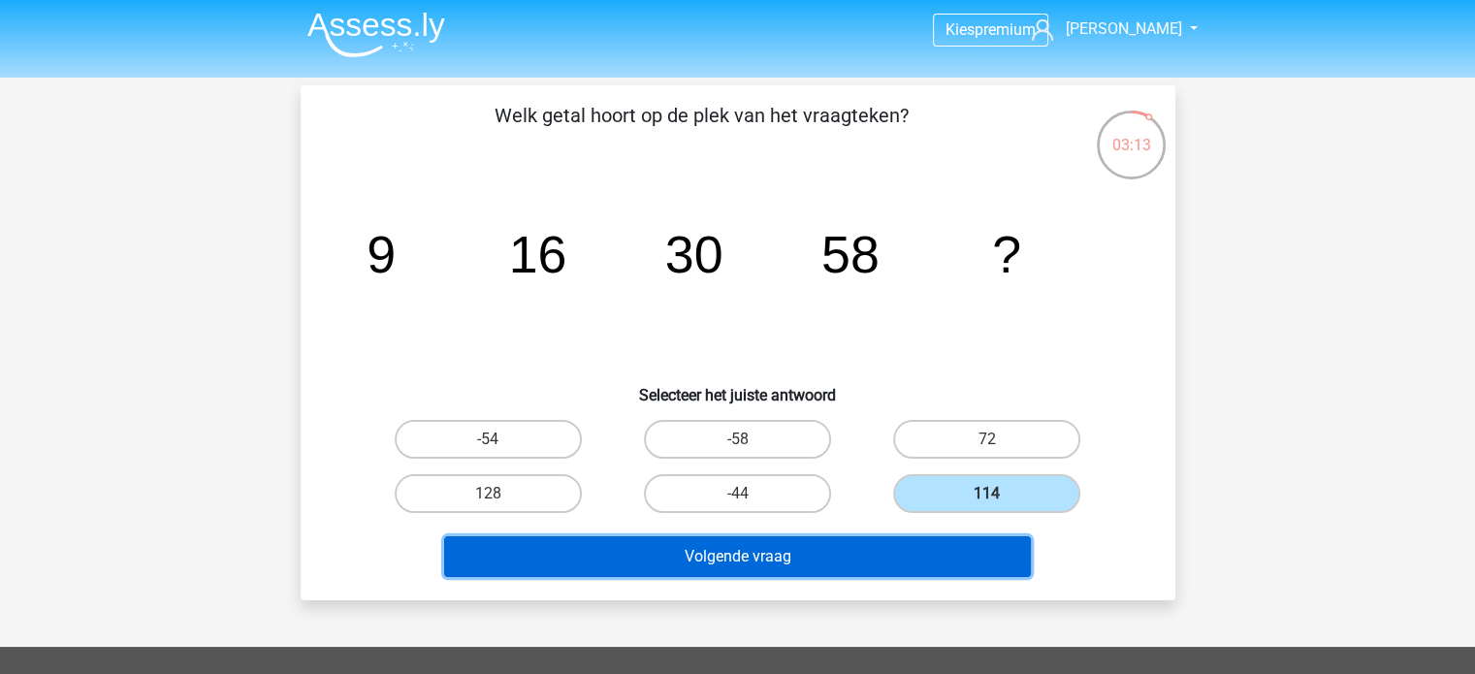
click at [864, 562] on button "Volgende vraag" at bounding box center [737, 556] width 587 height 41
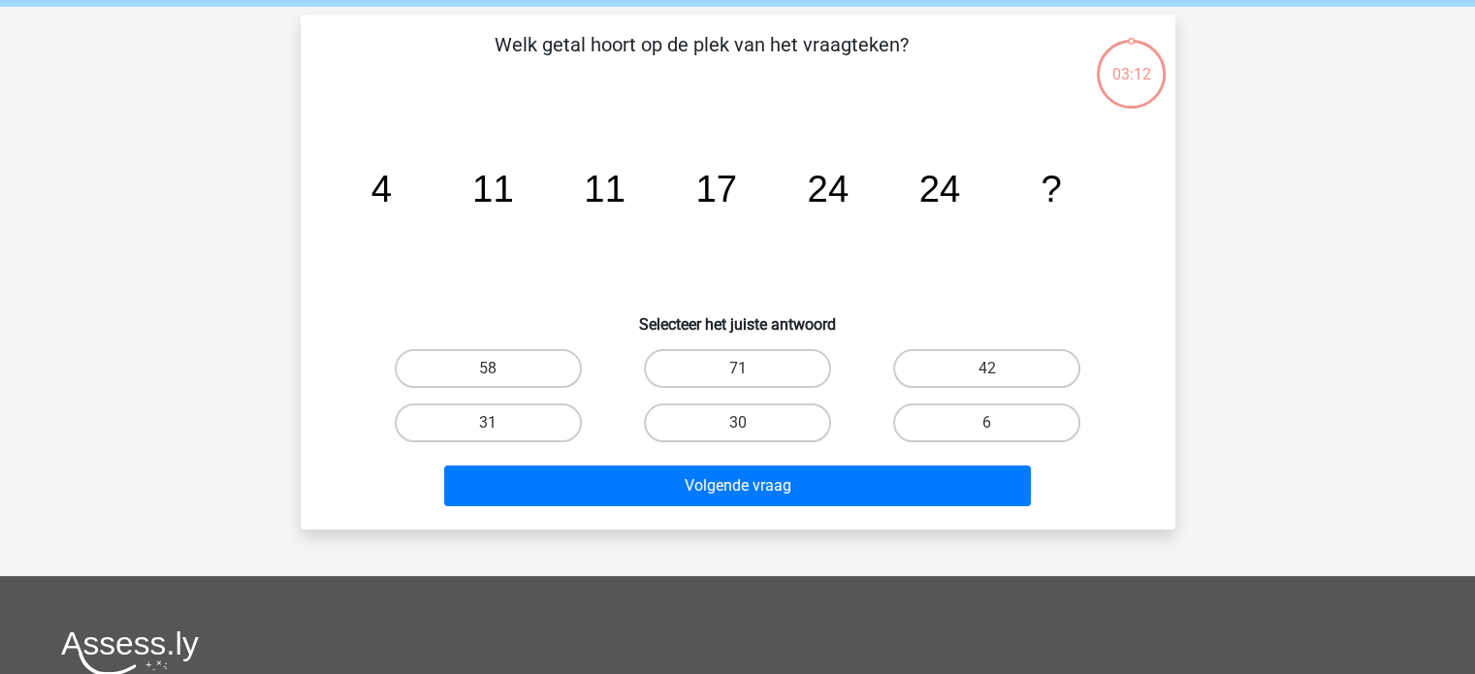
scroll to position [74, 0]
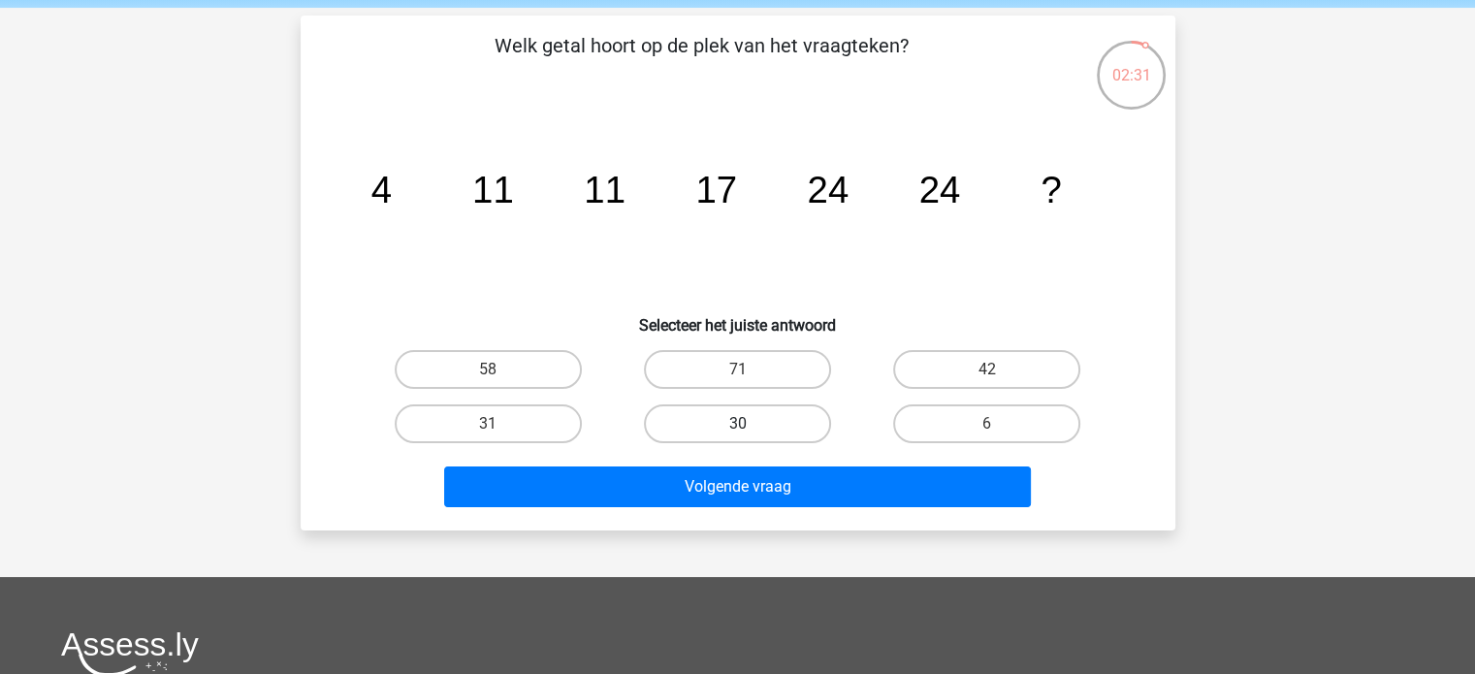
click at [733, 422] on label "30" at bounding box center [737, 423] width 187 height 39
click at [737, 424] on input "30" at bounding box center [743, 430] width 13 height 13
radio input "true"
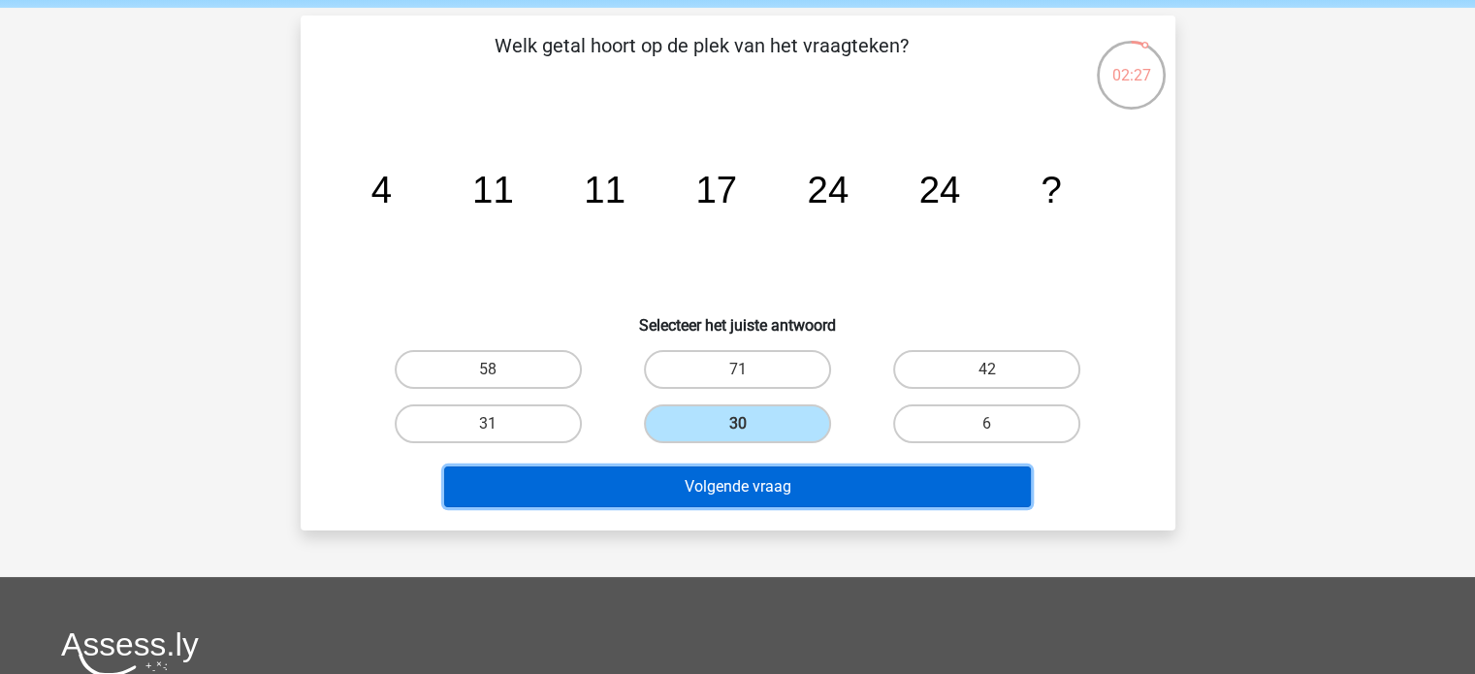
click at [716, 469] on button "Volgende vraag" at bounding box center [737, 487] width 587 height 41
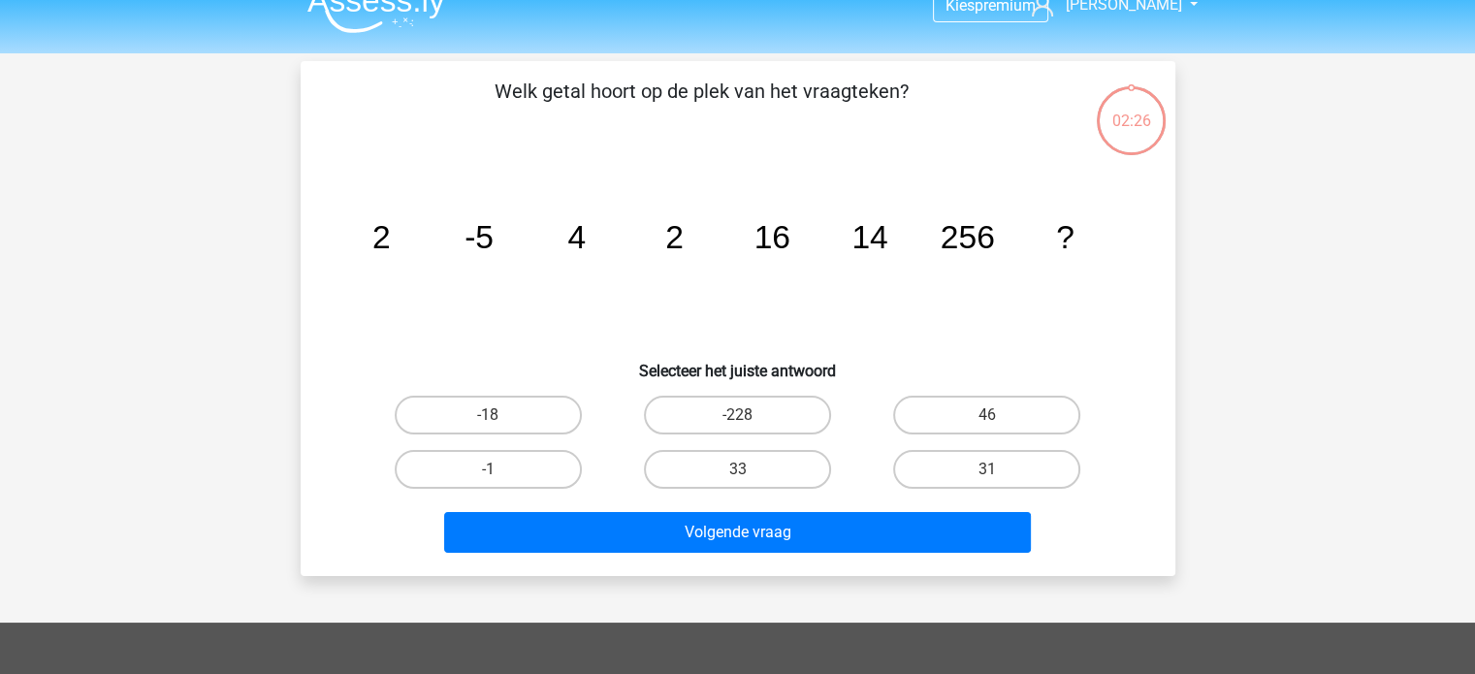
scroll to position [19, 0]
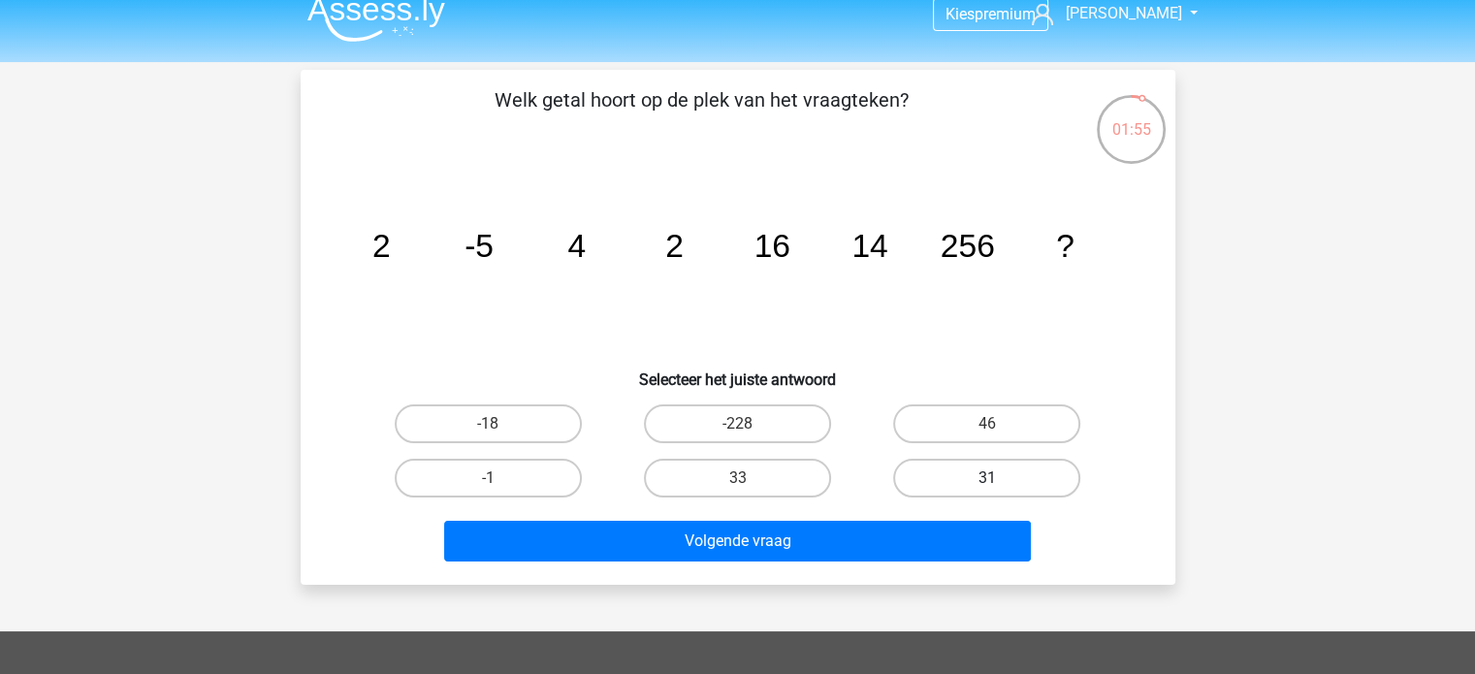
click at [958, 491] on label "31" at bounding box center [986, 478] width 187 height 39
click at [987, 491] on input "31" at bounding box center [993, 484] width 13 height 13
radio input "true"
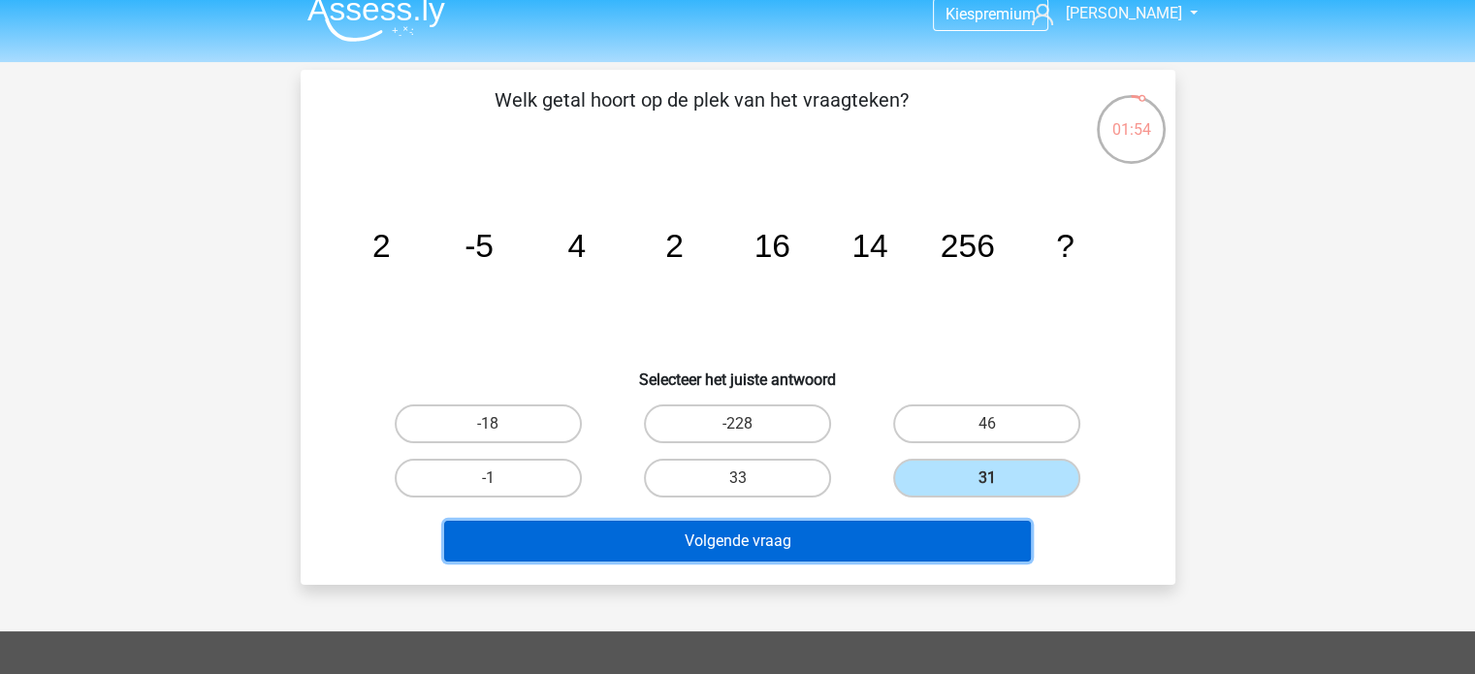
click at [885, 532] on button "Volgende vraag" at bounding box center [737, 541] width 587 height 41
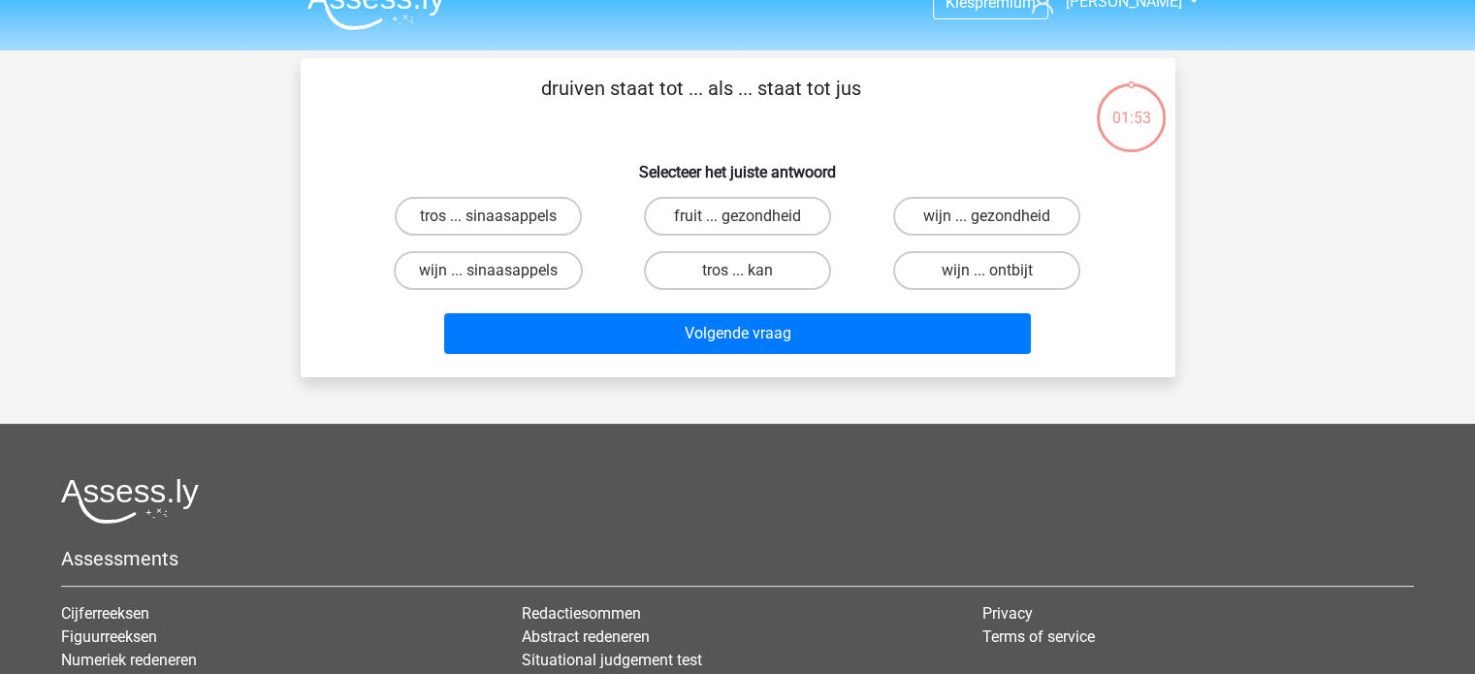
scroll to position [26, 0]
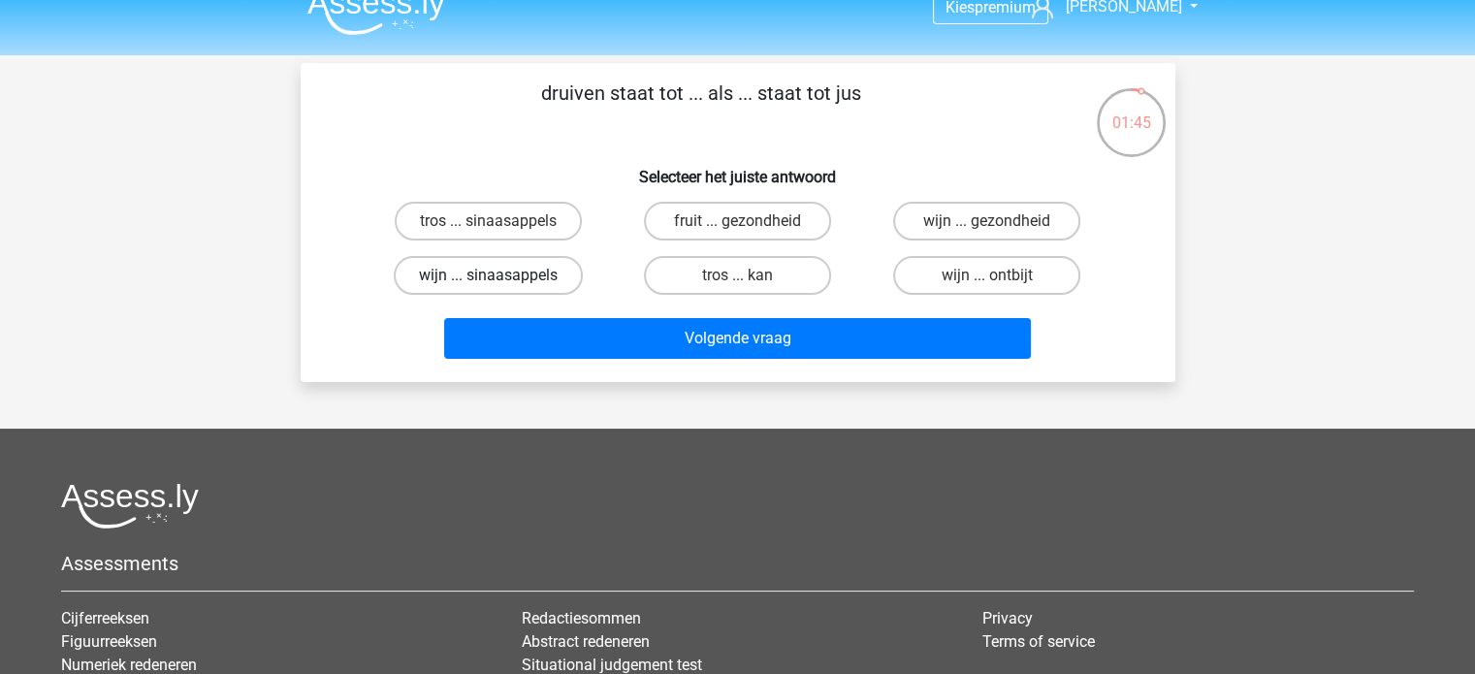
click at [536, 280] on label "wijn ... sinaasappels" at bounding box center [488, 275] width 189 height 39
click at [500, 280] on input "wijn ... sinaasappels" at bounding box center [494, 281] width 13 height 13
radio input "true"
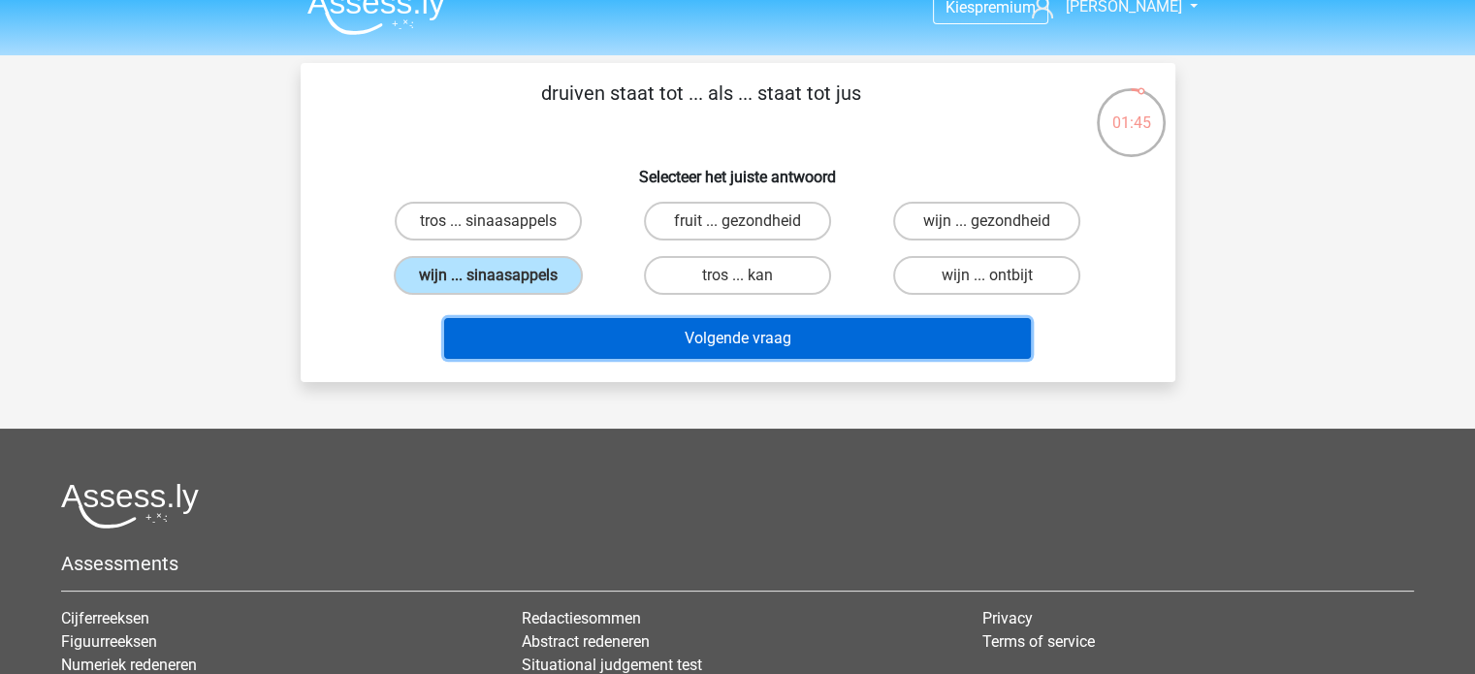
click at [582, 341] on button "Volgende vraag" at bounding box center [737, 338] width 587 height 41
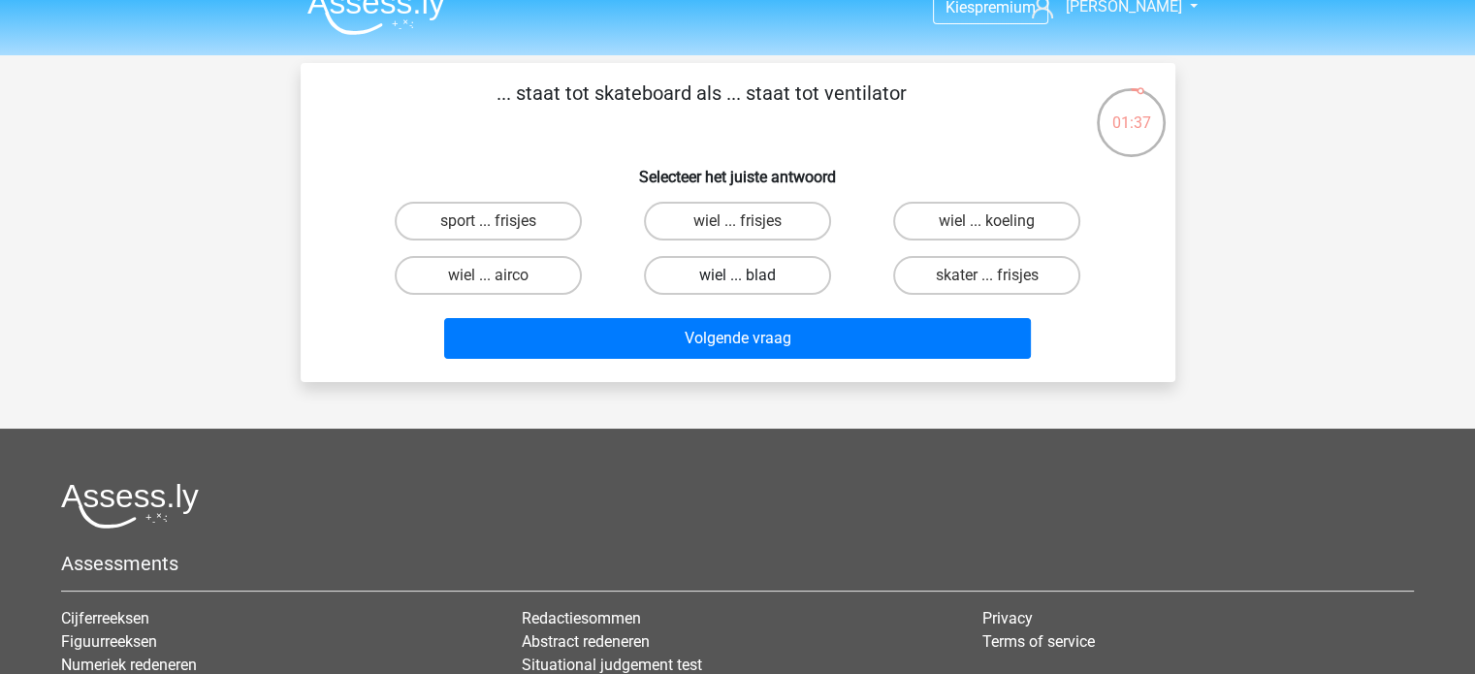
click at [723, 284] on label "wiel ... blad" at bounding box center [737, 275] width 187 height 39
click at [737, 284] on input "wiel ... blad" at bounding box center [743, 281] width 13 height 13
radio input "true"
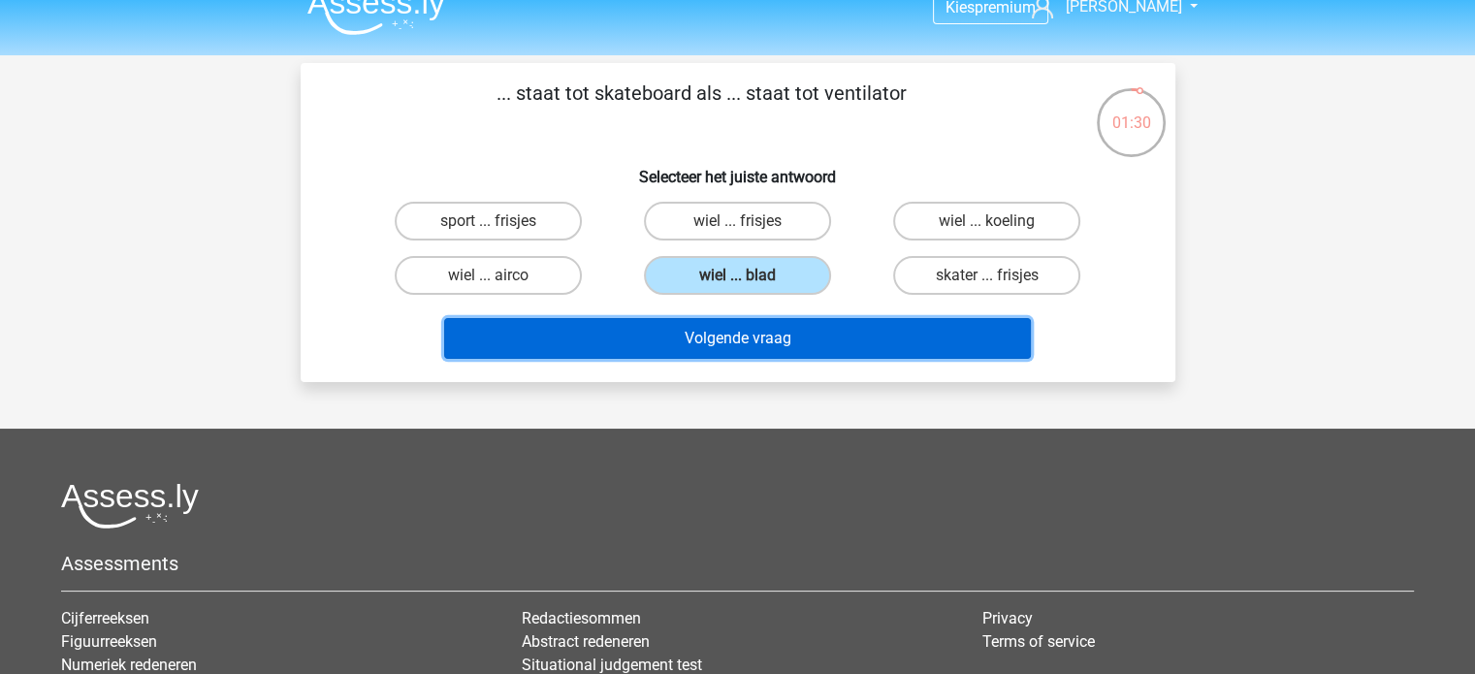
click at [758, 349] on button "Volgende vraag" at bounding box center [737, 338] width 587 height 41
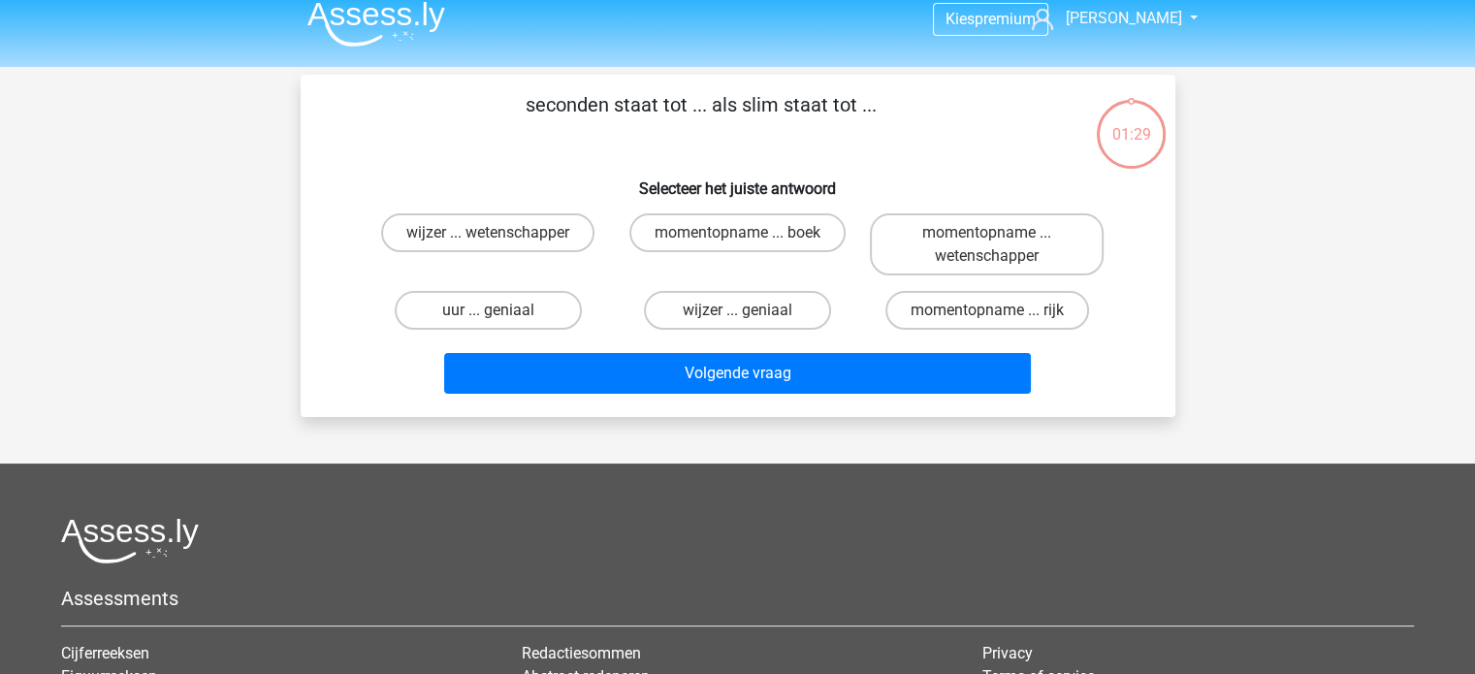
scroll to position [8, 0]
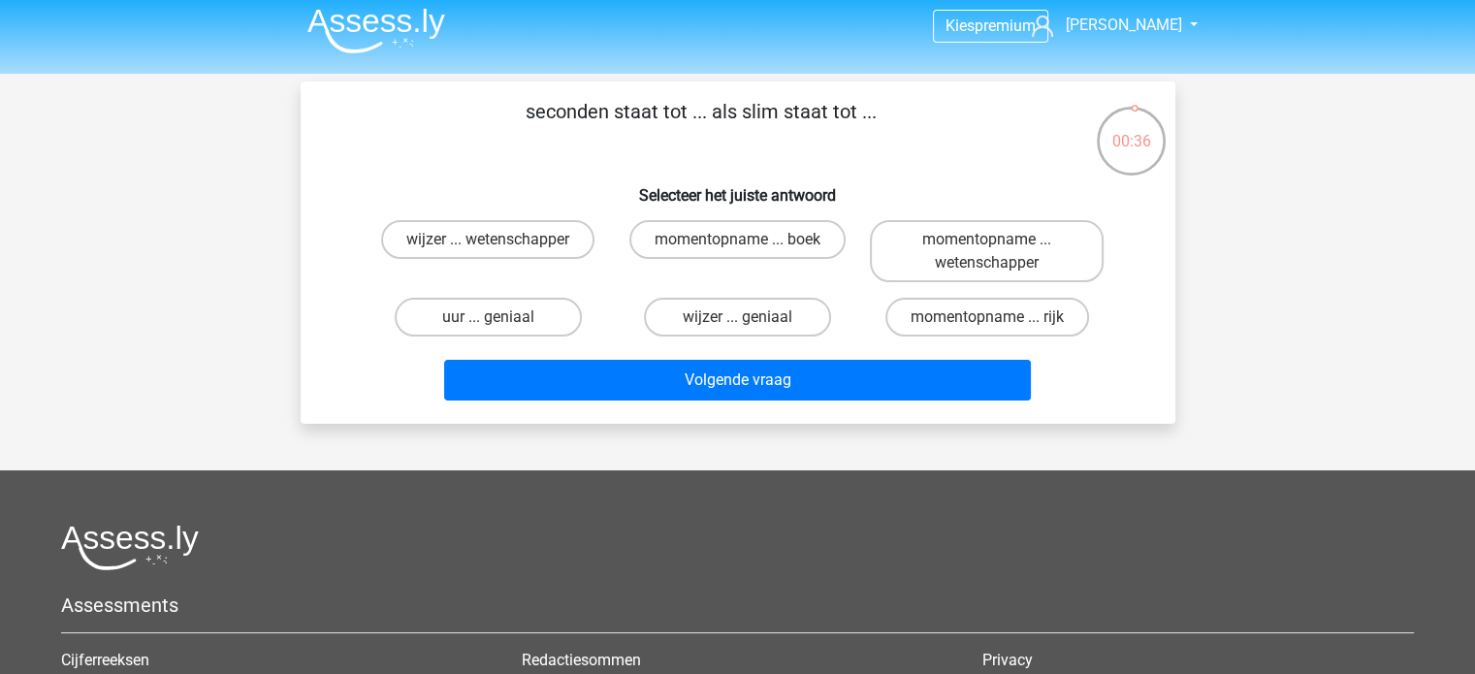
click at [999, 290] on div "momentopname ... rijk" at bounding box center [986, 317] width 249 height 54
click at [993, 254] on label "momentopname ... wetenschapper" at bounding box center [987, 251] width 234 height 62
click at [993, 252] on input "momentopname ... wetenschapper" at bounding box center [993, 246] width 13 height 13
radio input "true"
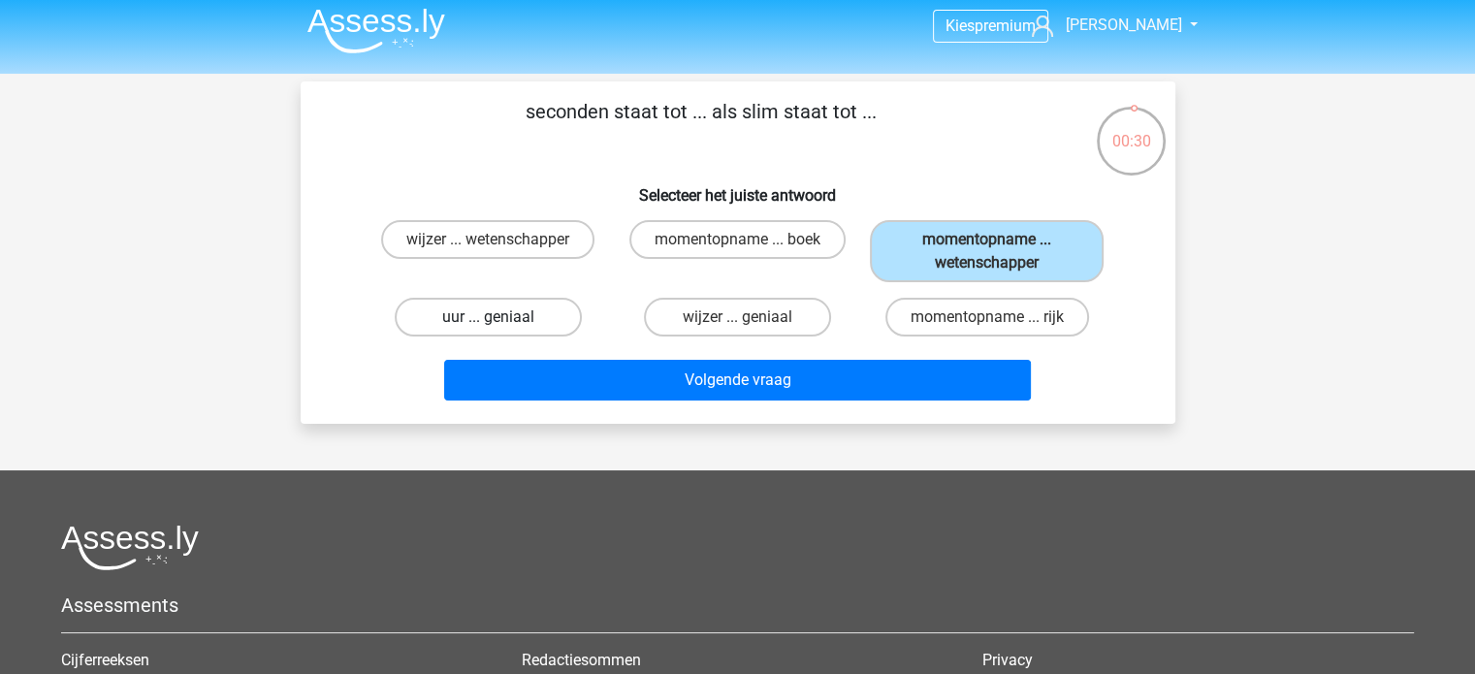
click at [541, 309] on label "uur ... geniaal" at bounding box center [488, 317] width 187 height 39
click at [500, 317] on input "uur ... geniaal" at bounding box center [494, 323] width 13 height 13
radio input "true"
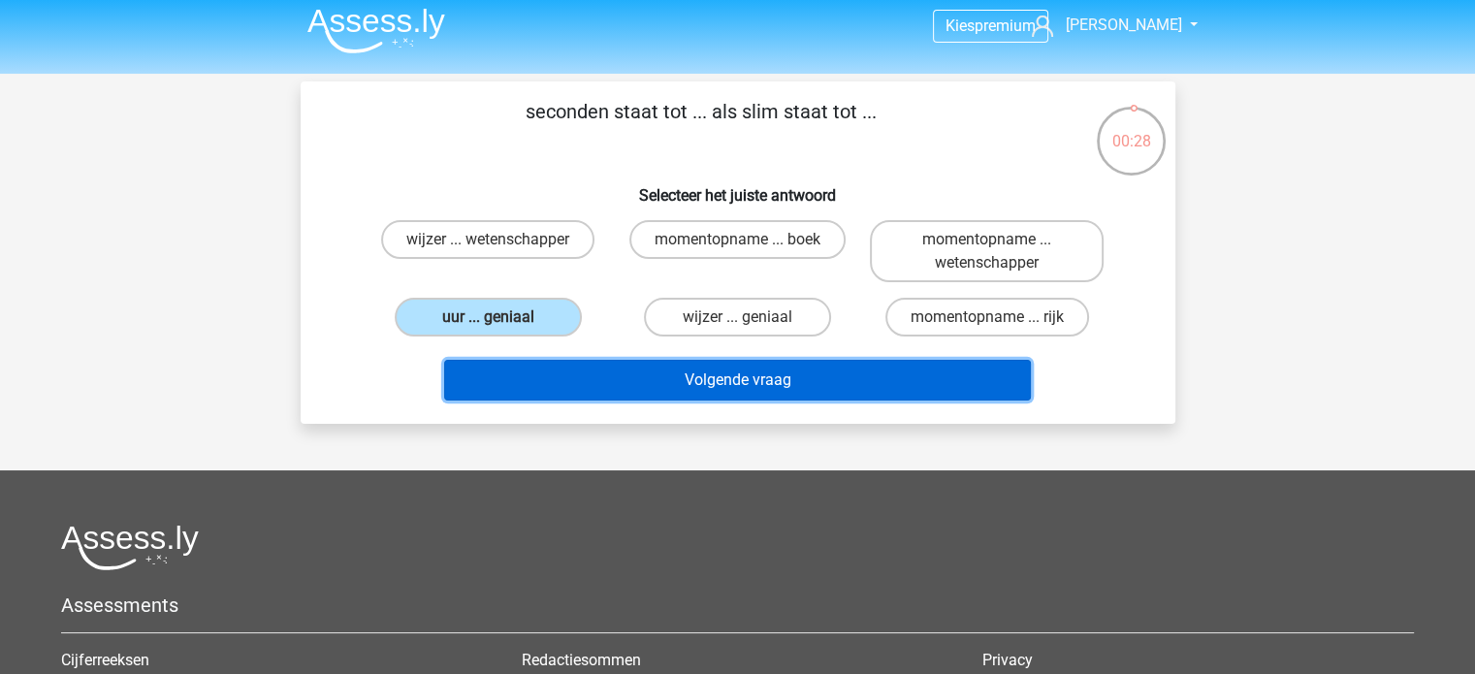
click at [676, 383] on button "Volgende vraag" at bounding box center [737, 380] width 587 height 41
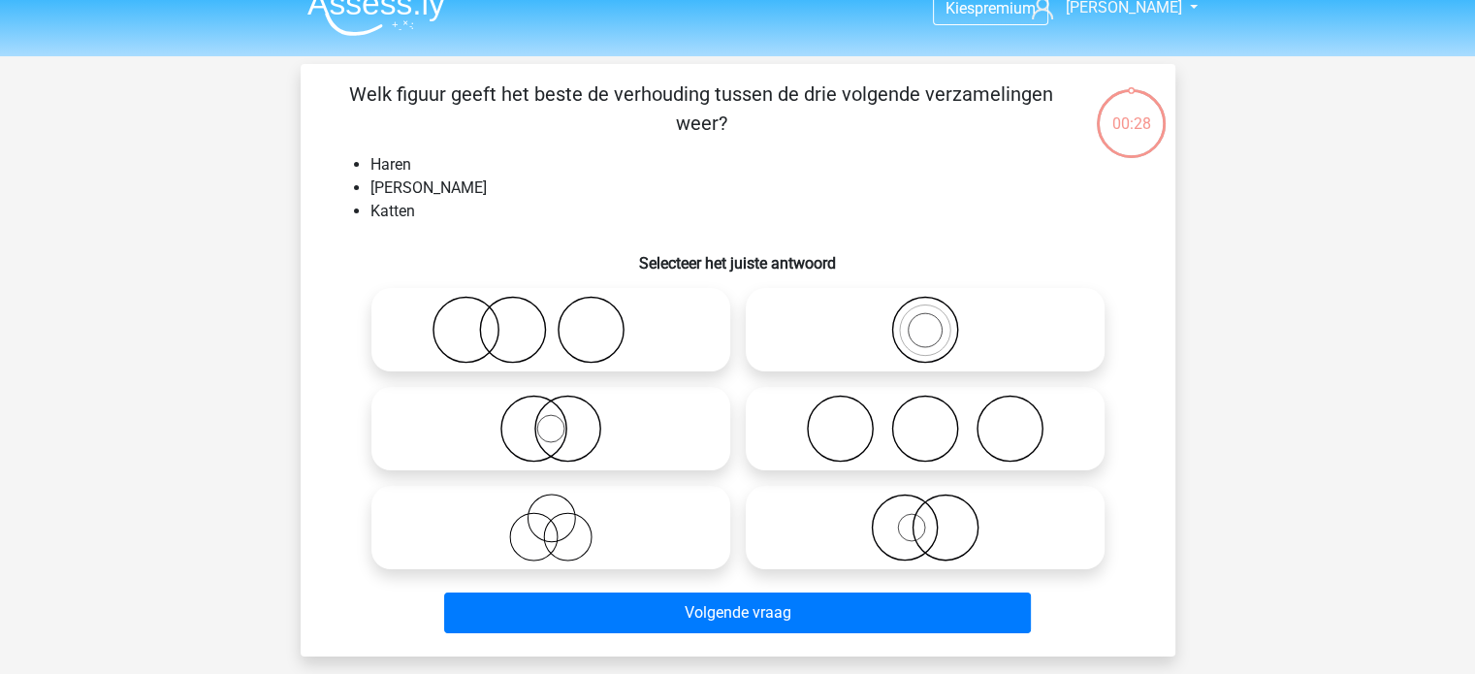
scroll to position [21, 0]
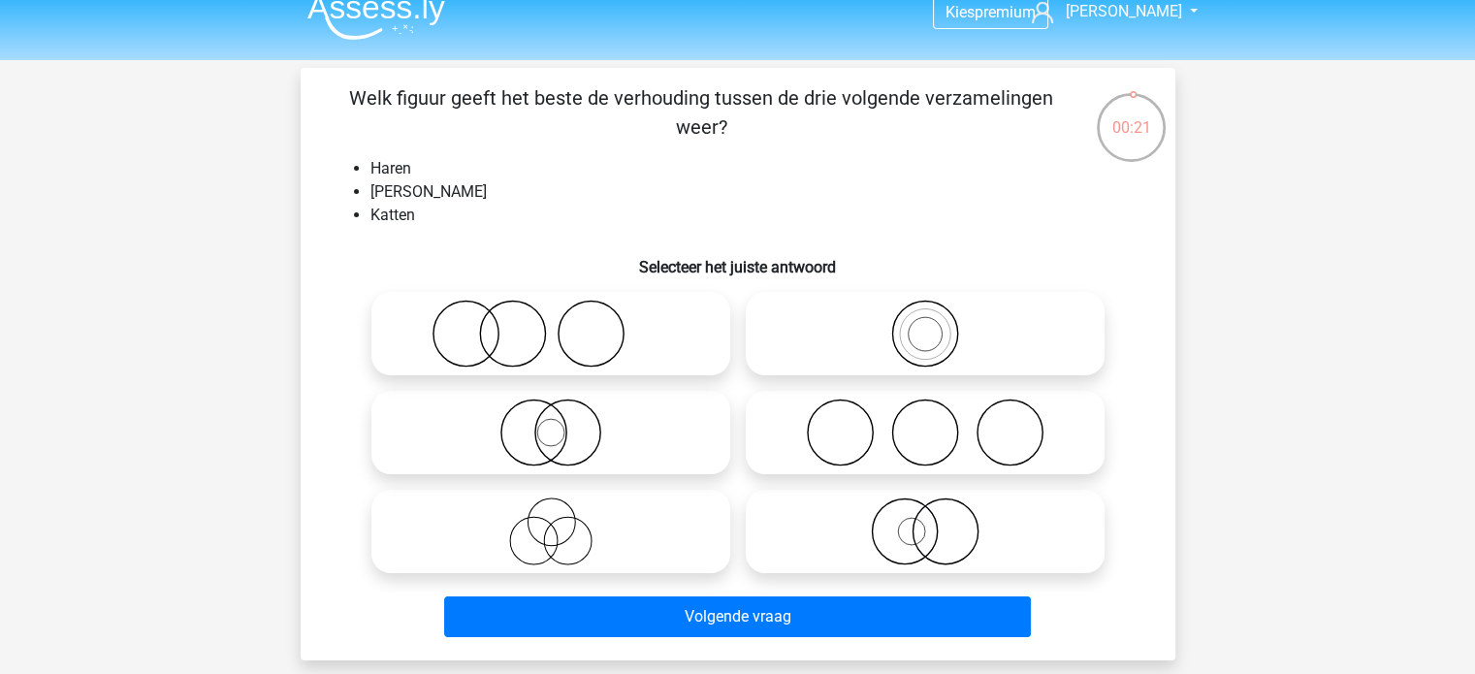
click at [518, 345] on icon at bounding box center [550, 334] width 343 height 68
click at [551, 324] on input "radio" at bounding box center [557, 317] width 13 height 13
radio input "true"
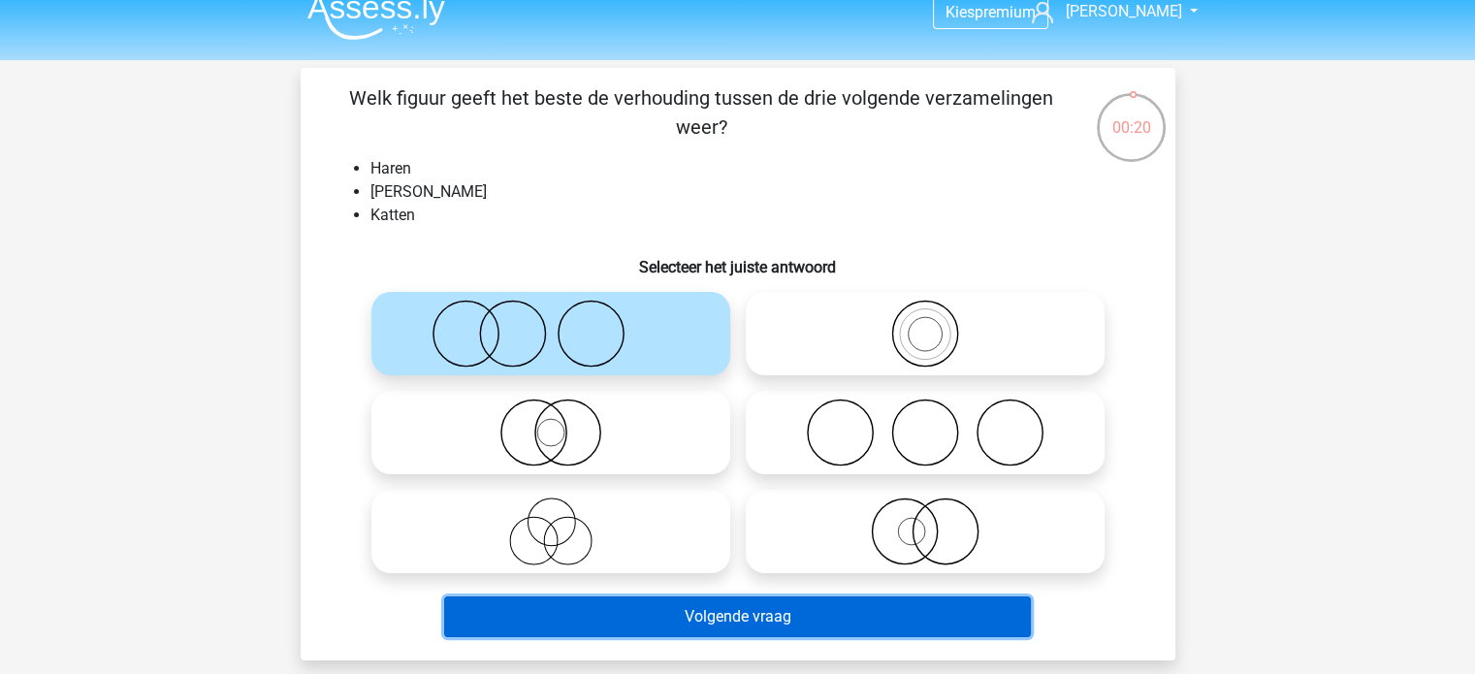
click at [760, 620] on button "Volgende vraag" at bounding box center [737, 616] width 587 height 41
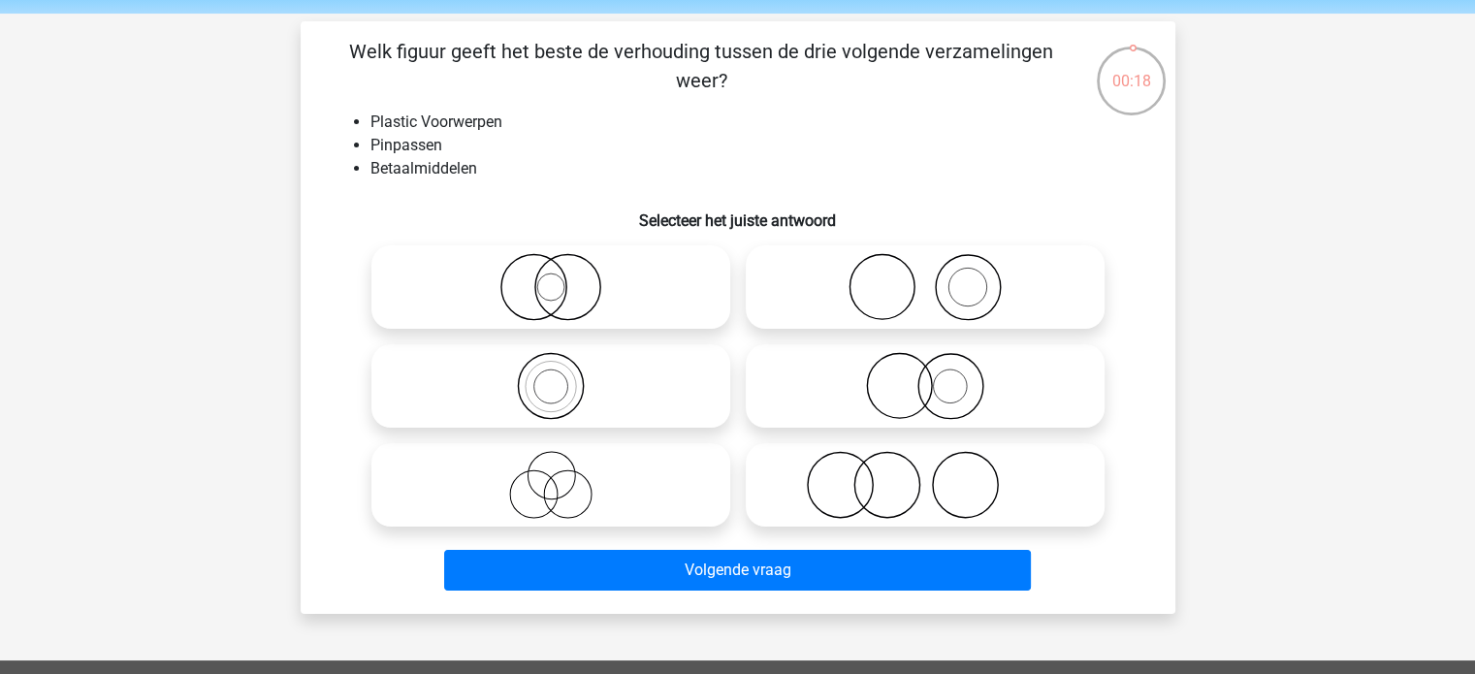
scroll to position [66, 0]
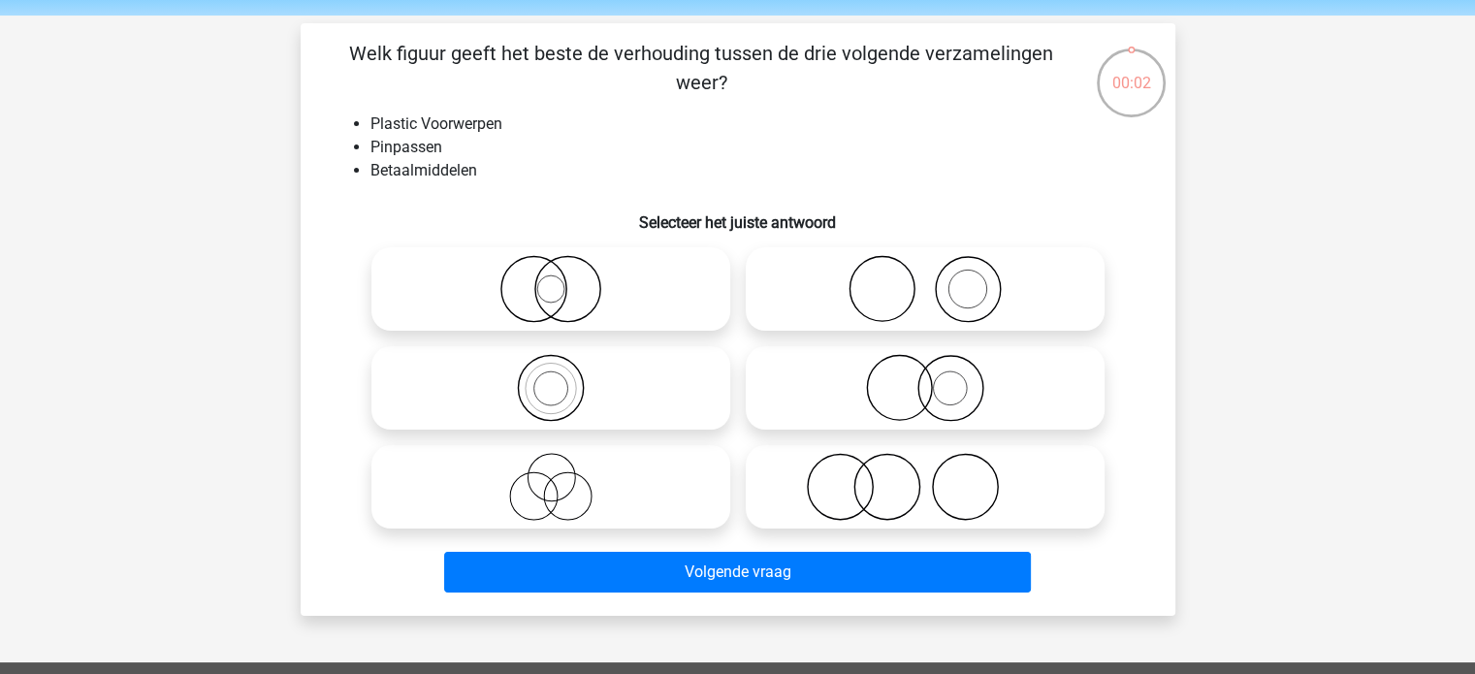
click at [969, 414] on circle at bounding box center [950, 388] width 65 height 65
click at [938, 378] on input "radio" at bounding box center [931, 372] width 13 height 13
radio input "true"
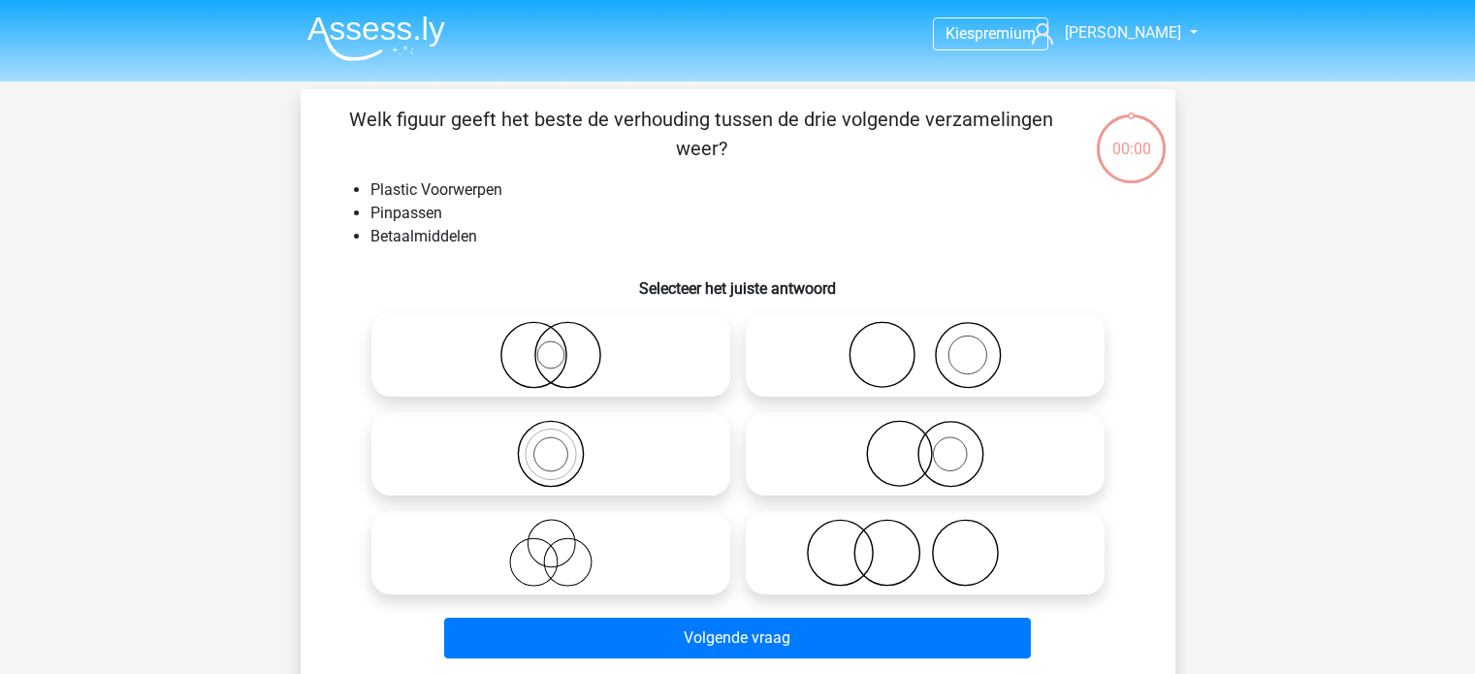
scroll to position [66, 0]
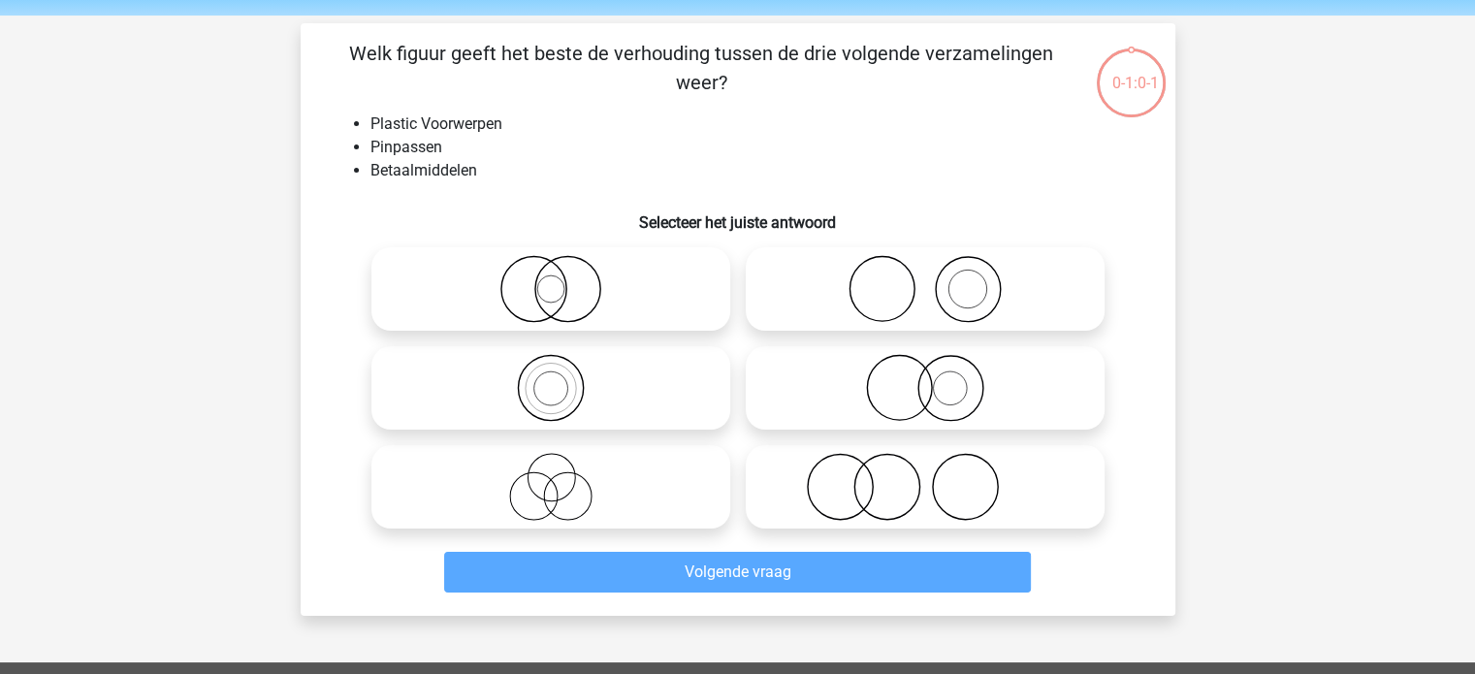
click at [846, 422] on label at bounding box center [925, 387] width 359 height 83
click at [925, 378] on input "radio" at bounding box center [931, 372] width 13 height 13
radio input "true"
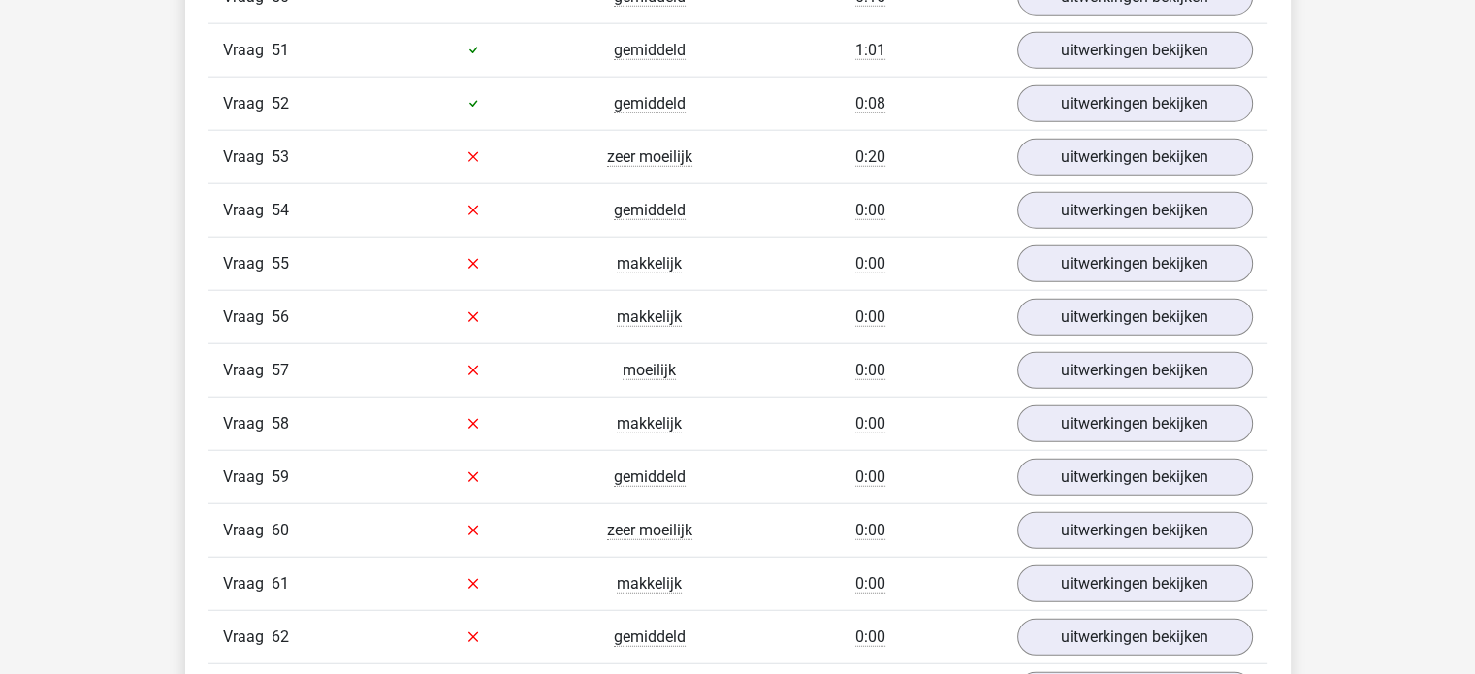
scroll to position [4844, 0]
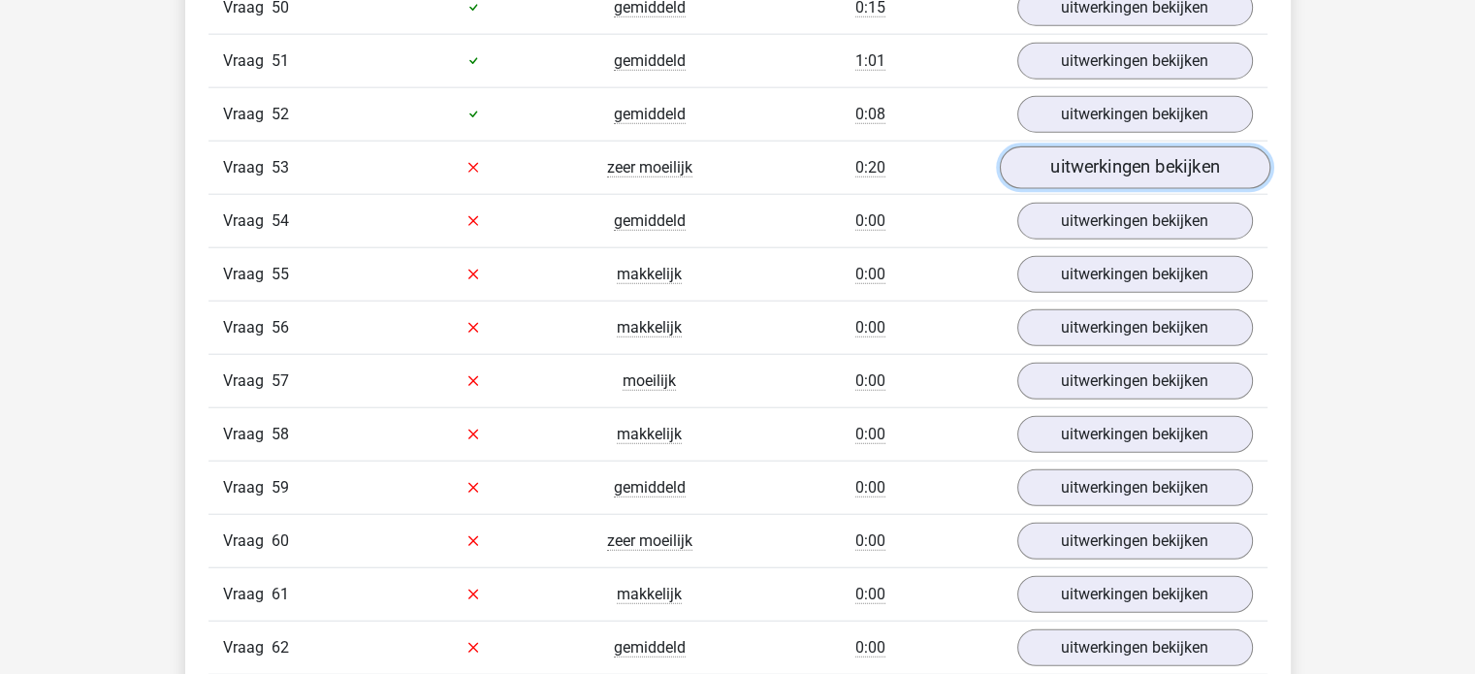
click at [1129, 146] on link "uitwerkingen bekijken" at bounding box center [1134, 167] width 271 height 43
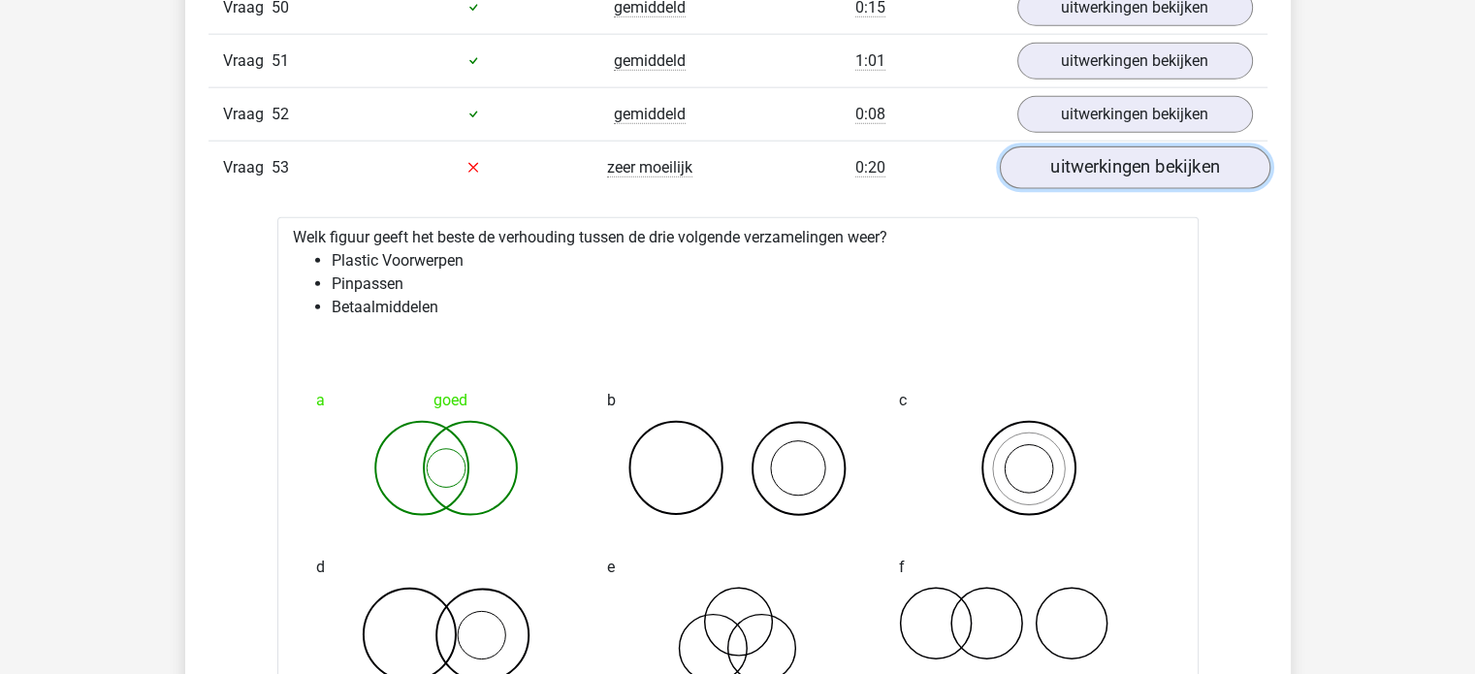
click at [1129, 146] on link "uitwerkingen bekijken" at bounding box center [1134, 167] width 271 height 43
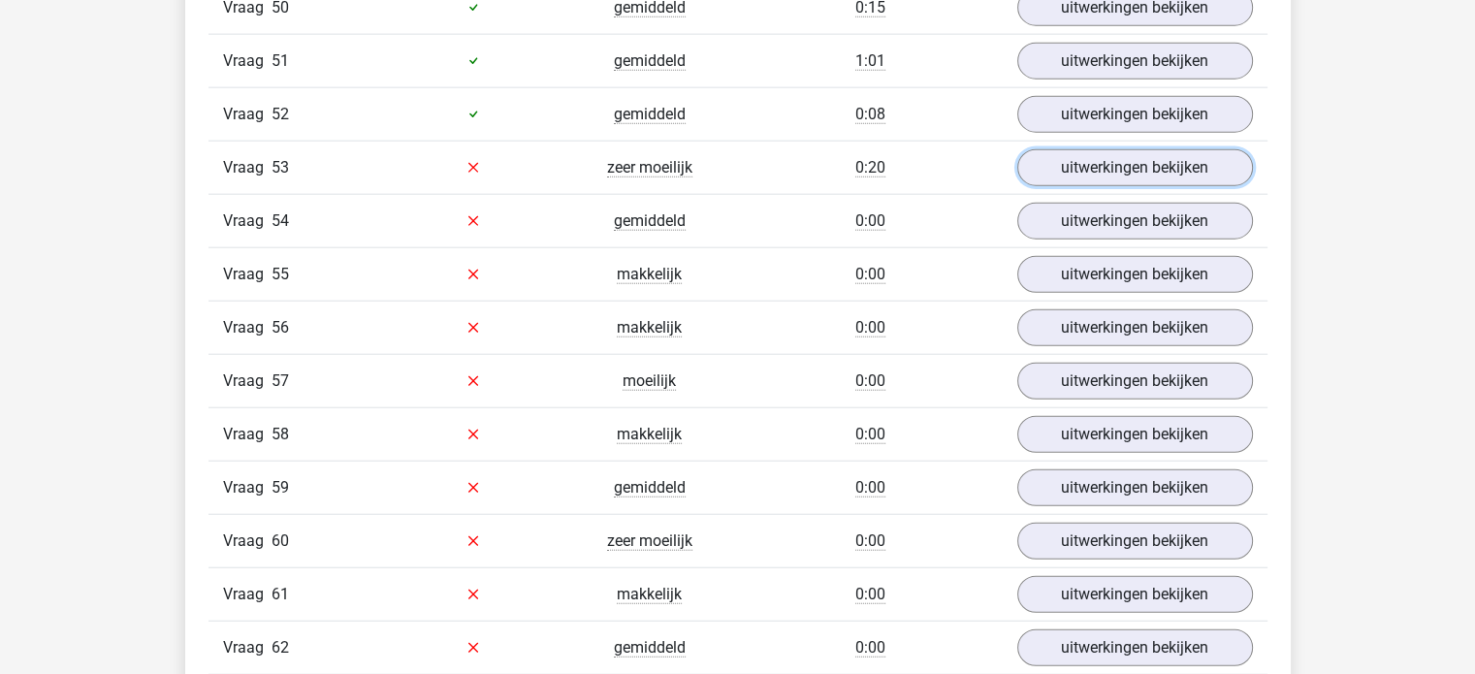
drag, startPoint x: 1129, startPoint y: 139, endPoint x: 939, endPoint y: 150, distance: 190.4
click at [939, 150] on div "Vraag 53 zeer moeilijk 0:20 uitwerkingen bekijken" at bounding box center [738, 167] width 1059 height 53
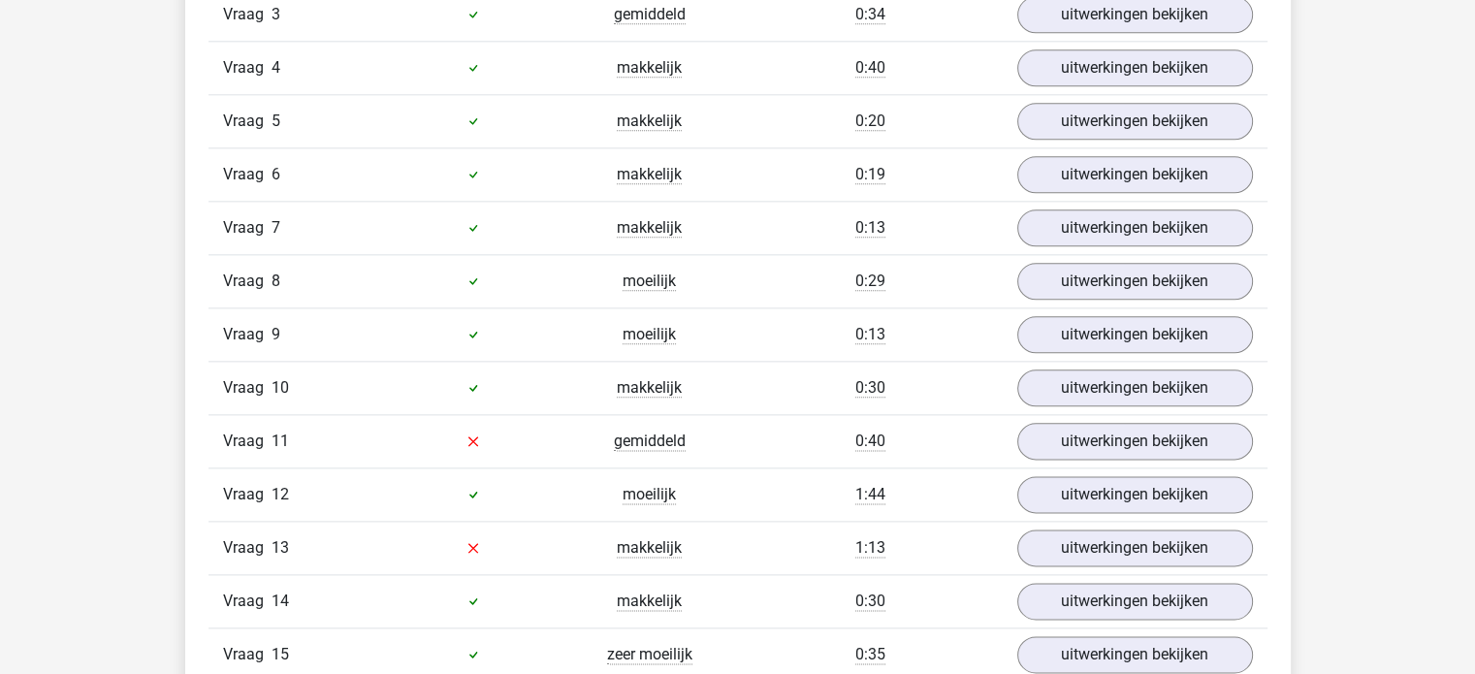
scroll to position [2332, 0]
click at [1129, 434] on link "uitwerkingen bekijken" at bounding box center [1134, 440] width 271 height 43
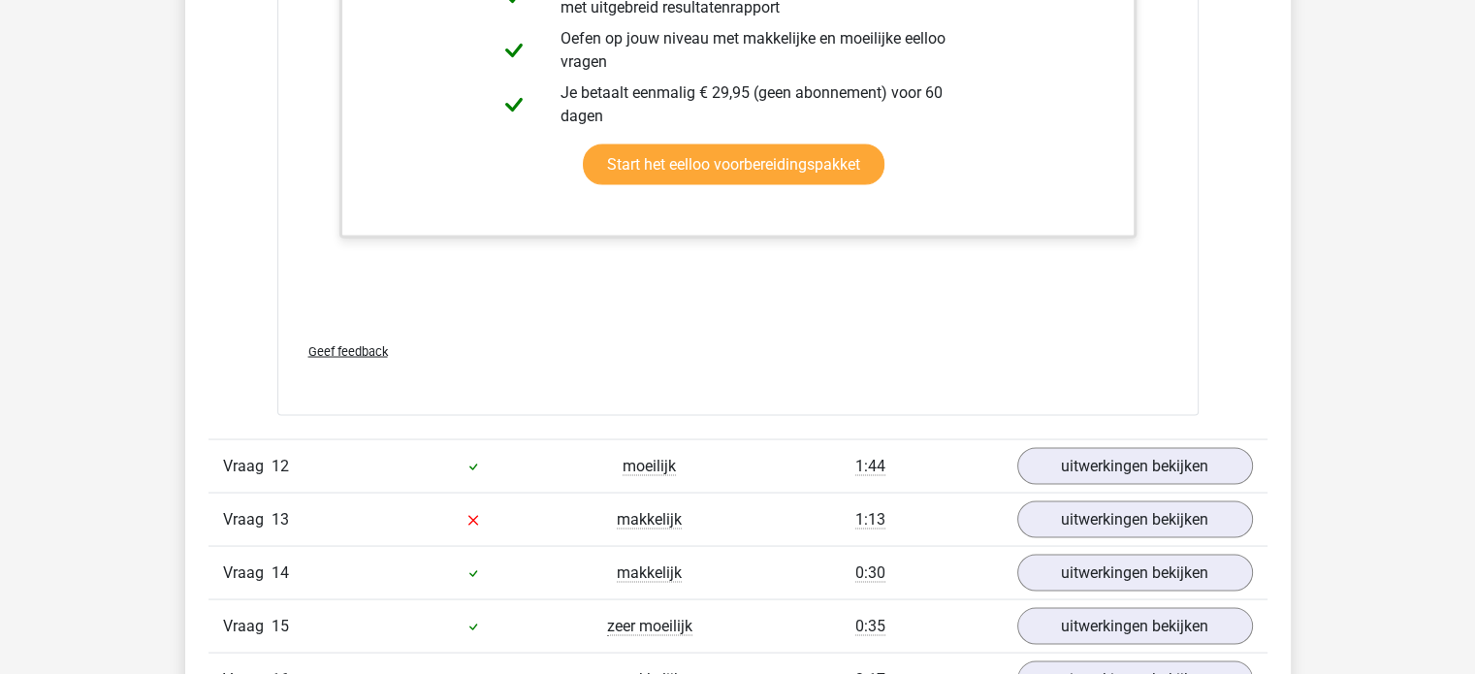
scroll to position [3680, 0]
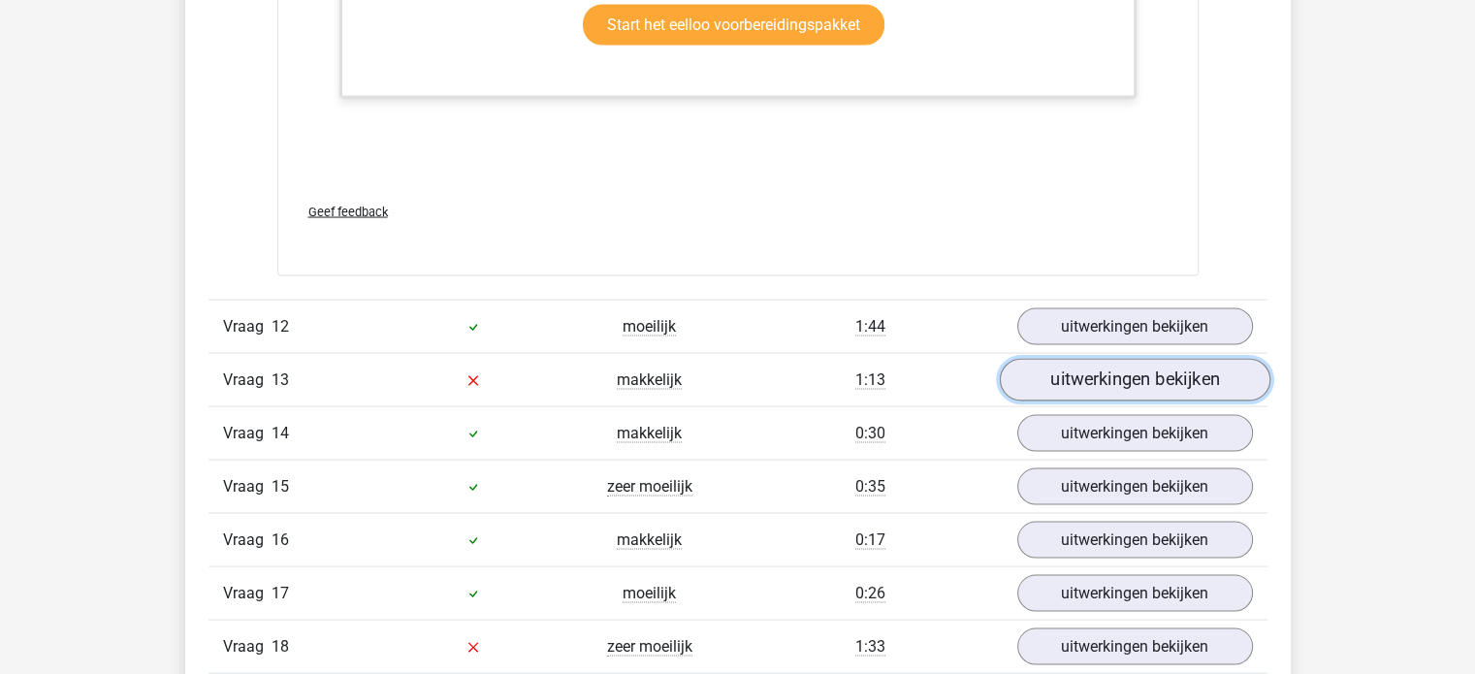
click at [1086, 382] on link "uitwerkingen bekijken" at bounding box center [1134, 380] width 271 height 43
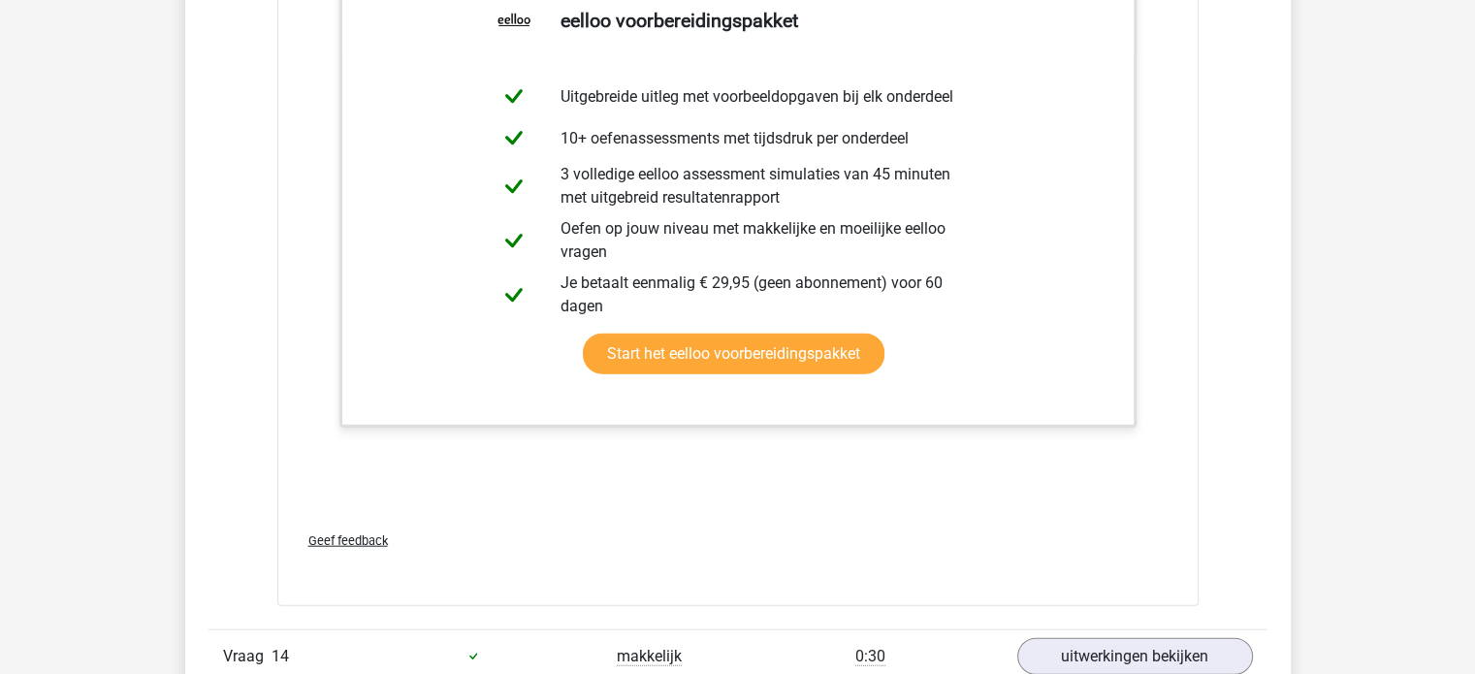
scroll to position [4763, 0]
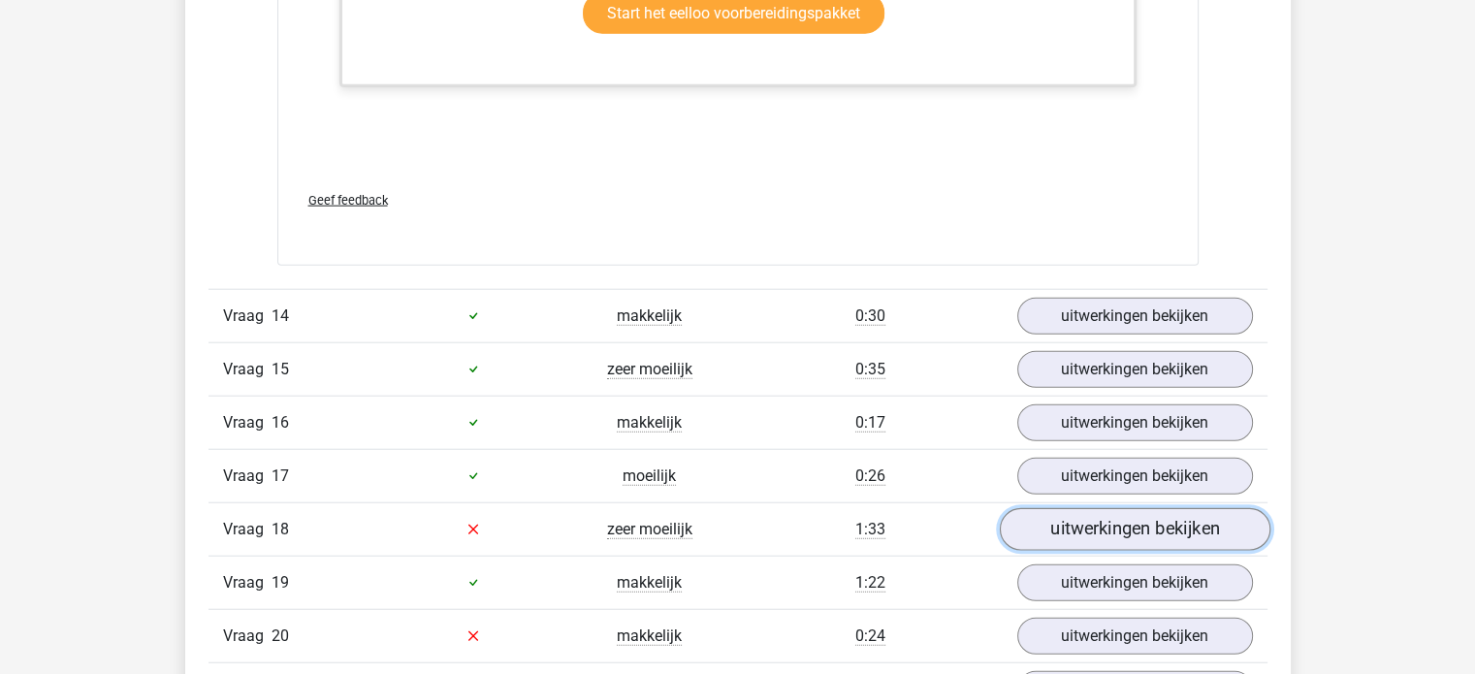
click at [1096, 523] on link "uitwerkingen bekijken" at bounding box center [1134, 529] width 271 height 43
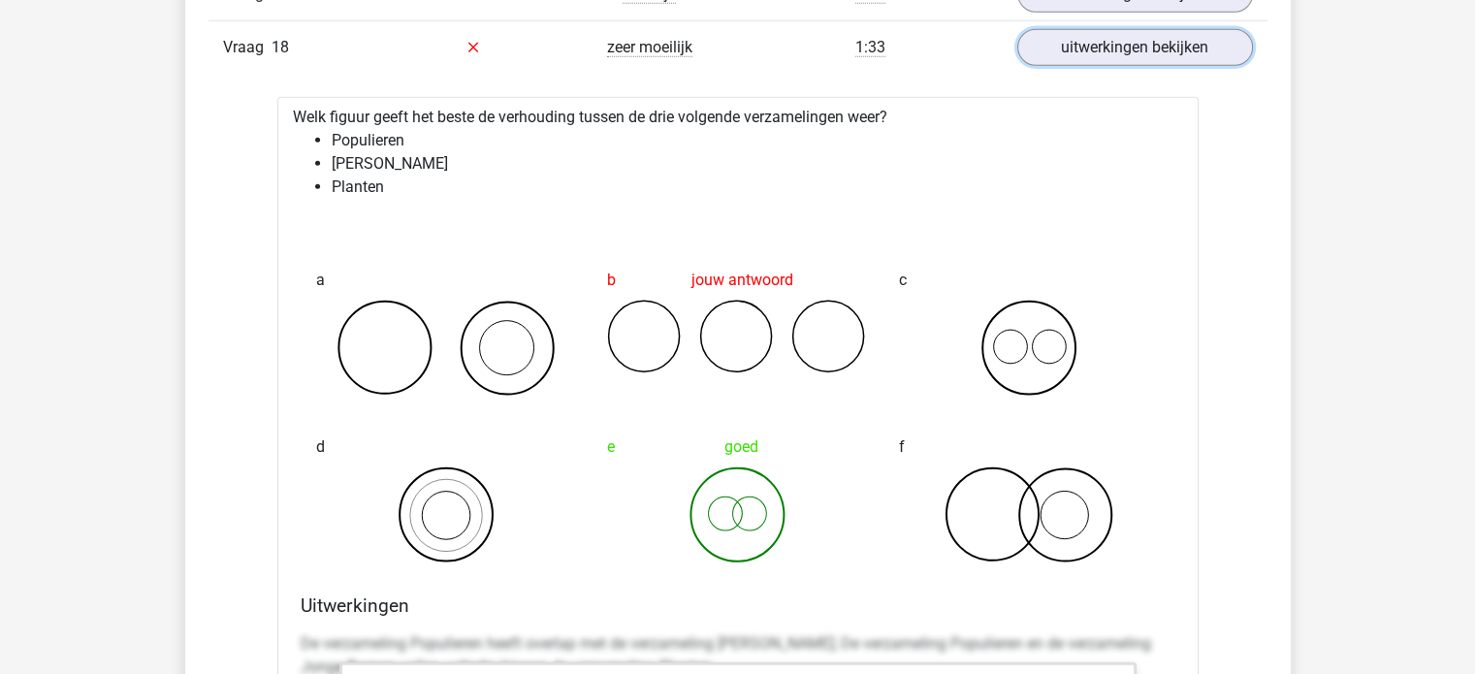
scroll to position [5245, 0]
click at [1163, 38] on link "uitwerkingen bekijken" at bounding box center [1134, 47] width 271 height 43
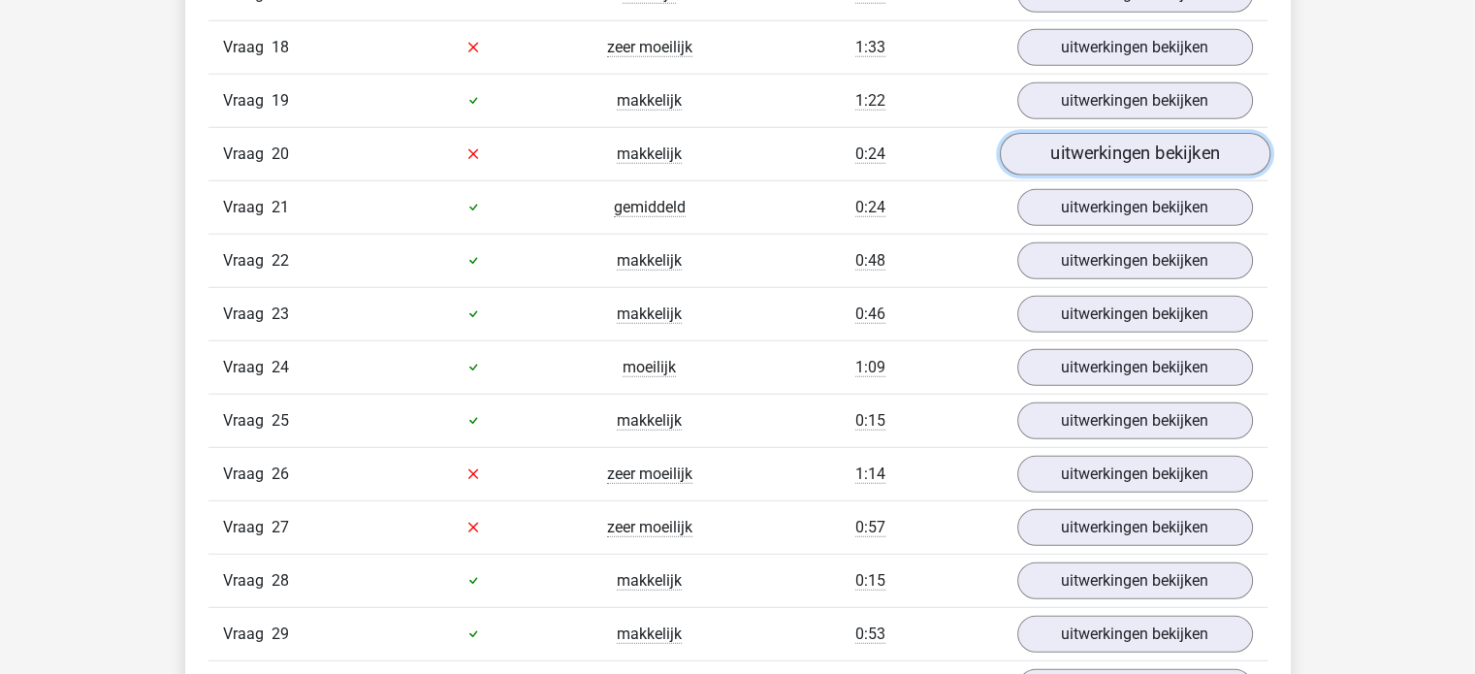
click at [1144, 135] on link "uitwerkingen bekijken" at bounding box center [1134, 154] width 271 height 43
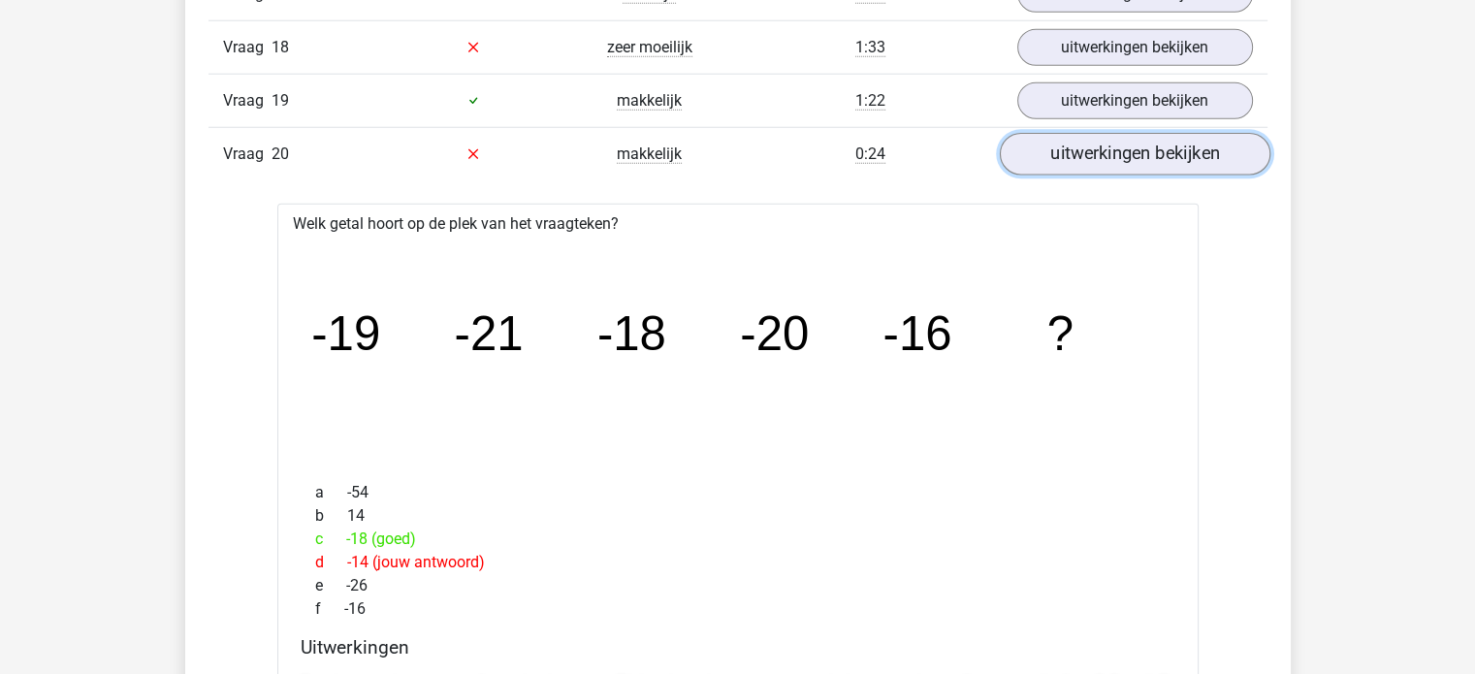
click at [1121, 159] on link "uitwerkingen bekijken" at bounding box center [1134, 154] width 271 height 43
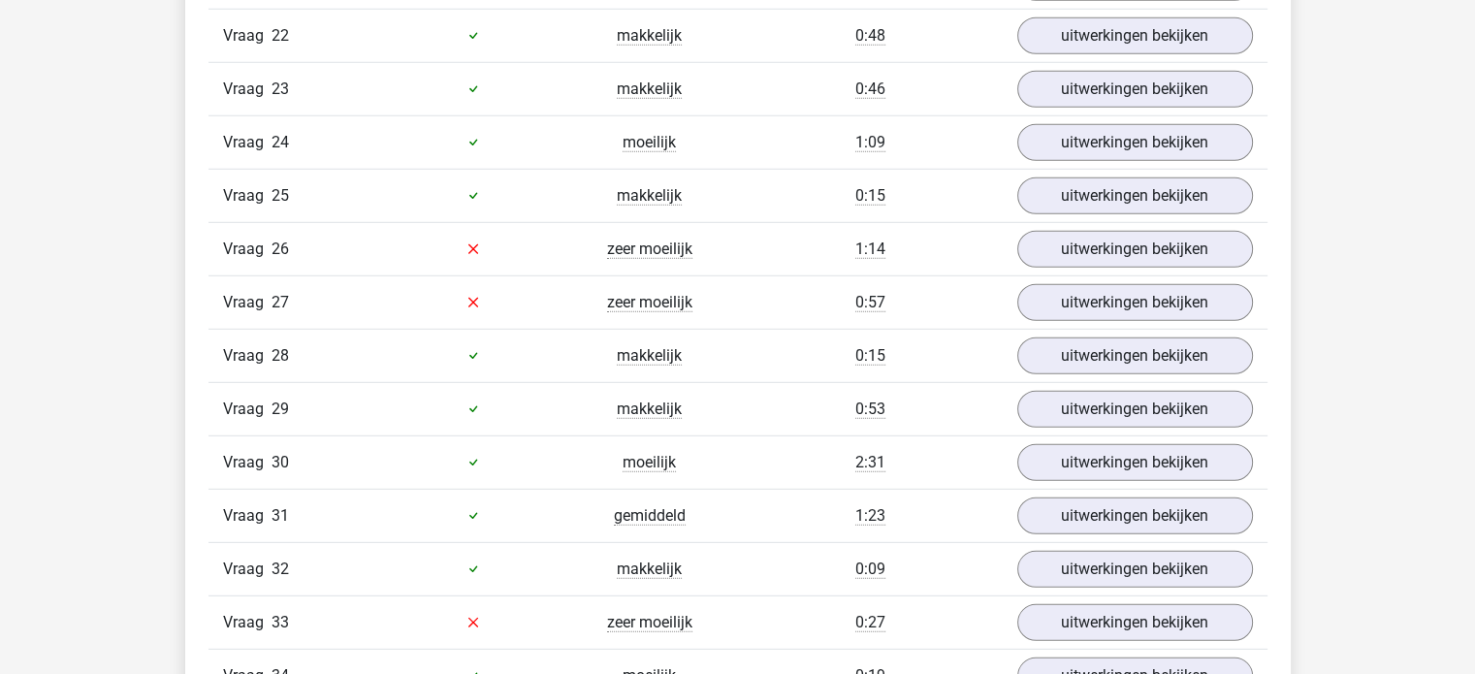
scroll to position [5470, 0]
click at [1077, 228] on link "uitwerkingen bekijken" at bounding box center [1134, 249] width 271 height 43
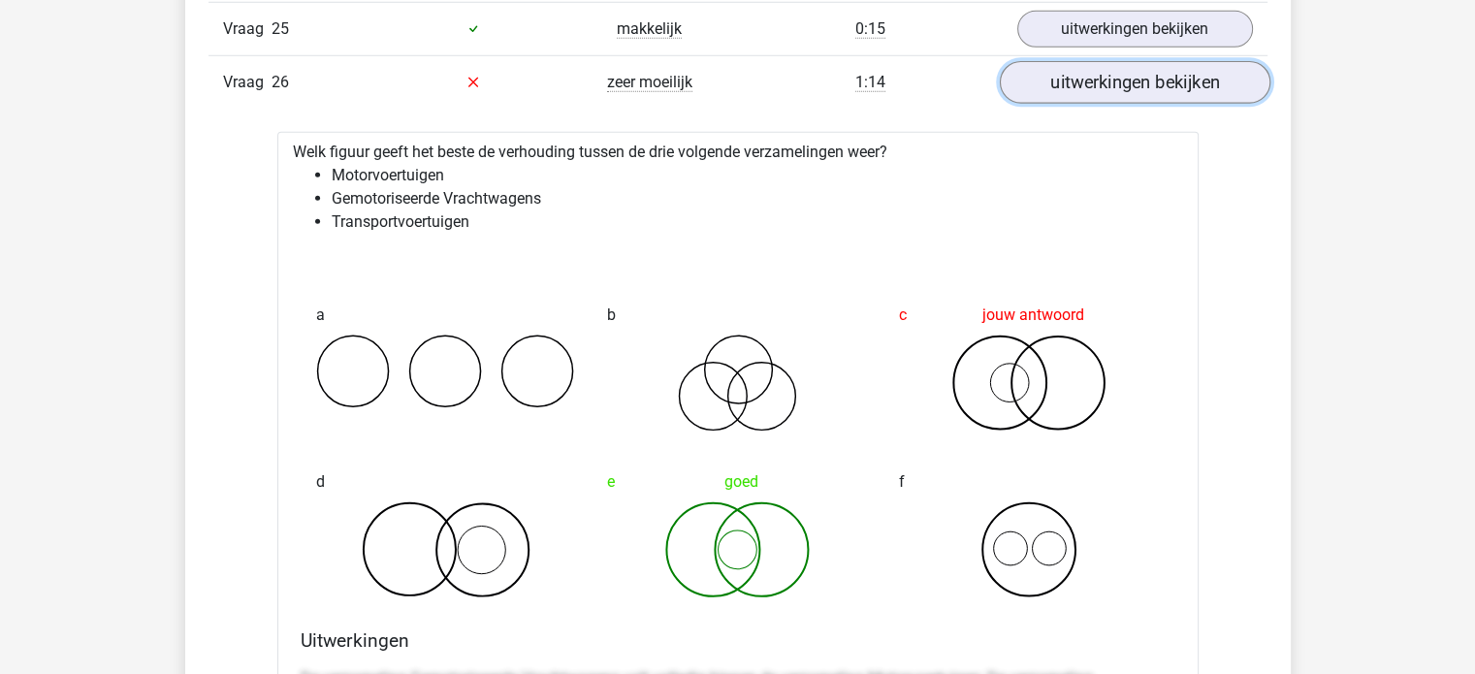
scroll to position [5637, 0]
click at [1094, 76] on link "uitwerkingen bekijken" at bounding box center [1134, 82] width 271 height 43
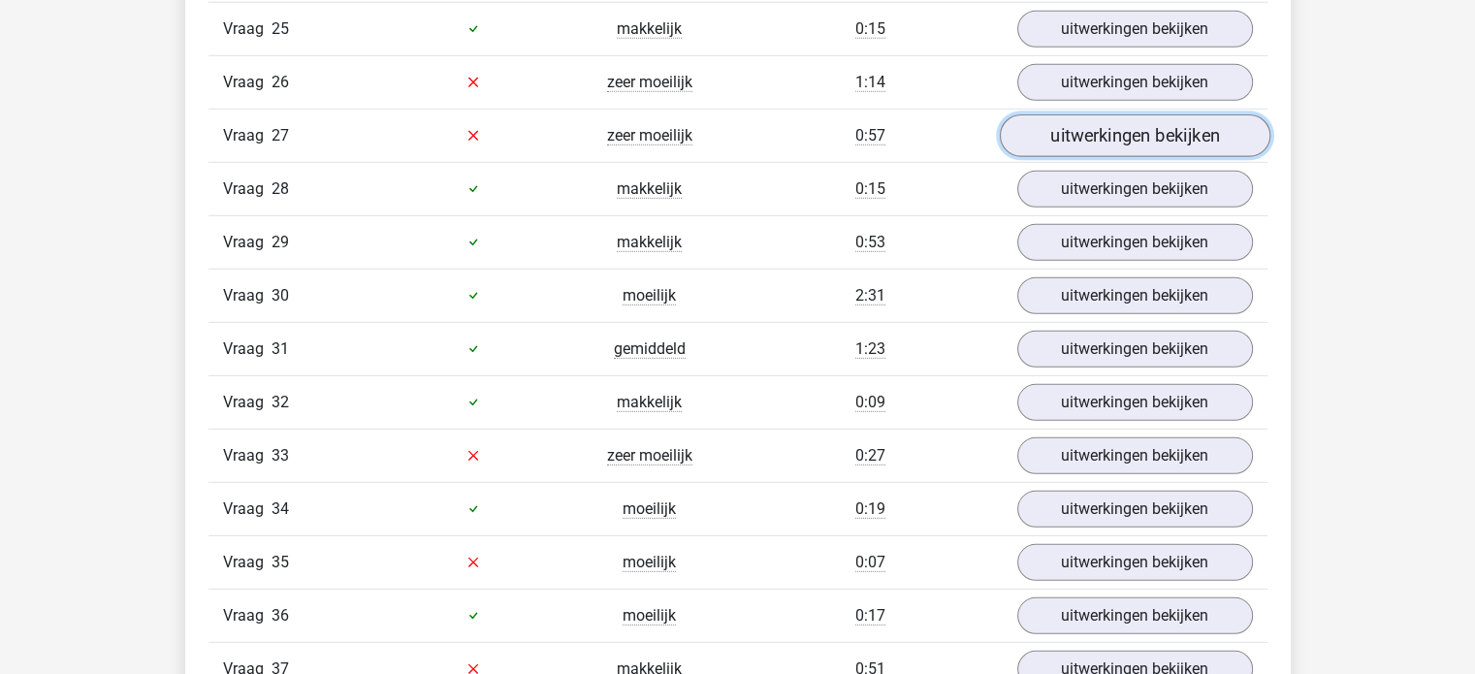
click at [1073, 114] on link "uitwerkingen bekijken" at bounding box center [1134, 135] width 271 height 43
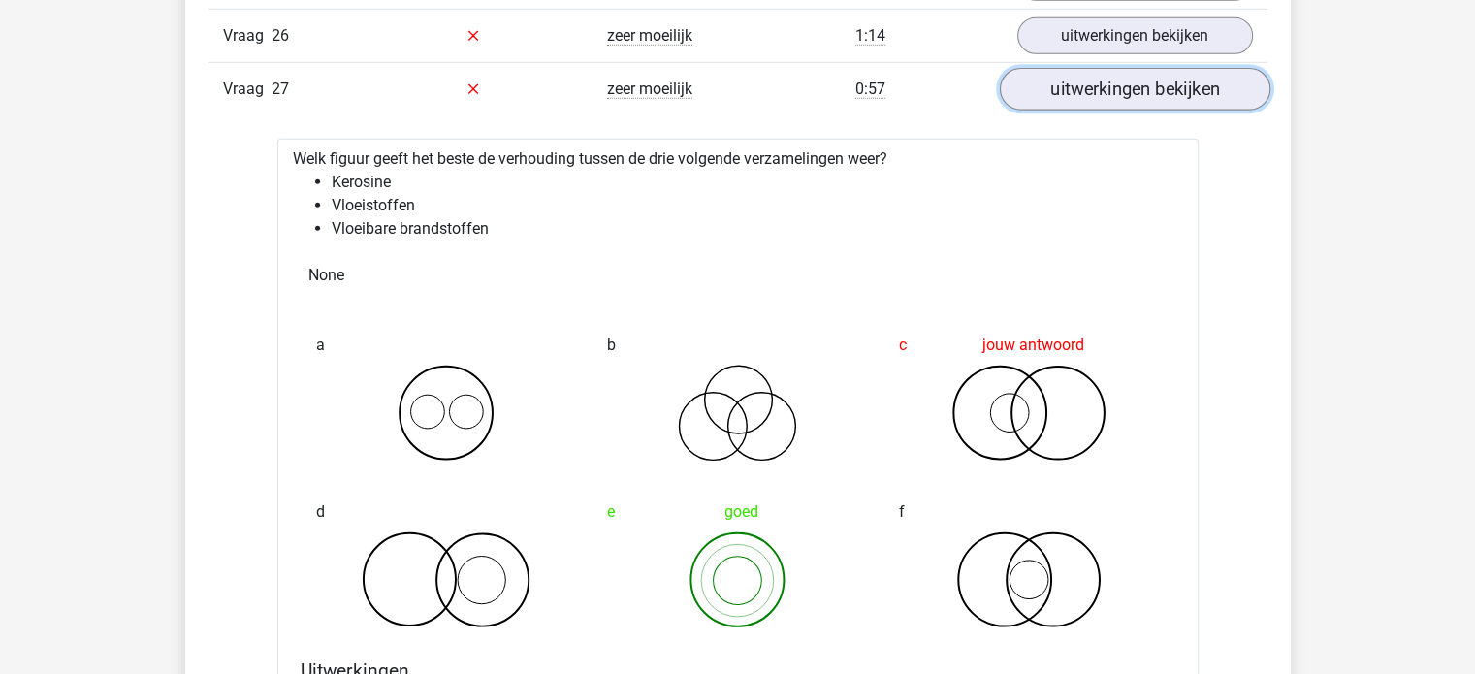
scroll to position [5683, 0]
click at [1086, 79] on link "uitwerkingen bekijken" at bounding box center [1134, 89] width 271 height 43
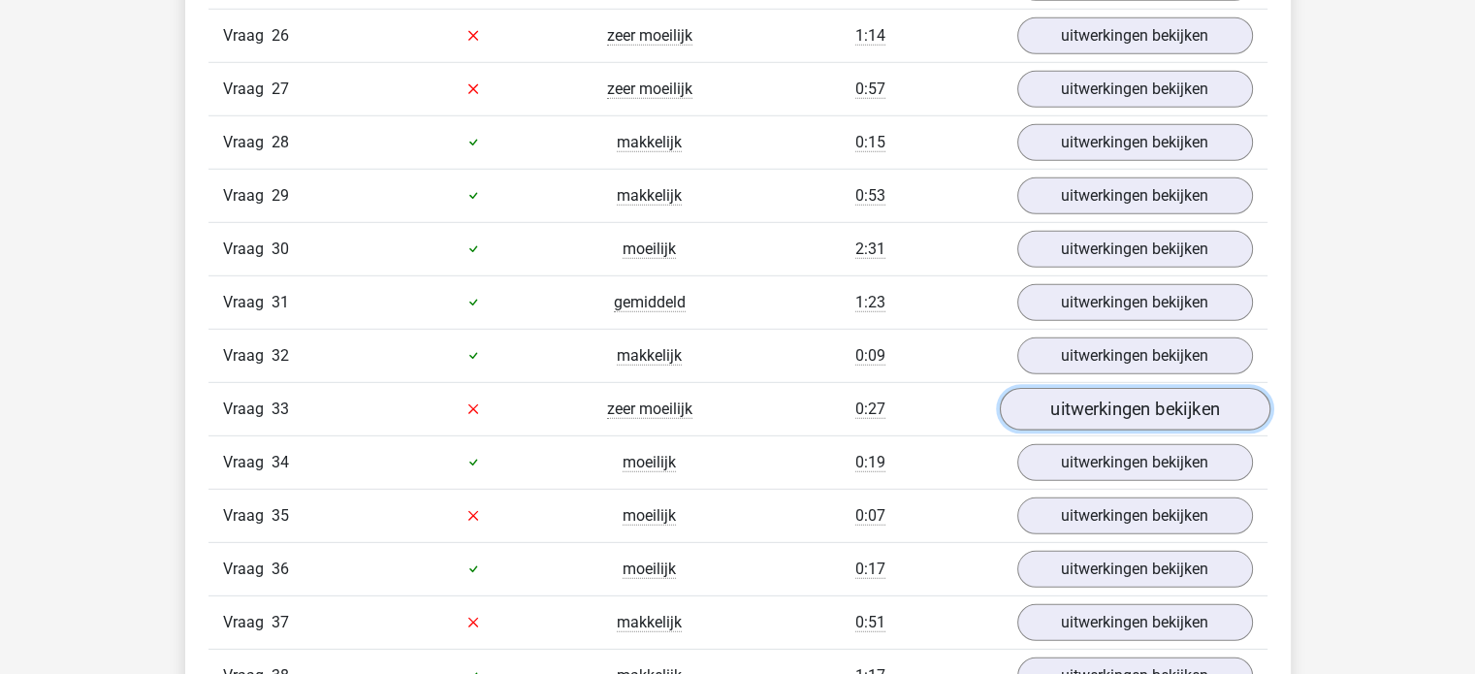
click at [1064, 390] on link "uitwerkingen bekijken" at bounding box center [1134, 409] width 271 height 43
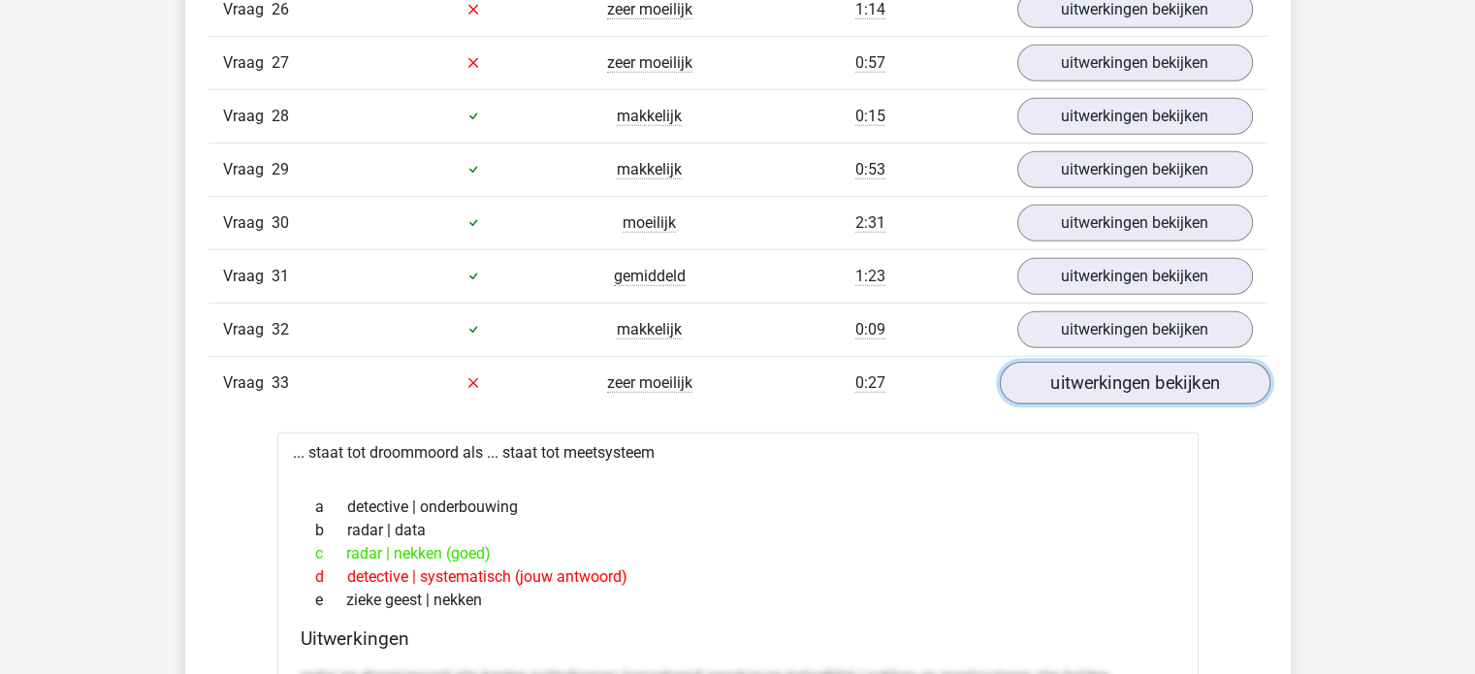
scroll to position [5711, 0]
click at [1071, 368] on link "uitwerkingen bekijken" at bounding box center [1134, 382] width 271 height 43
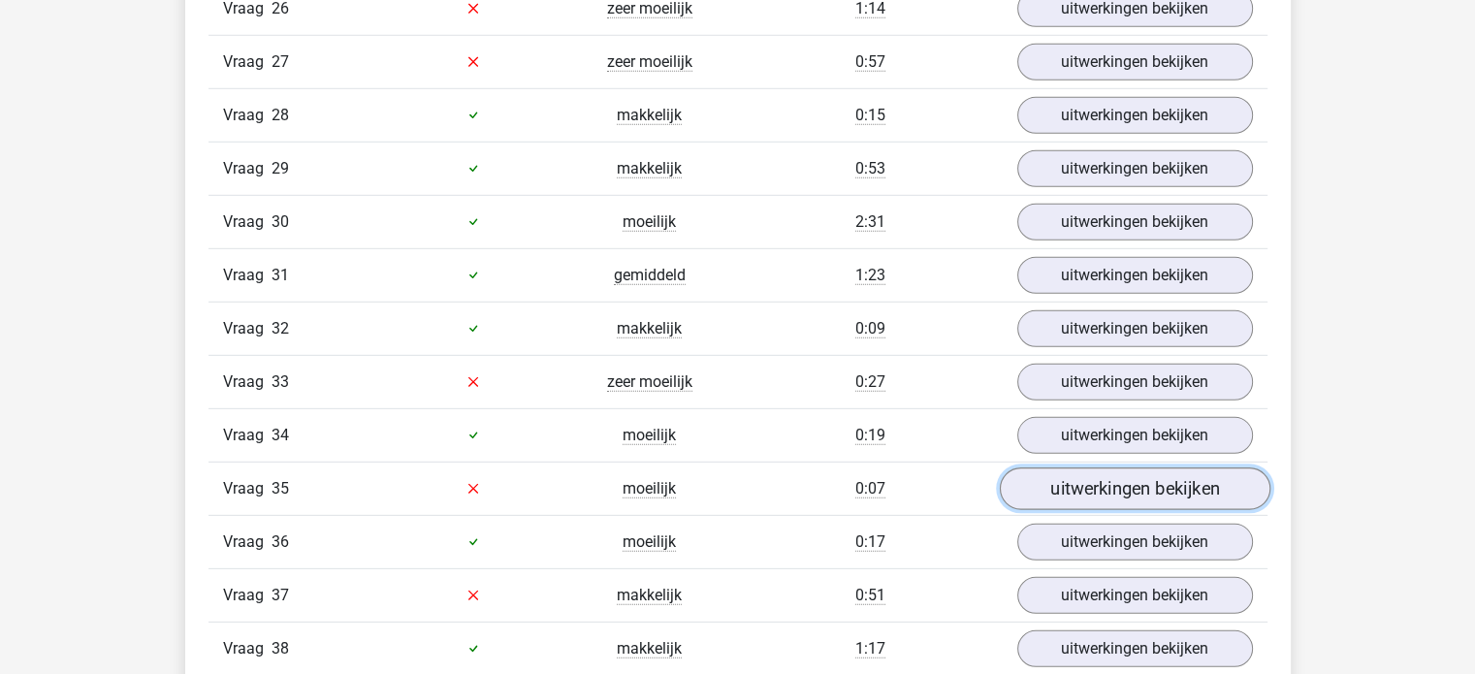
click at [1035, 467] on link "uitwerkingen bekijken" at bounding box center [1134, 488] width 271 height 43
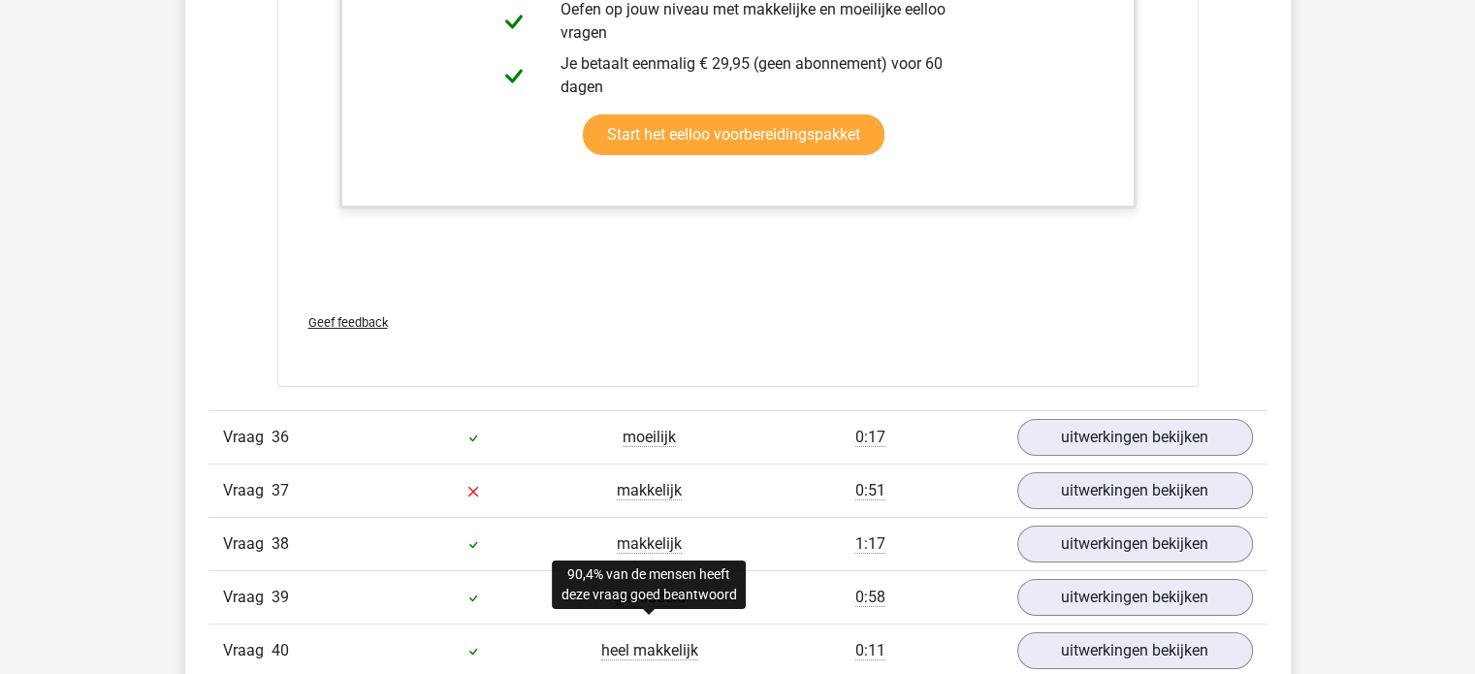
scroll to position [7204, 0]
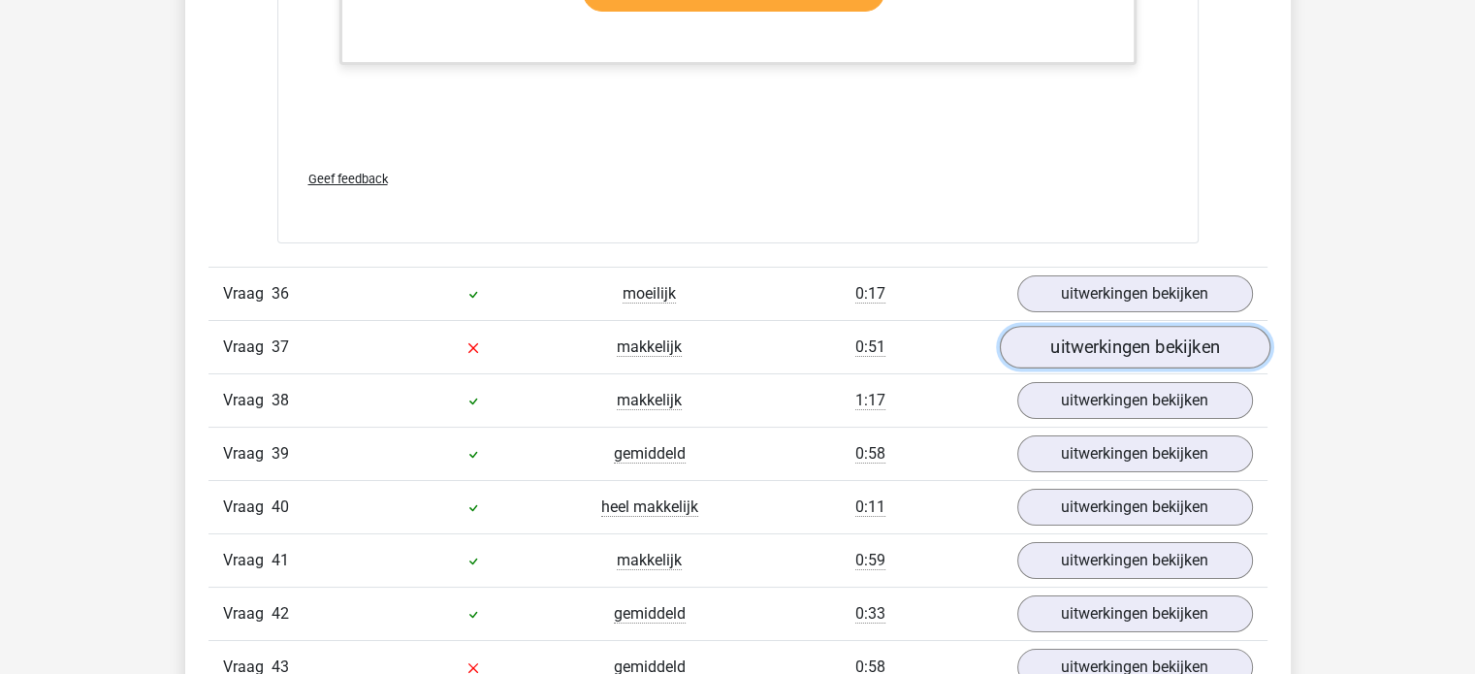
click at [1100, 339] on link "uitwerkingen bekijken" at bounding box center [1134, 347] width 271 height 43
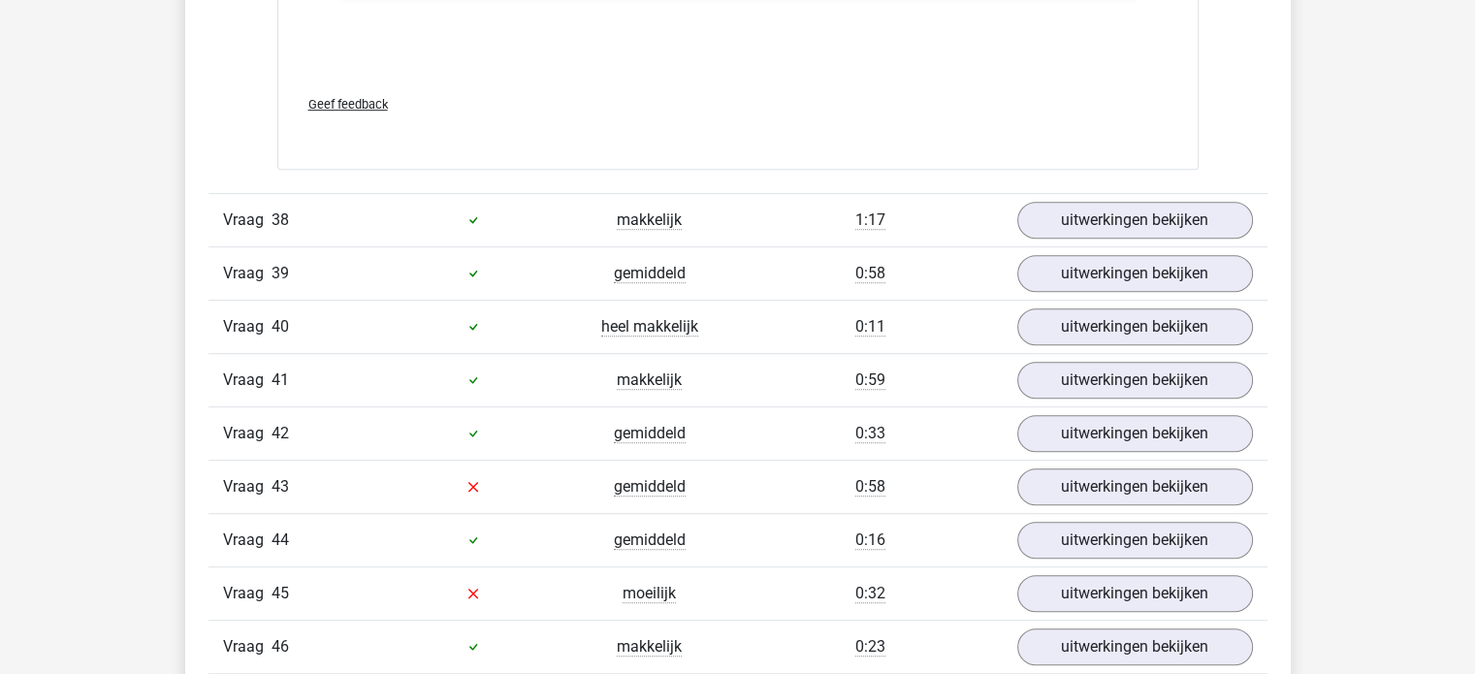
scroll to position [8566, 0]
click at [1056, 466] on link "uitwerkingen bekijken" at bounding box center [1134, 487] width 271 height 43
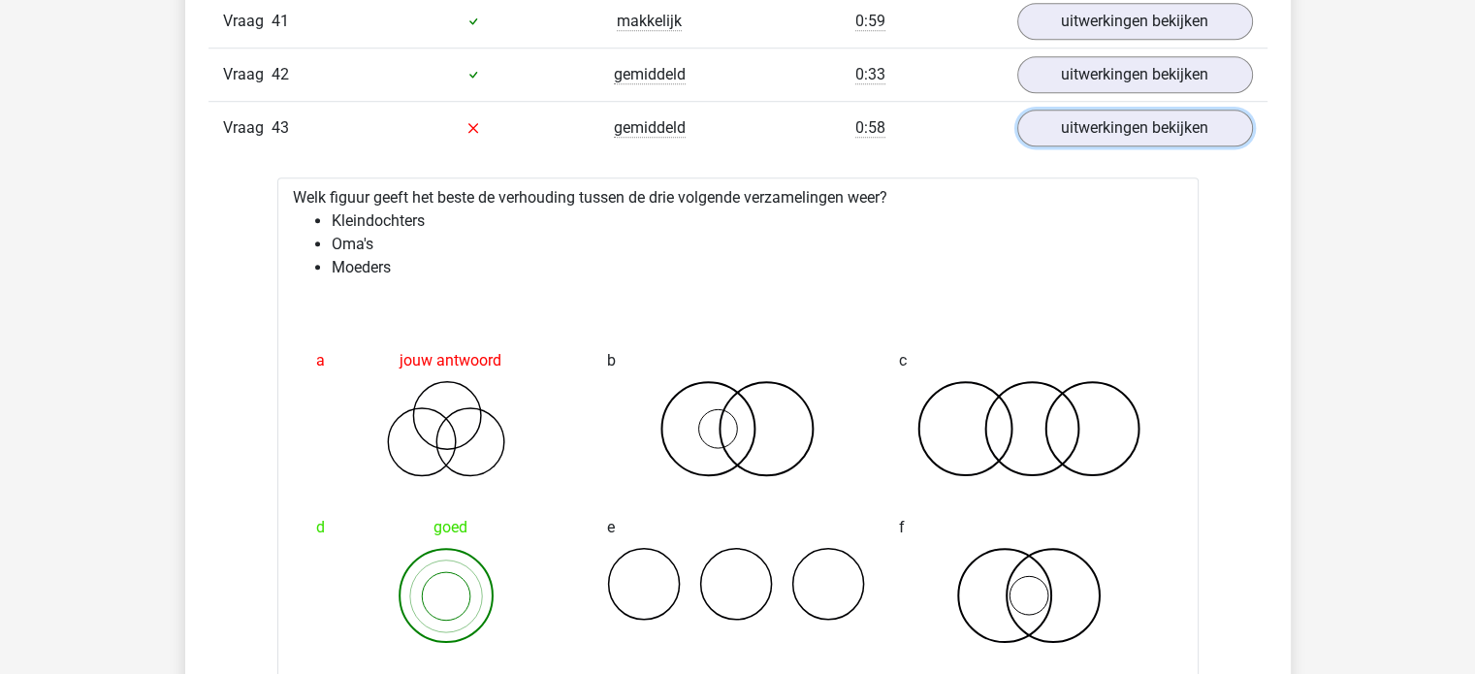
scroll to position [8926, 0]
click at [1117, 106] on link "uitwerkingen bekijken" at bounding box center [1134, 127] width 271 height 43
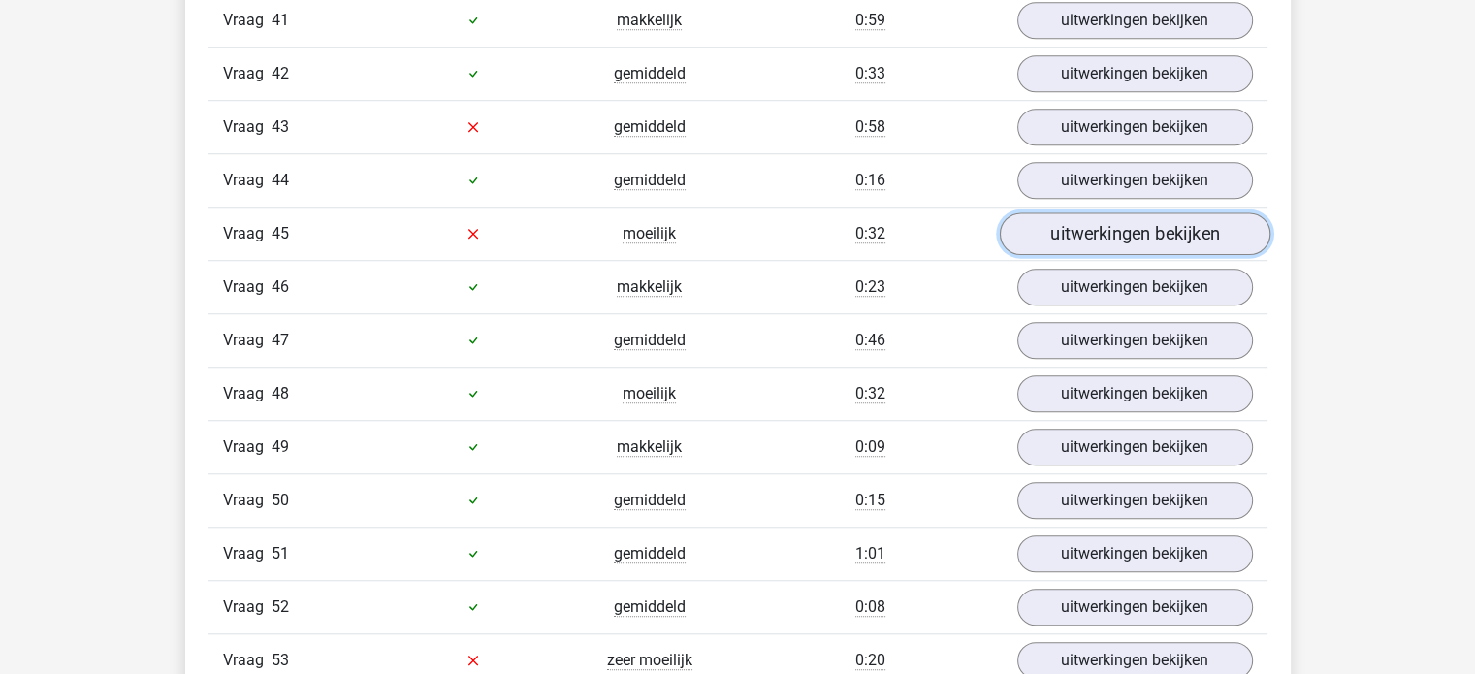
click at [1067, 215] on link "uitwerkingen bekijken" at bounding box center [1134, 233] width 271 height 43
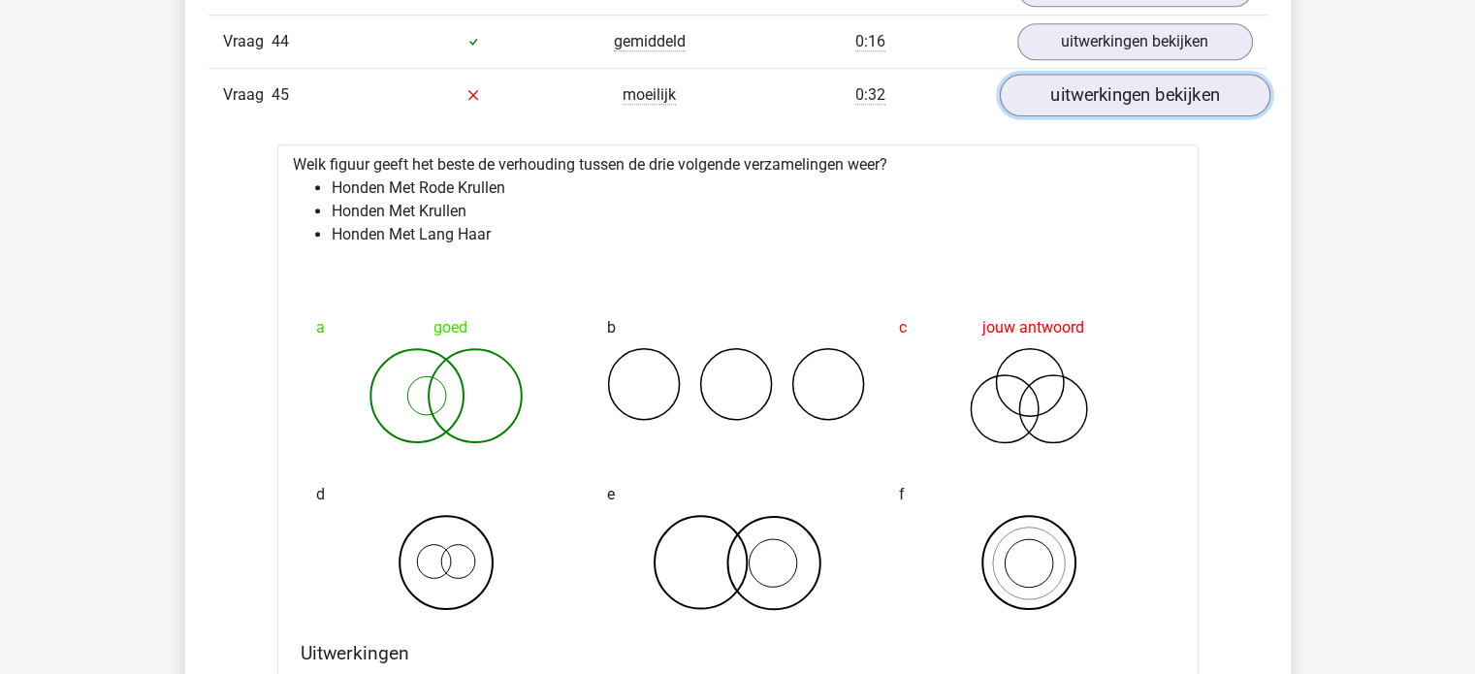
scroll to position [9065, 0]
click at [1106, 73] on link "uitwerkingen bekijken" at bounding box center [1134, 94] width 271 height 43
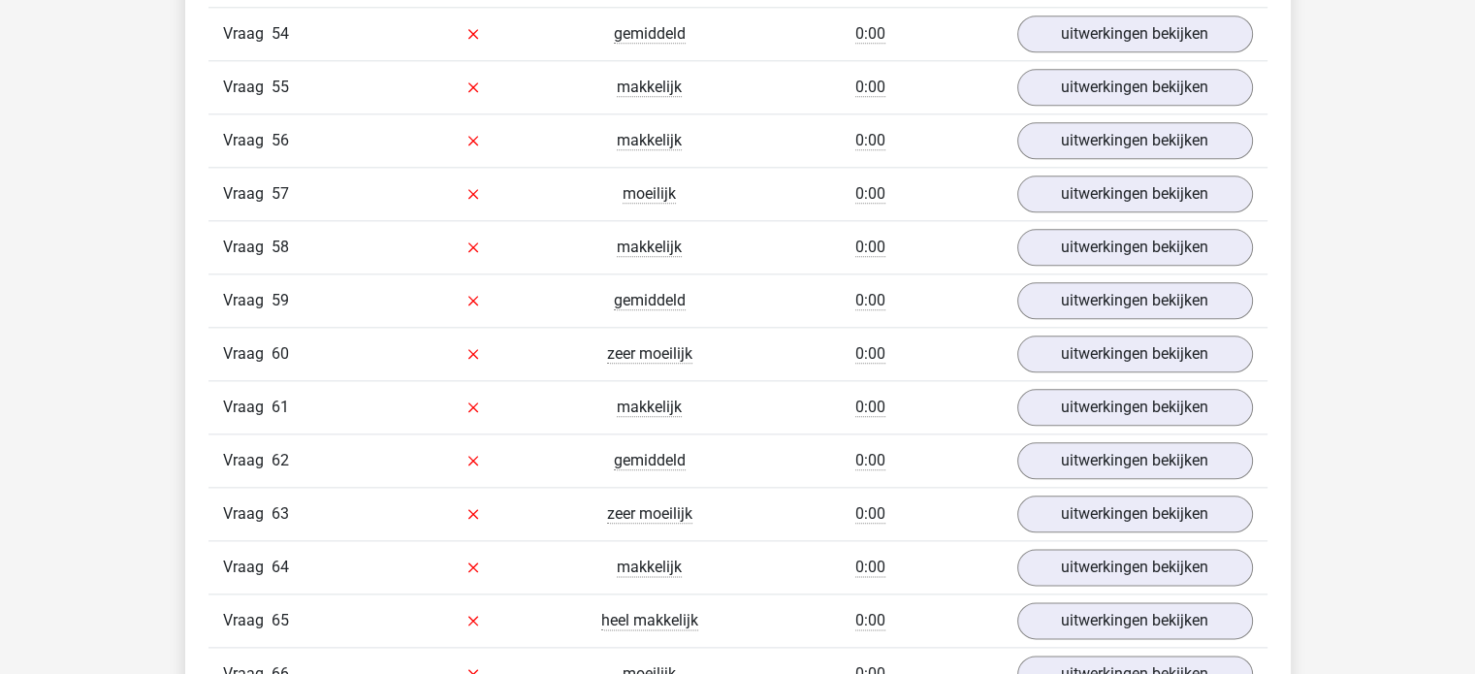
scroll to position [9606, 0]
